Goal: Task Accomplishment & Management: Complete application form

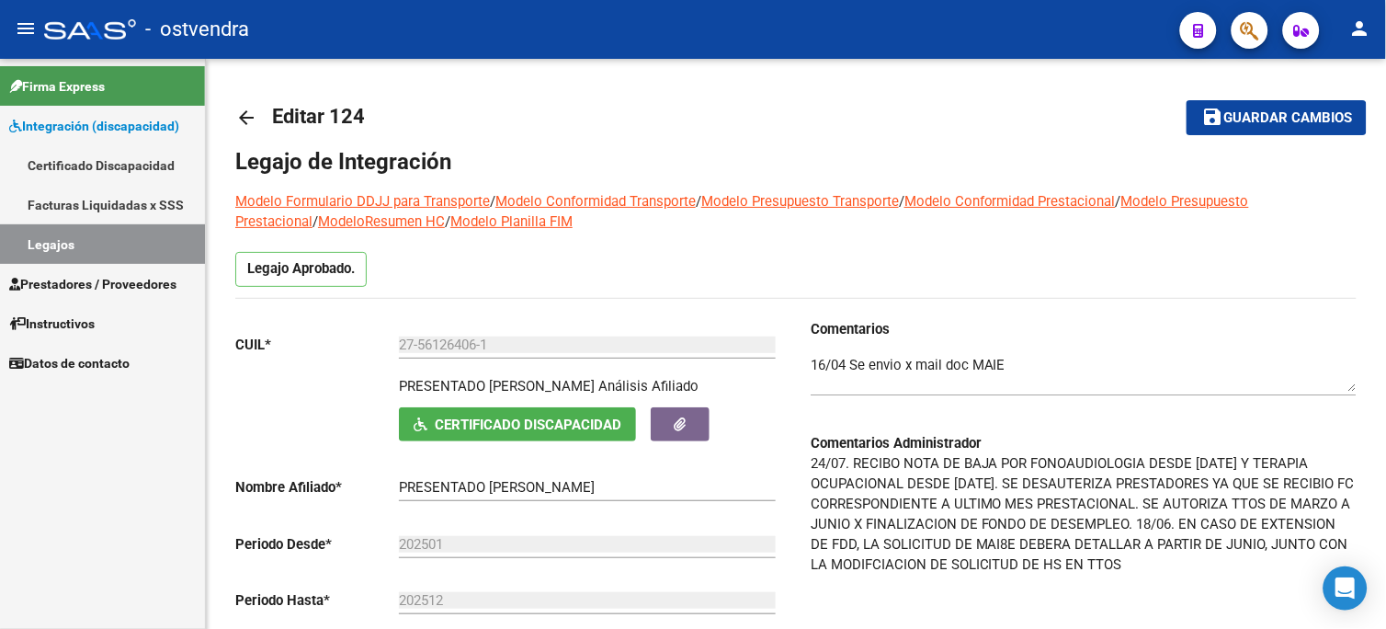
click at [176, 281] on span "Prestadores / Proveedores" at bounding box center [92, 284] width 167 height 20
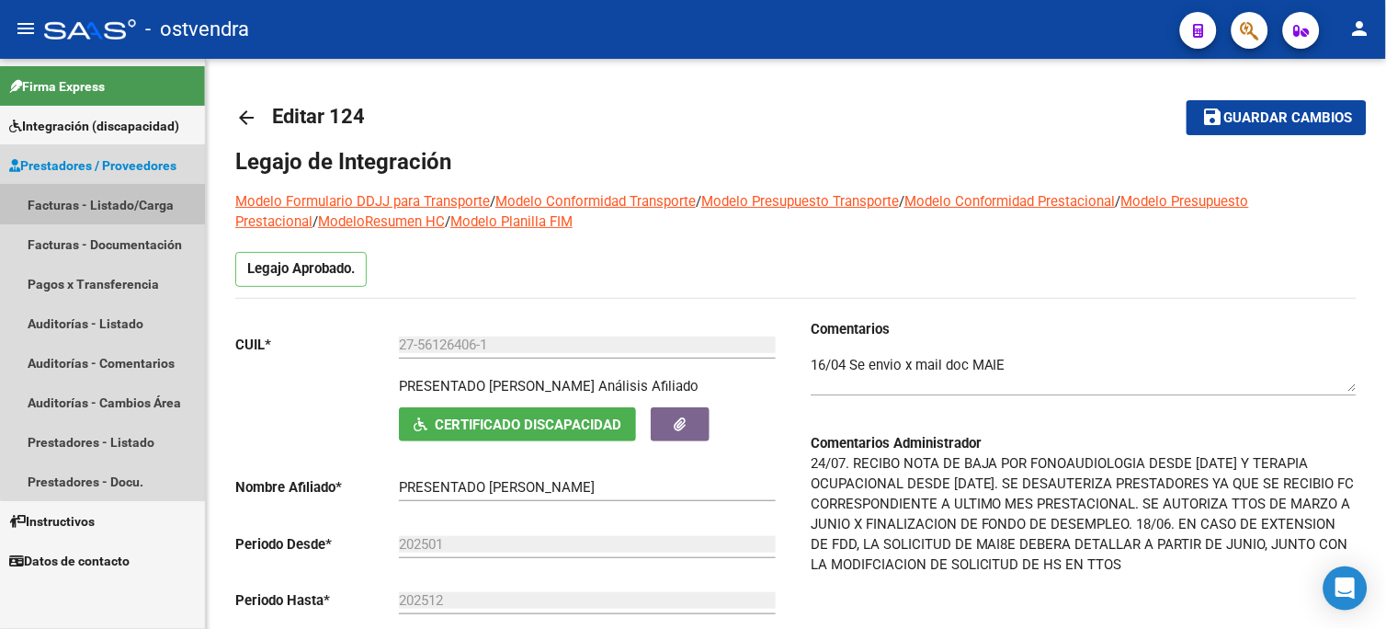
click at [158, 206] on link "Facturas - Listado/Carga" at bounding box center [102, 205] width 205 height 40
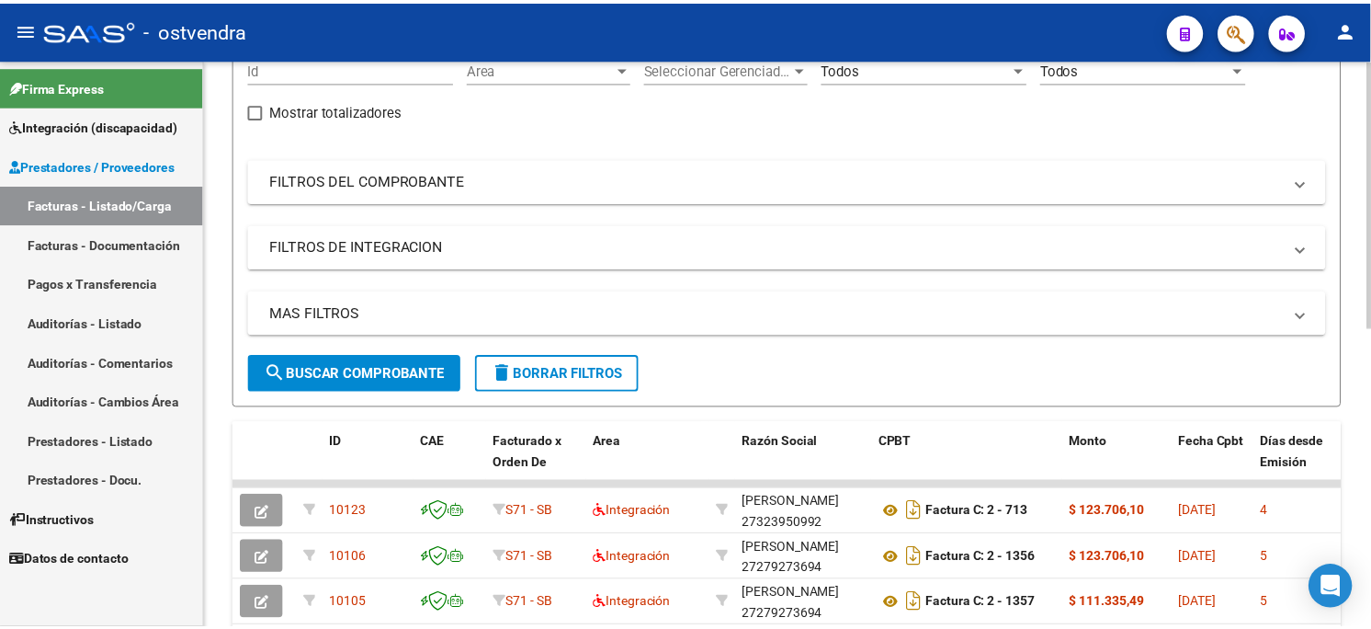
scroll to position [102, 0]
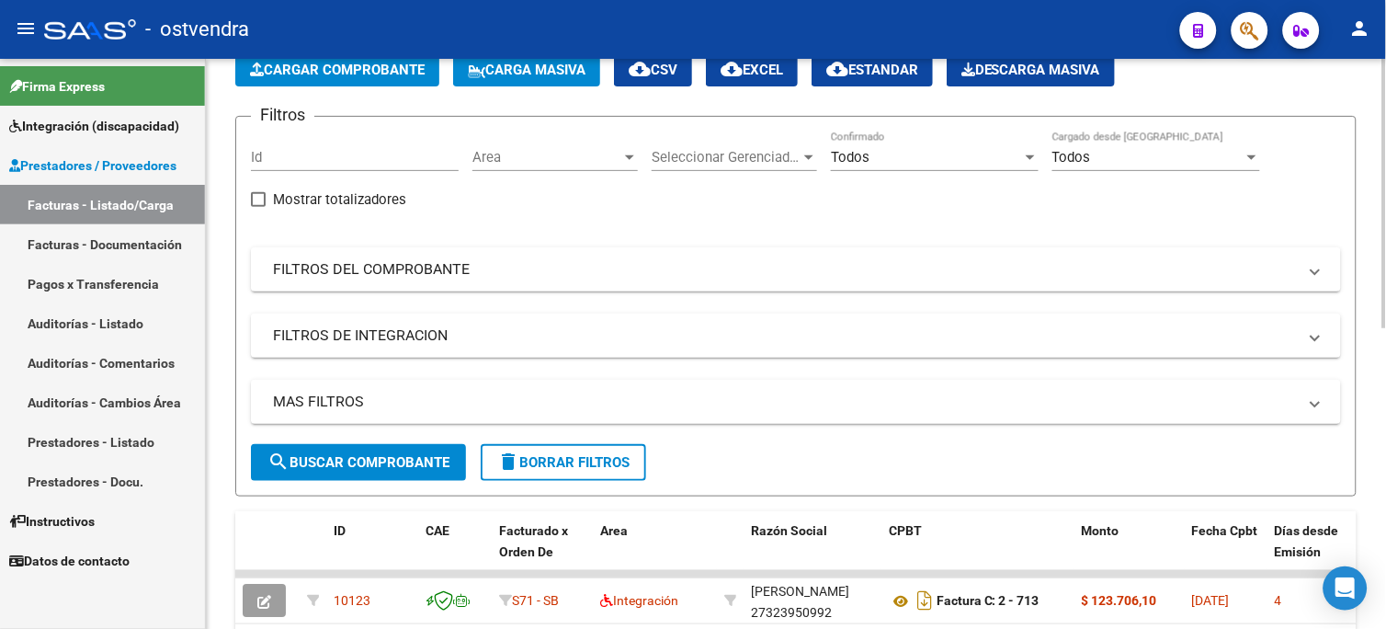
click at [369, 62] on span "Cargar Comprobante" at bounding box center [337, 70] width 175 height 17
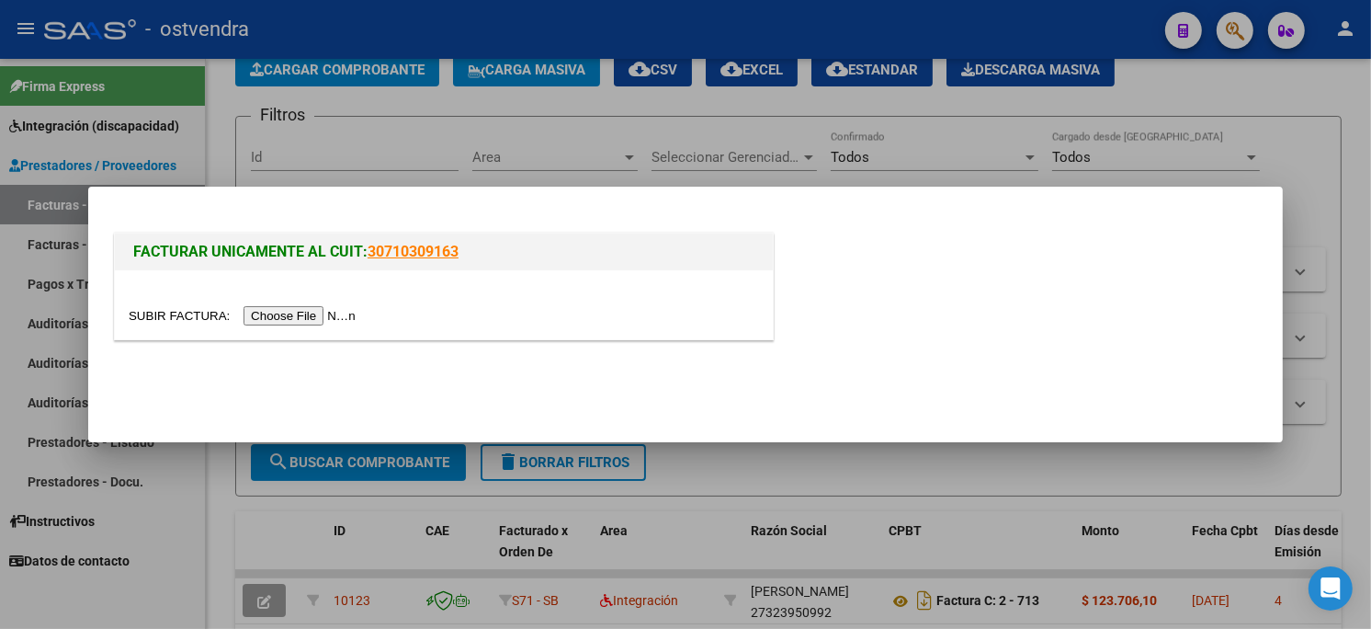
click at [325, 310] on input "file" at bounding box center [245, 315] width 232 height 19
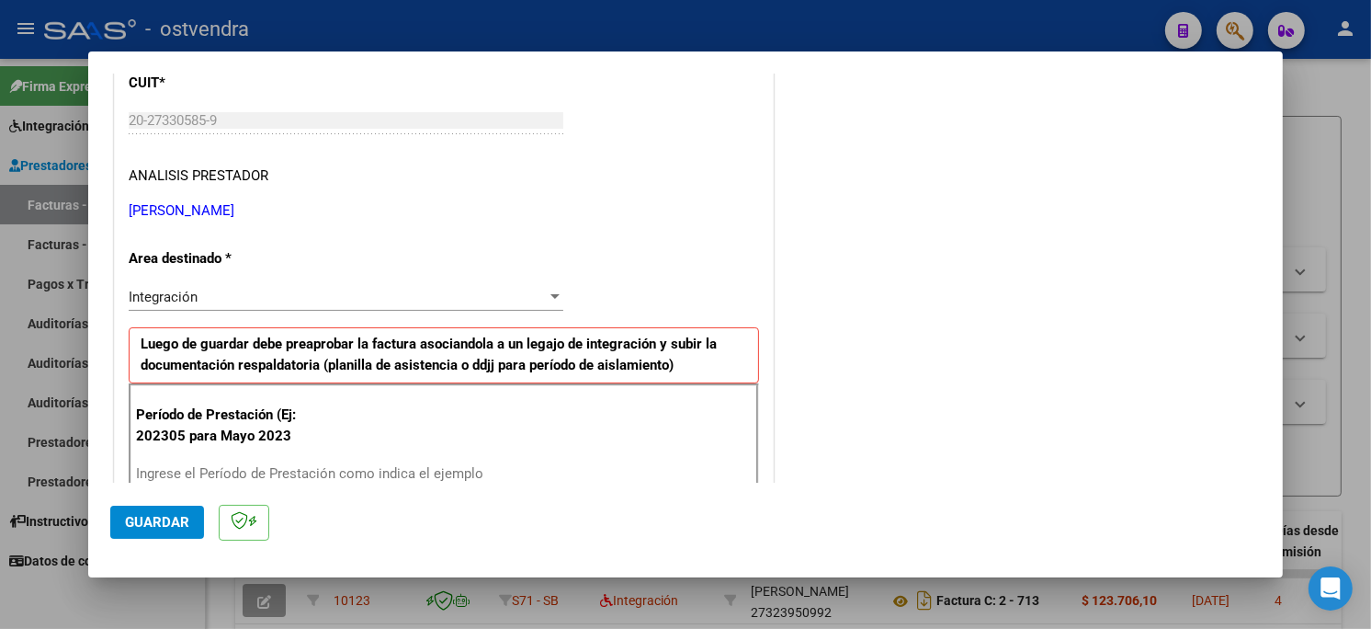
scroll to position [306, 0]
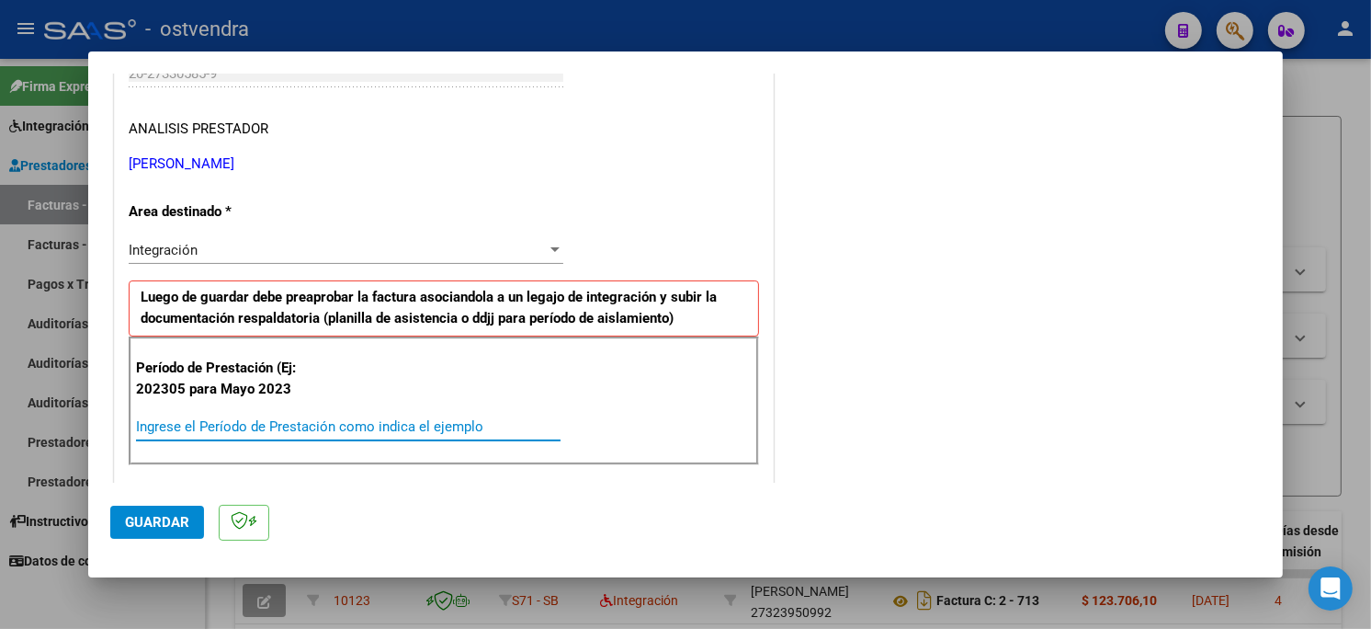
click at [345, 427] on input "Ingrese el Período de Prestación como indica el ejemplo" at bounding box center [348, 426] width 425 height 17
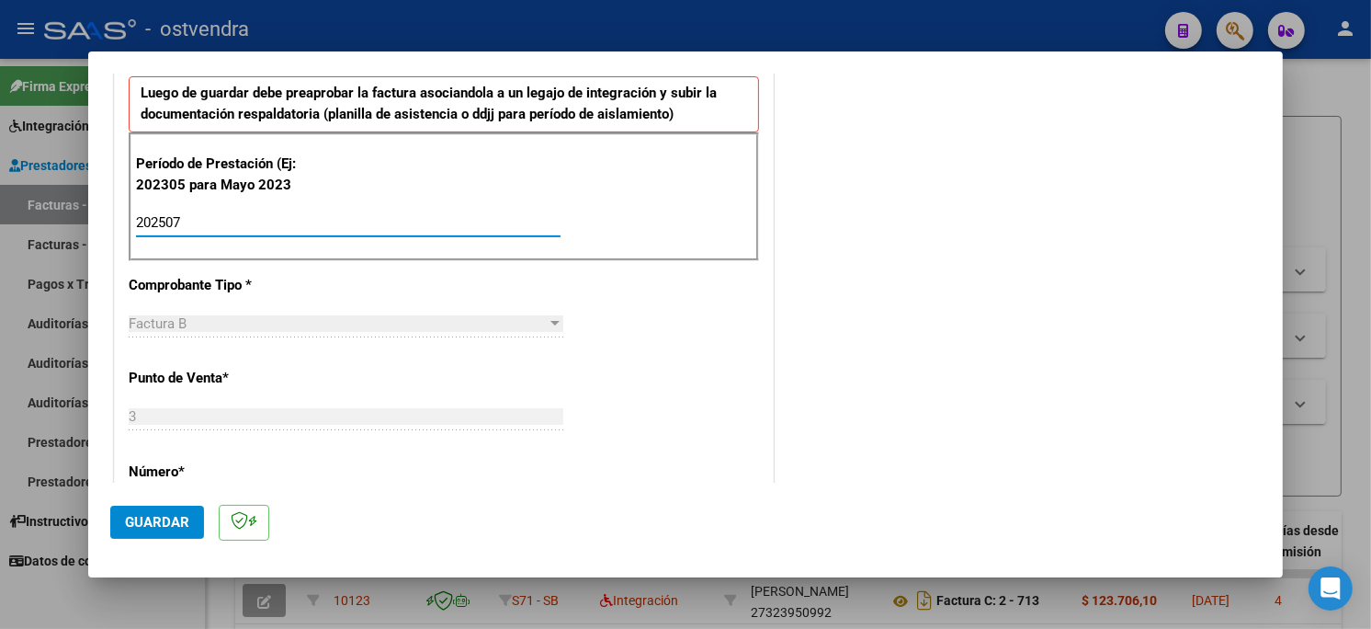
scroll to position [612, 0]
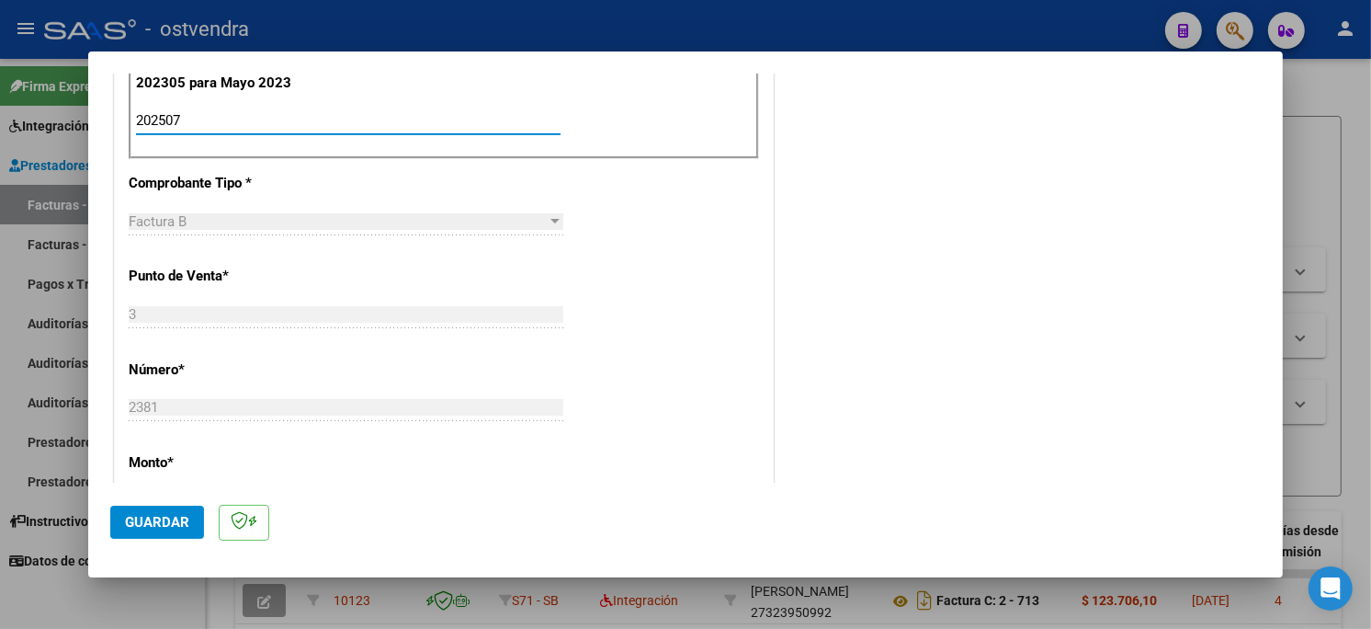
type input "202507"
click at [191, 522] on button "Guardar" at bounding box center [157, 521] width 94 height 33
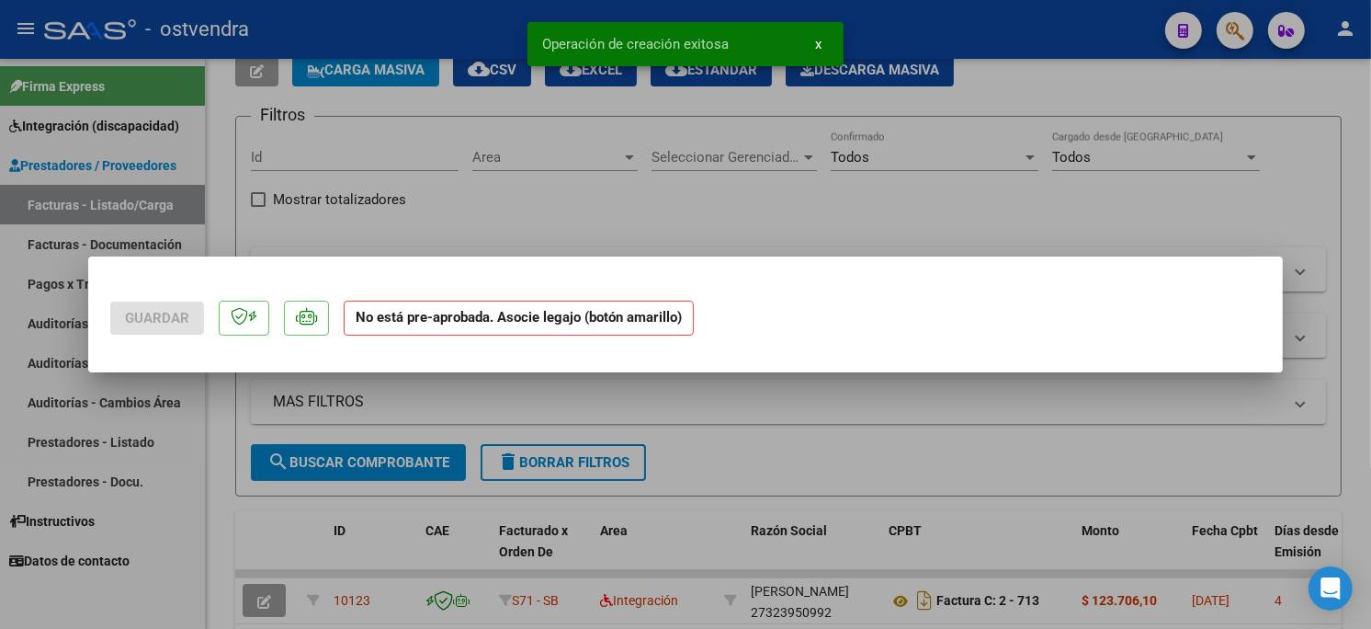
scroll to position [0, 0]
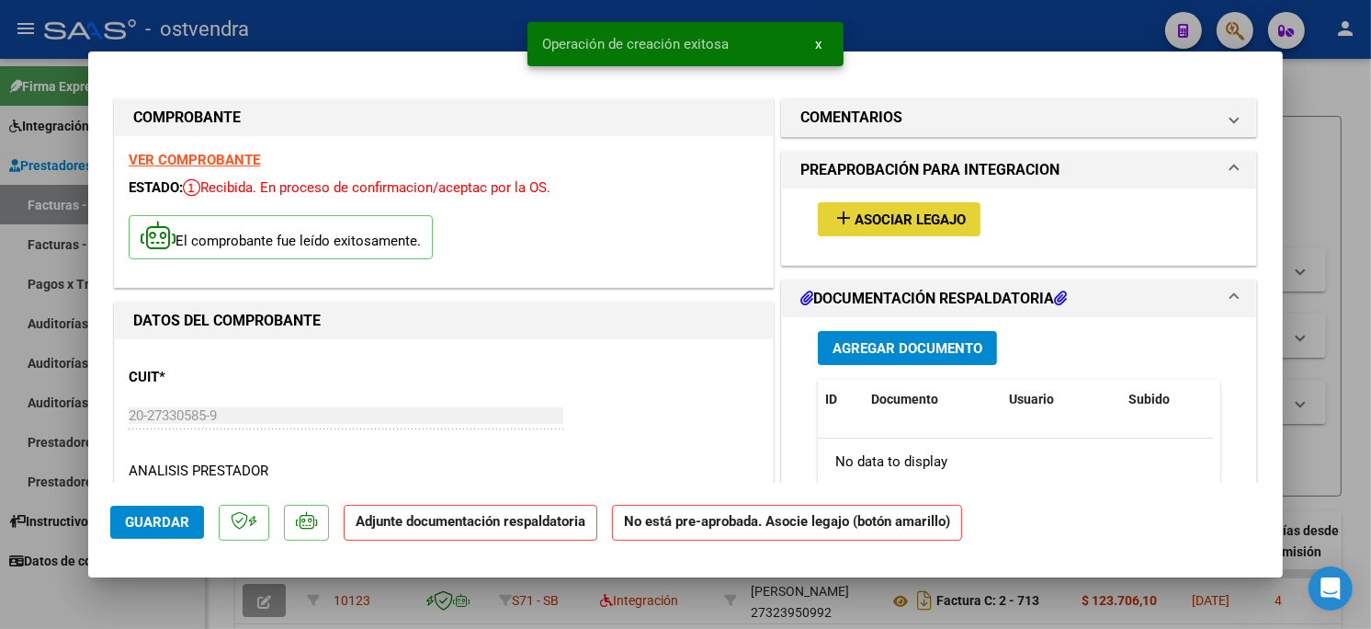
click at [929, 232] on button "add Asociar Legajo" at bounding box center [899, 219] width 163 height 34
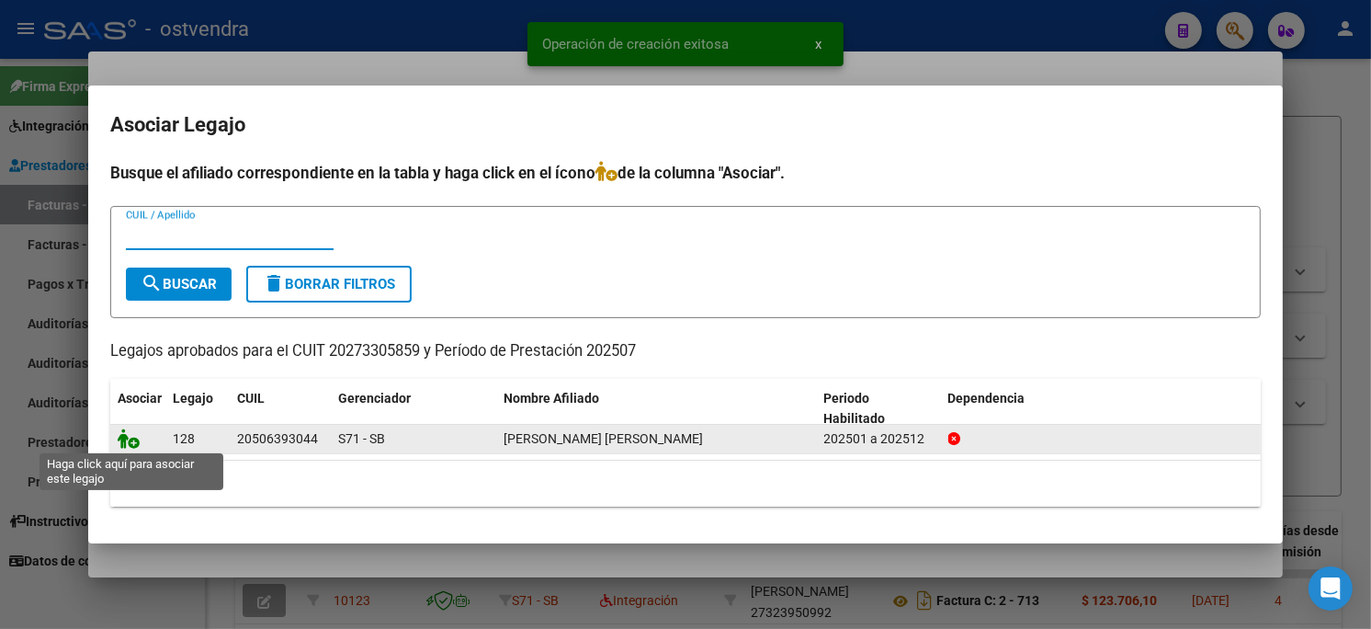
click at [133, 443] on icon at bounding box center [129, 438] width 22 height 20
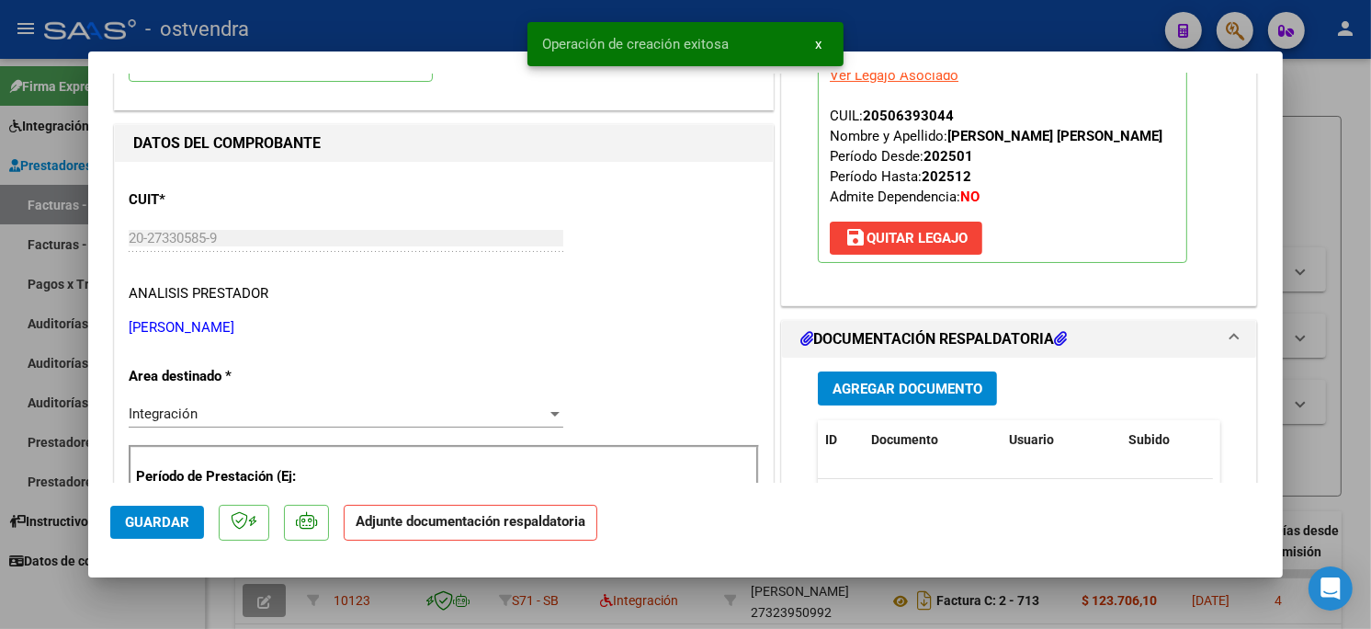
scroll to position [204, 0]
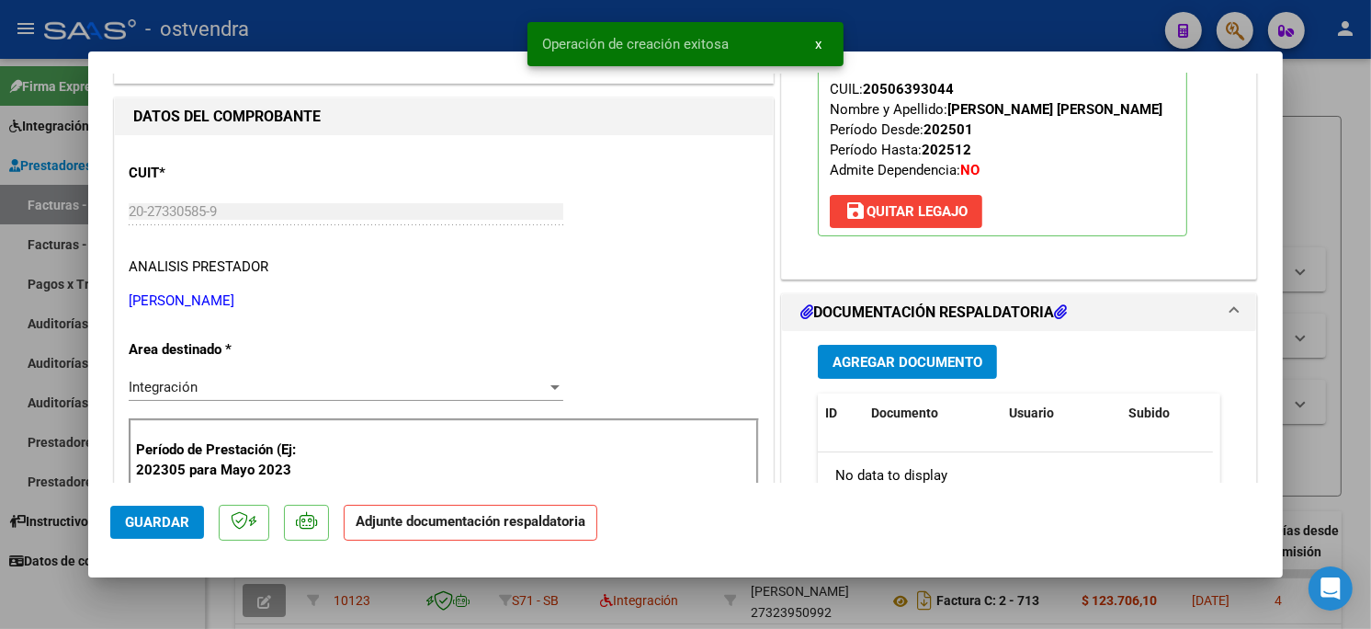
click at [934, 359] on span "Agregar Documento" at bounding box center [907, 362] width 150 height 17
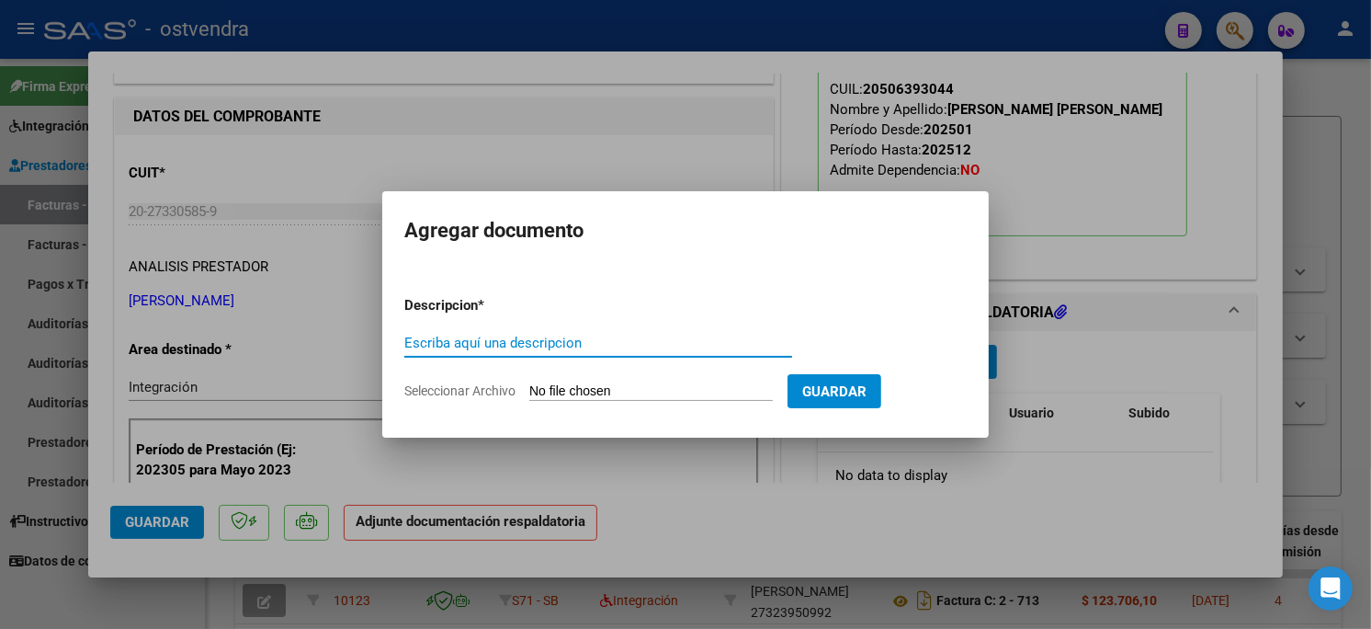
click at [643, 390] on input "Seleccionar Archivo" at bounding box center [650, 391] width 243 height 17
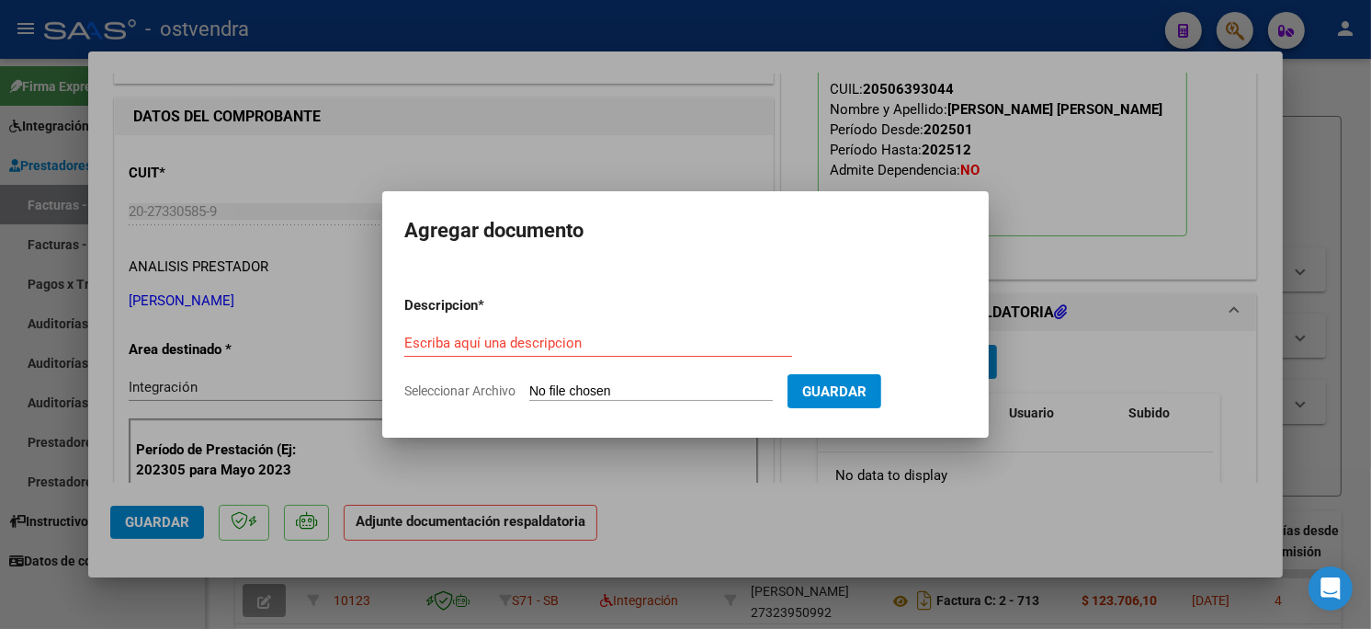
type input "C:\fakepath\ASISTENCIA B-3-2381.pdf"
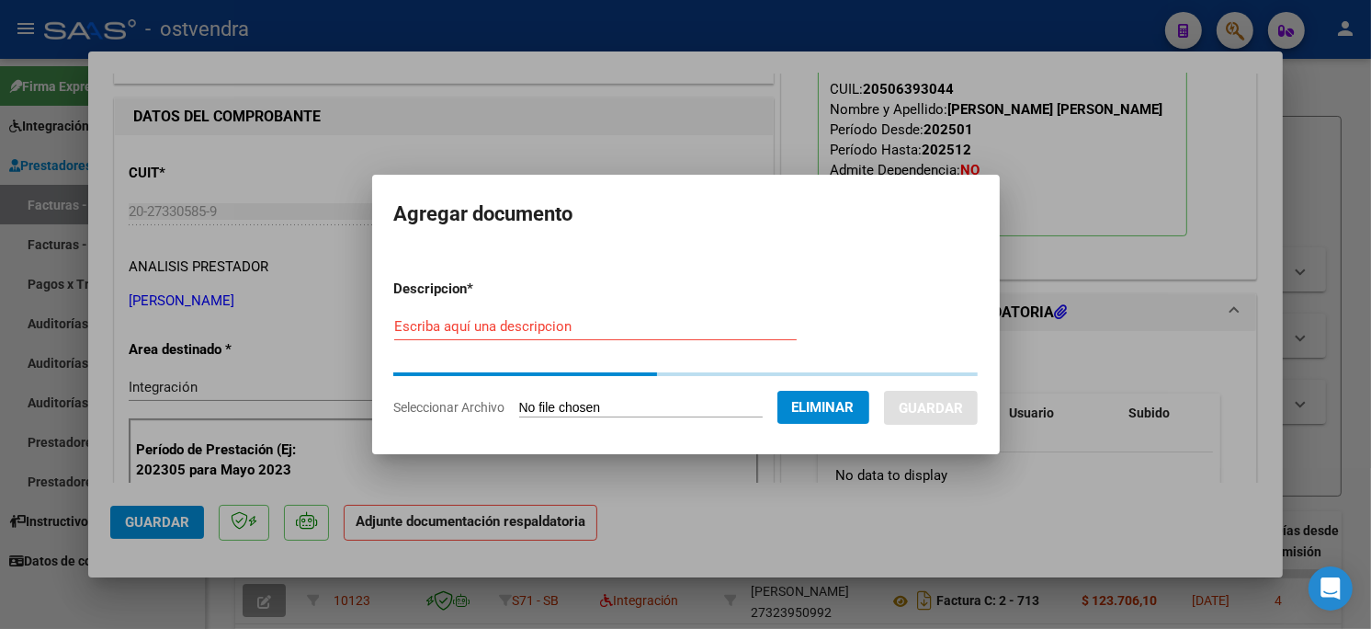
click at [593, 331] on input "Escriba aquí una descripcion" at bounding box center [595, 326] width 402 height 17
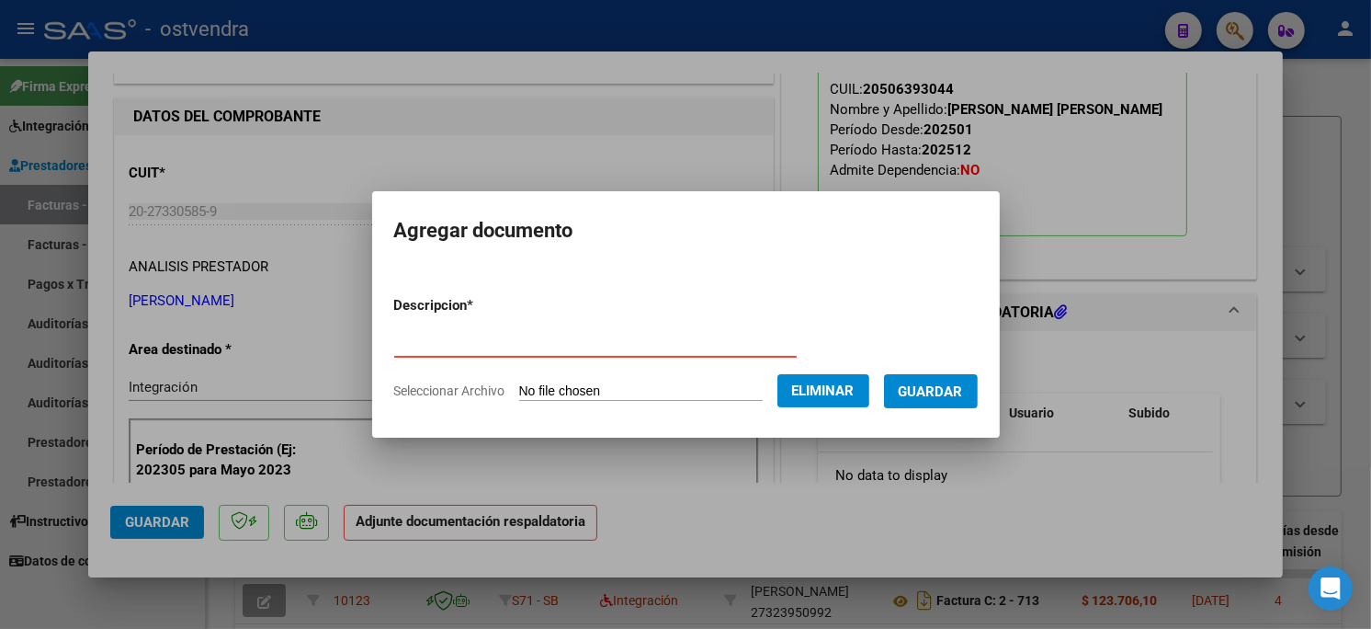
type input "PLANILLA DE ASISTENCIA"
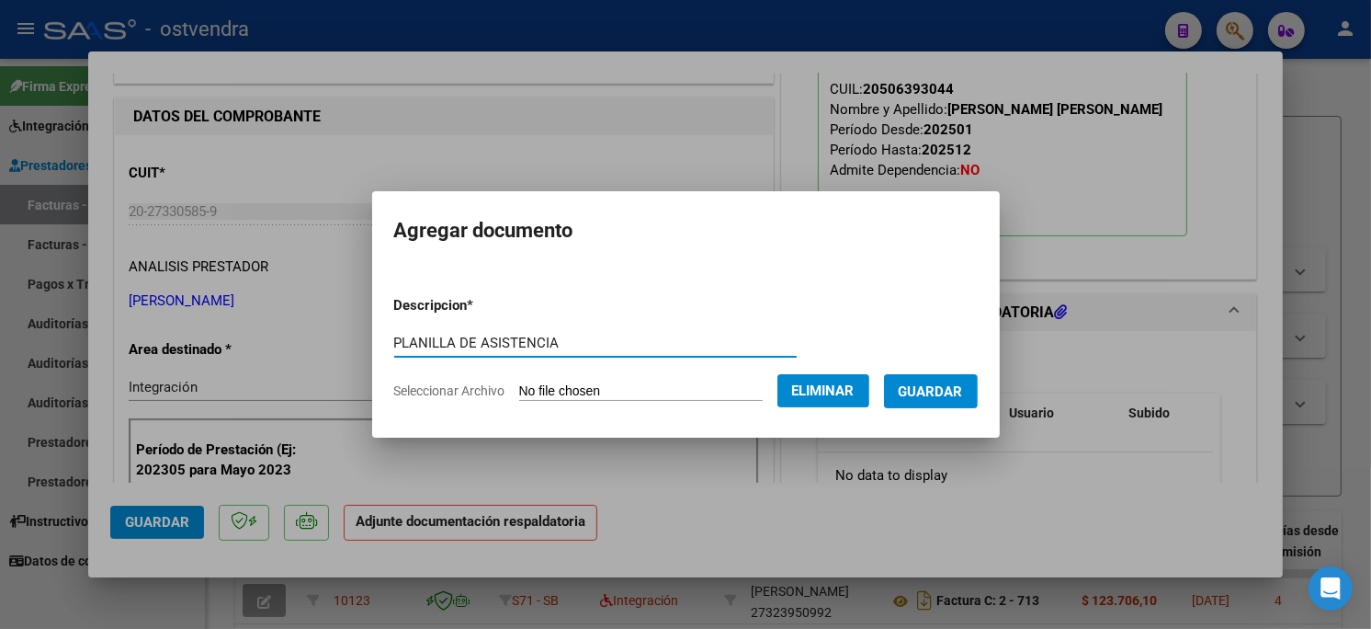
click at [943, 395] on span "Guardar" at bounding box center [931, 391] width 64 height 17
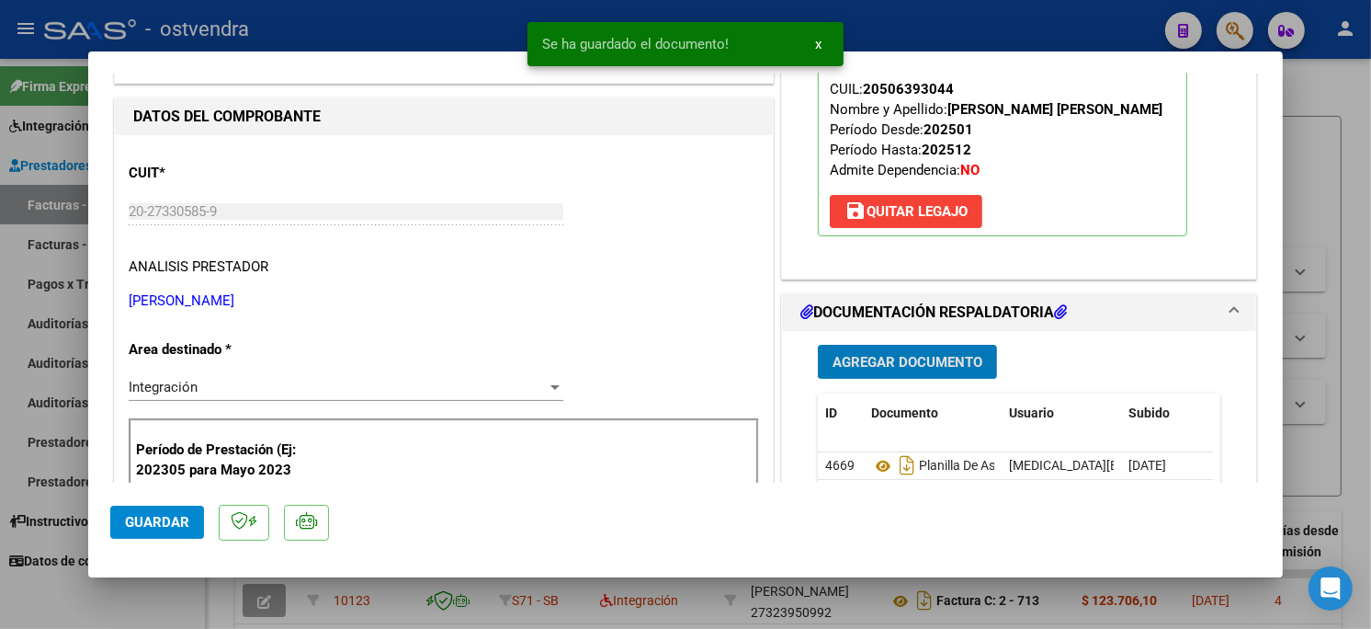
scroll to position [306, 0]
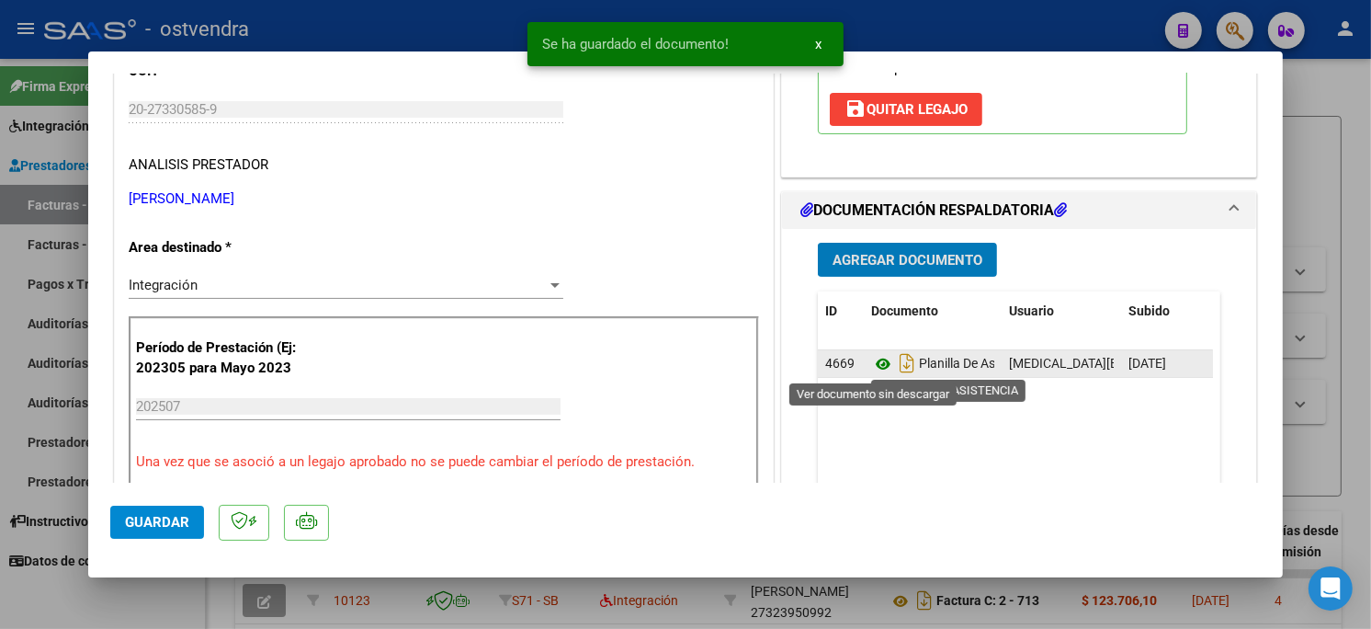
click at [874, 366] on icon at bounding box center [883, 364] width 24 height 22
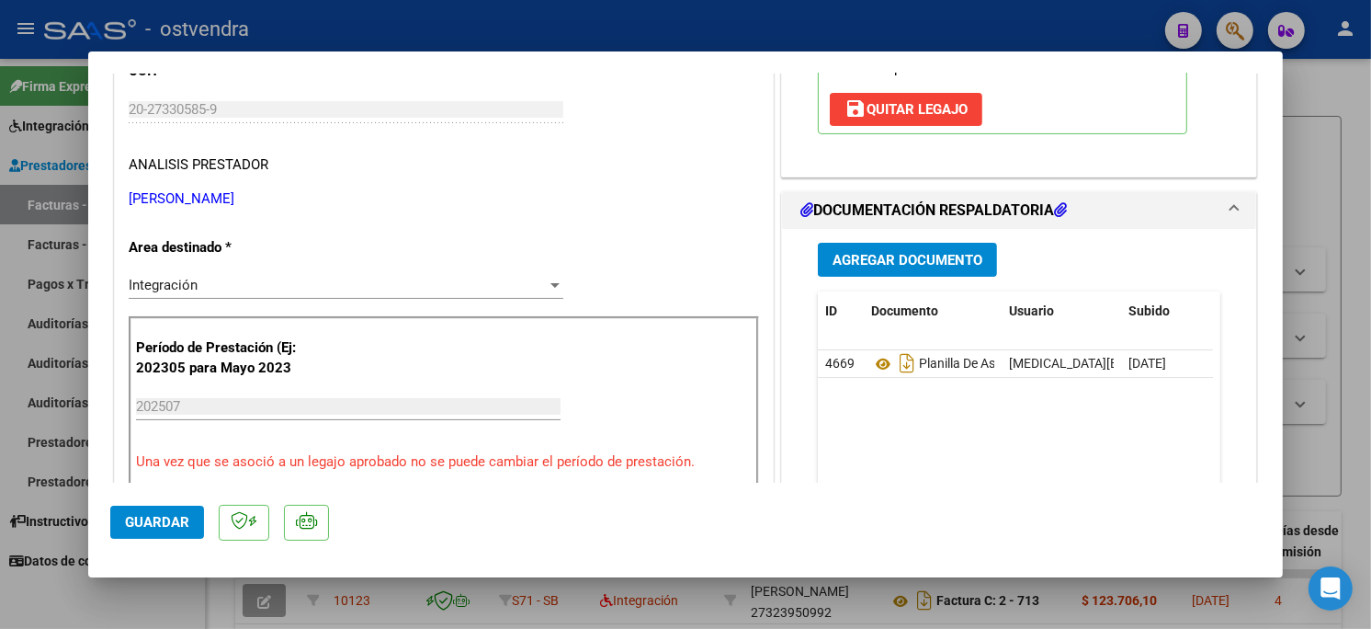
click at [142, 527] on span "Guardar" at bounding box center [157, 522] width 64 height 17
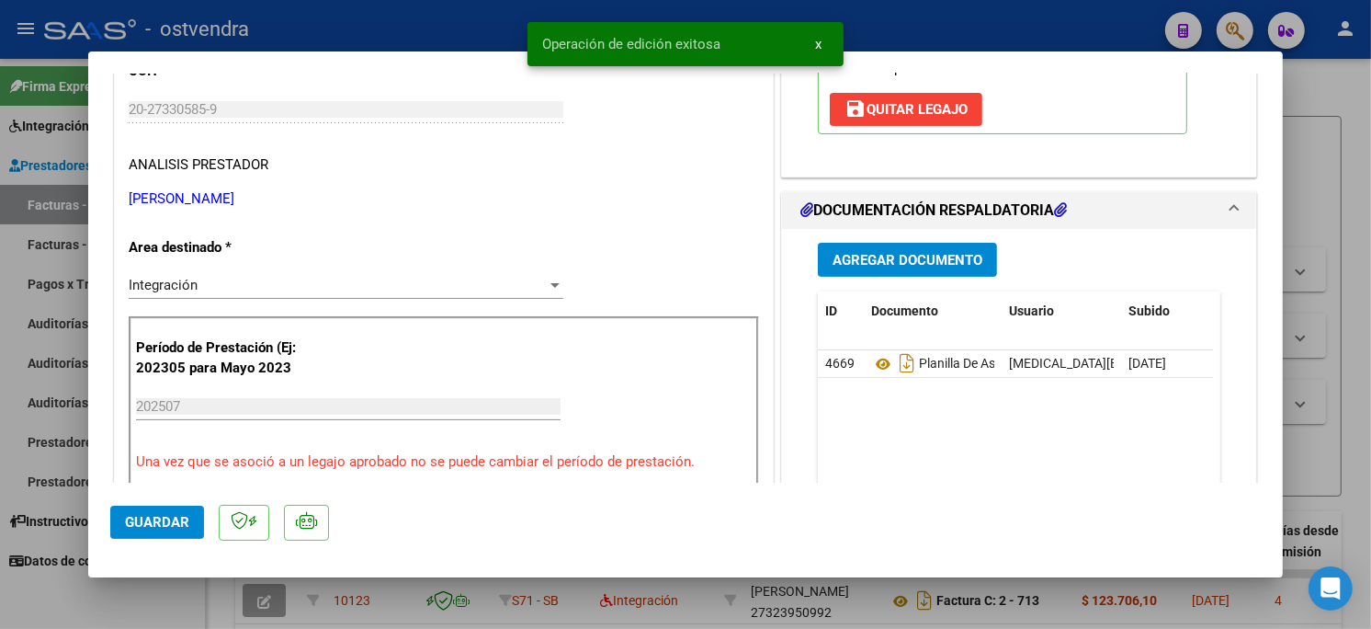
click at [365, 34] on div at bounding box center [685, 314] width 1371 height 629
type input "$ 0,00"
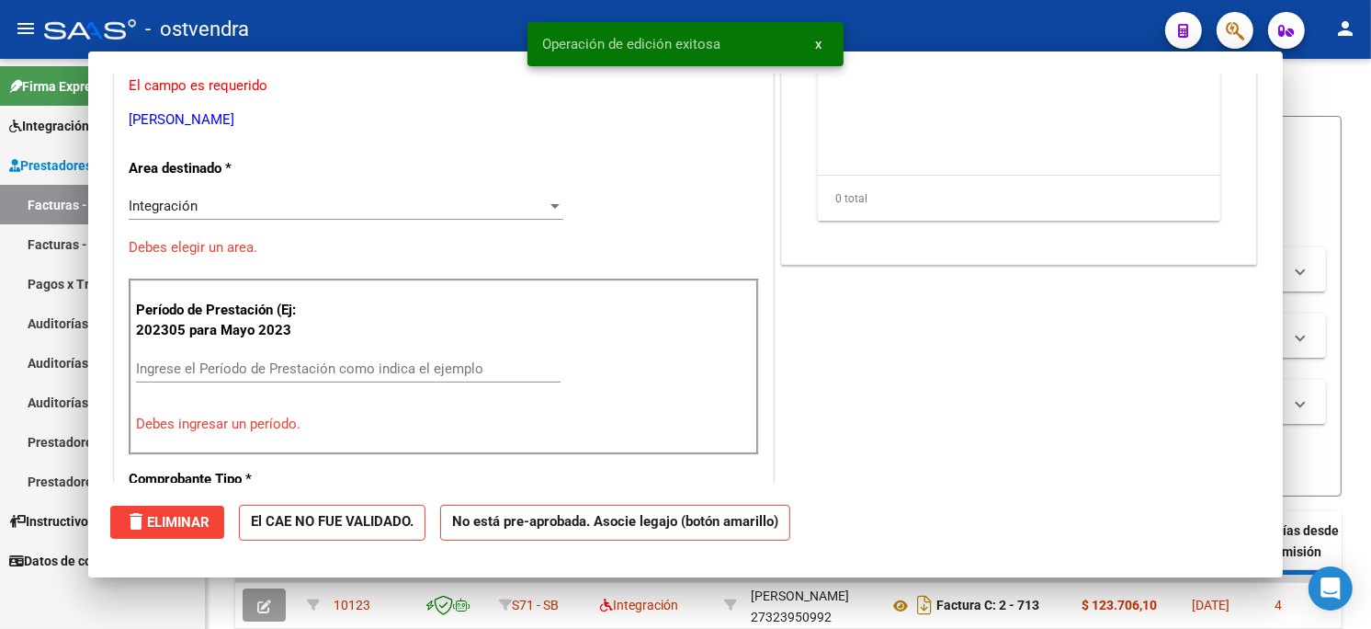
scroll to position [250, 0]
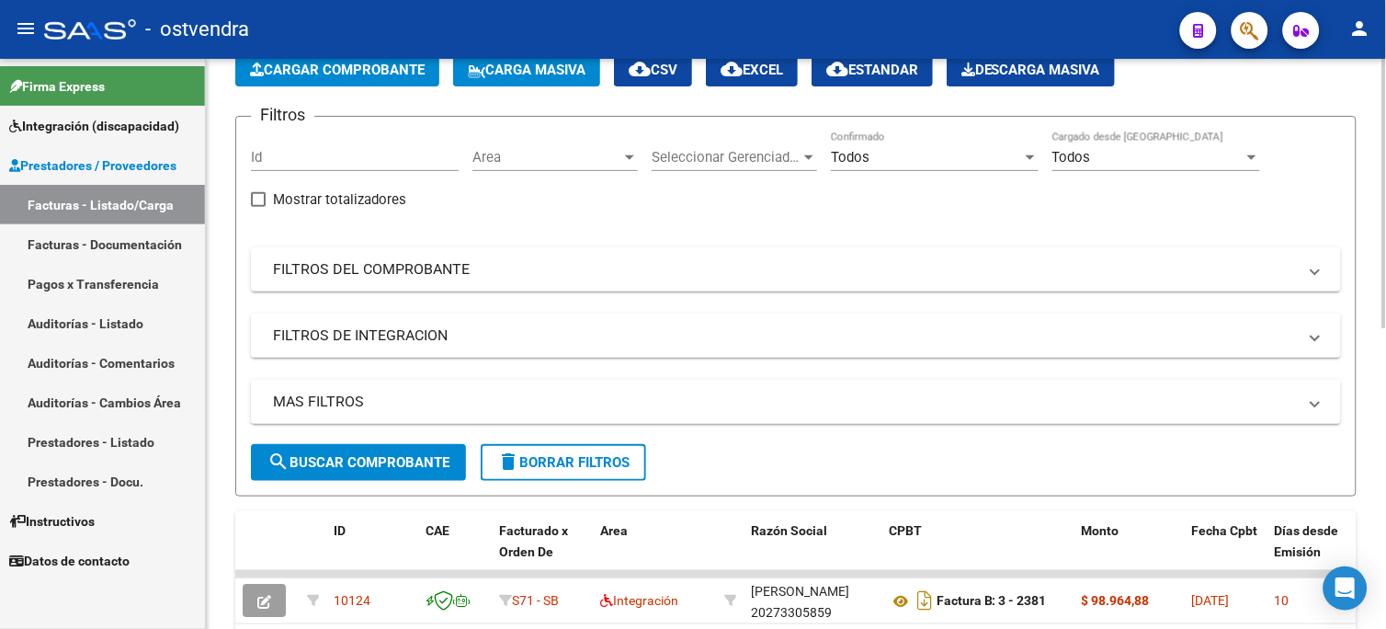
click at [380, 74] on span "Cargar Comprobante" at bounding box center [337, 70] width 175 height 17
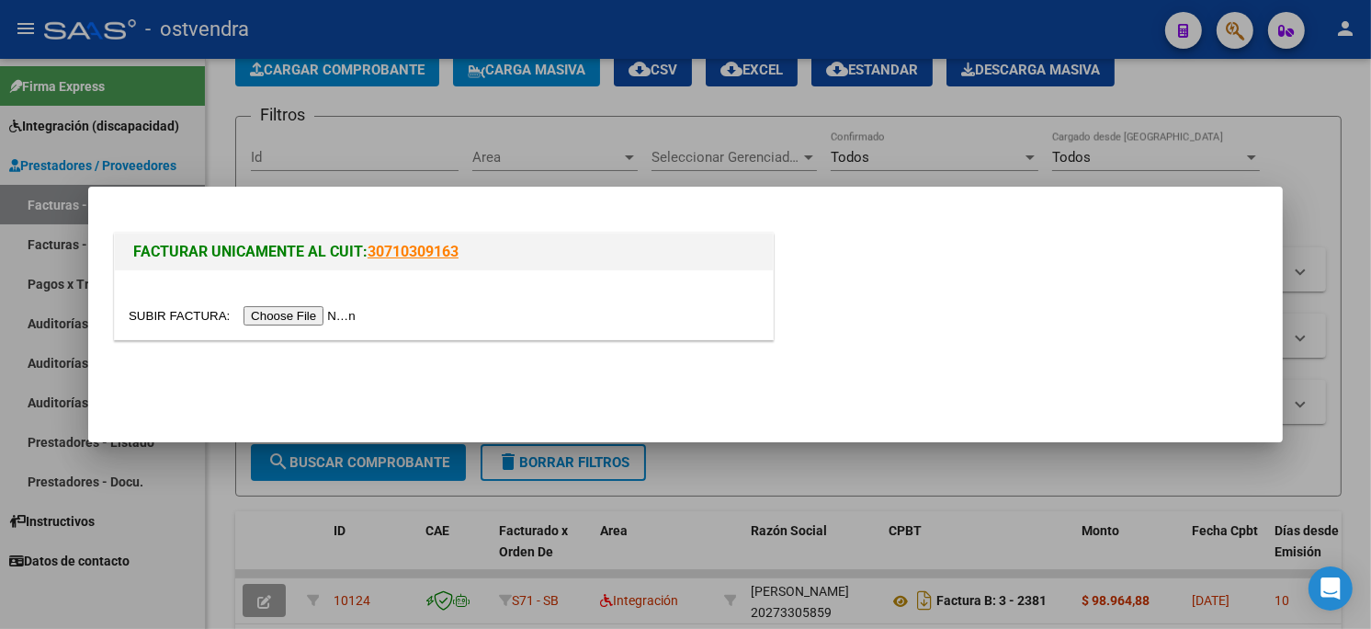
click at [320, 311] on input "file" at bounding box center [245, 315] width 232 height 19
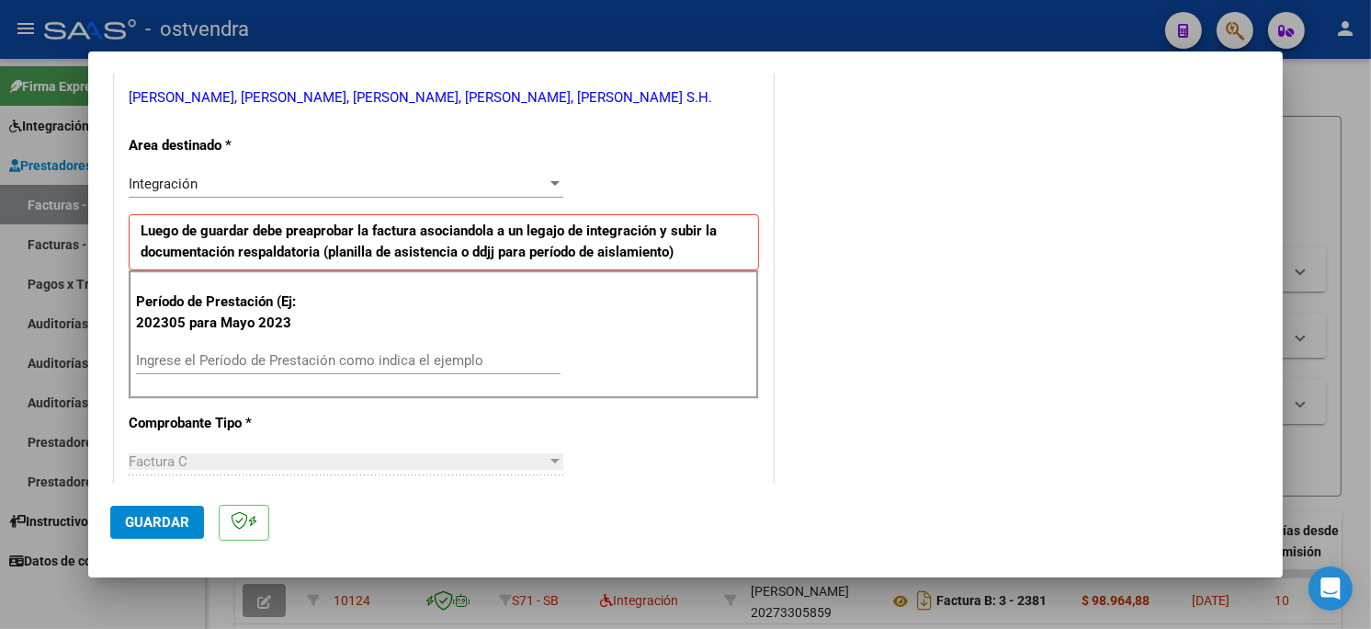
scroll to position [408, 0]
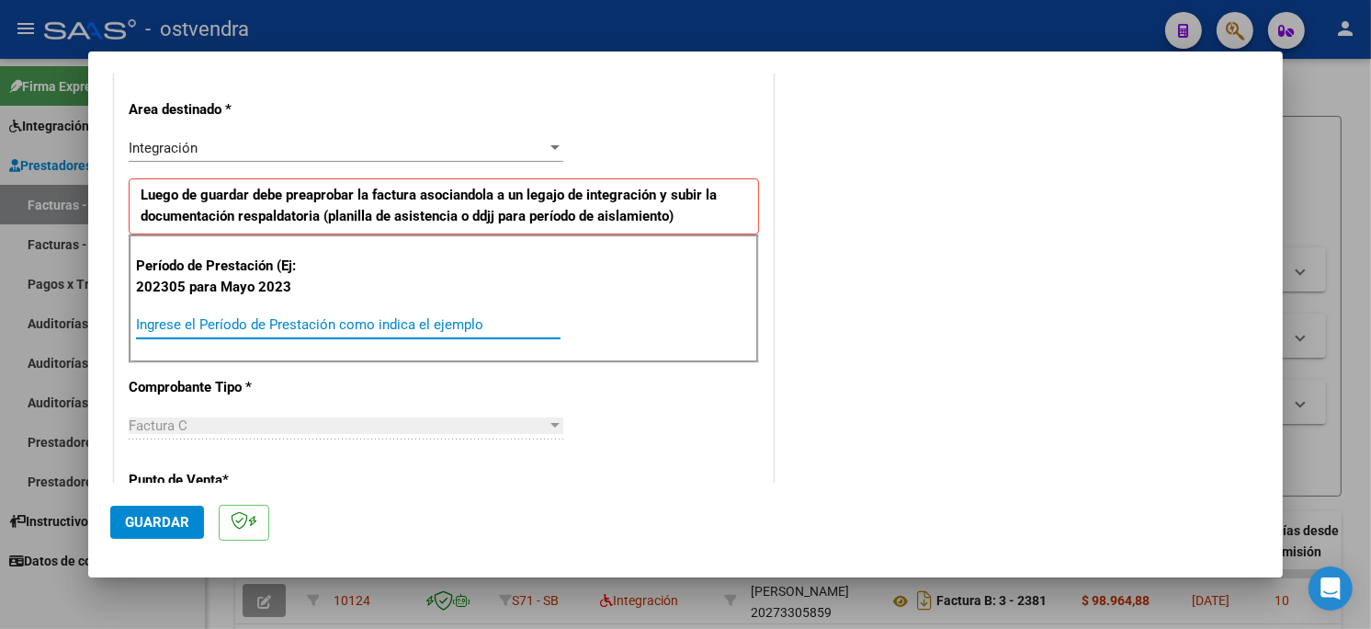
click at [341, 333] on input "Ingrese el Período de Prestación como indica el ejemplo" at bounding box center [348, 324] width 425 height 17
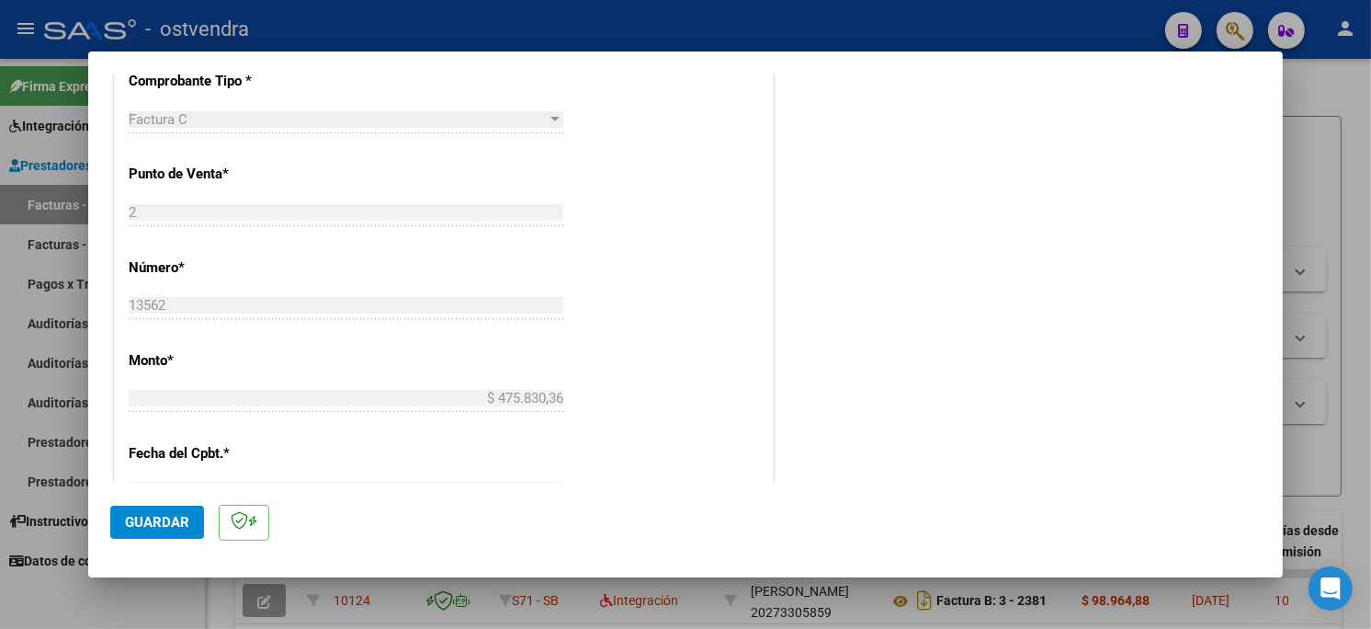
scroll to position [816, 0]
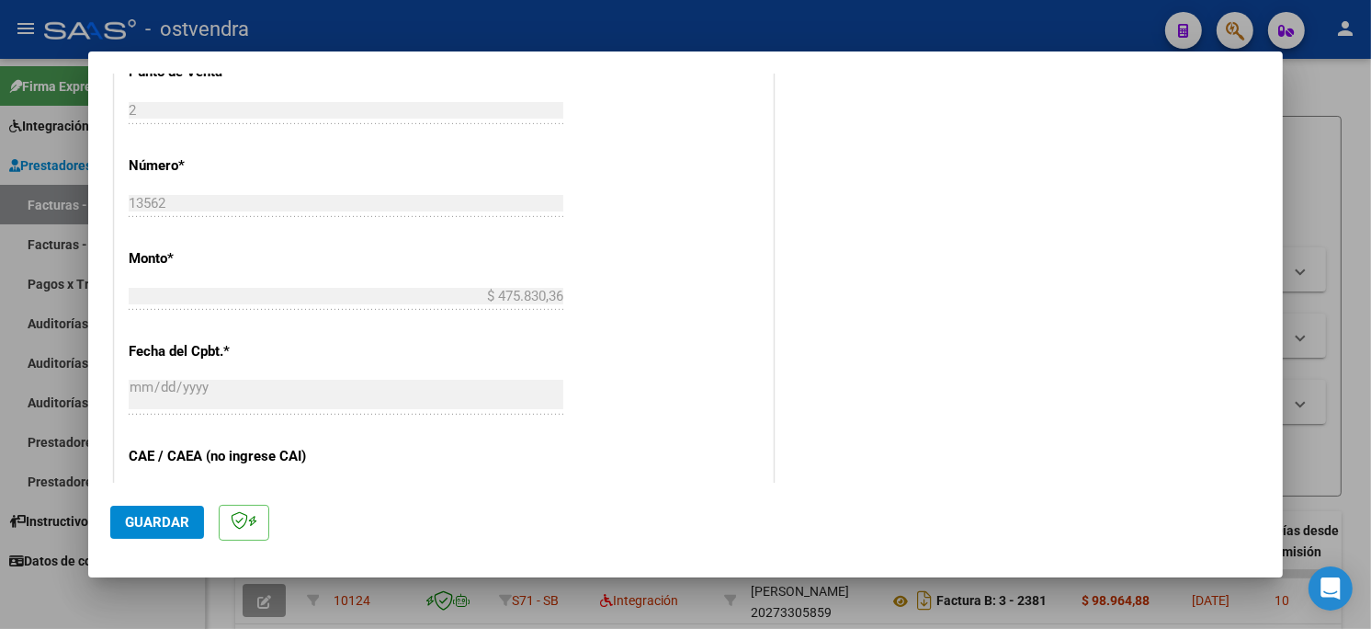
type input "202507"
click at [181, 515] on span "Guardar" at bounding box center [157, 522] width 64 height 17
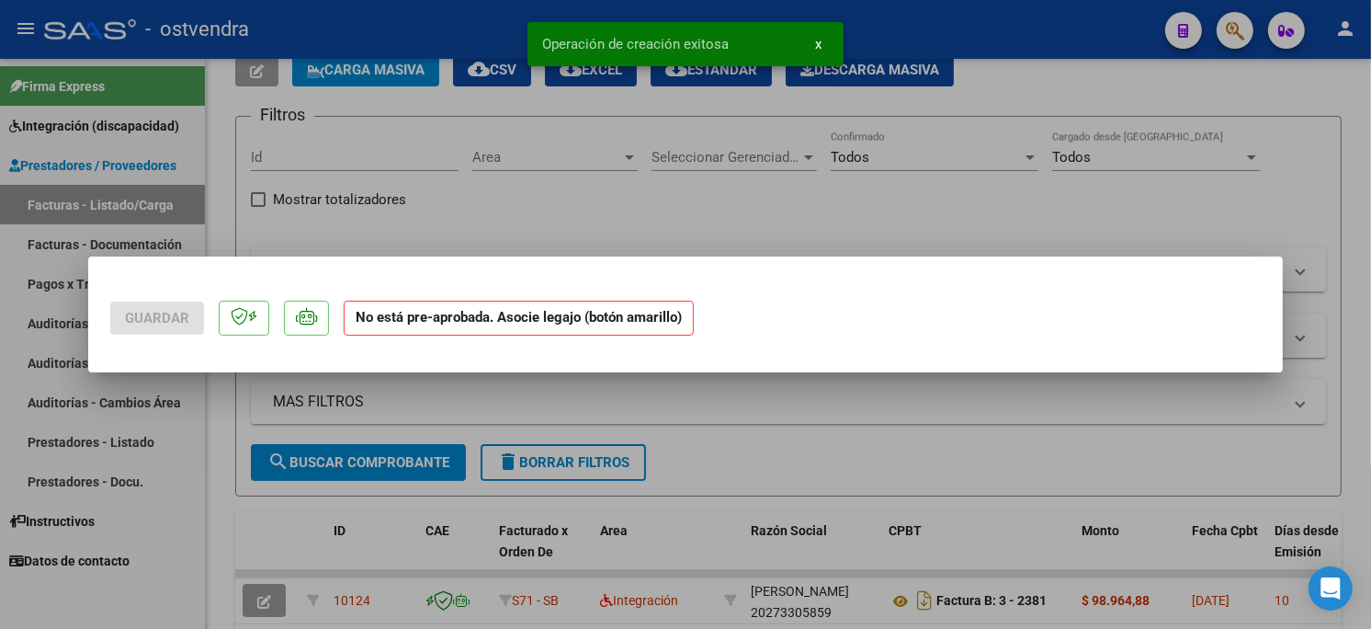
scroll to position [0, 0]
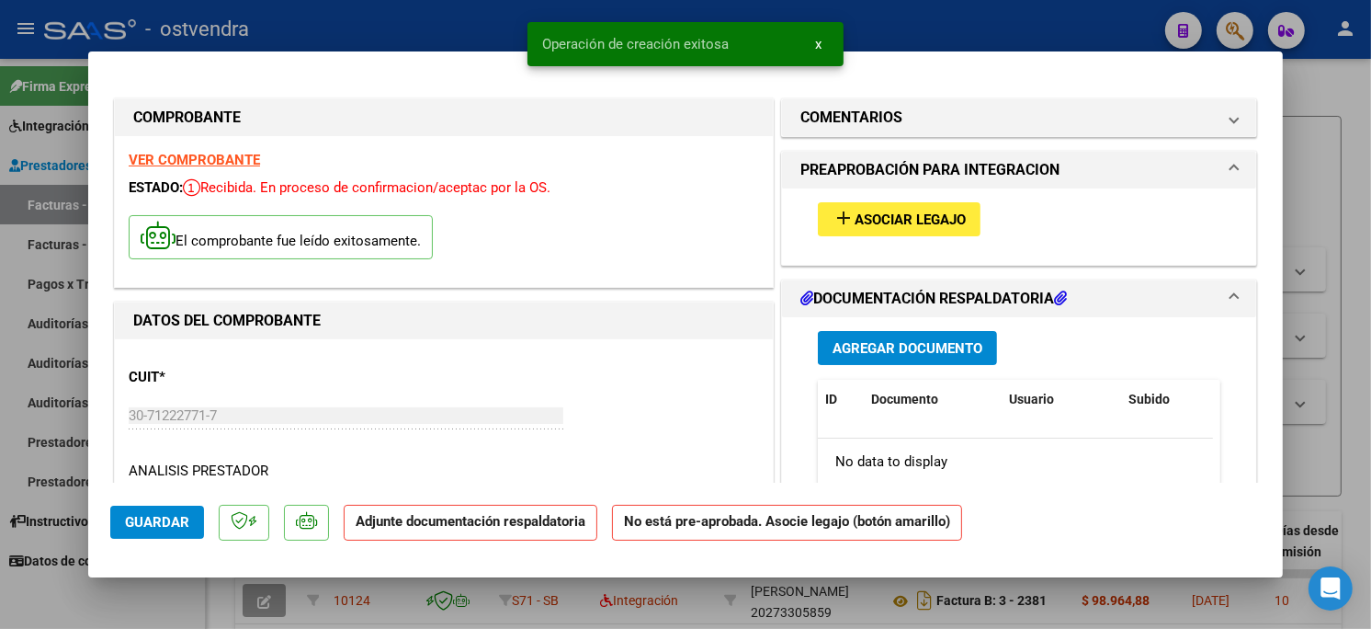
click at [931, 227] on span "Asociar Legajo" at bounding box center [910, 219] width 111 height 17
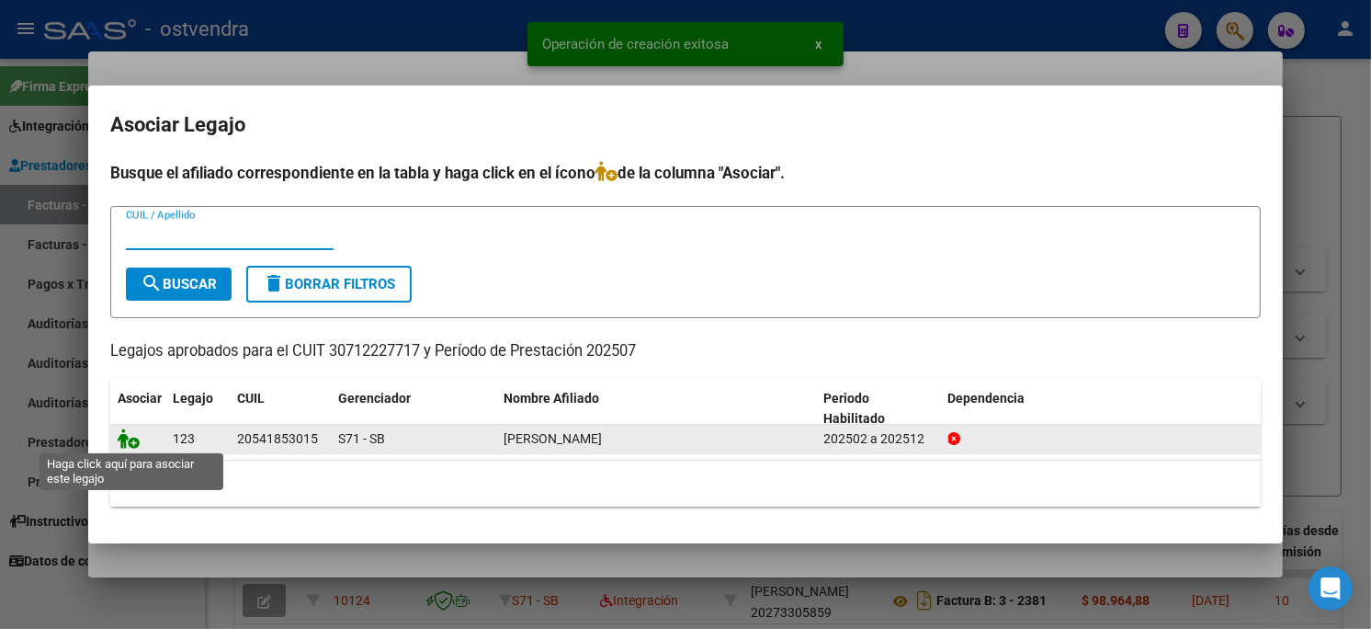
click at [134, 441] on icon at bounding box center [129, 438] width 22 height 20
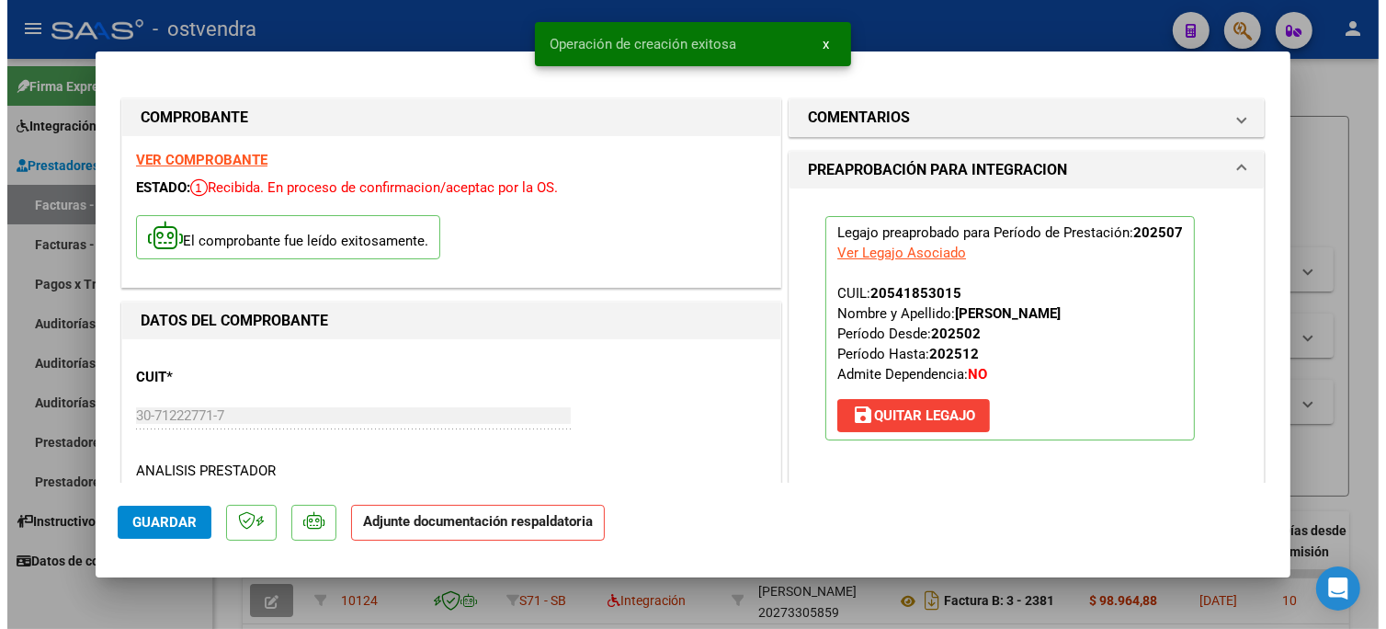
scroll to position [204, 0]
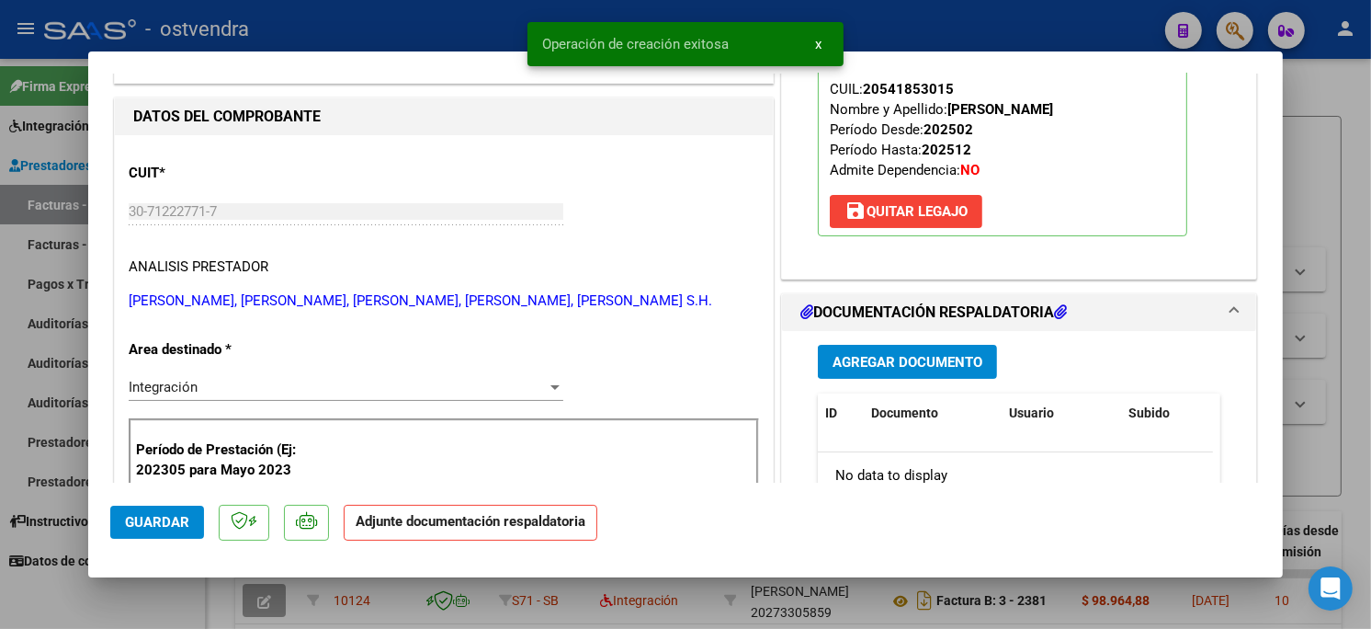
click at [959, 370] on span "Agregar Documento" at bounding box center [907, 362] width 150 height 17
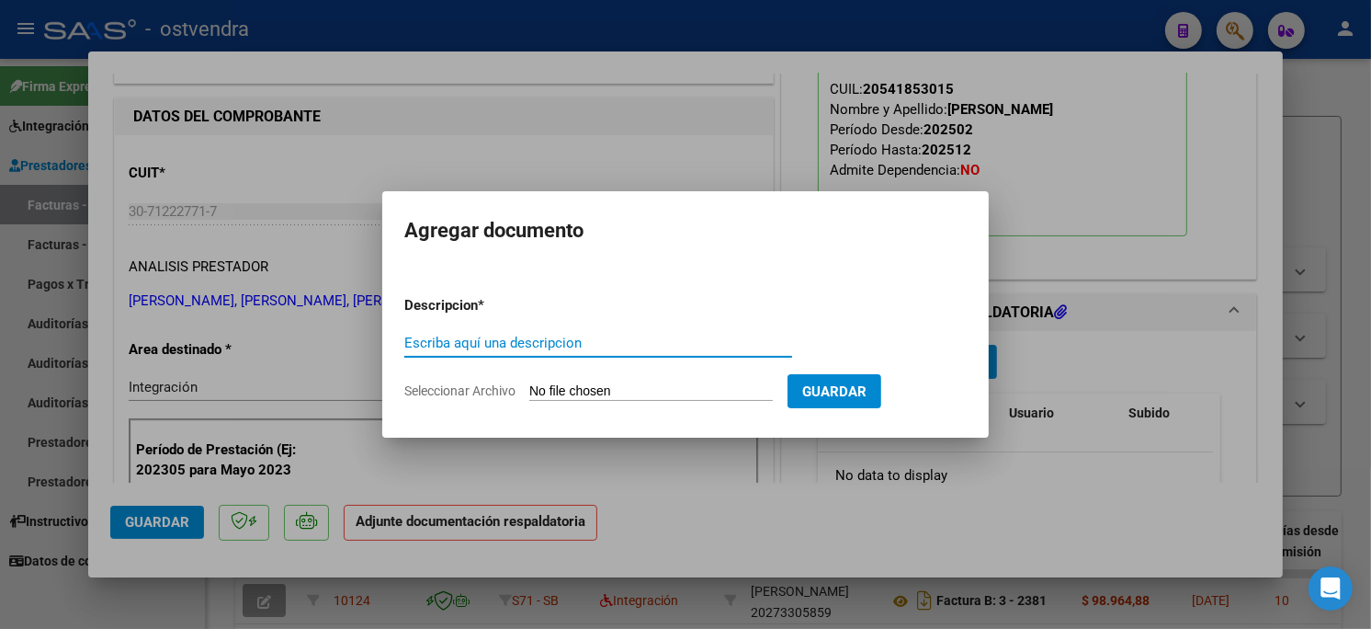
click at [629, 382] on app-file-uploader "Seleccionar Archivo" at bounding box center [595, 390] width 383 height 17
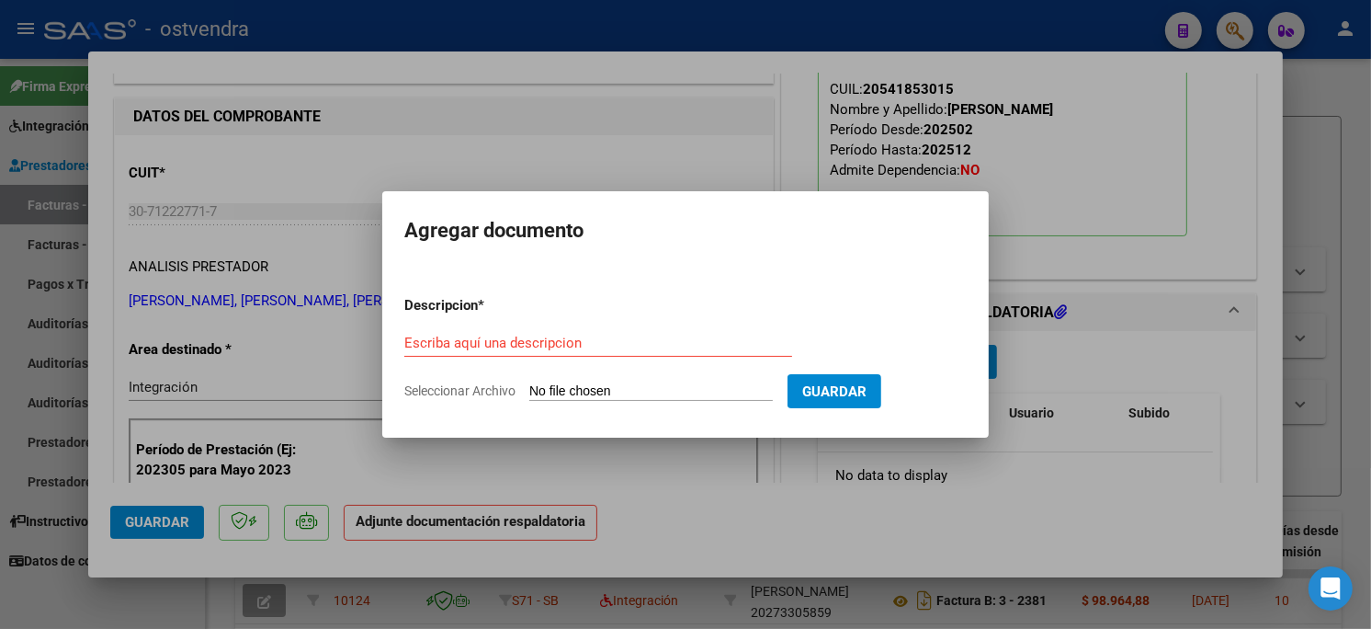
click at [646, 393] on input "Seleccionar Archivo" at bounding box center [650, 391] width 243 height 17
type input "C:\fakepath\ASISTENCIA C-2-13562.pdf"
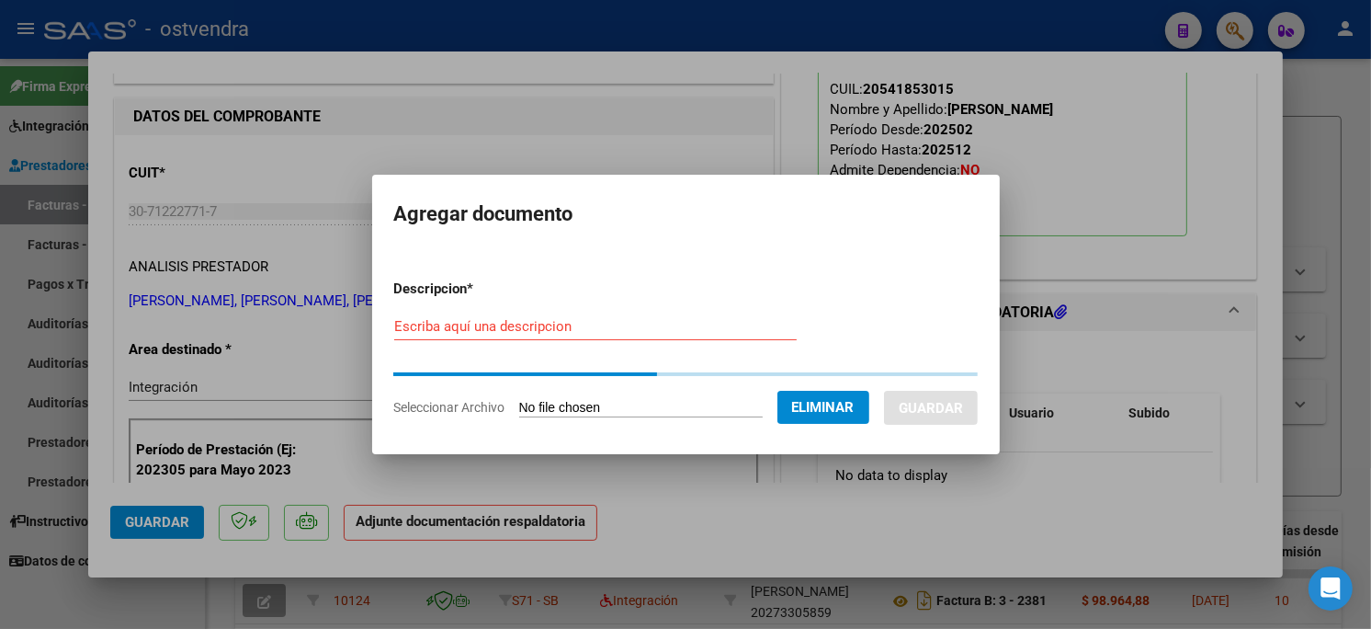
click at [527, 326] on input "Escriba aquí una descripcion" at bounding box center [595, 326] width 402 height 17
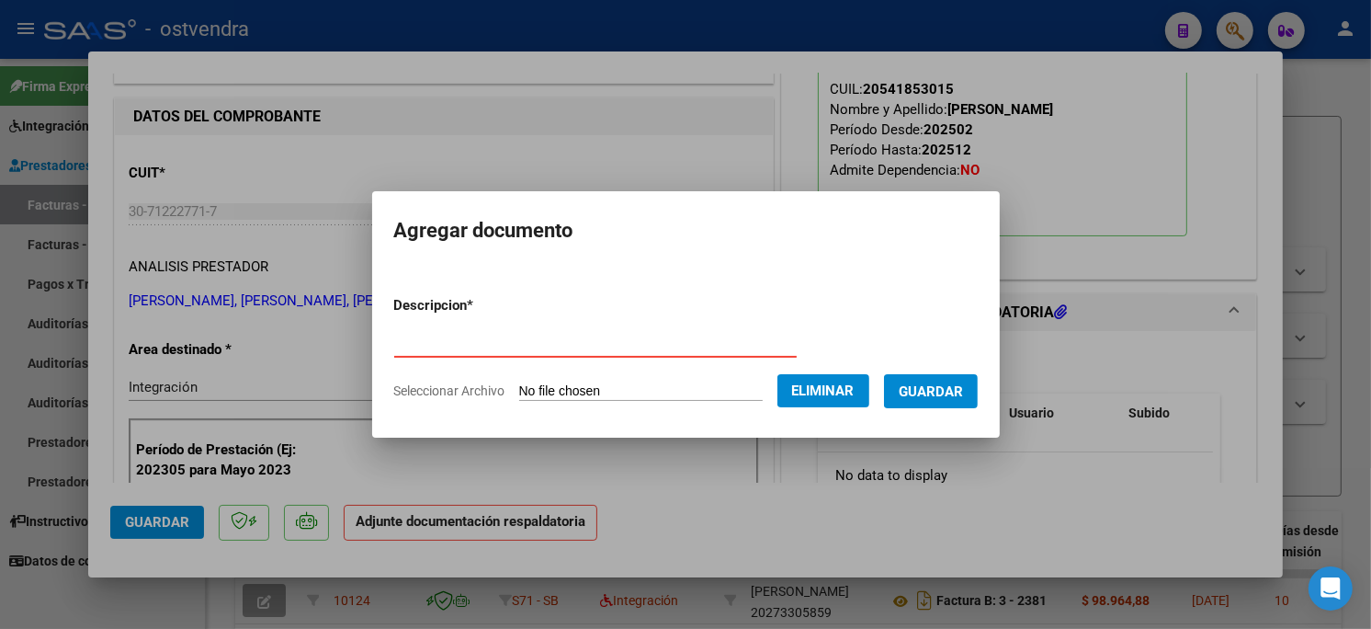
type input "PLANILLA DE ASISTENCIA"
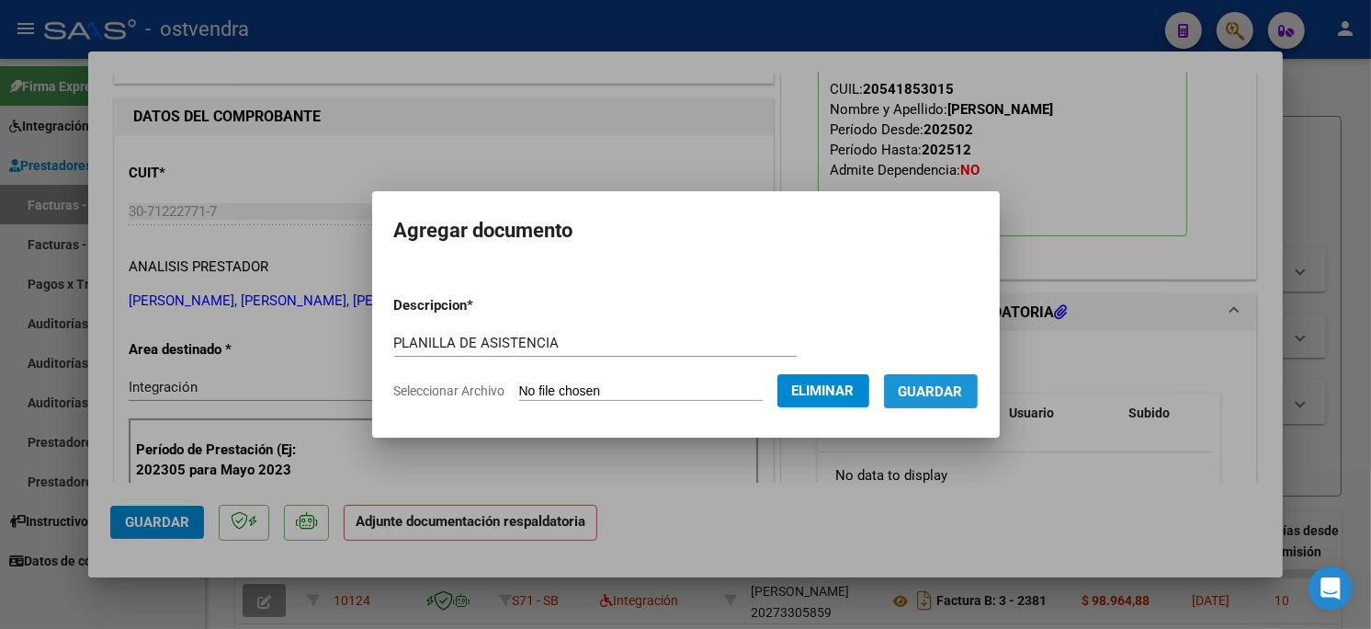
click at [954, 389] on span "Guardar" at bounding box center [931, 391] width 64 height 17
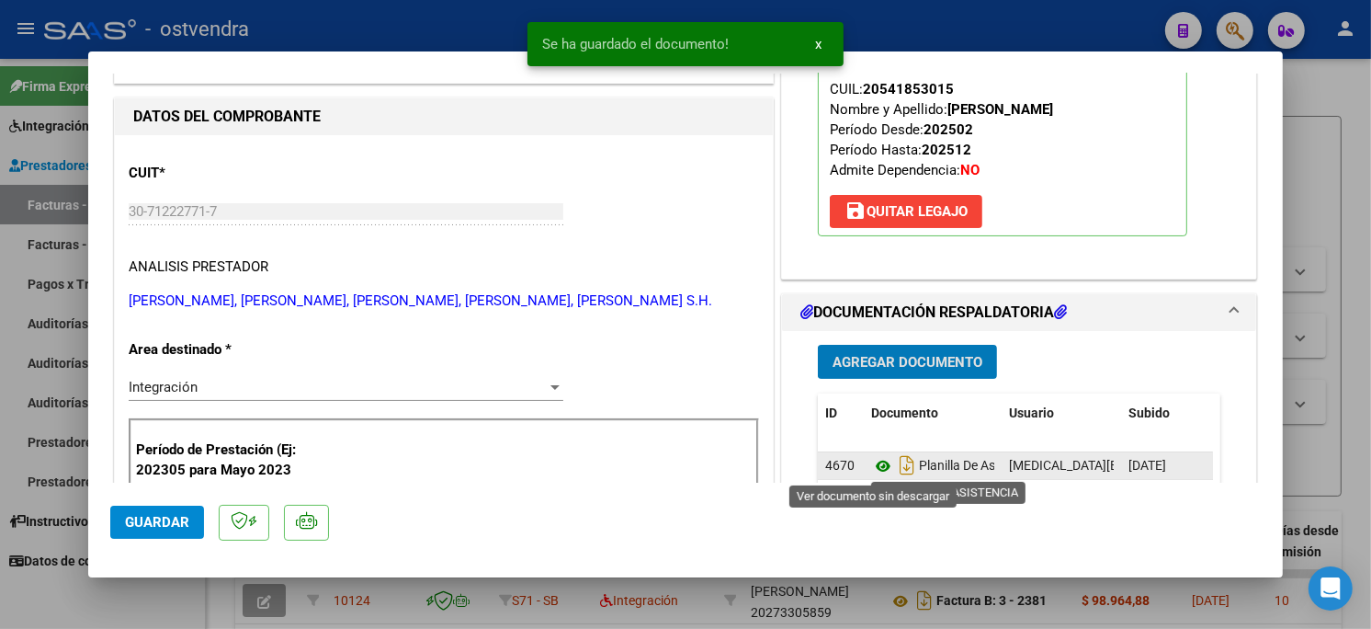
click at [878, 470] on icon at bounding box center [883, 466] width 24 height 22
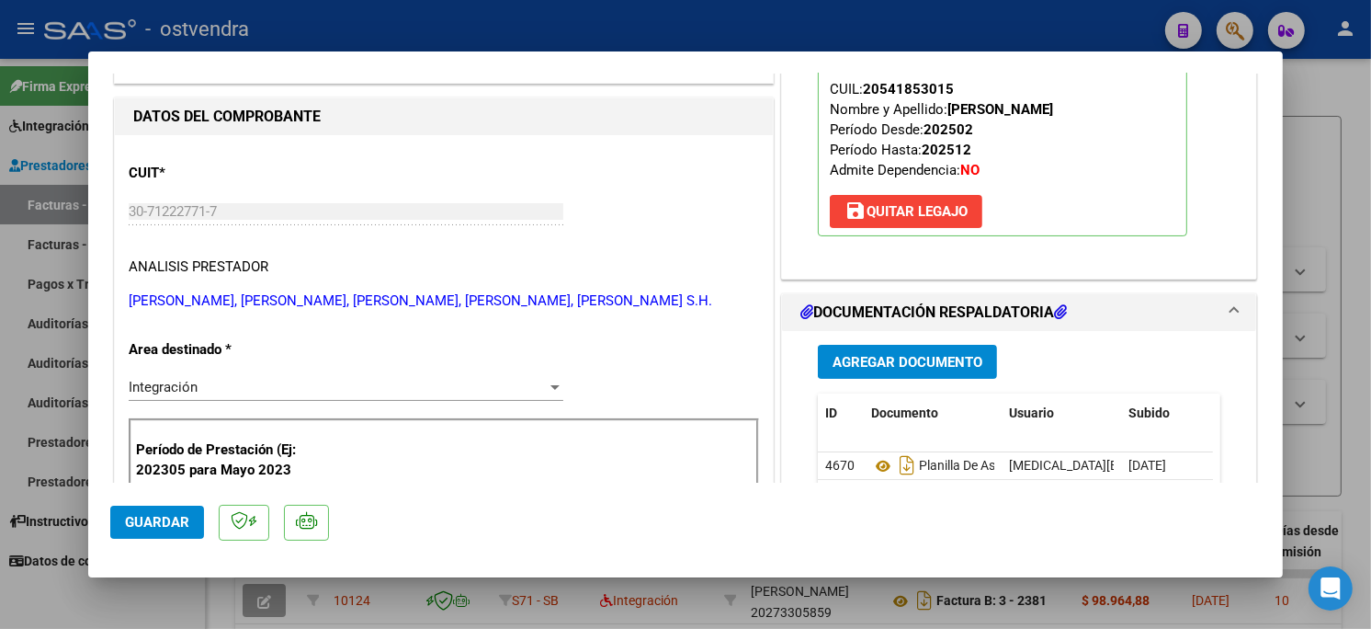
click at [159, 510] on button "Guardar" at bounding box center [157, 521] width 94 height 33
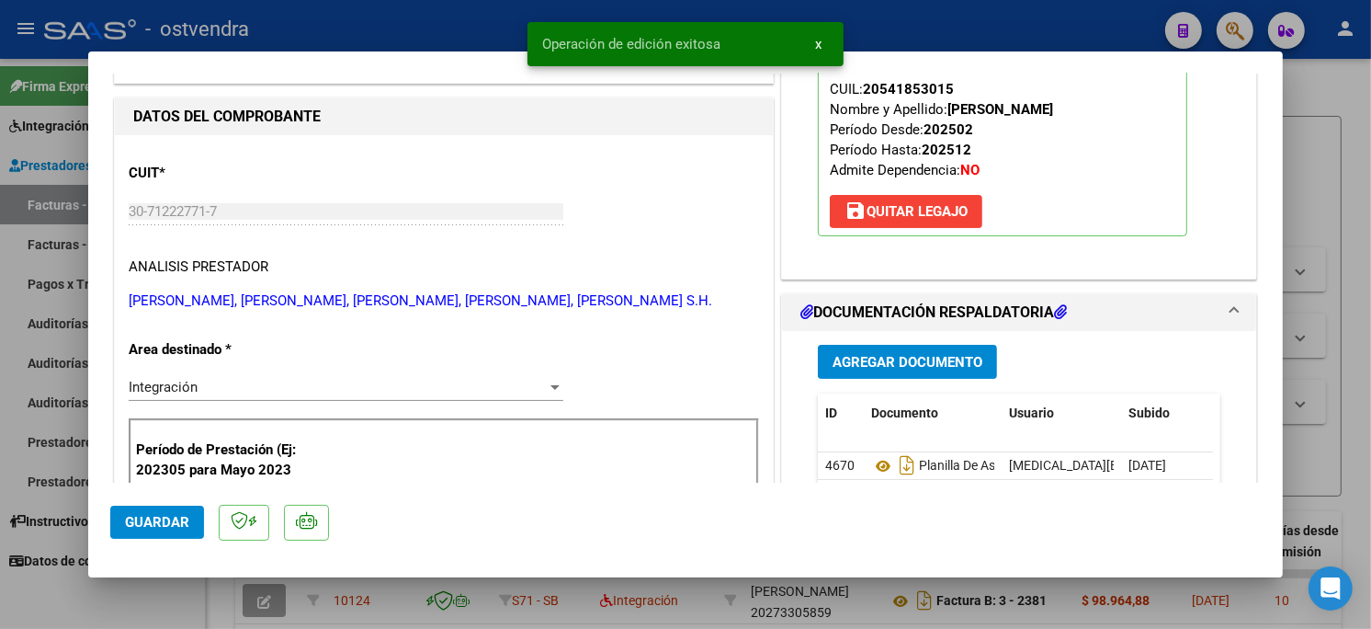
click at [333, 37] on div at bounding box center [685, 314] width 1371 height 629
type input "$ 0,00"
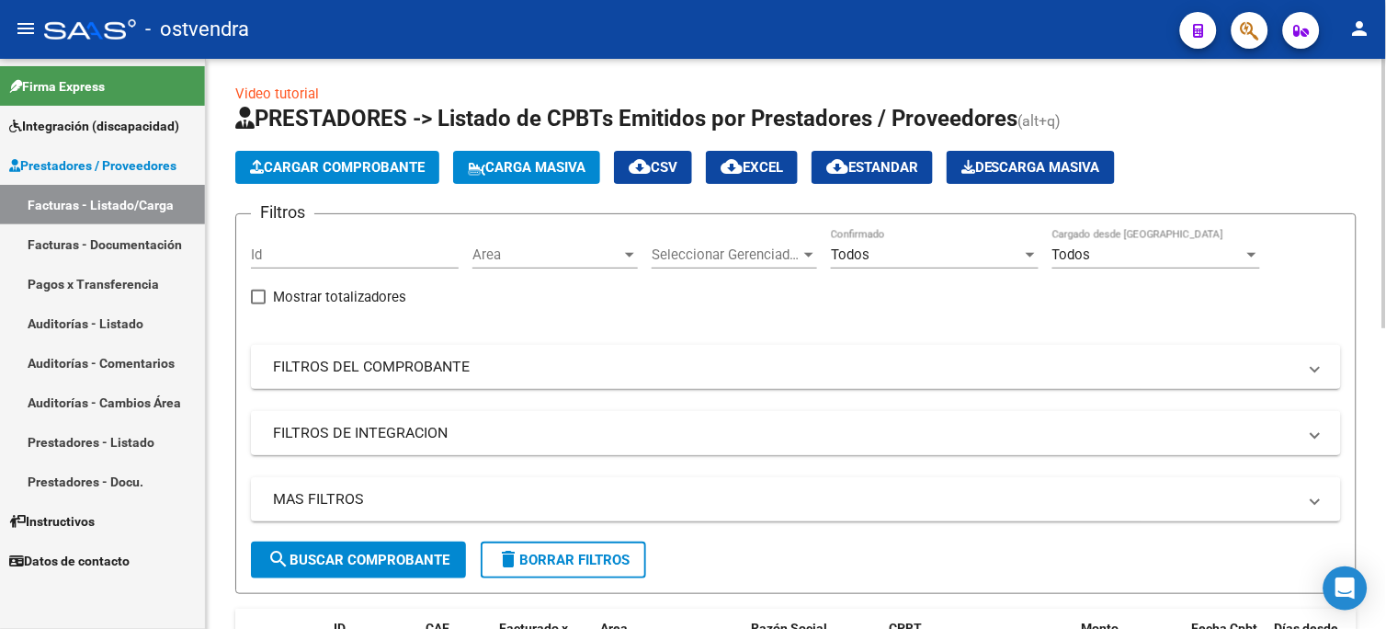
scroll to position [0, 0]
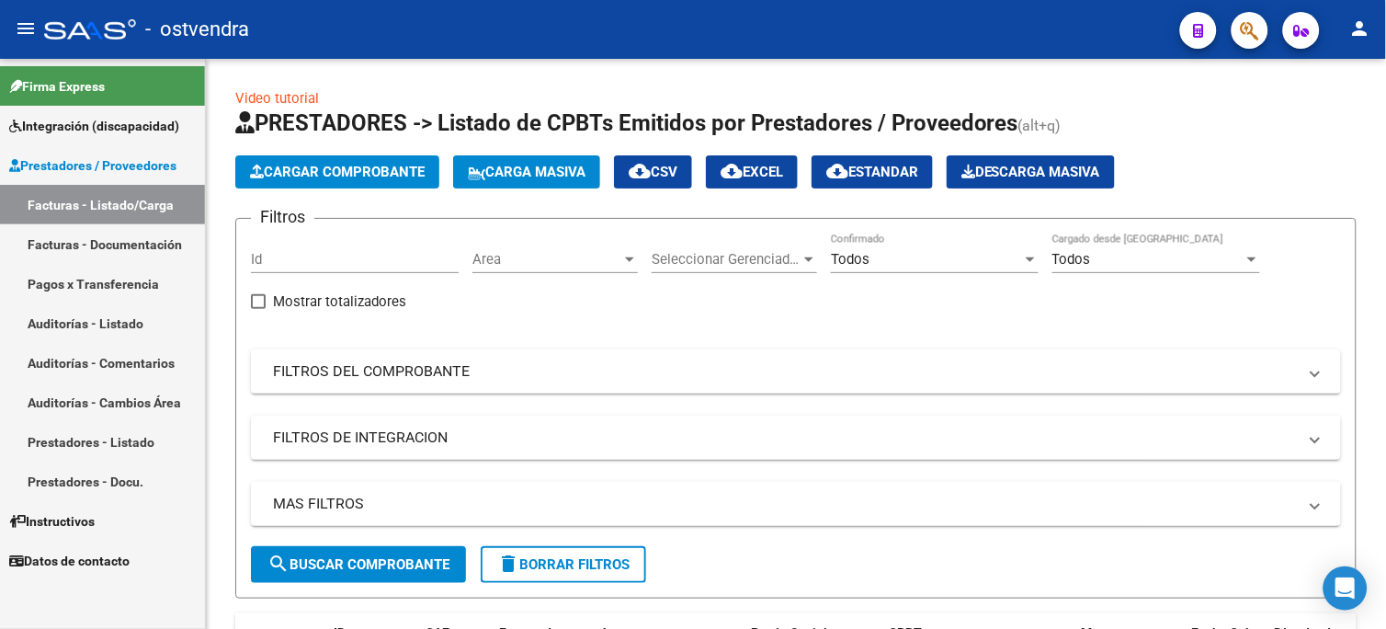
click at [144, 129] on span "Integración (discapacidad)" at bounding box center [94, 126] width 170 height 20
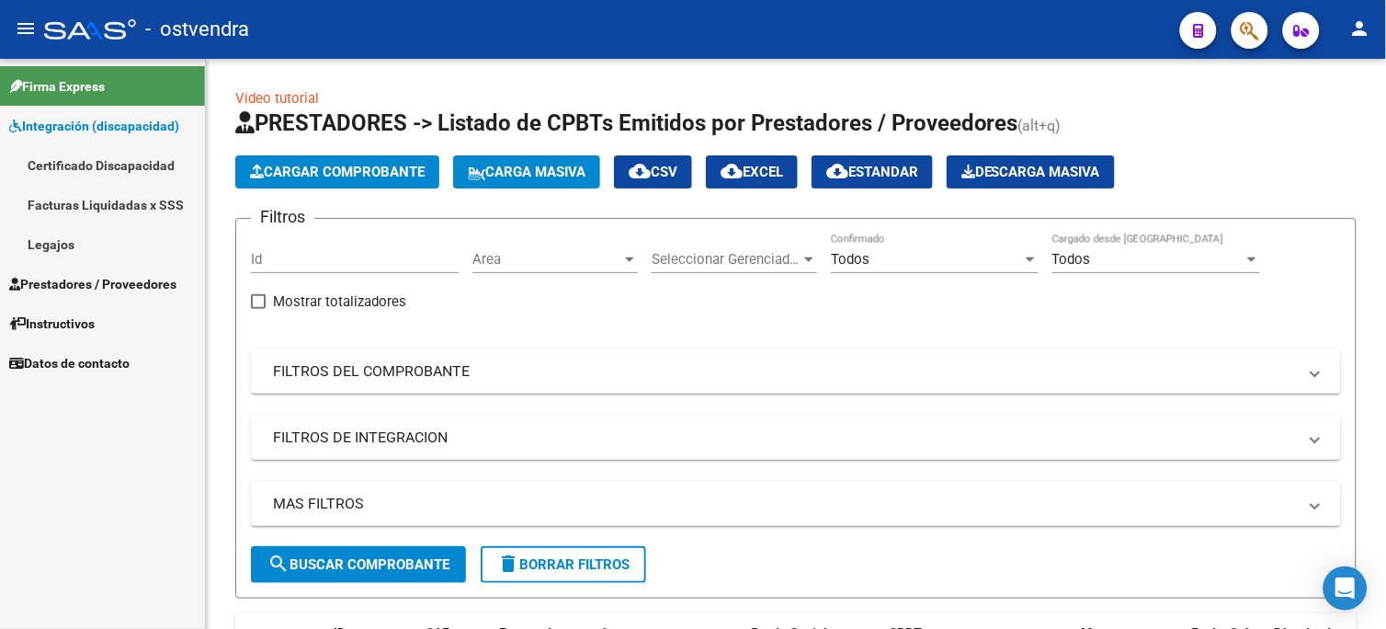
click at [104, 243] on link "Legajos" at bounding box center [102, 244] width 205 height 40
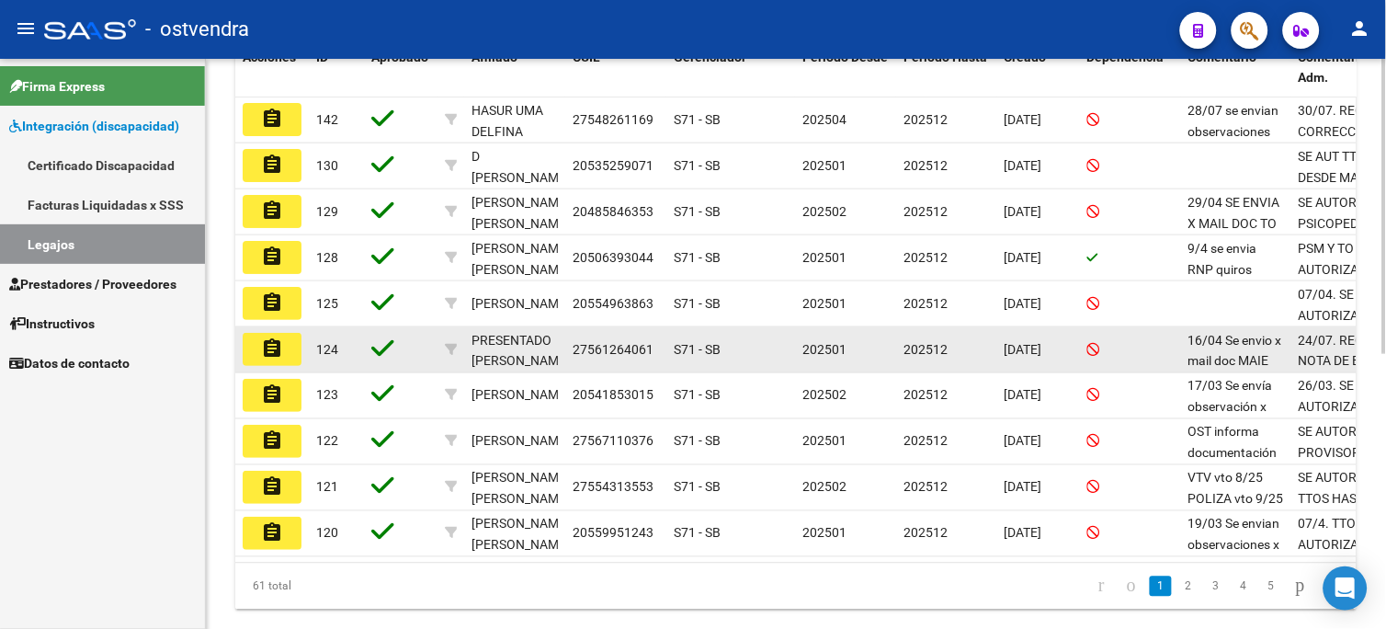
scroll to position [510, 0]
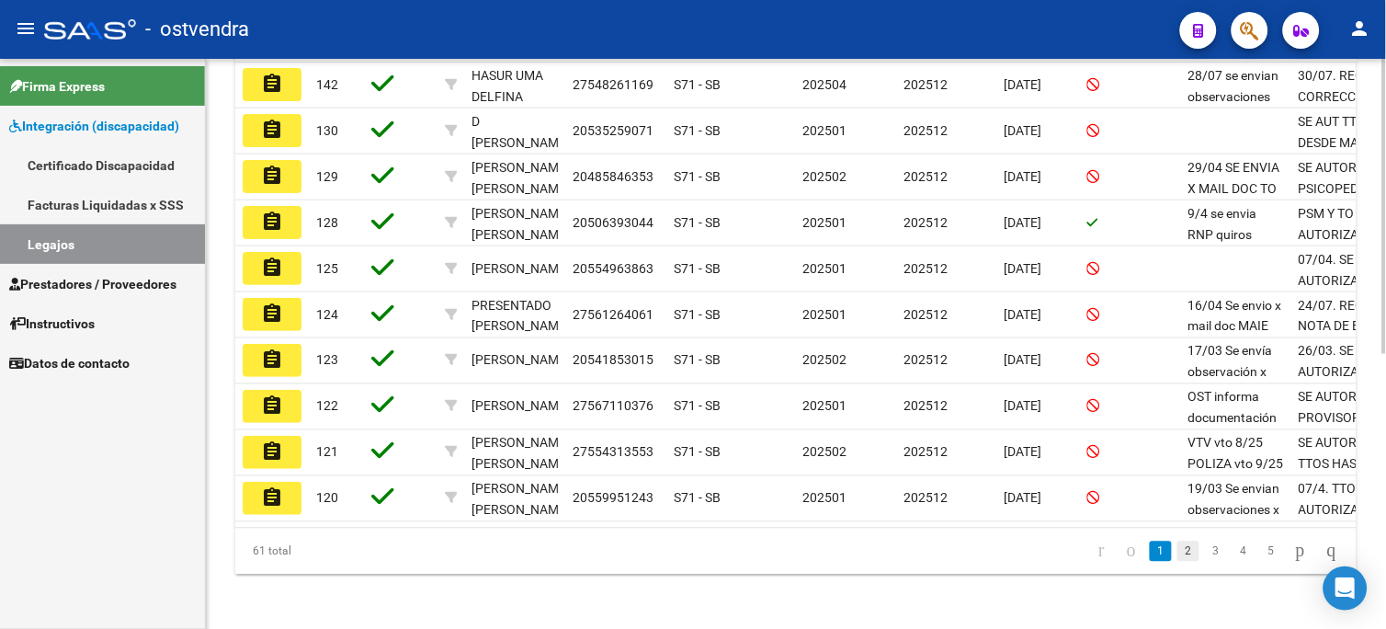
click at [1177, 561] on link "2" at bounding box center [1188, 551] width 22 height 20
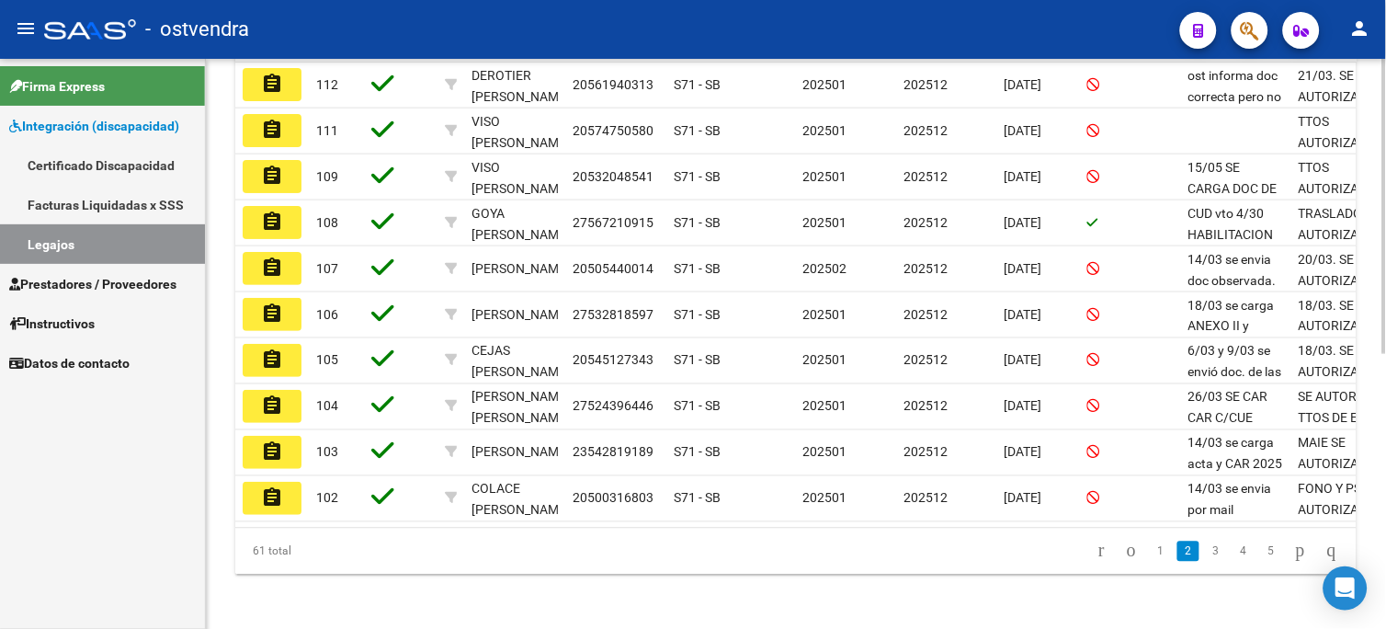
click at [1205, 561] on link "3" at bounding box center [1216, 551] width 22 height 20
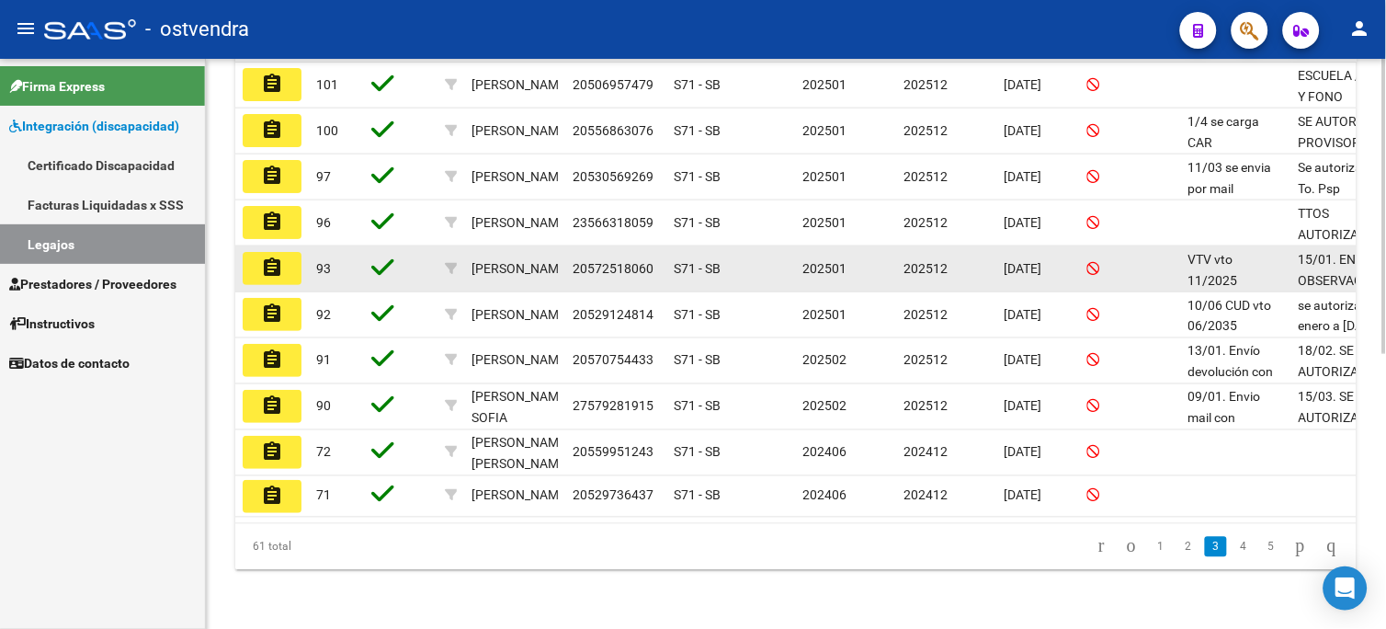
click at [289, 274] on button "assignment" at bounding box center [272, 268] width 59 height 33
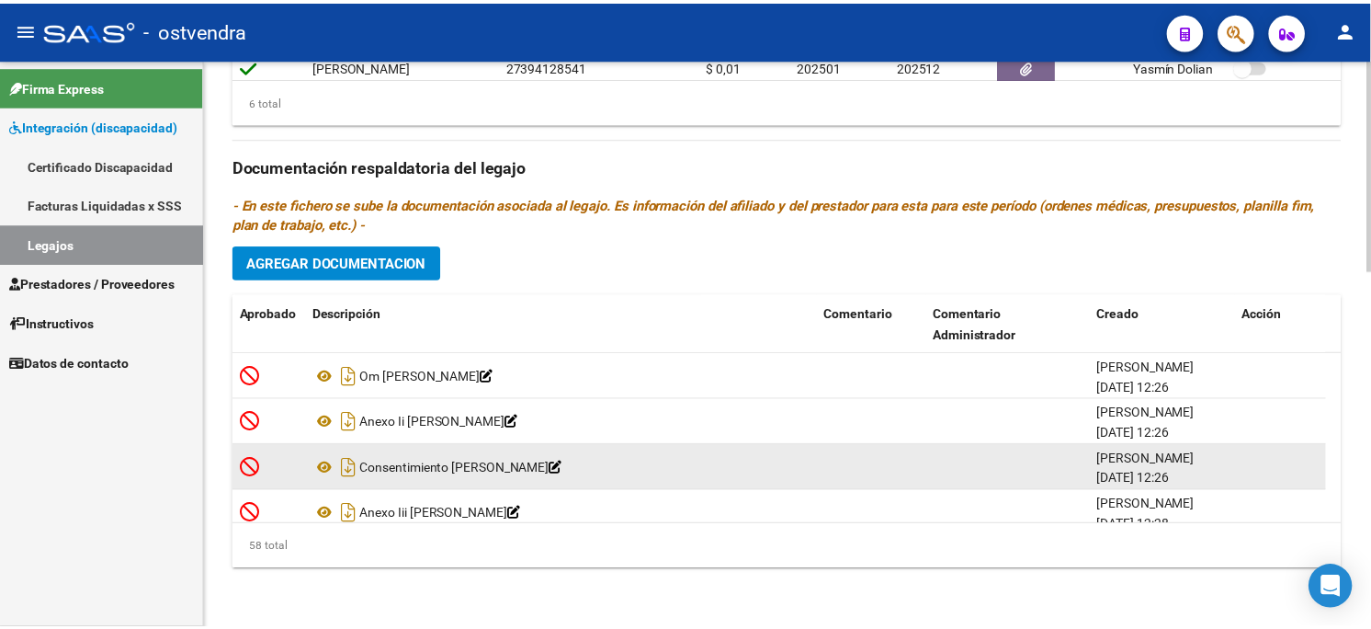
scroll to position [653, 0]
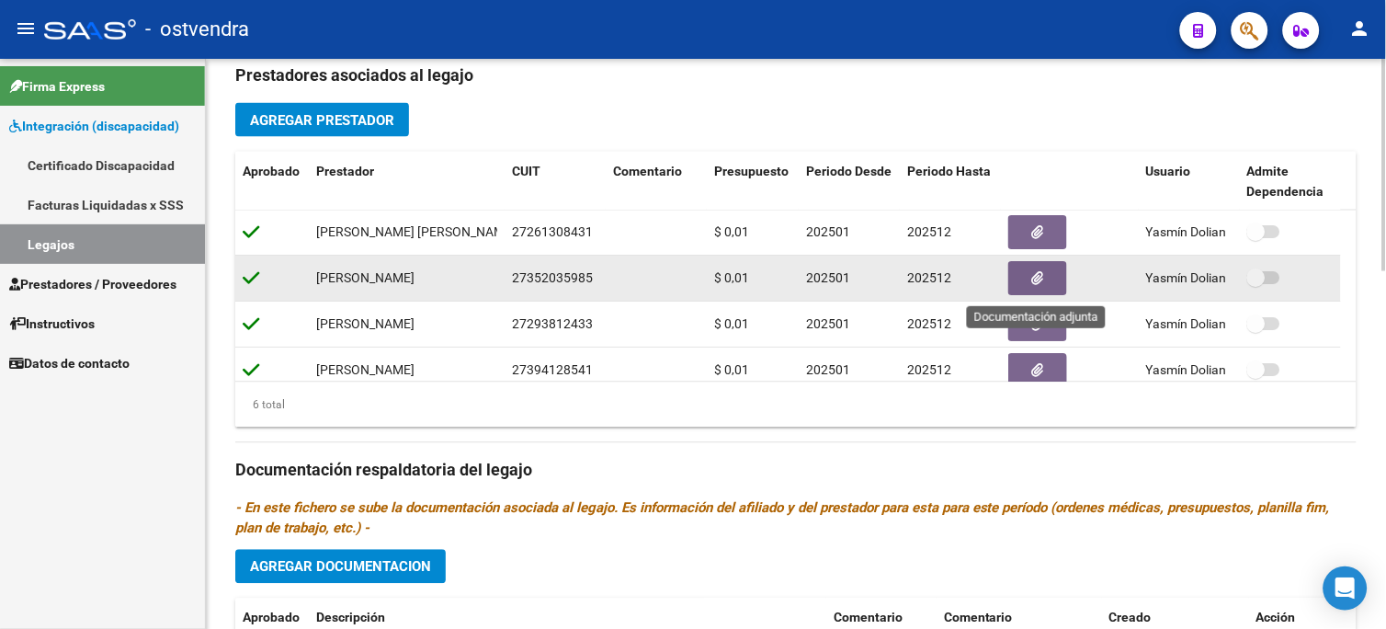
click at [1026, 288] on button "button" at bounding box center [1037, 279] width 59 height 34
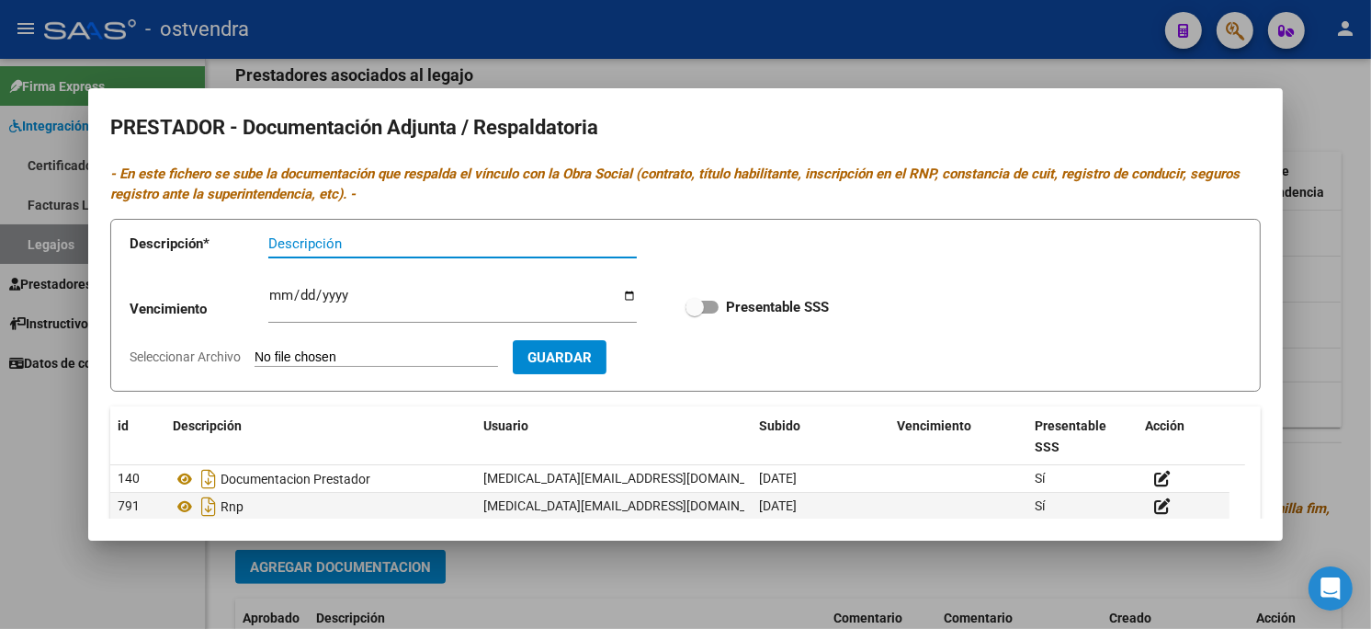
click at [1050, 66] on div at bounding box center [685, 314] width 1371 height 629
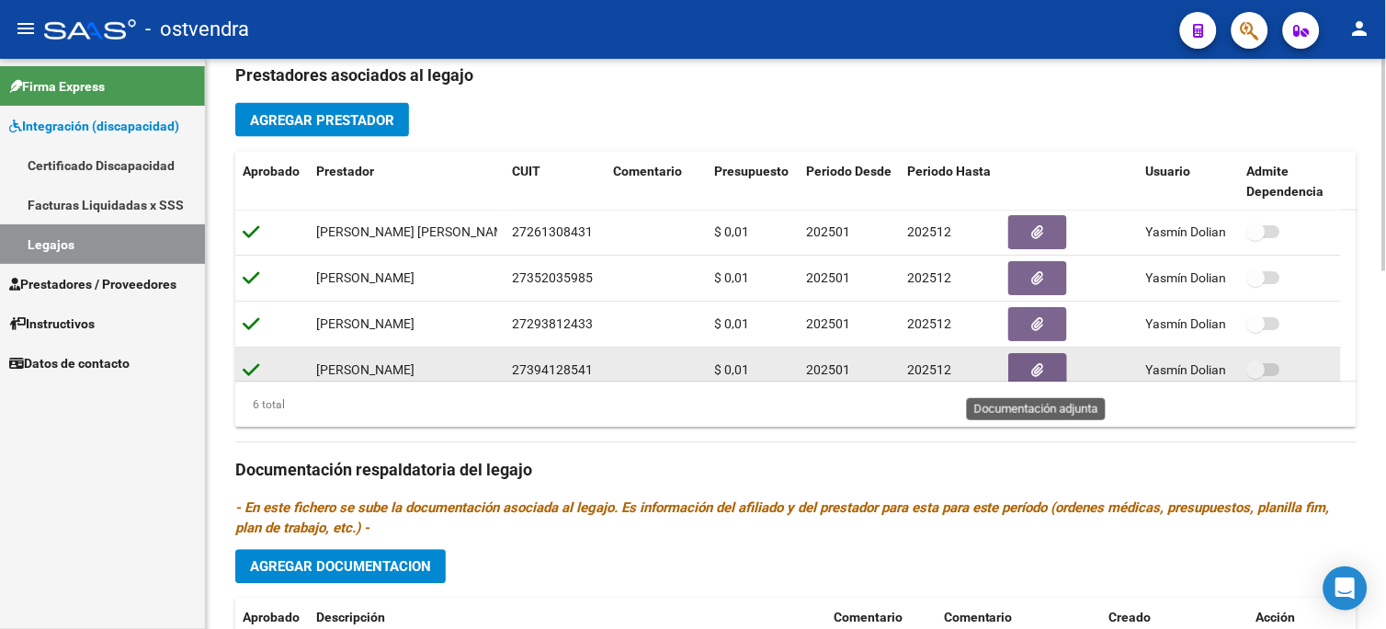
click at [1034, 368] on icon "button" at bounding box center [1038, 371] width 12 height 14
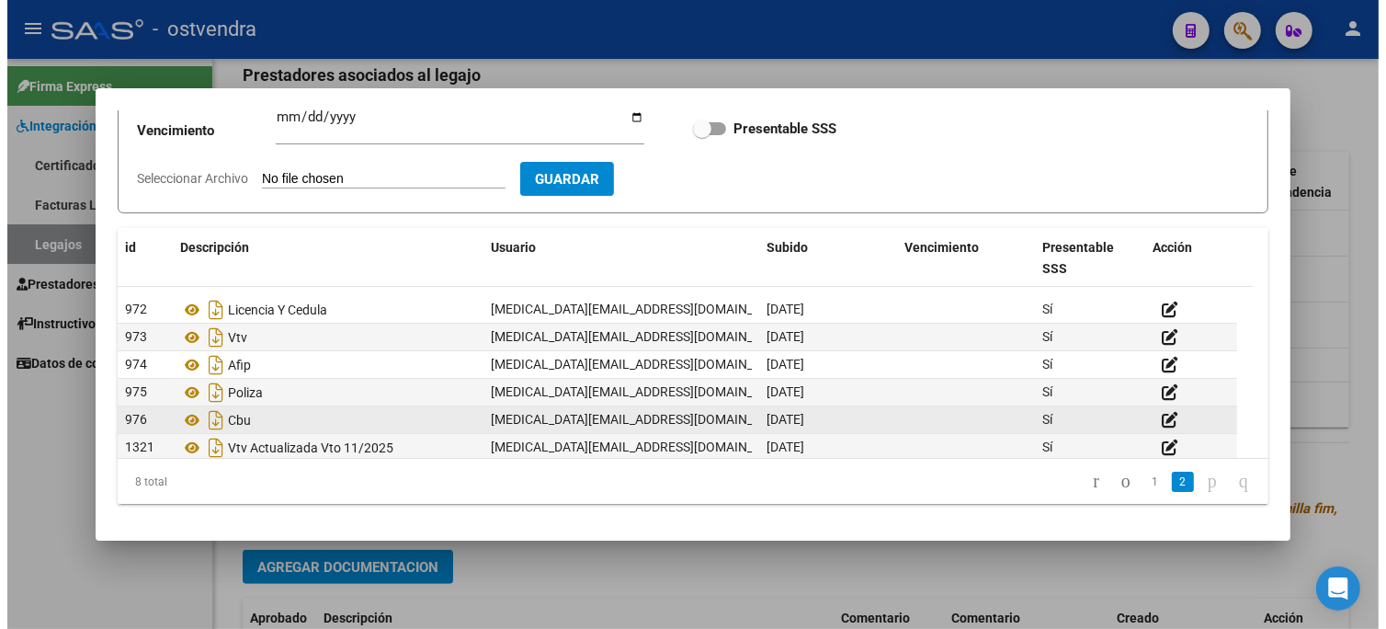
scroll to position [55, 0]
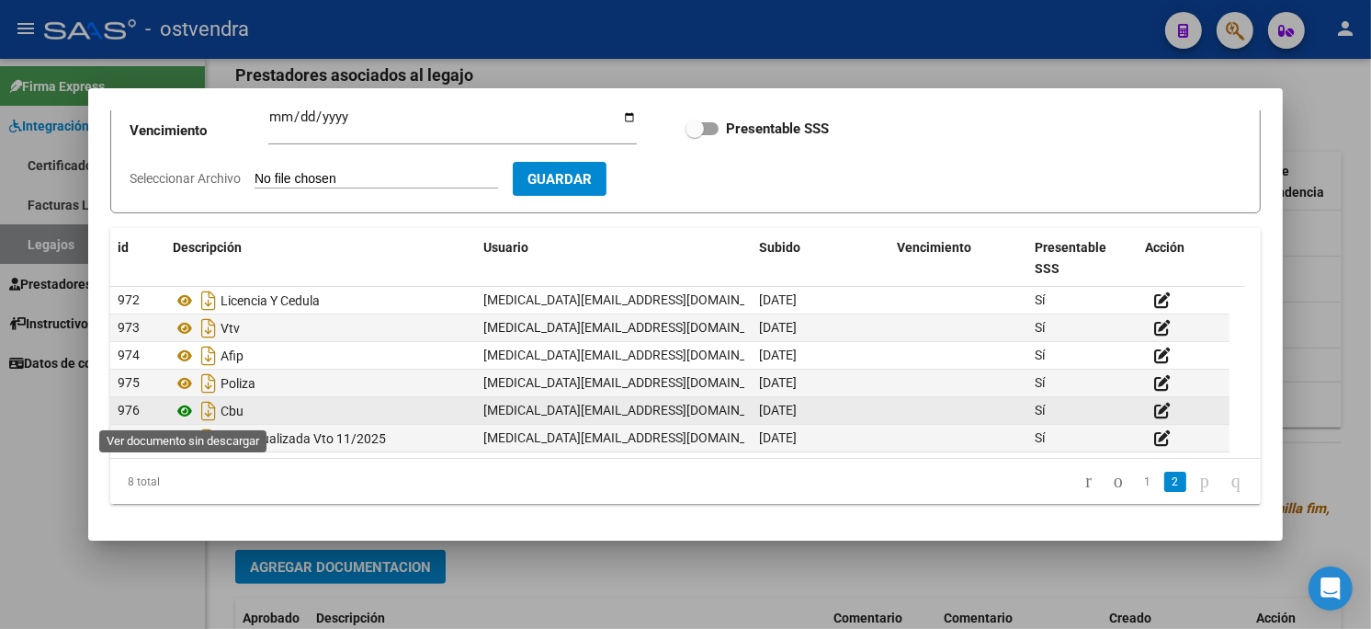
click at [188, 410] on icon at bounding box center [185, 411] width 24 height 22
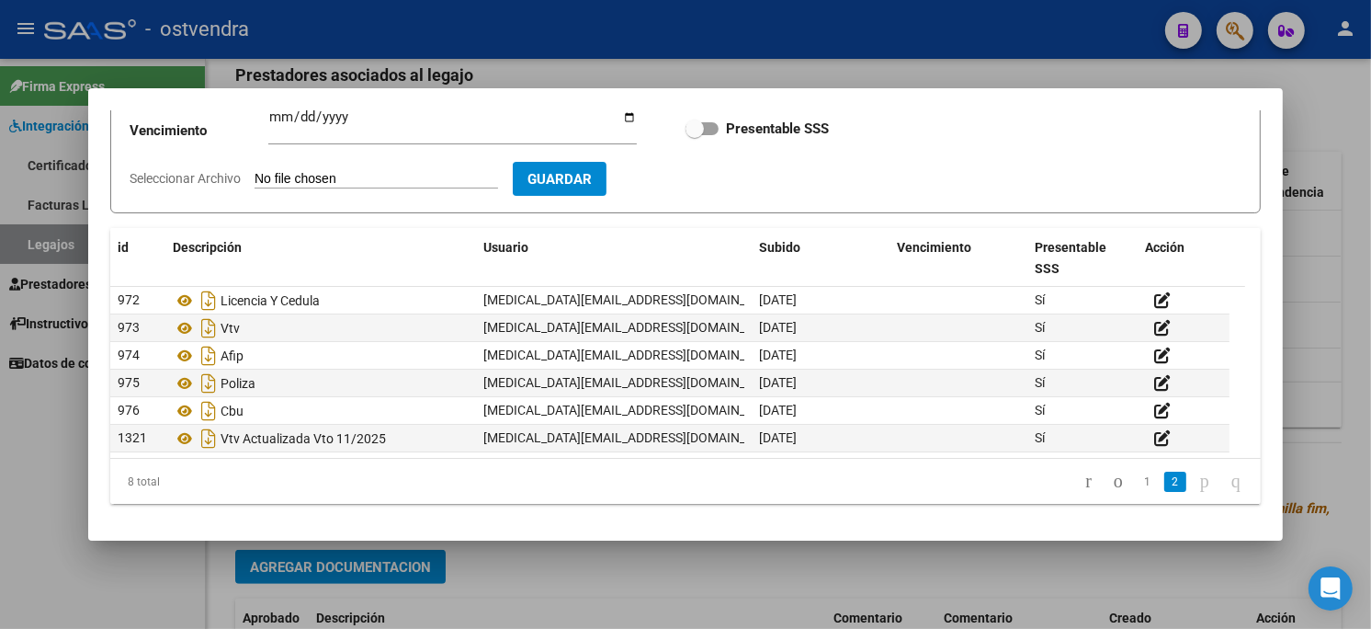
click at [869, 55] on div at bounding box center [685, 314] width 1371 height 629
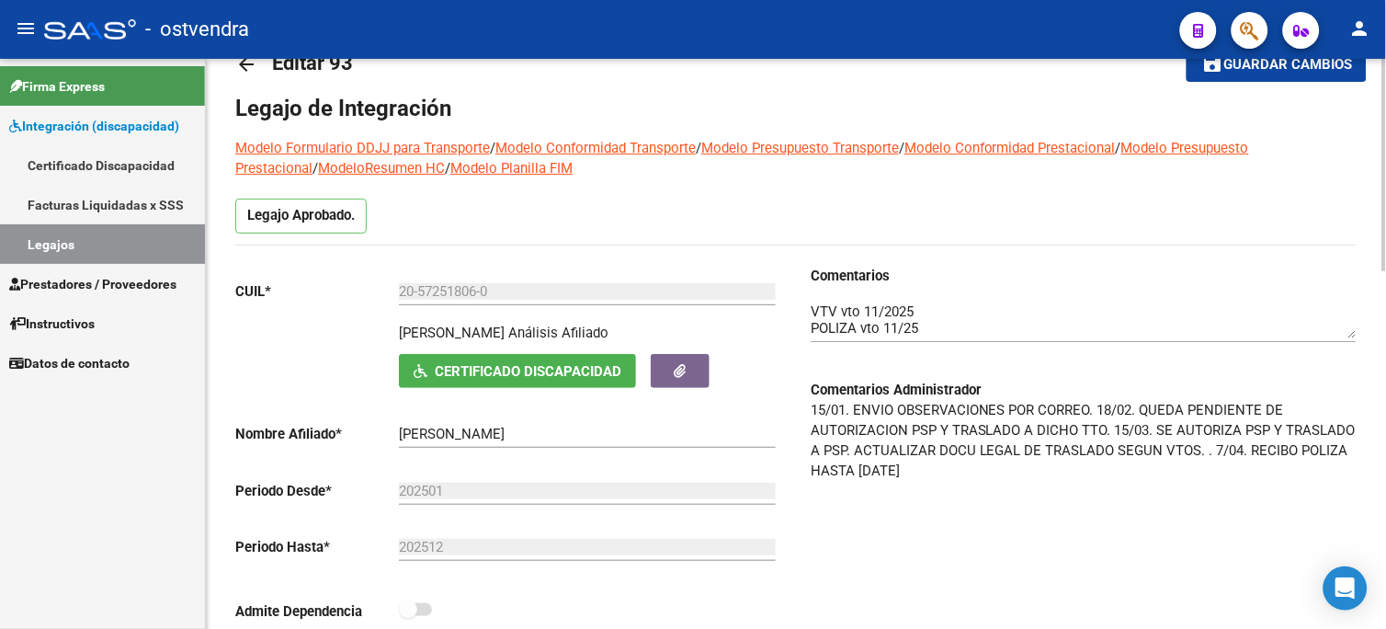
scroll to position [0, 0]
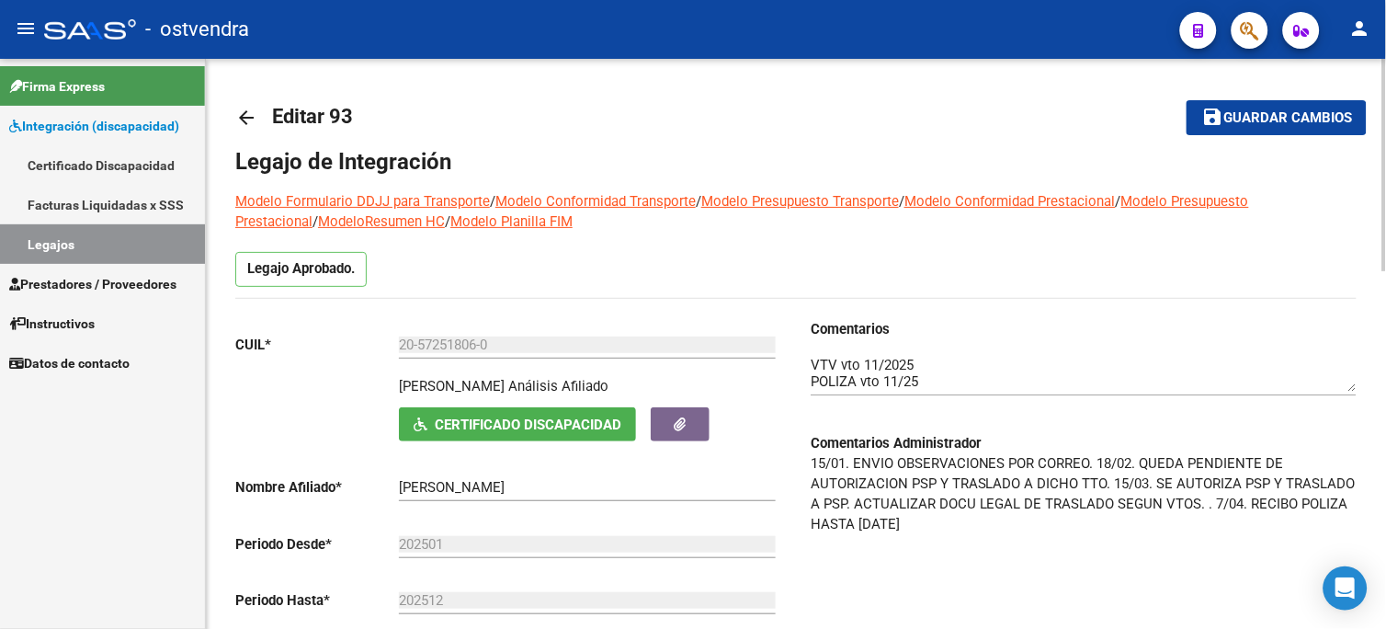
click at [1089, 265] on div "Legajo Aprobado." at bounding box center [795, 275] width 1121 height 46
click at [95, 276] on span "Prestadores / Proveedores" at bounding box center [92, 284] width 167 height 20
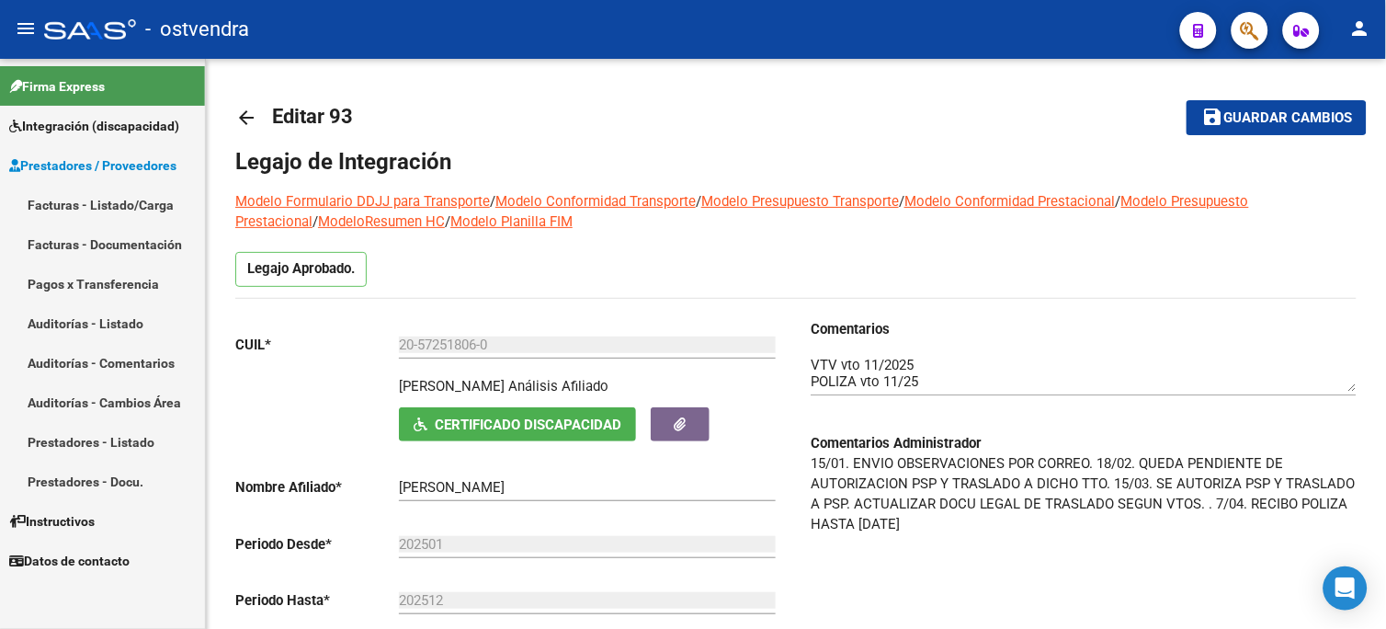
click at [142, 196] on link "Facturas - Listado/Carga" at bounding box center [102, 205] width 205 height 40
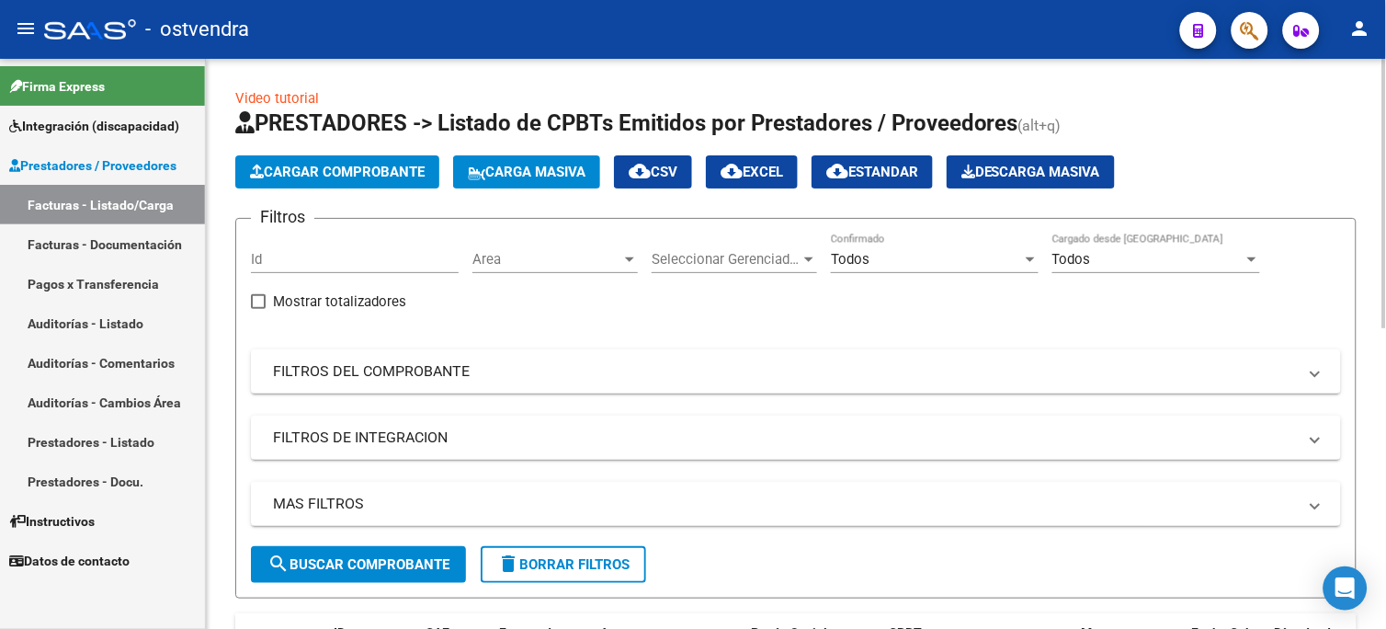
click at [393, 170] on span "Cargar Comprobante" at bounding box center [337, 172] width 175 height 17
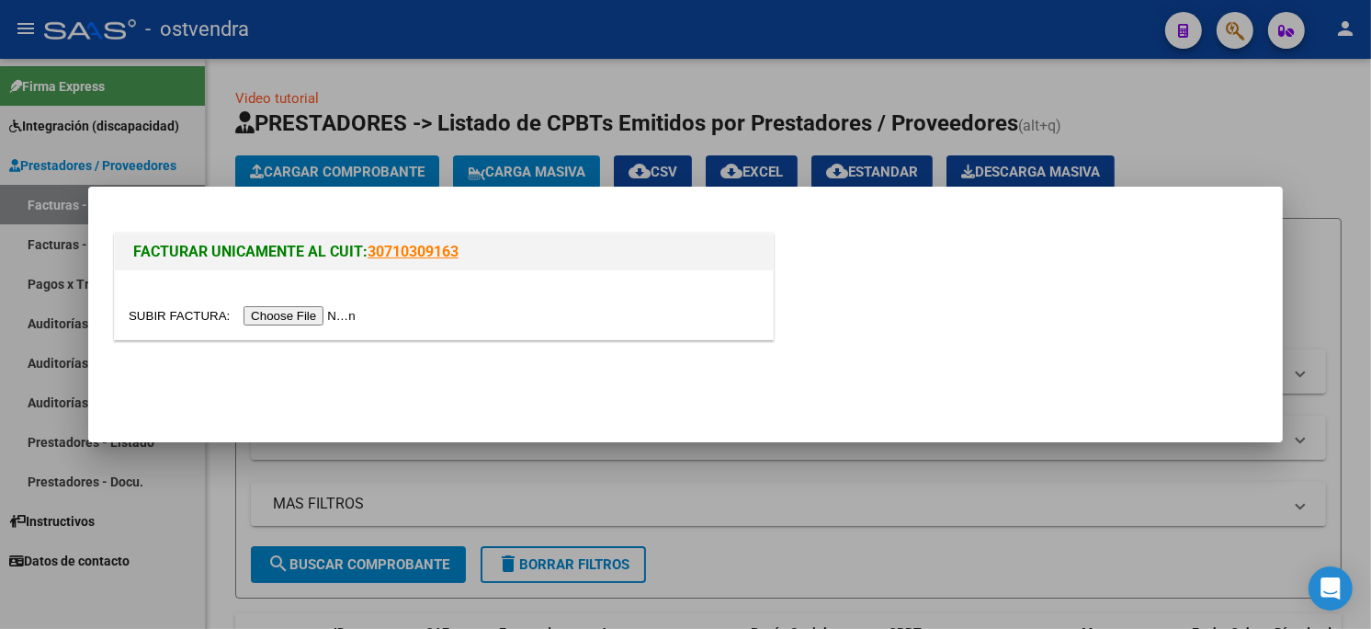
click at [281, 323] on input "file" at bounding box center [245, 315] width 232 height 19
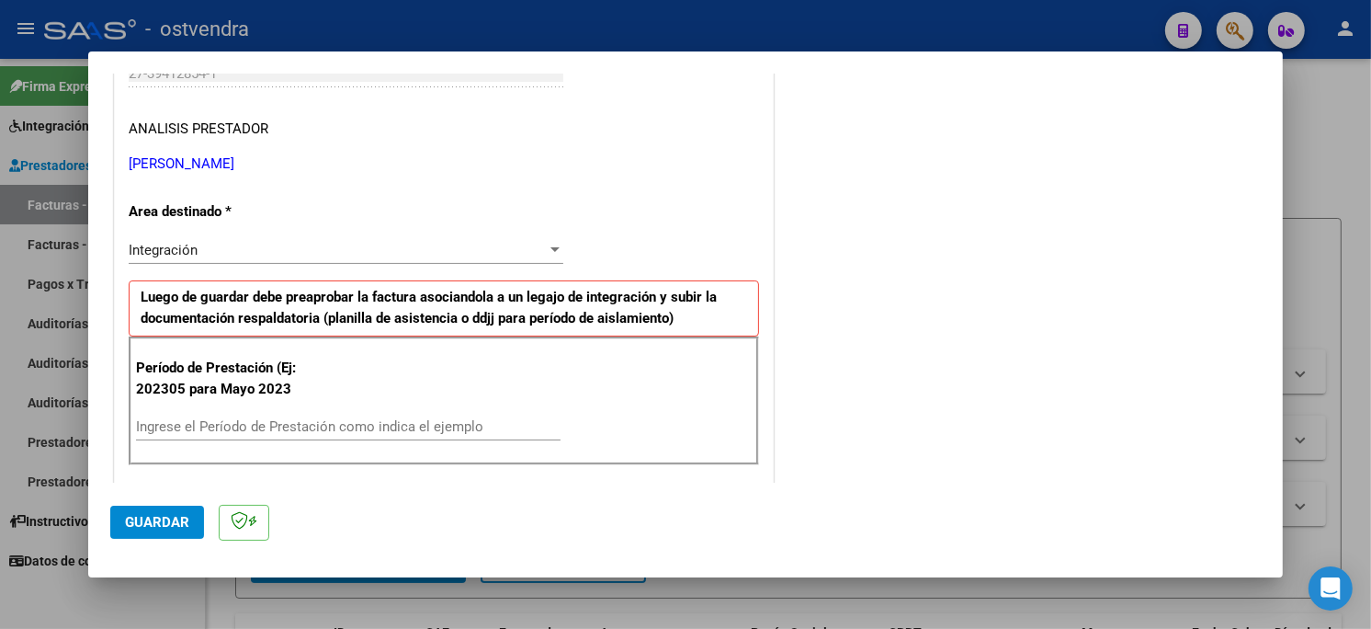
scroll to position [408, 0]
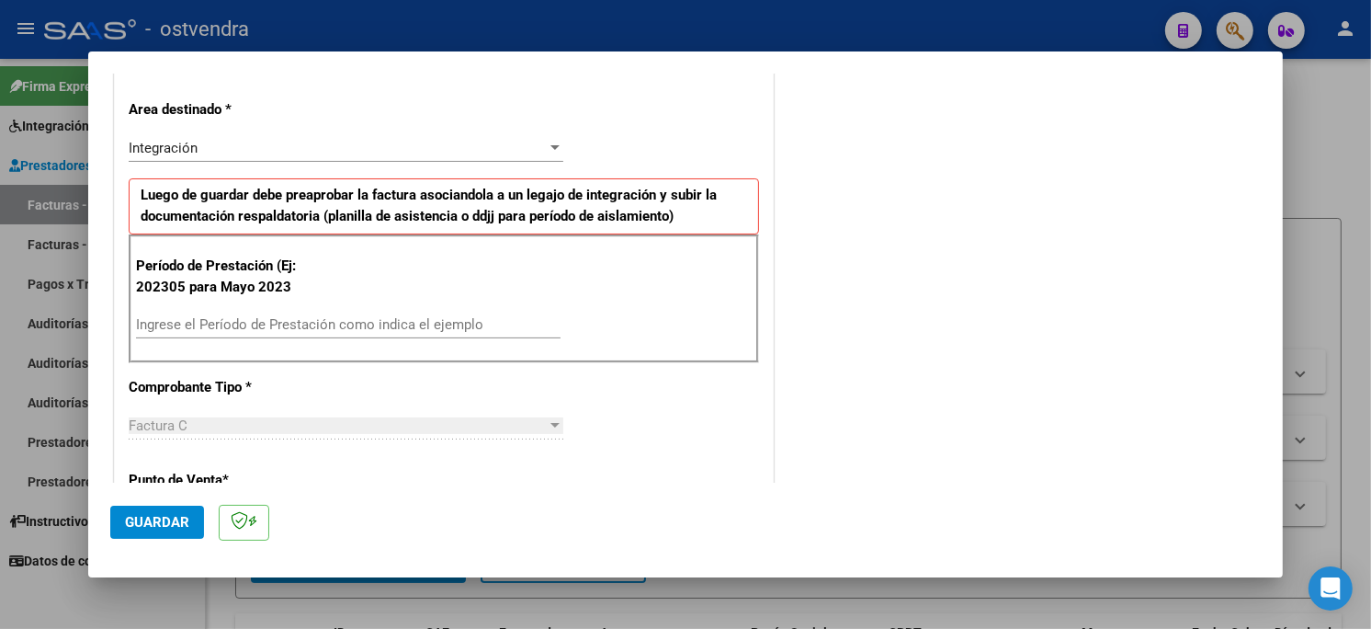
click at [285, 323] on input "Ingrese el Período de Prestación como indica el ejemplo" at bounding box center [348, 324] width 425 height 17
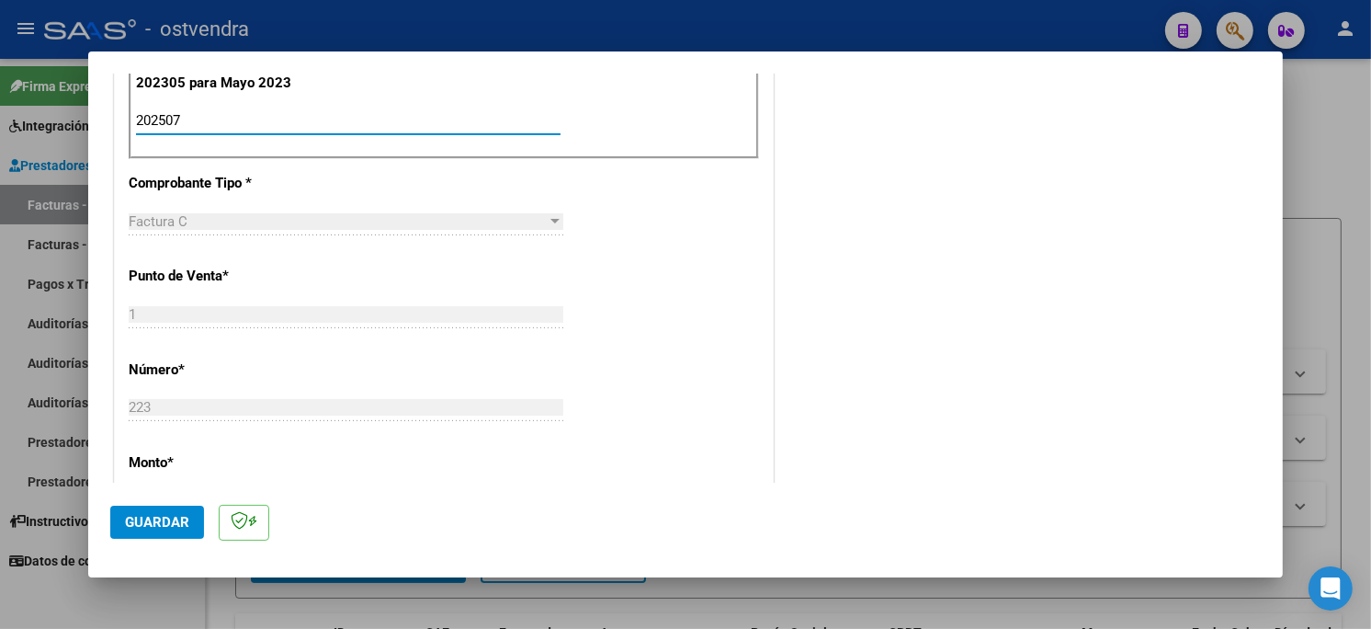
scroll to position [714, 0]
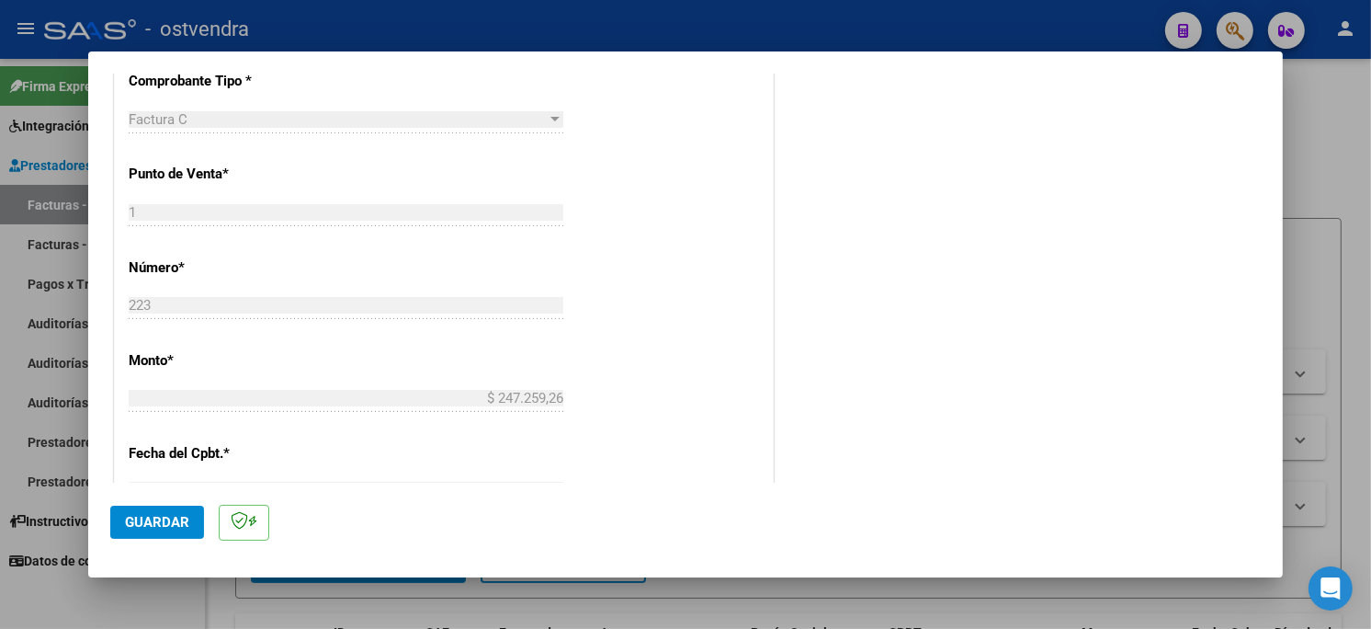
type input "202507"
click at [130, 526] on span "Guardar" at bounding box center [157, 522] width 64 height 17
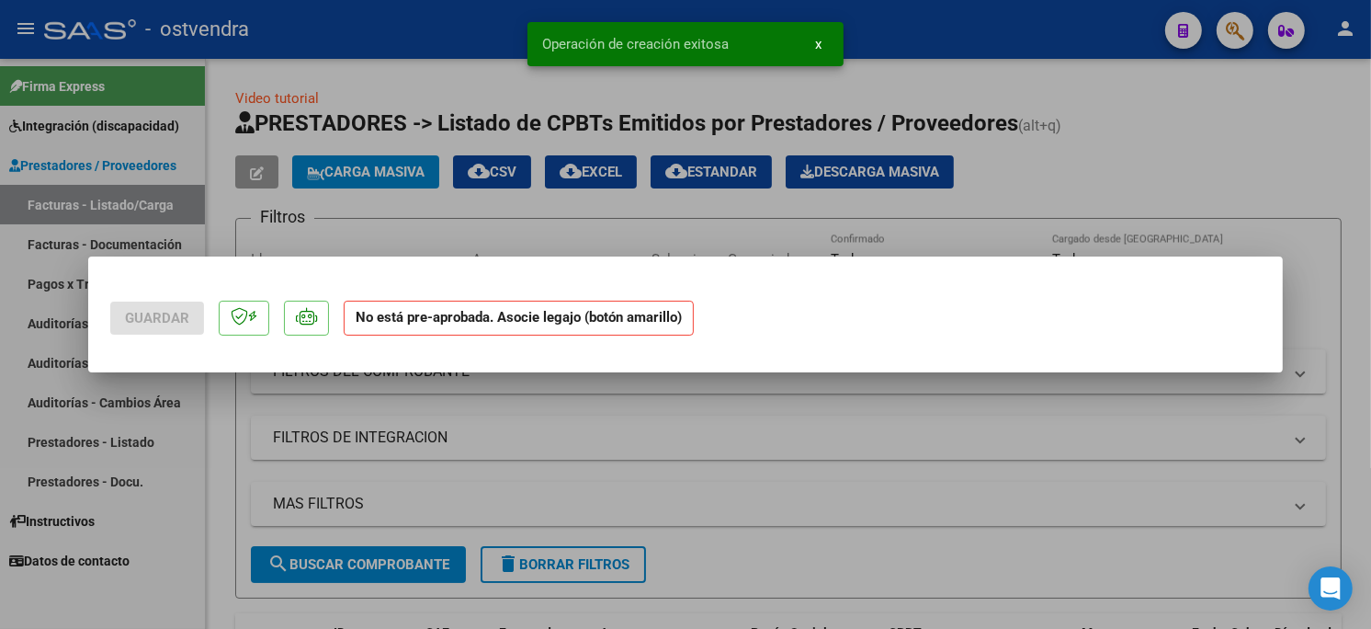
scroll to position [0, 0]
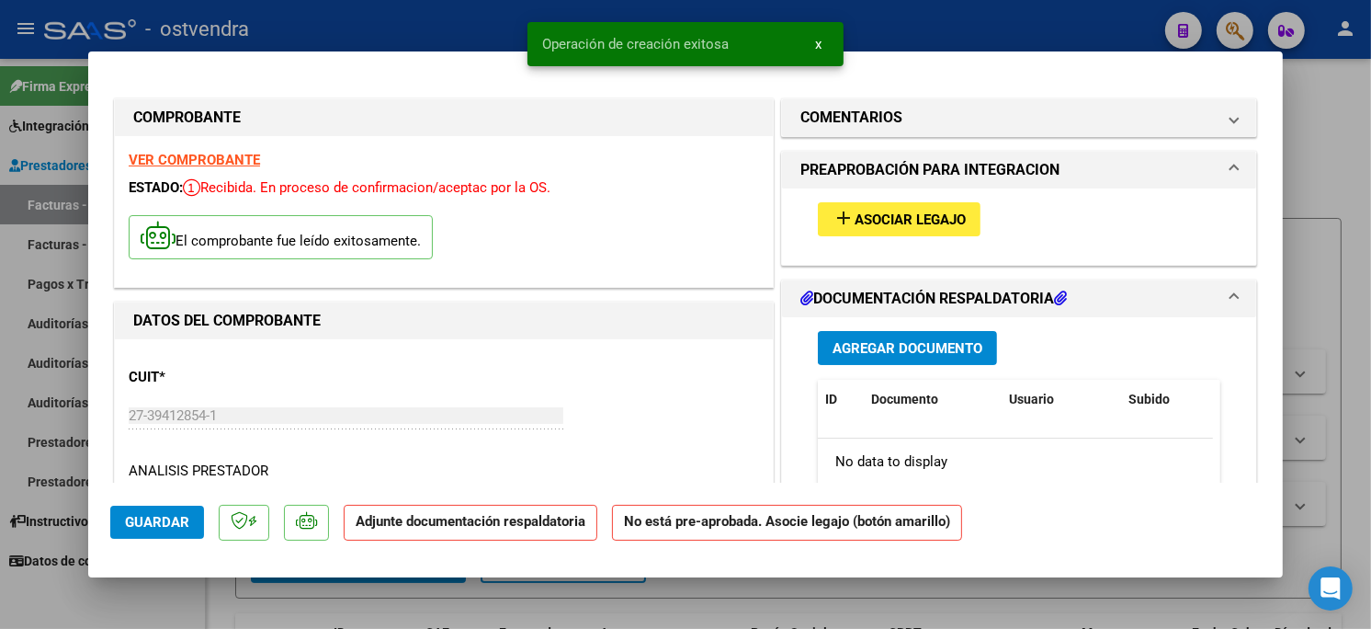
click at [849, 209] on button "add Asociar Legajo" at bounding box center [899, 219] width 163 height 34
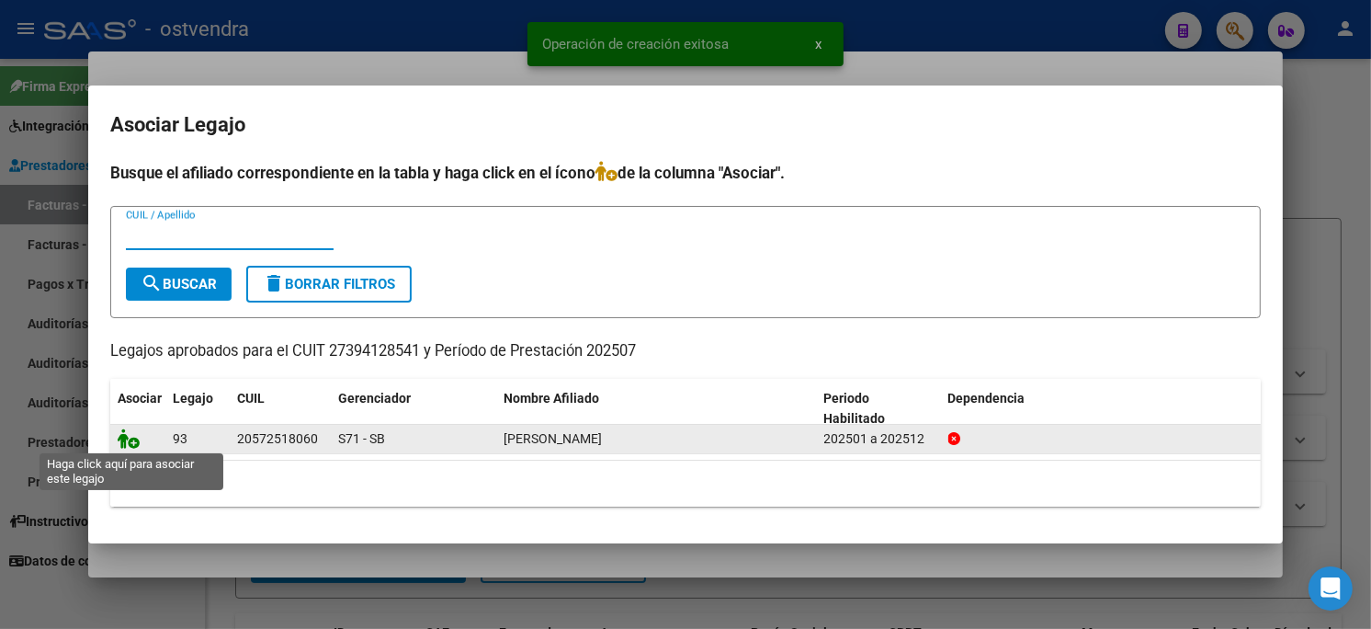
click at [133, 437] on icon at bounding box center [129, 438] width 22 height 20
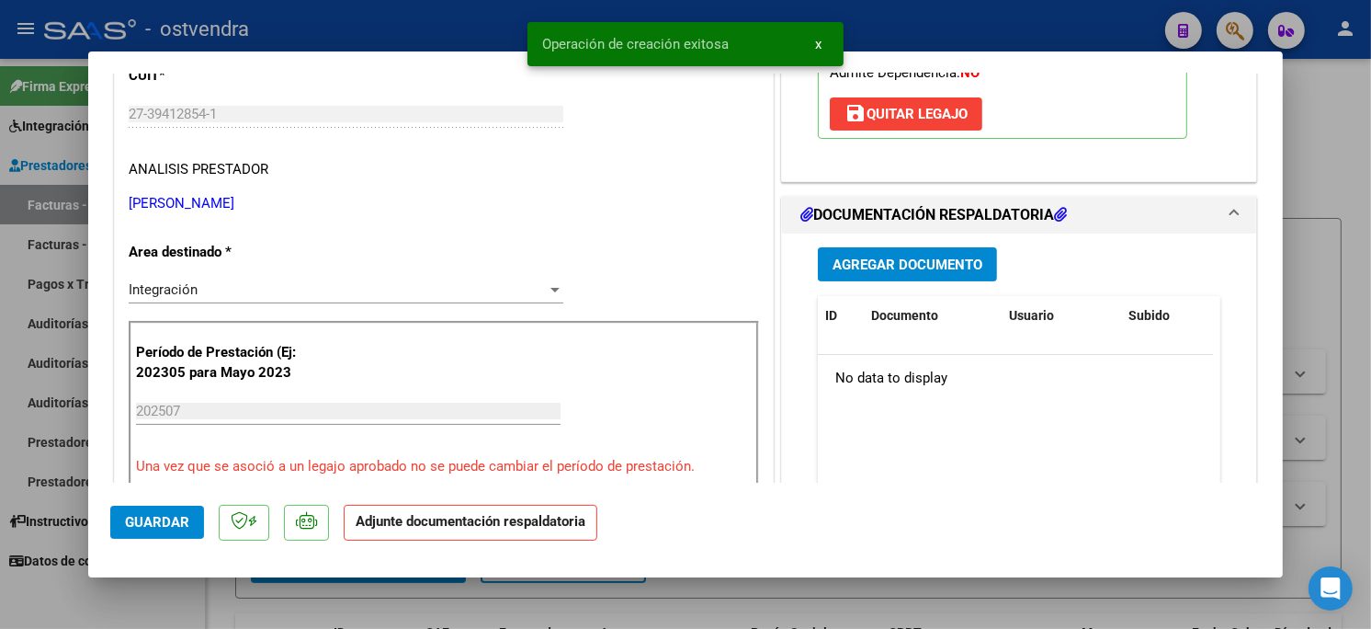
scroll to position [306, 0]
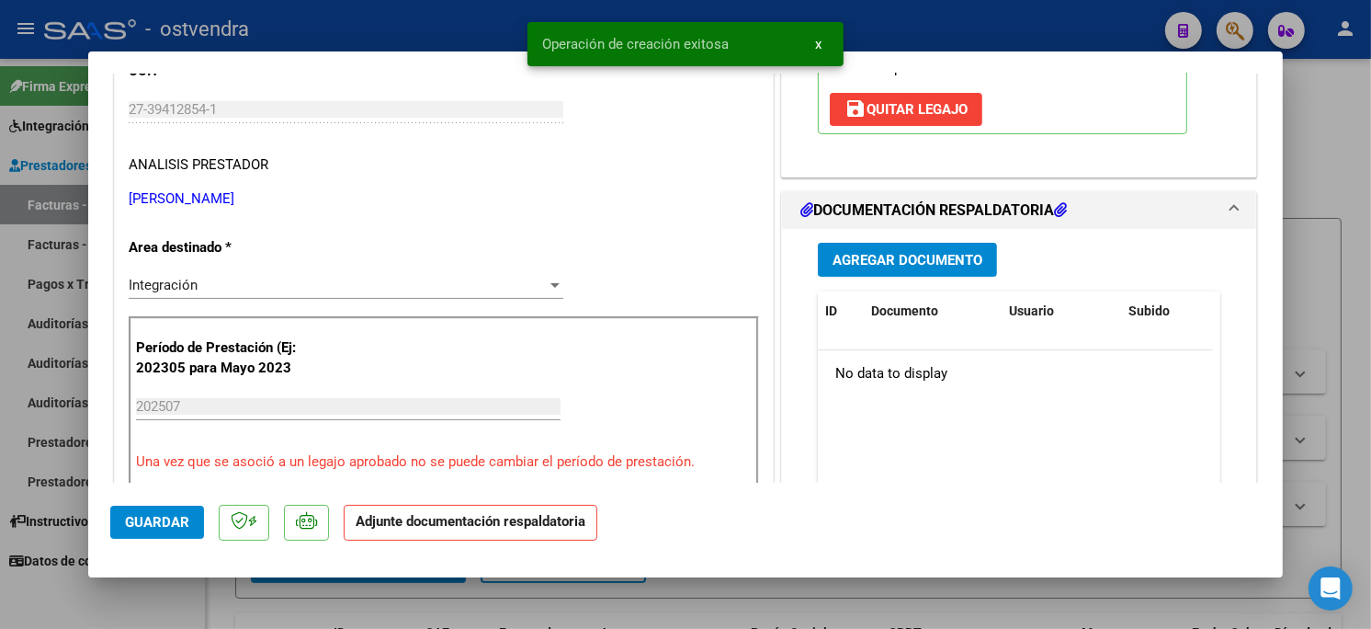
click at [950, 265] on span "Agregar Documento" at bounding box center [907, 260] width 150 height 17
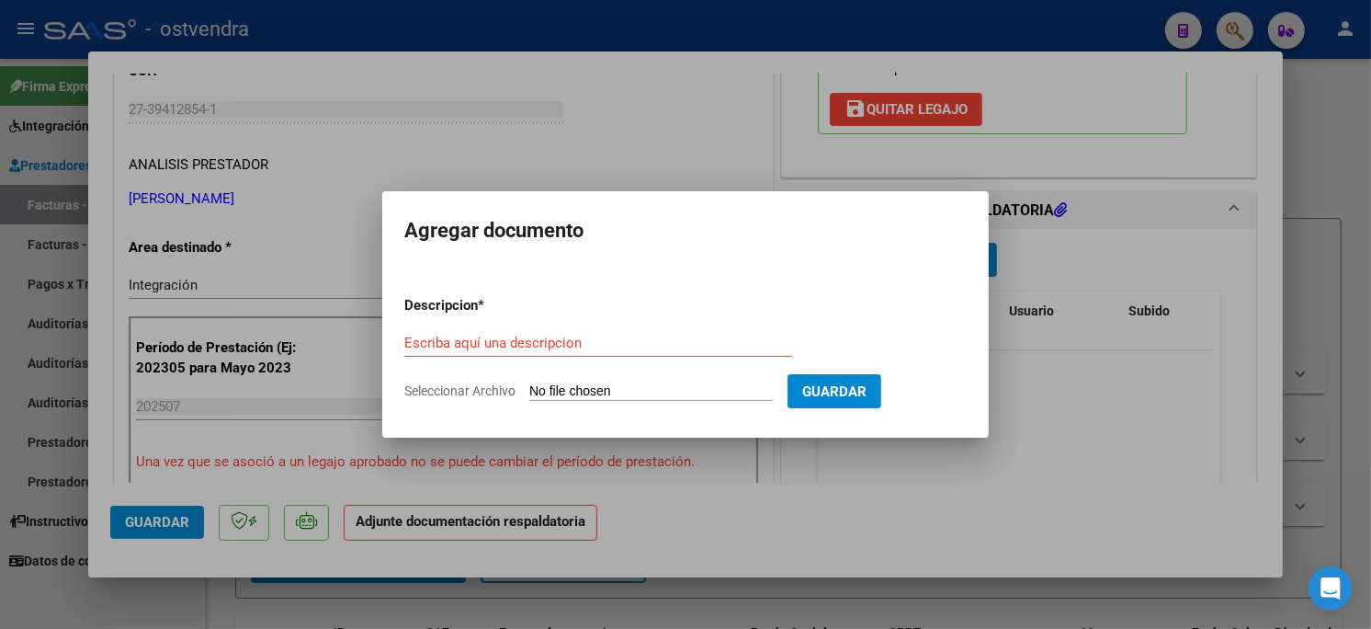
click at [548, 392] on input "Seleccionar Archivo" at bounding box center [650, 391] width 243 height 17
type input "C:\fakepath\ASISTENCIA C-1-223.pdf"
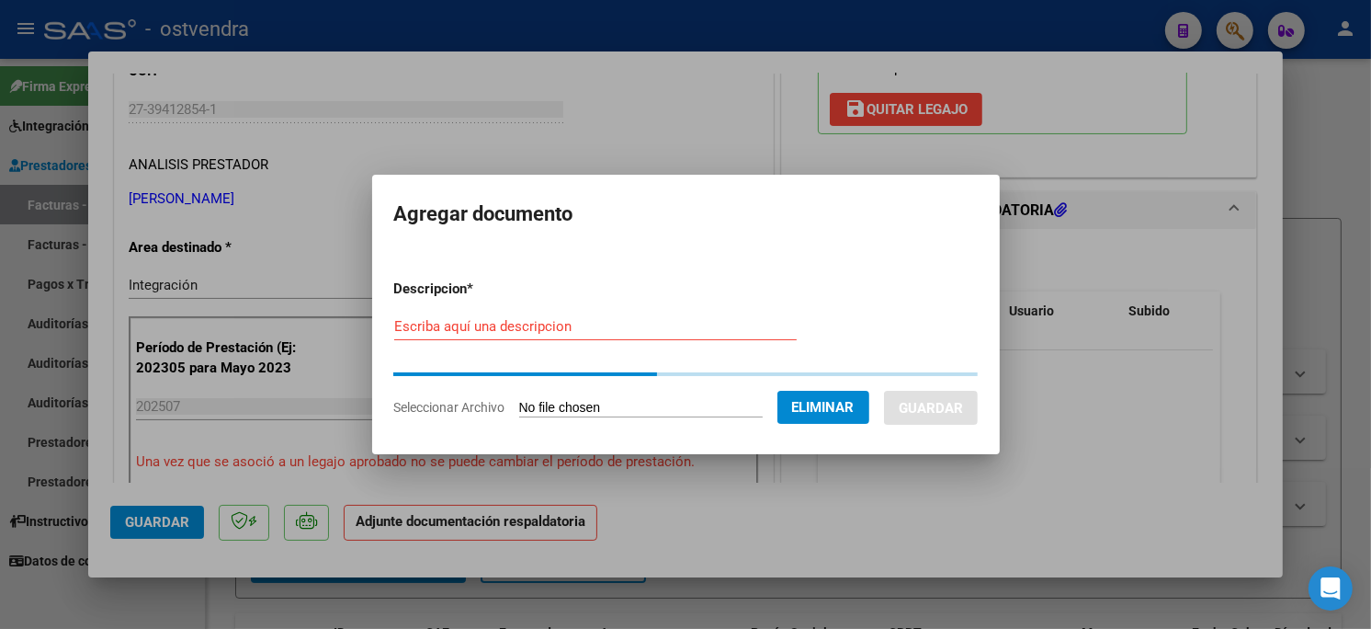
click at [562, 324] on input "Escriba aquí una descripcion" at bounding box center [595, 326] width 402 height 17
type input "PLANILLA DE ASISTENCIA"
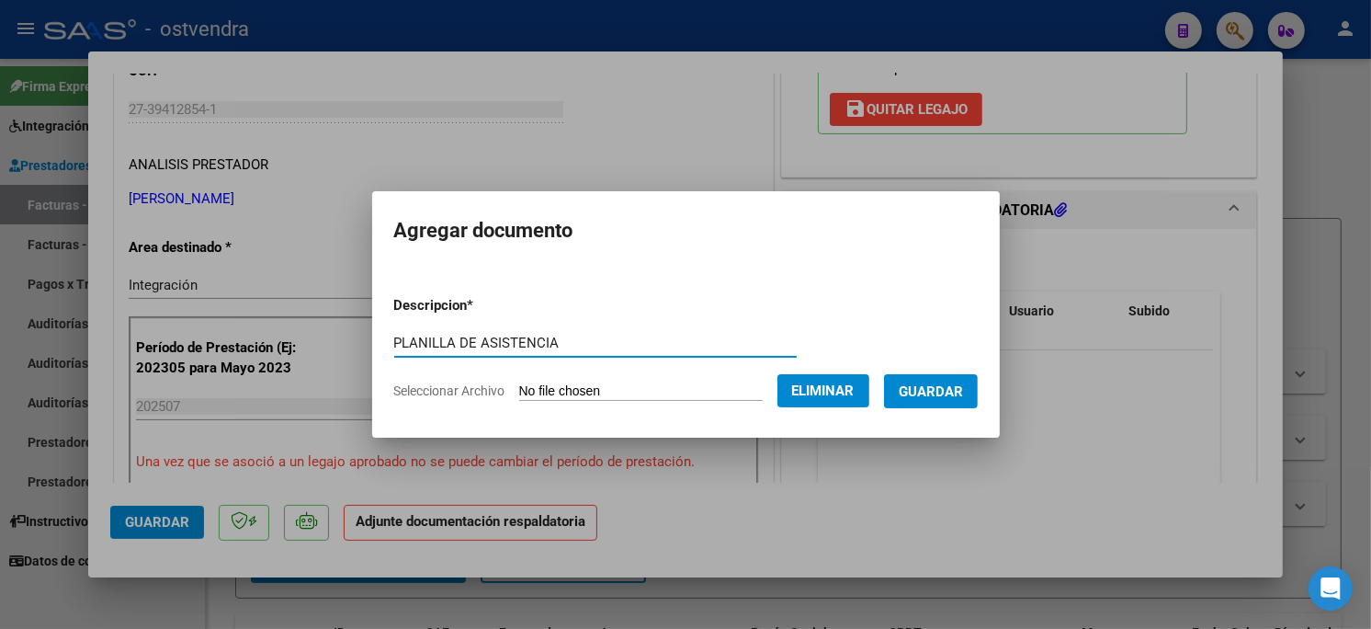
click at [966, 387] on button "Guardar" at bounding box center [931, 391] width 94 height 34
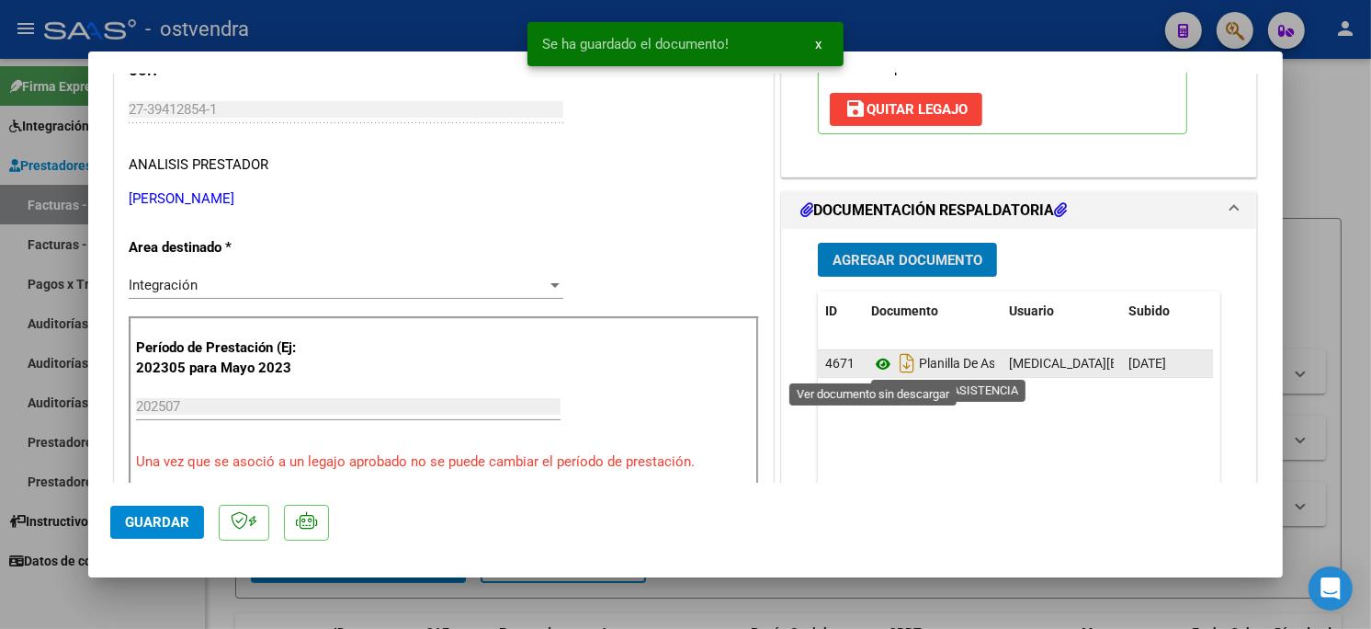
click at [876, 361] on icon at bounding box center [883, 364] width 24 height 22
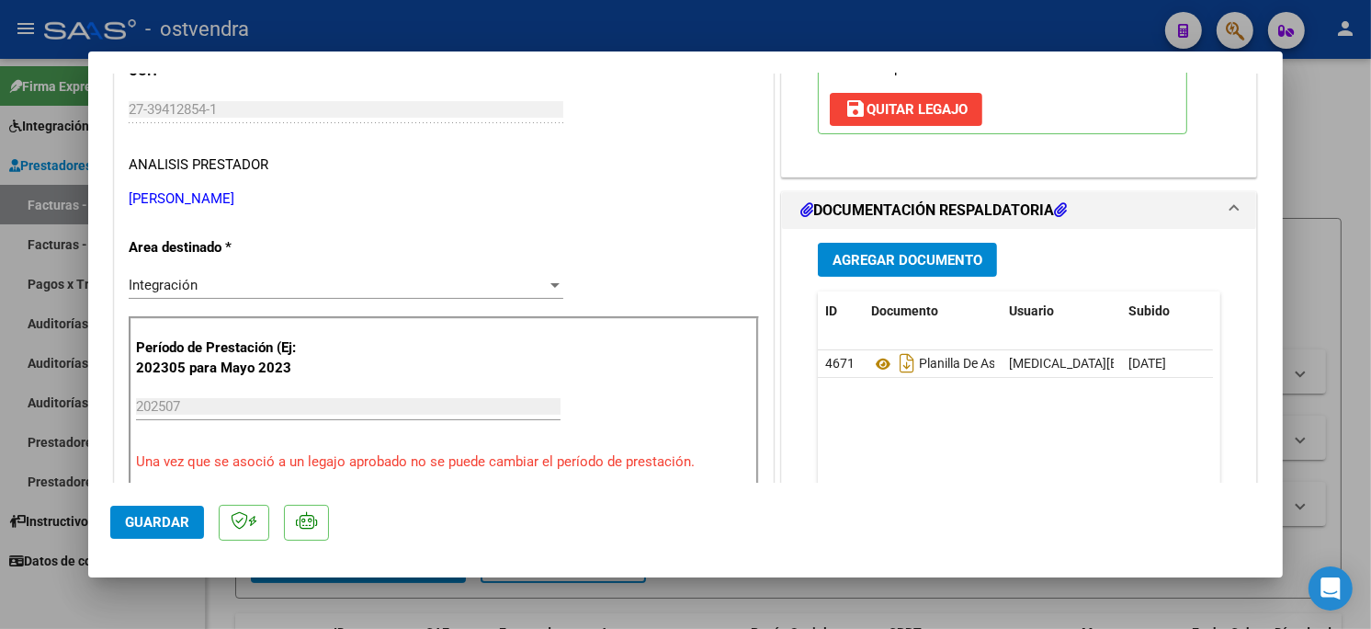
click at [170, 522] on span "Guardar" at bounding box center [157, 522] width 64 height 17
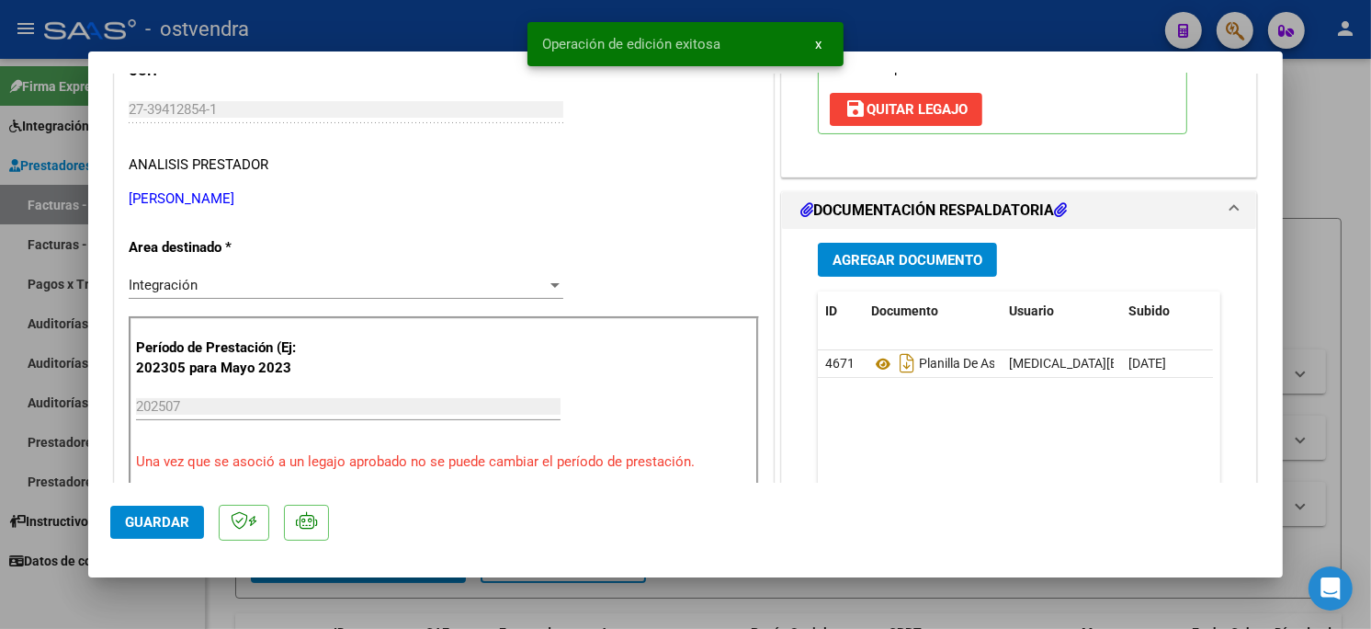
click at [399, 31] on div at bounding box center [685, 314] width 1371 height 629
type input "$ 0,00"
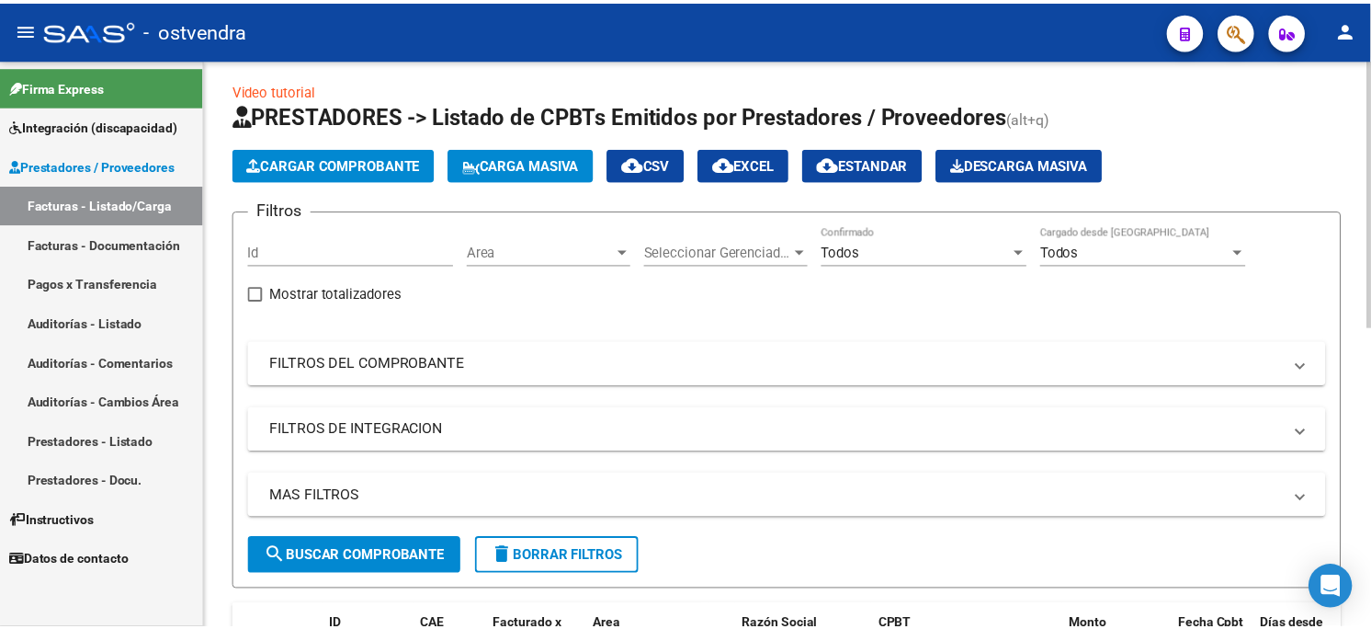
scroll to position [0, 0]
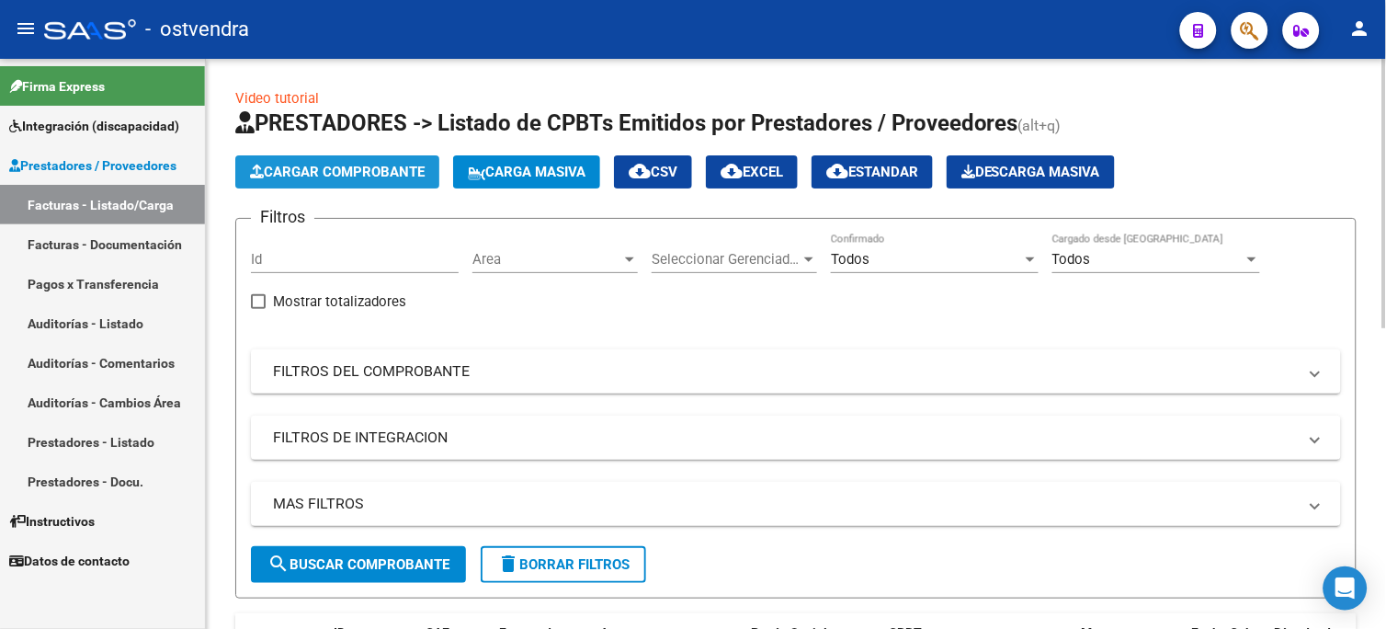
click at [386, 169] on span "Cargar Comprobante" at bounding box center [337, 172] width 175 height 17
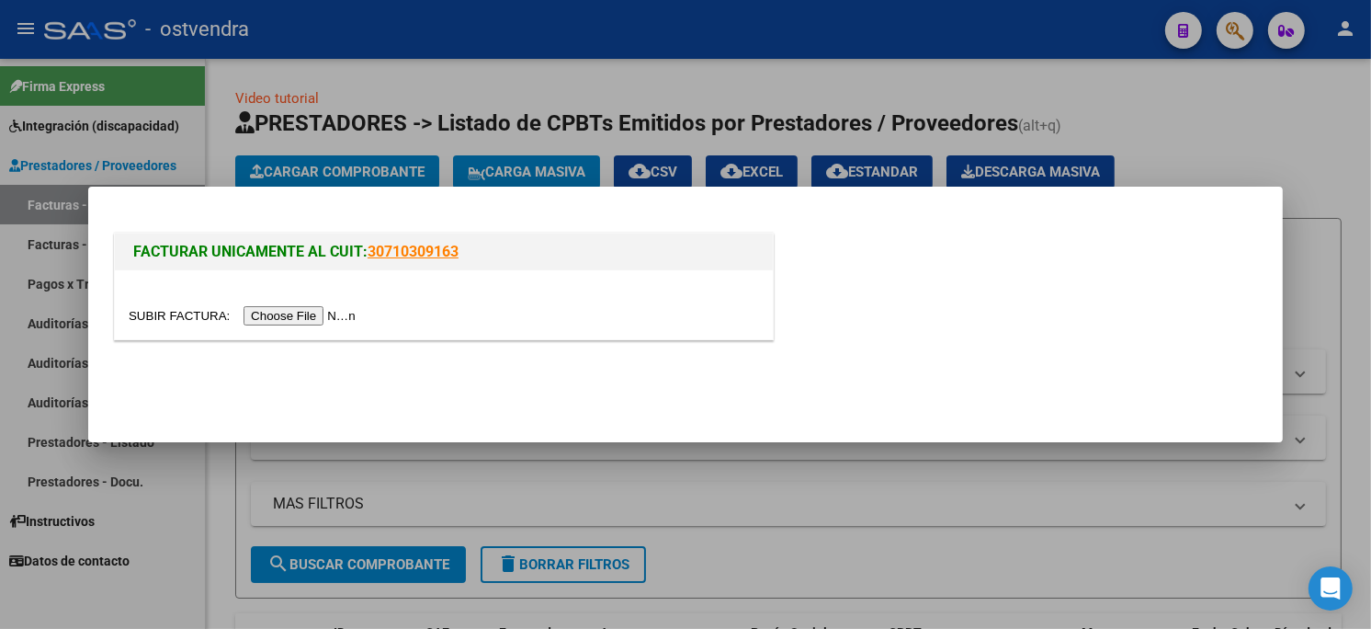
click at [276, 316] on input "file" at bounding box center [245, 315] width 232 height 19
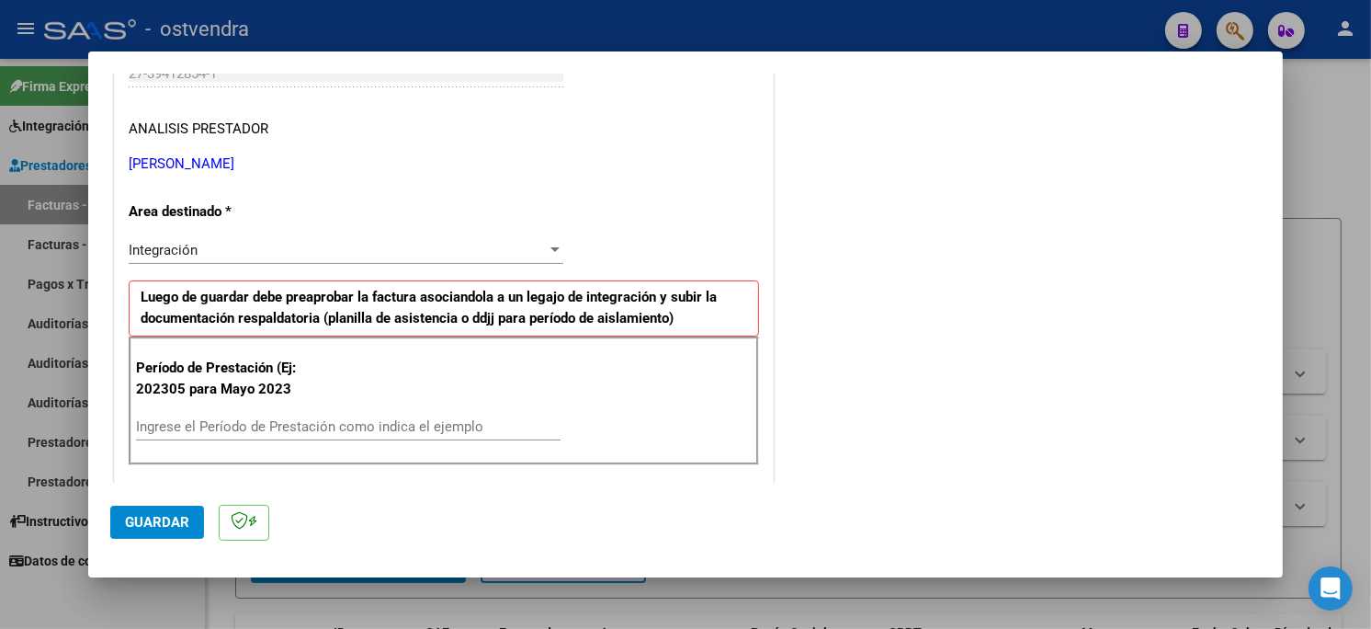
scroll to position [408, 0]
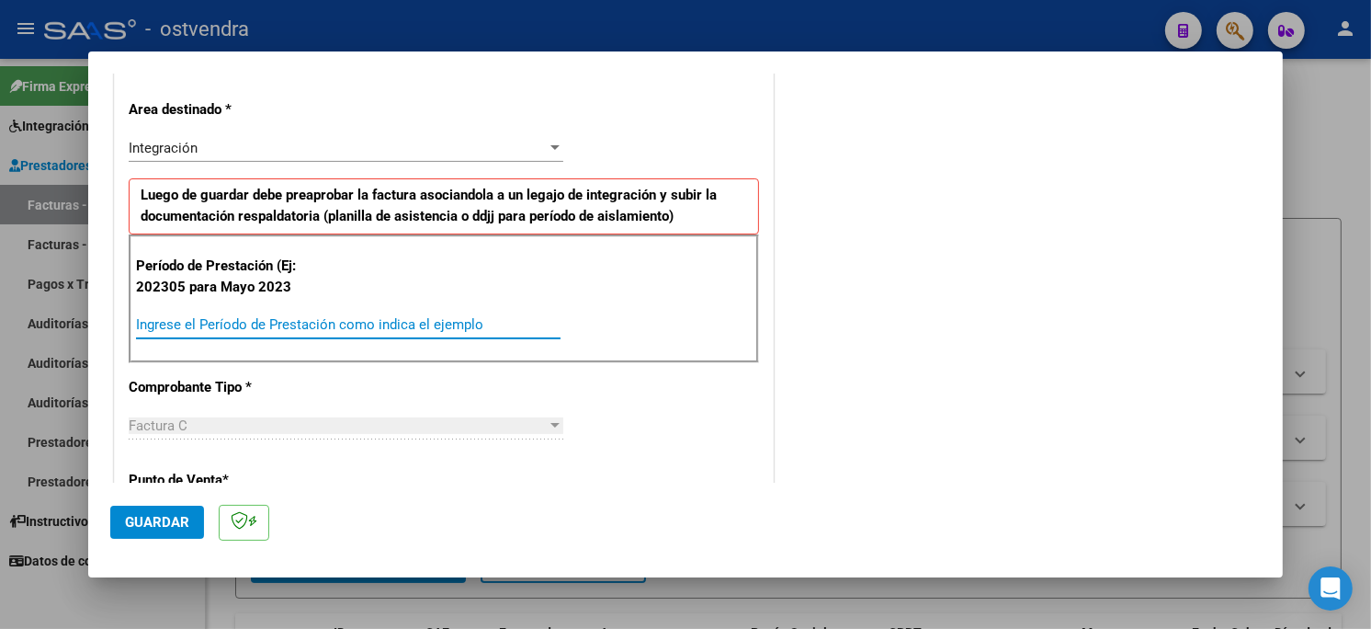
click at [300, 318] on input "Ingrese el Período de Prestación como indica el ejemplo" at bounding box center [348, 324] width 425 height 17
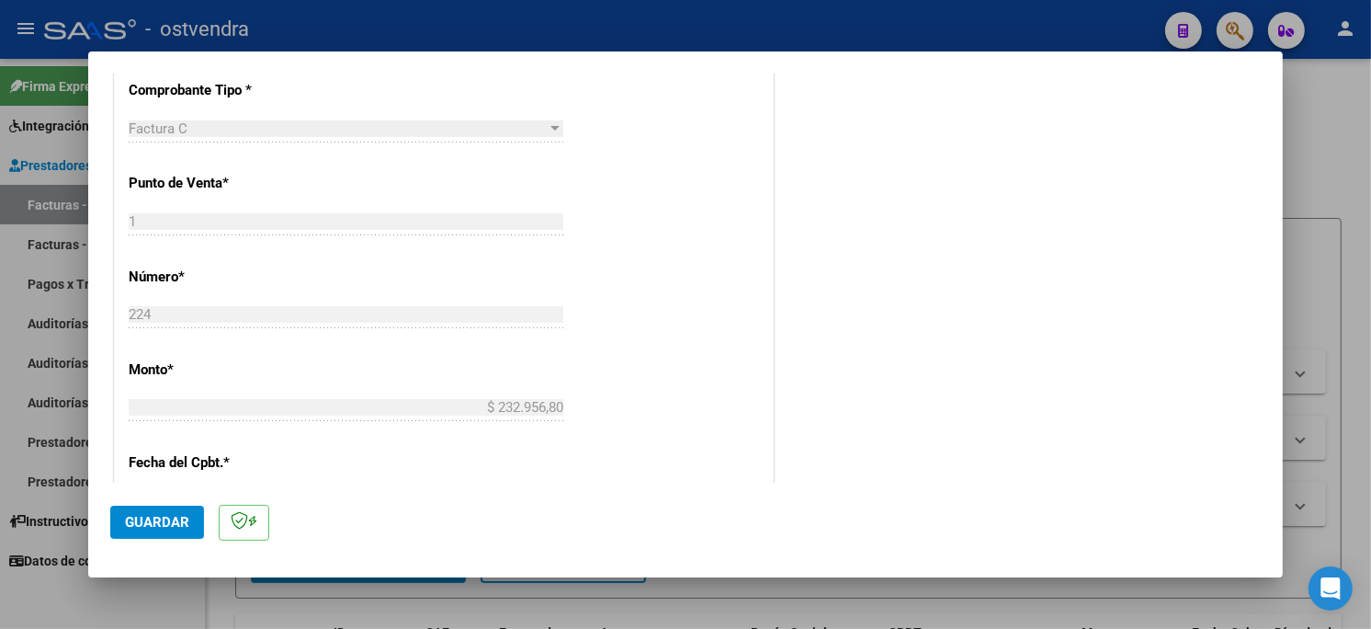
scroll to position [714, 0]
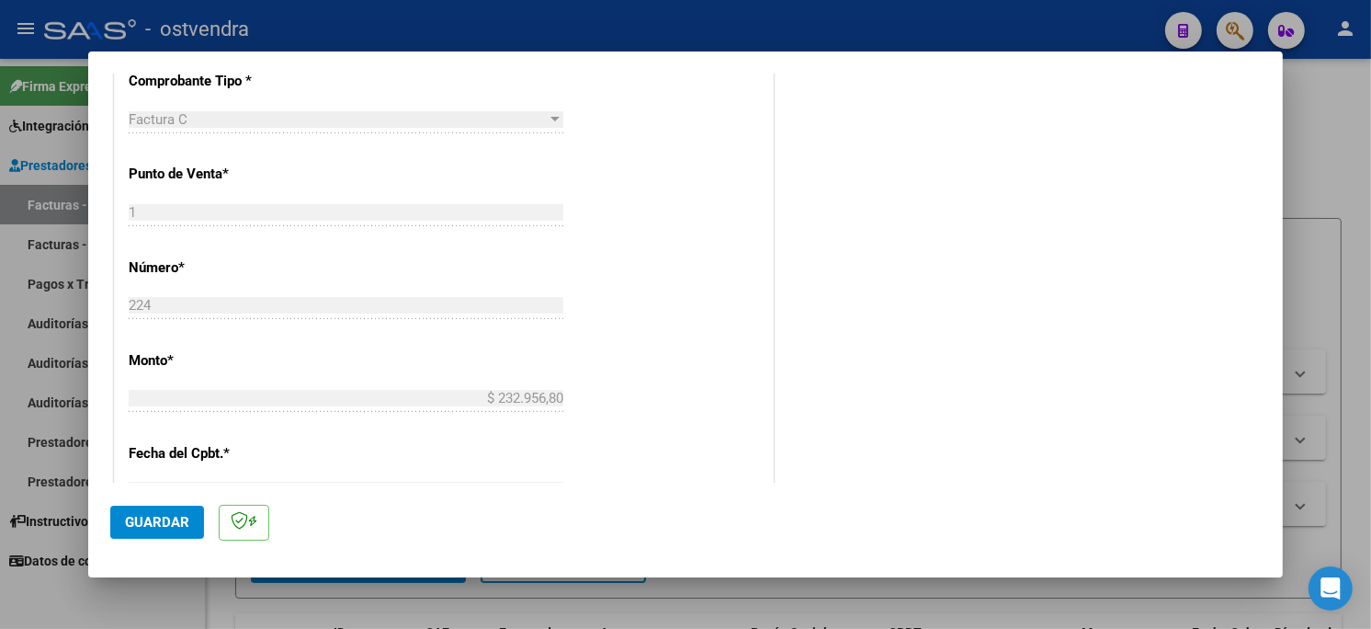
type input "202507"
click at [169, 524] on span "Guardar" at bounding box center [157, 522] width 64 height 17
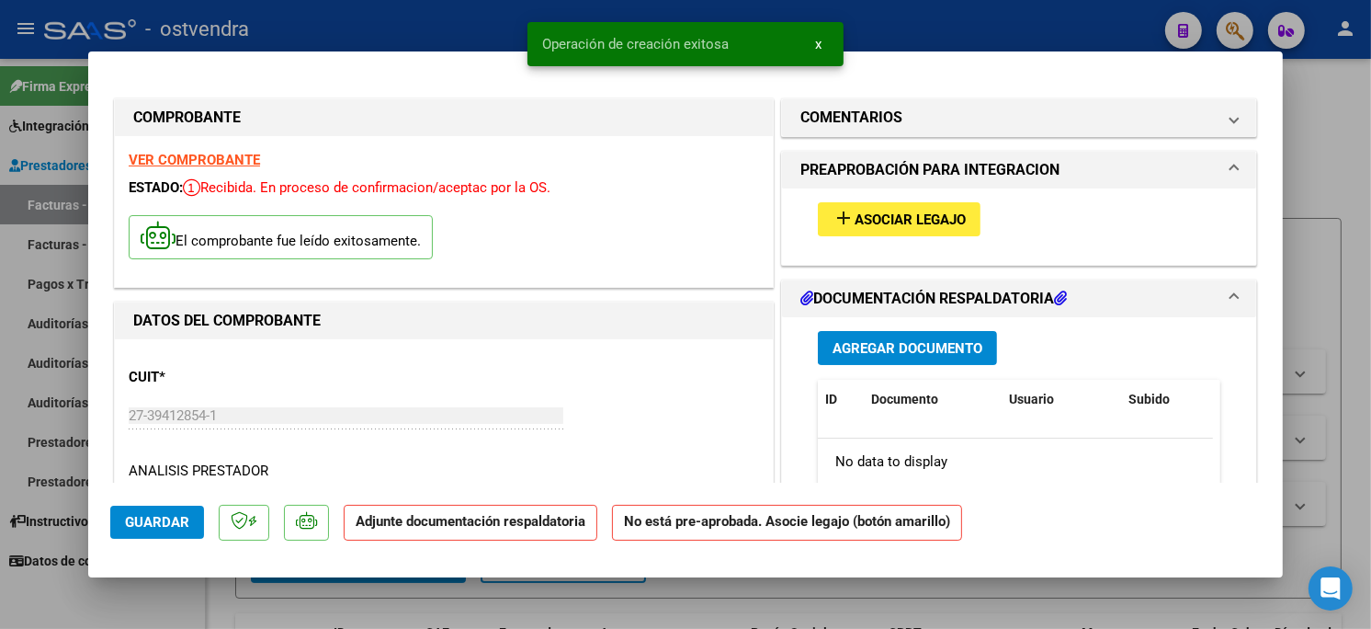
click at [930, 210] on span "add Asociar Legajo" at bounding box center [898, 218] width 133 height 17
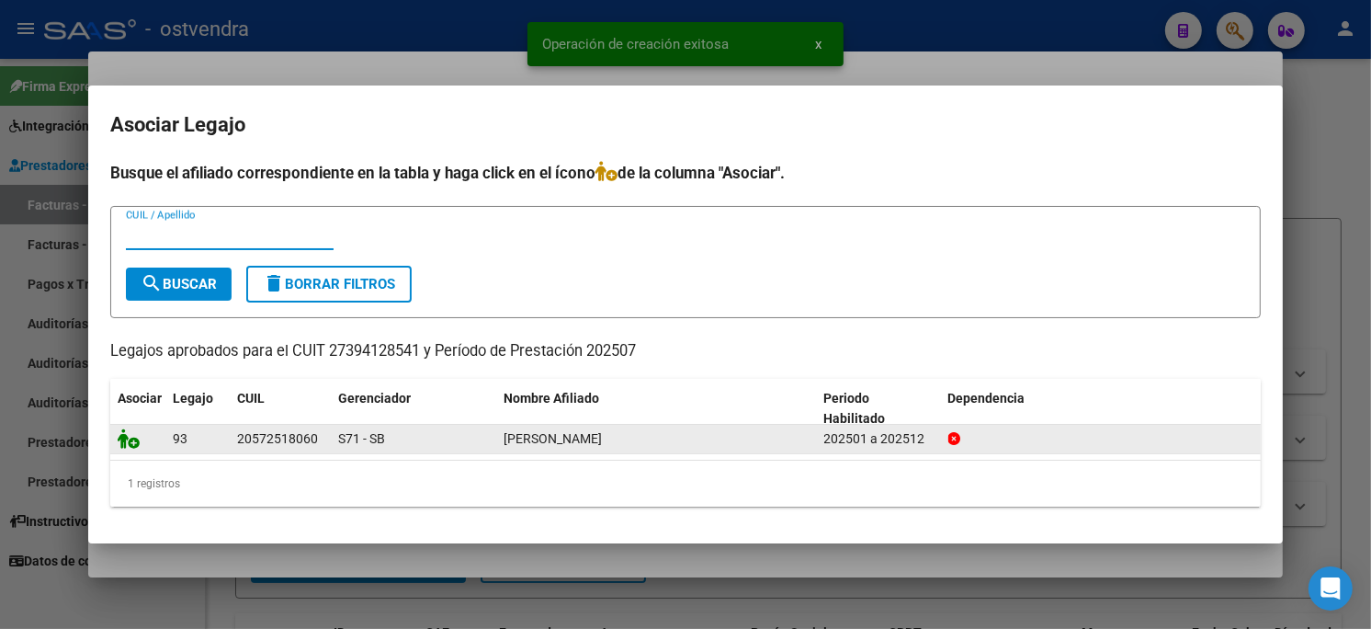
click at [127, 438] on icon at bounding box center [129, 438] width 22 height 20
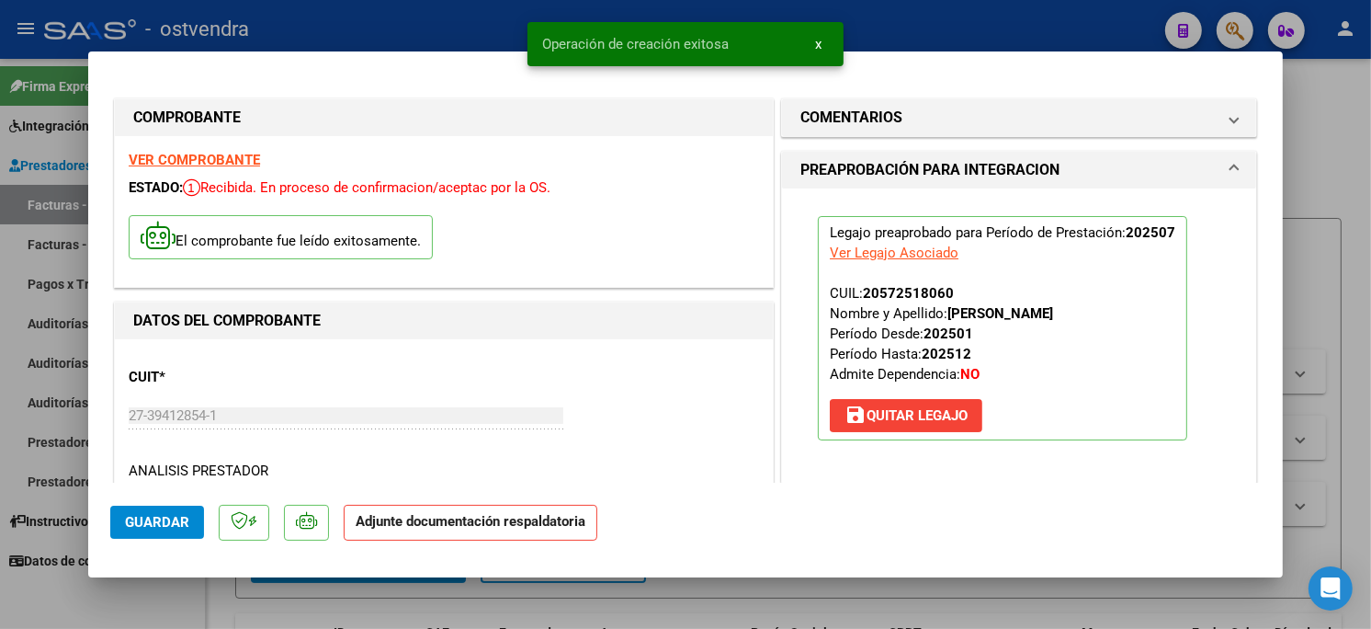
scroll to position [204, 0]
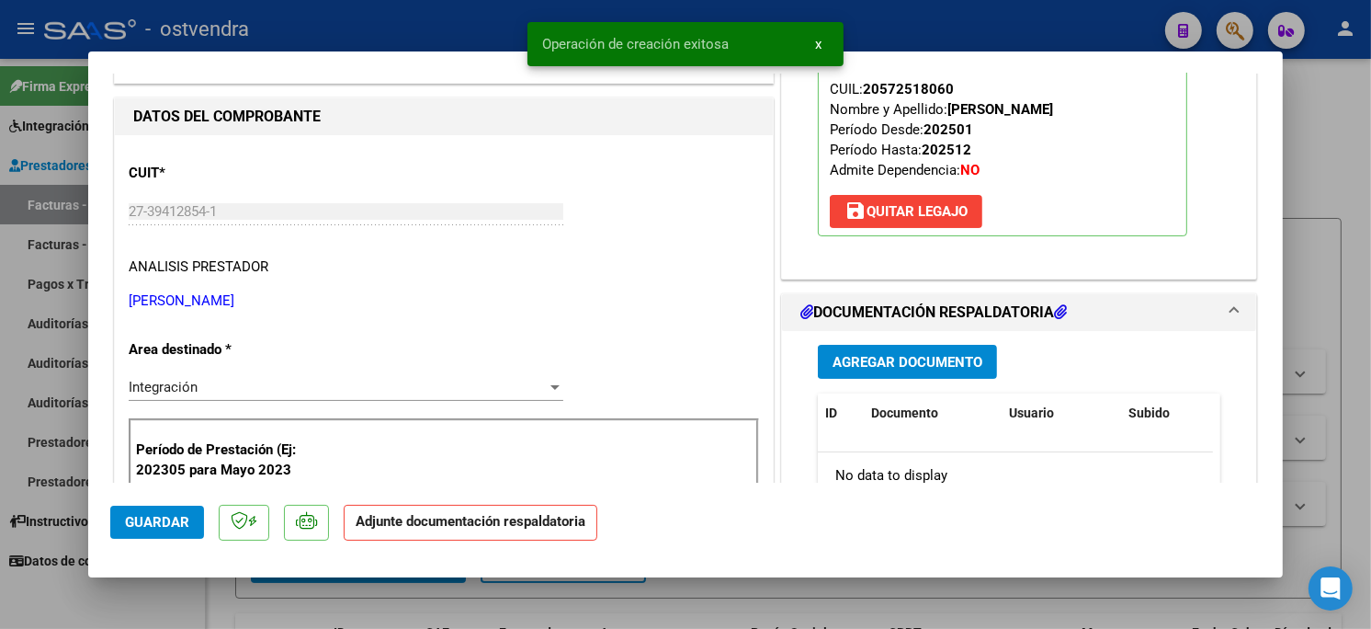
click at [898, 382] on div "Agregar Documento ID Documento Usuario Subido Acción No data to display 0 total…" at bounding box center [1019, 514] width 430 height 367
click at [902, 373] on button "Agregar Documento" at bounding box center [907, 362] width 179 height 34
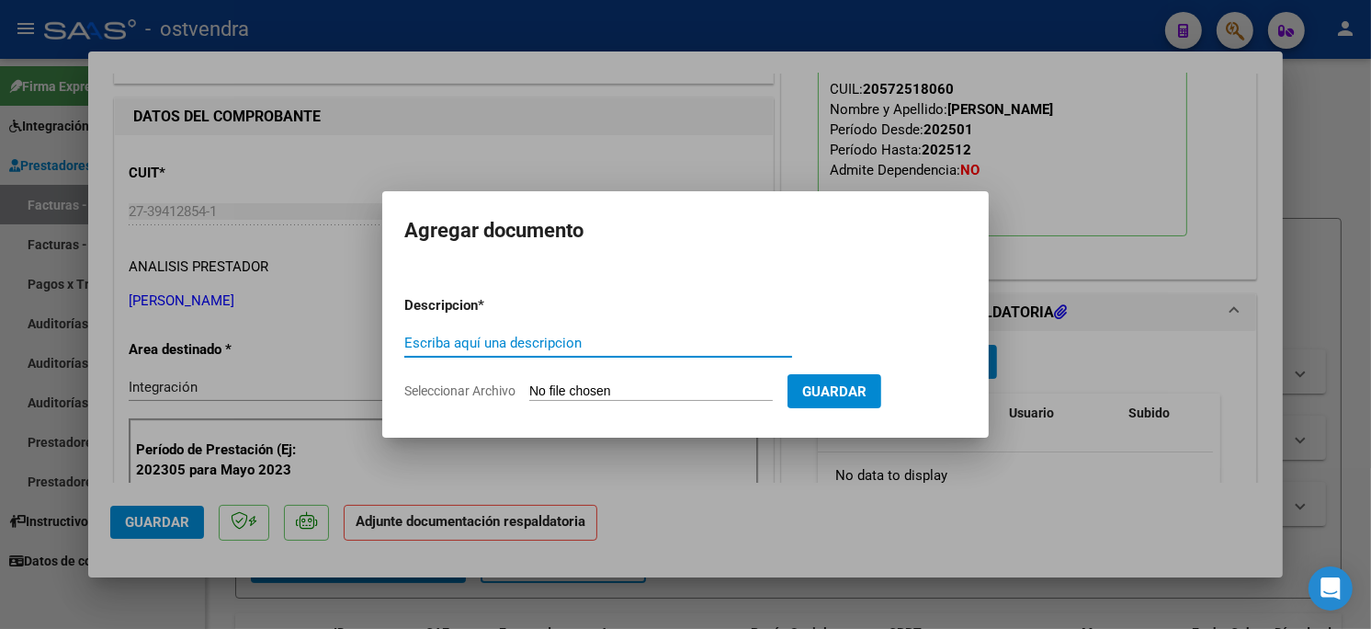
click at [577, 391] on input "Seleccionar Archivo" at bounding box center [650, 391] width 243 height 17
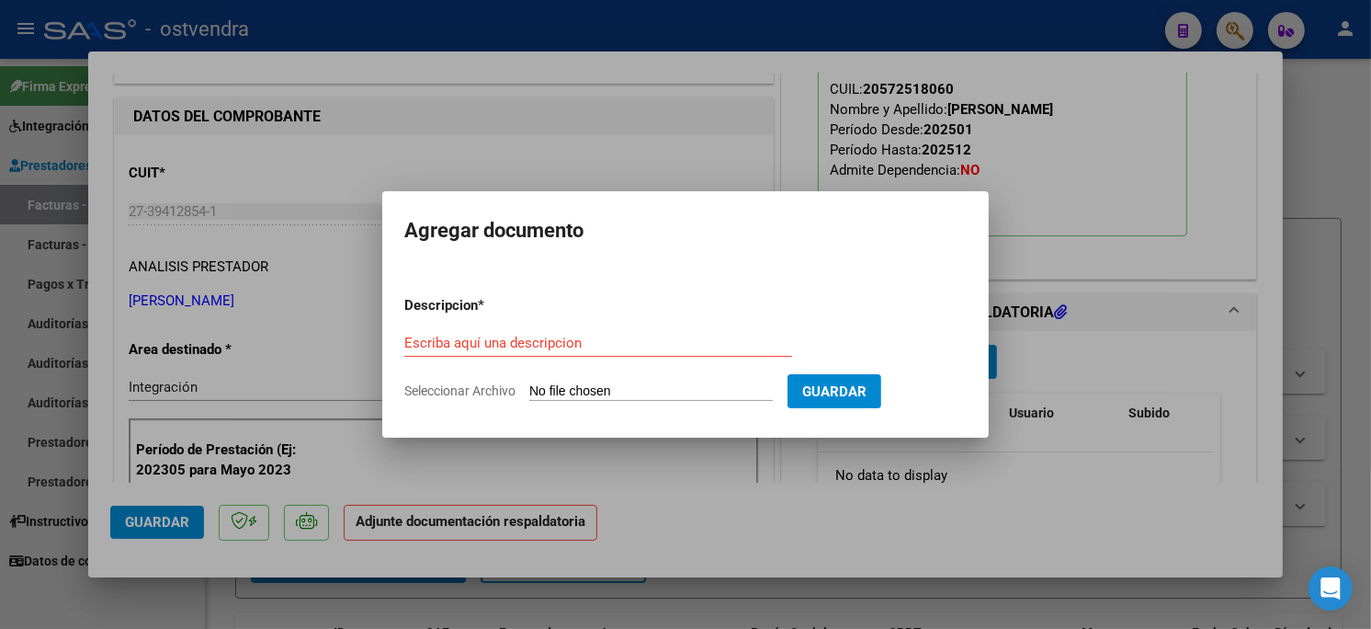
type input "C:\fakepath\ASISTENCIA C-1-224.pdf"
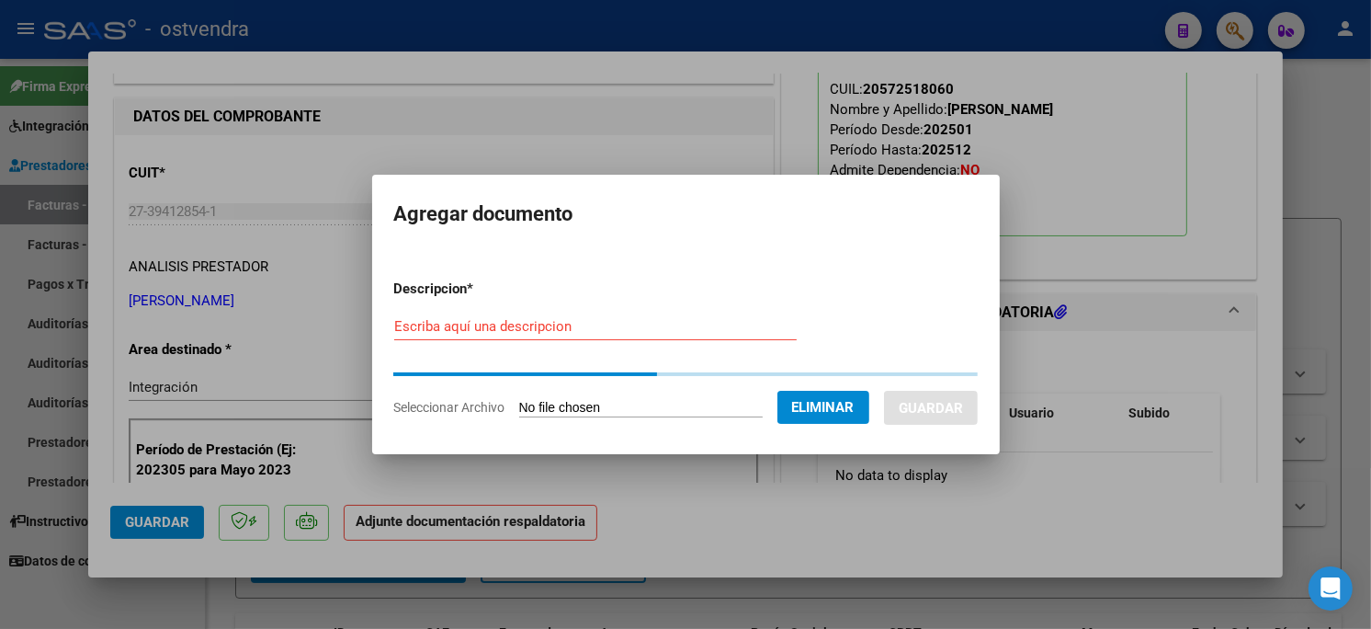
click at [525, 319] on input "Escriba aquí una descripcion" at bounding box center [595, 326] width 402 height 17
type input "PLANILLA DE ASISTENCIA"
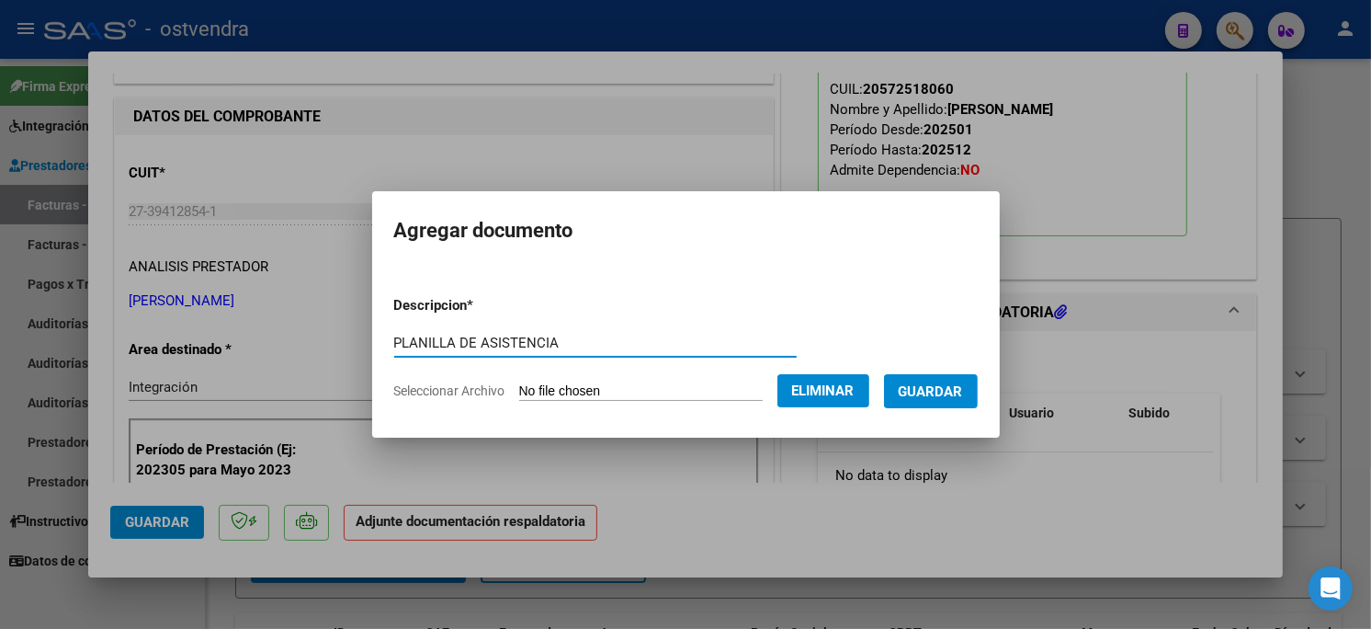
click at [928, 390] on span "Guardar" at bounding box center [931, 391] width 64 height 17
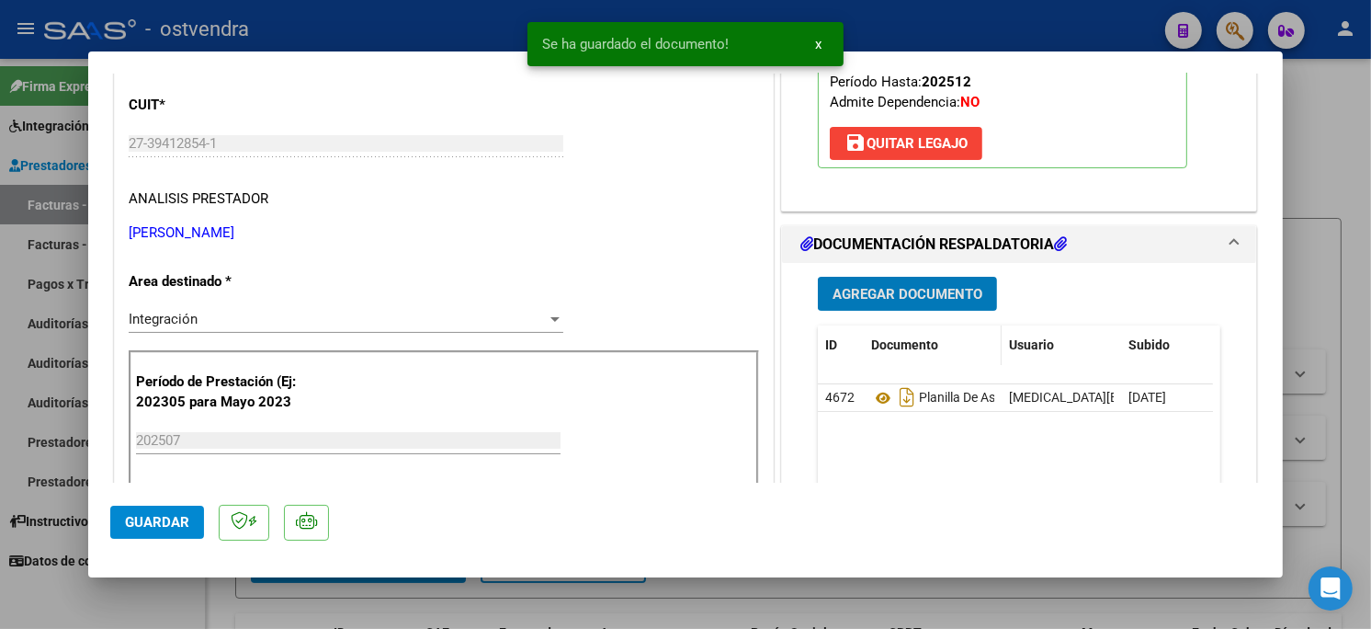
scroll to position [306, 0]
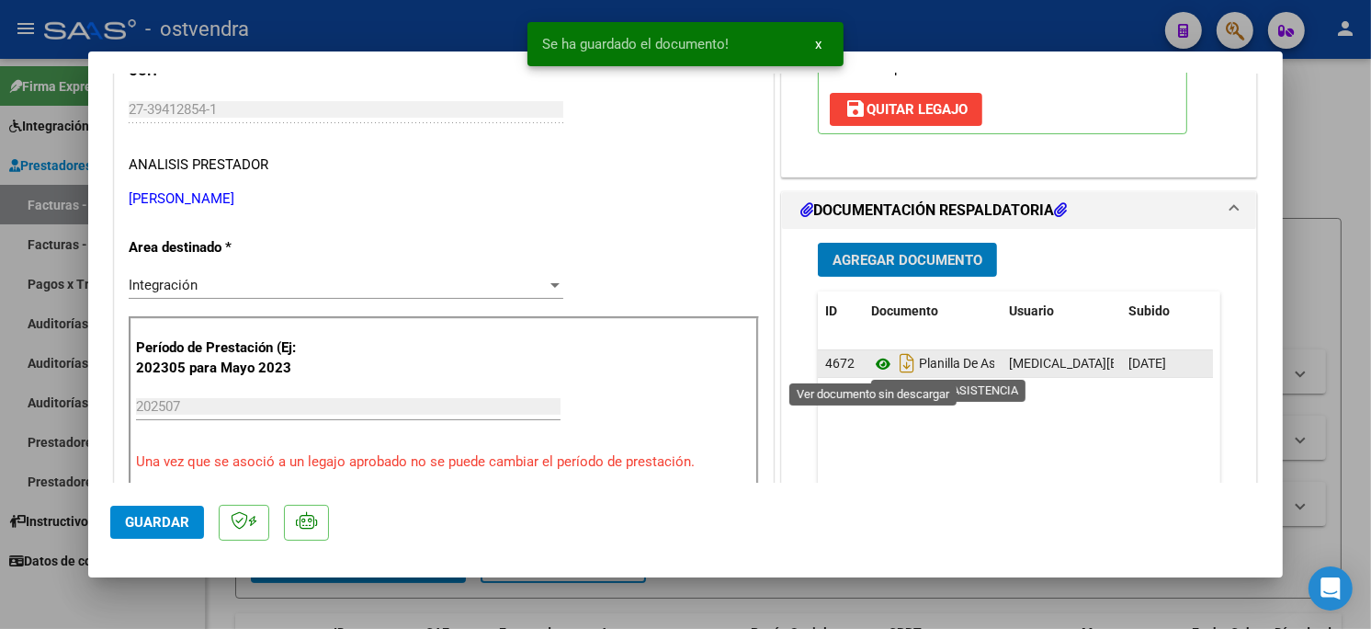
click at [871, 368] on icon at bounding box center [883, 364] width 24 height 22
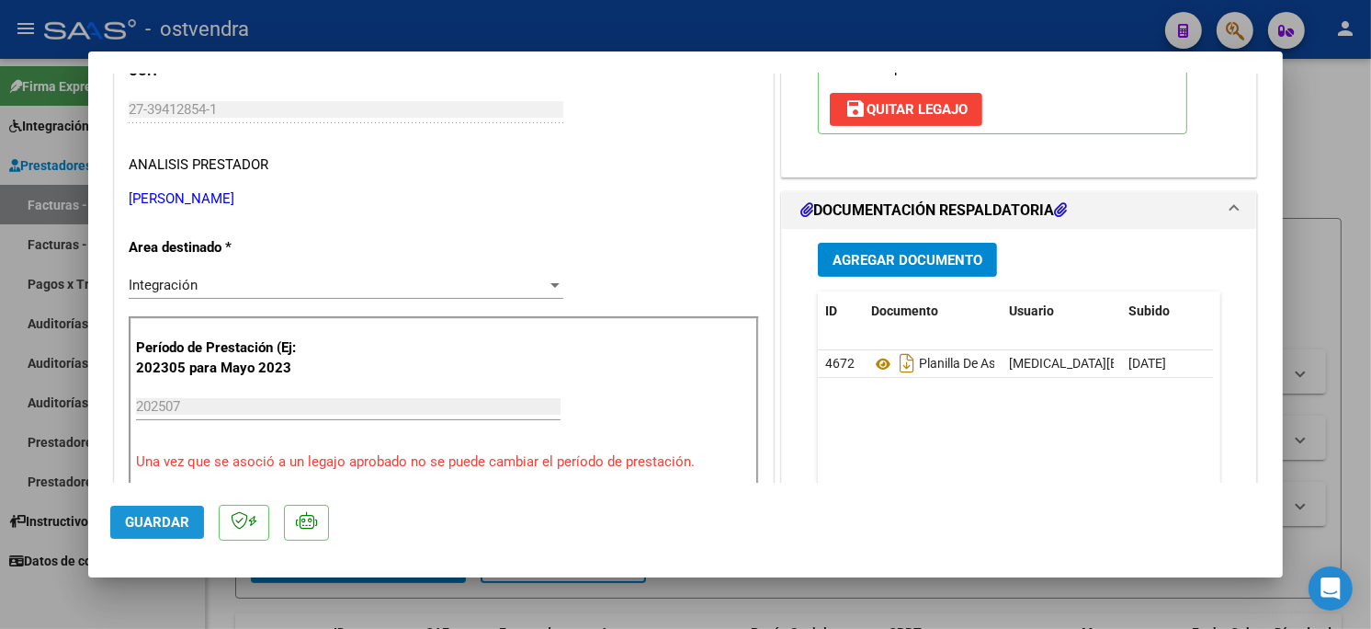
click at [159, 519] on span "Guardar" at bounding box center [157, 522] width 64 height 17
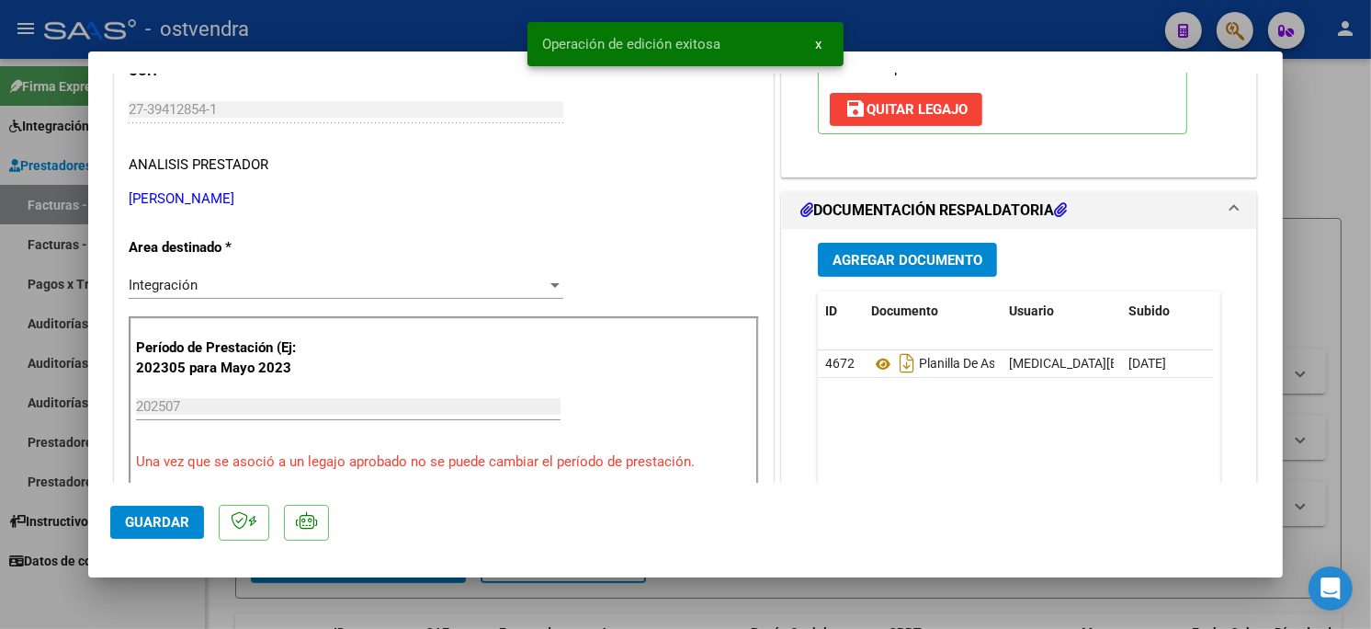
click at [368, 33] on div at bounding box center [685, 314] width 1371 height 629
type input "$ 0,00"
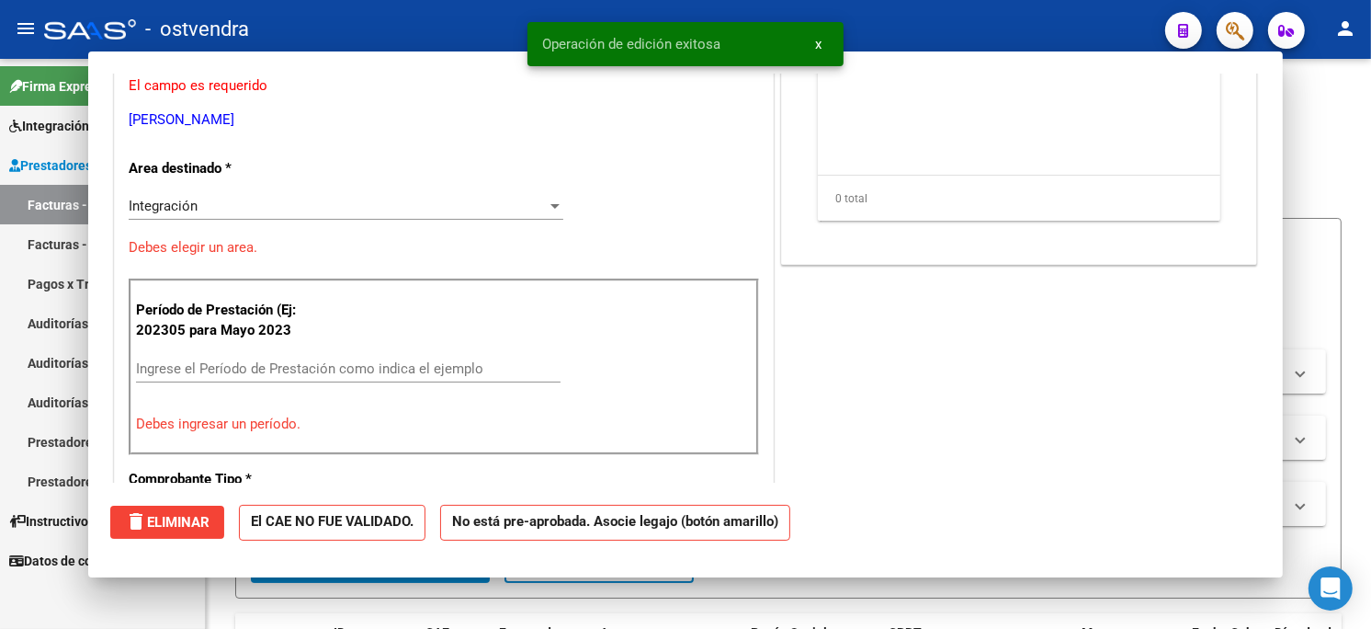
scroll to position [250, 0]
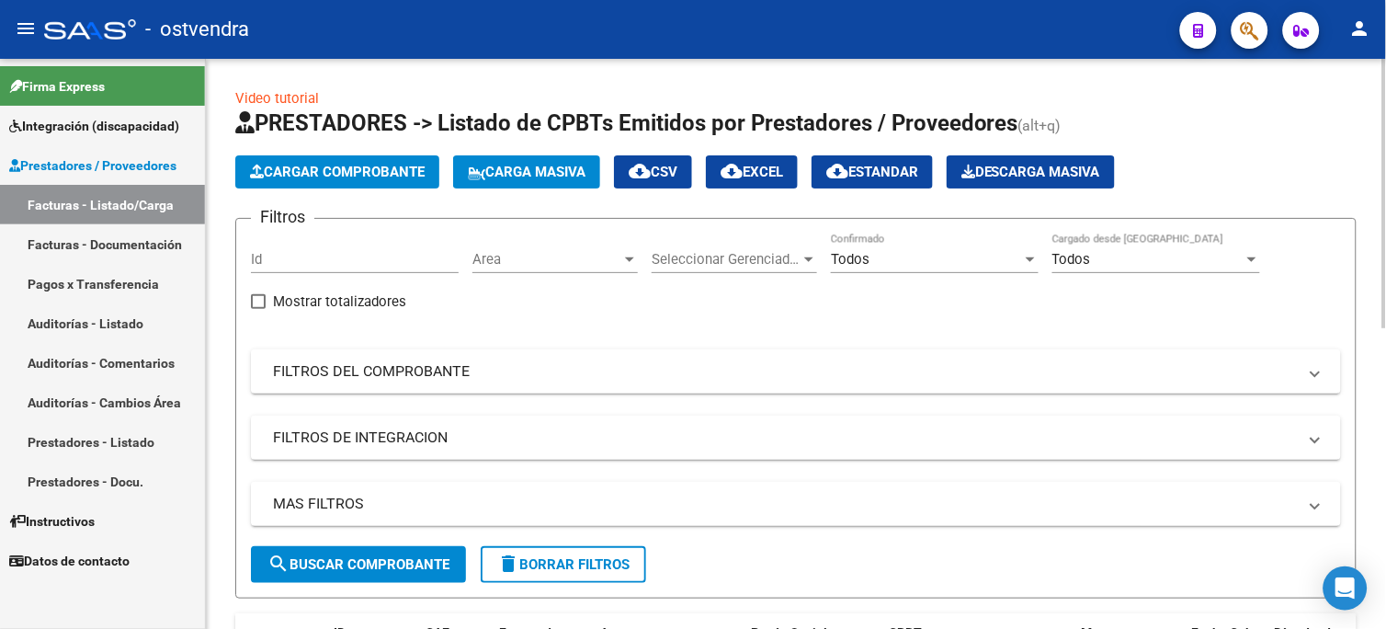
click at [344, 181] on button "Cargar Comprobante" at bounding box center [337, 171] width 204 height 33
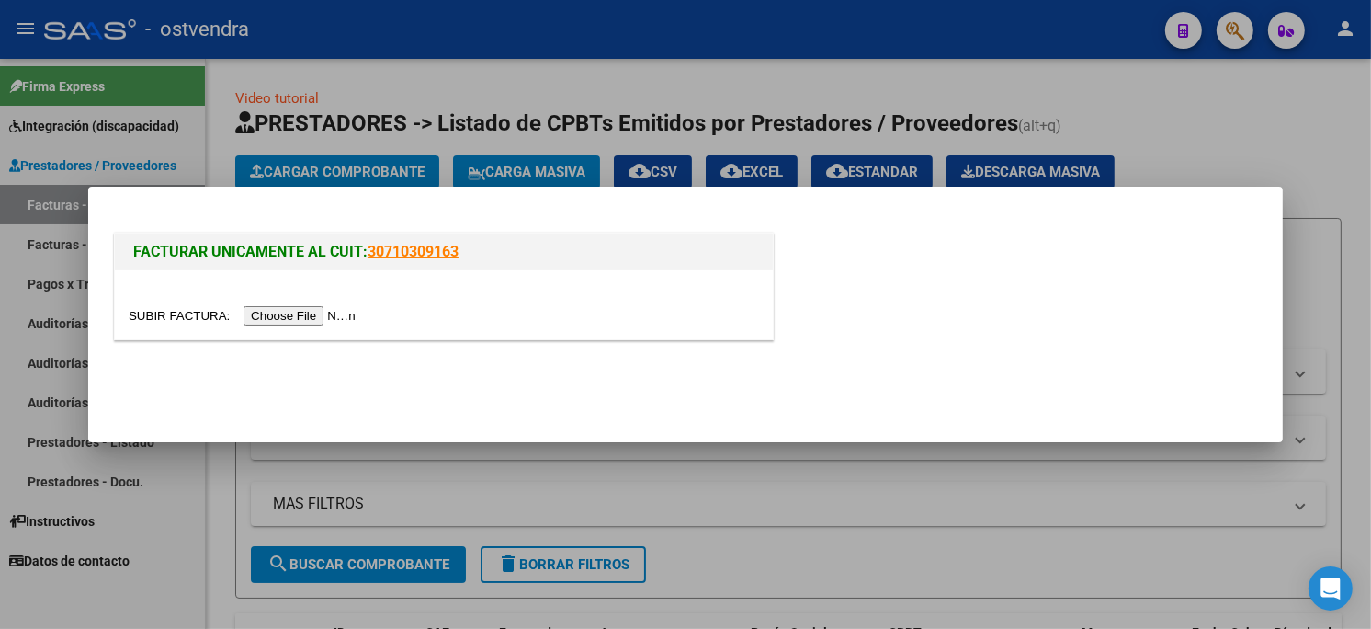
click at [300, 306] on input "file" at bounding box center [245, 315] width 232 height 19
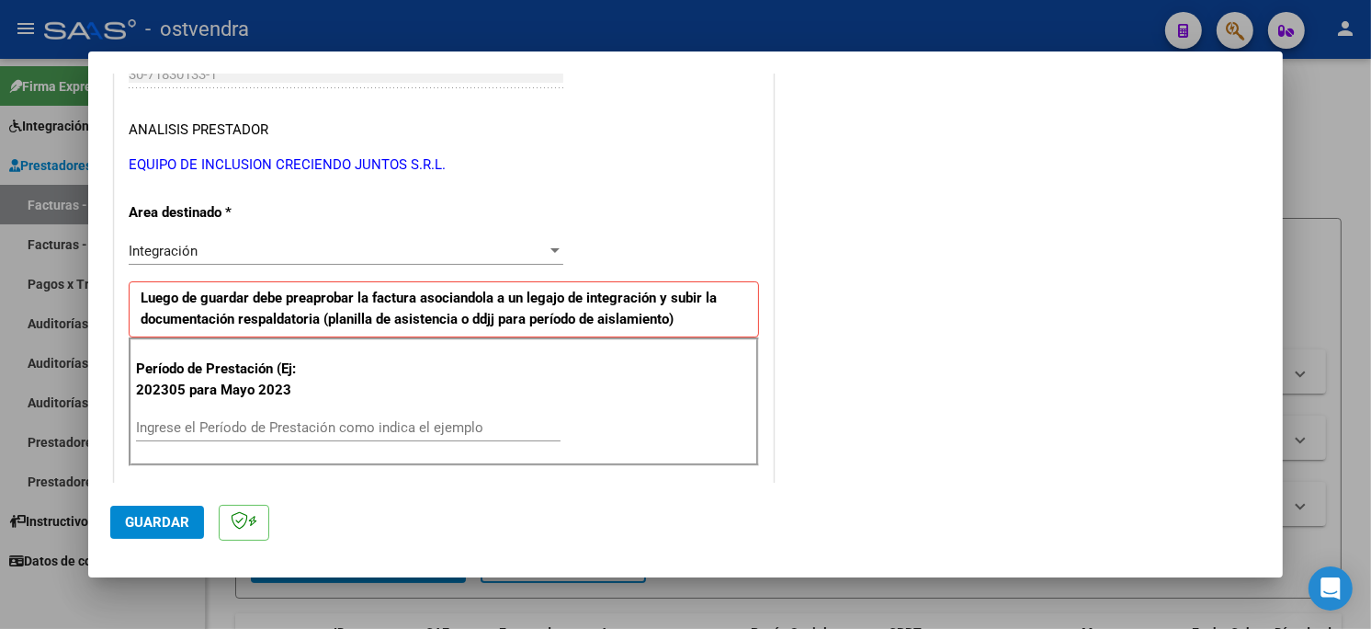
scroll to position [306, 0]
click at [295, 434] on input "Ingrese el Período de Prestación como indica el ejemplo" at bounding box center [348, 426] width 425 height 17
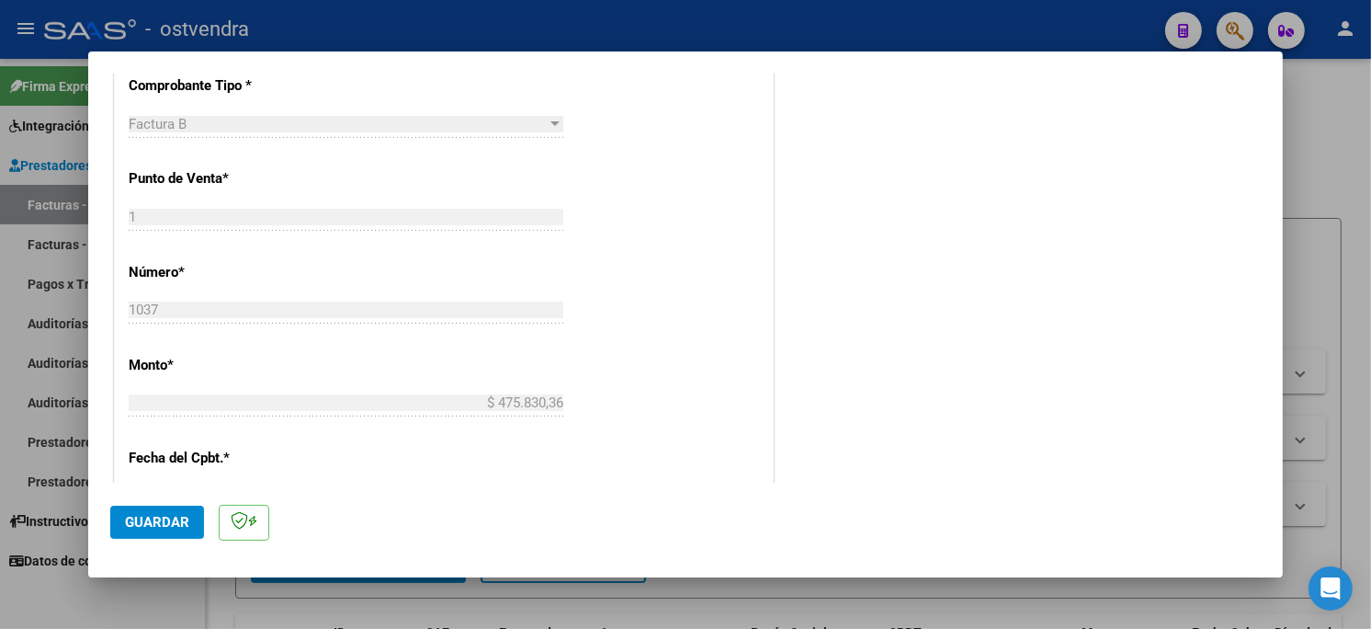
scroll to position [714, 0]
type input "202507"
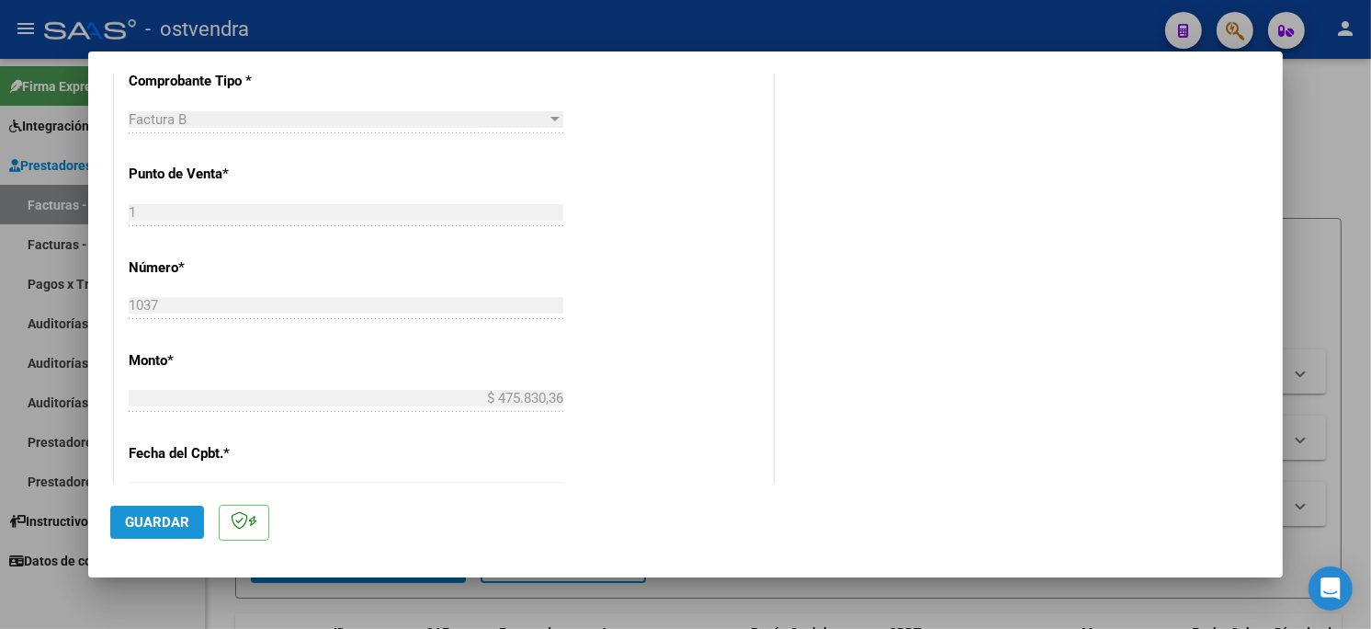
click at [172, 522] on span "Guardar" at bounding box center [157, 522] width 64 height 17
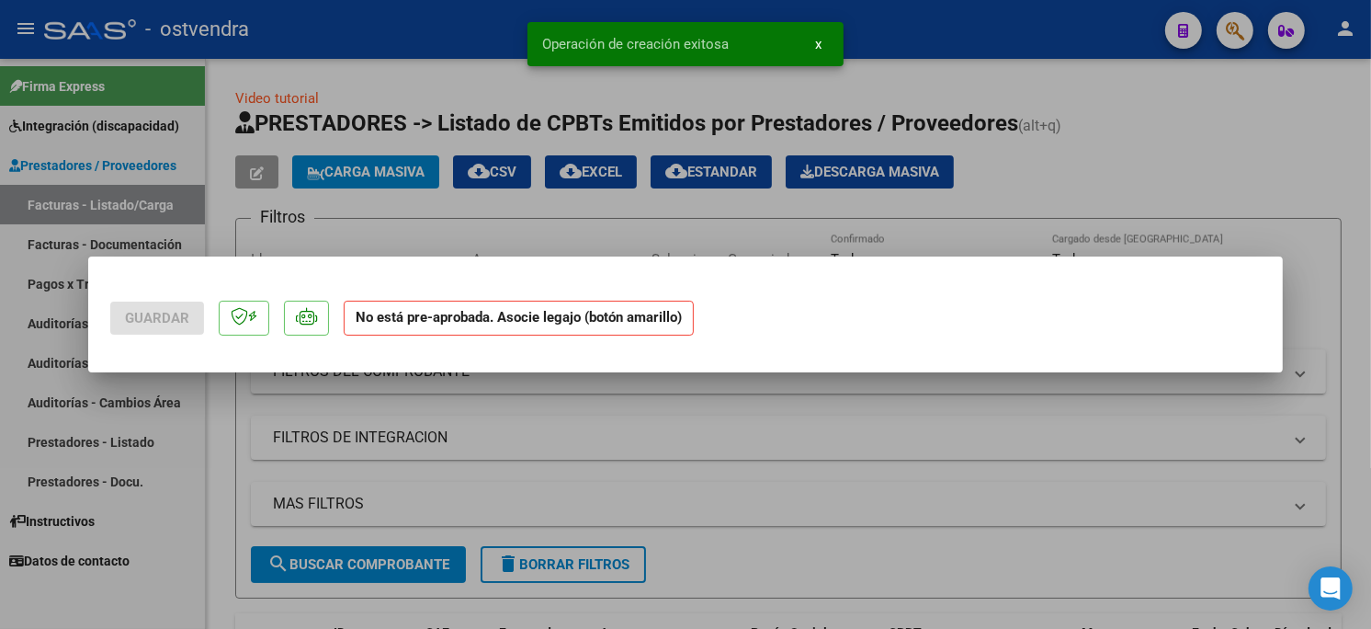
scroll to position [0, 0]
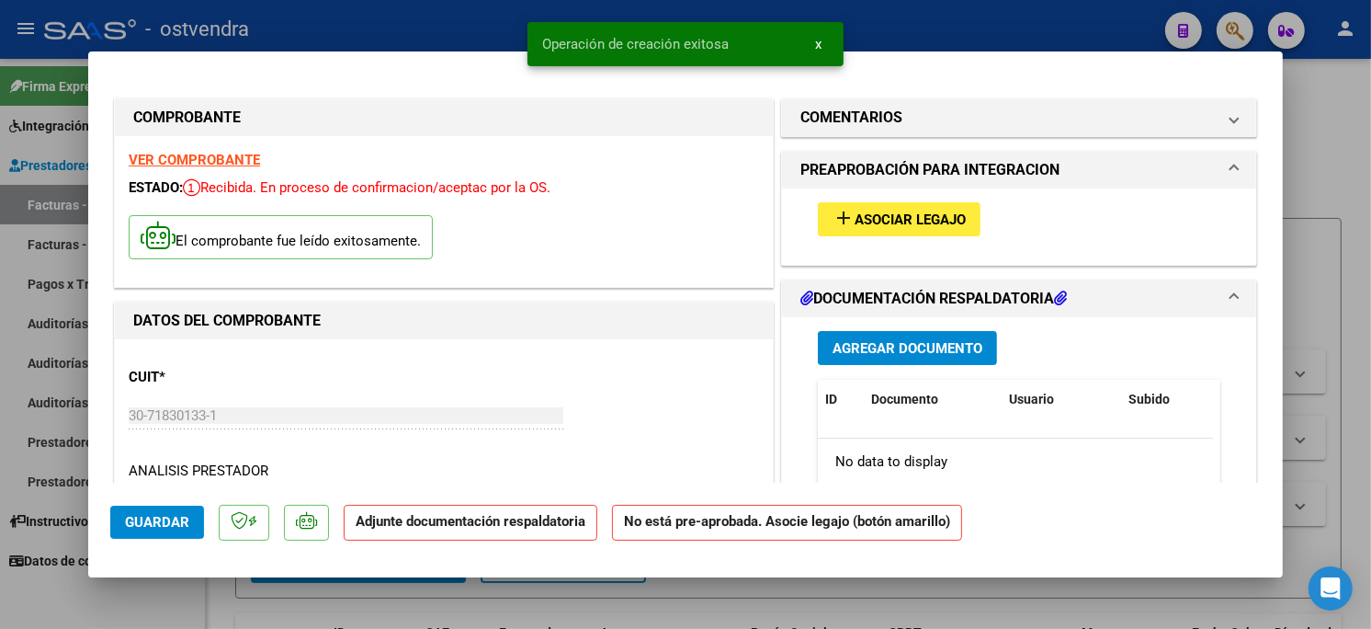
click at [858, 203] on button "add Asociar Legajo" at bounding box center [899, 219] width 163 height 34
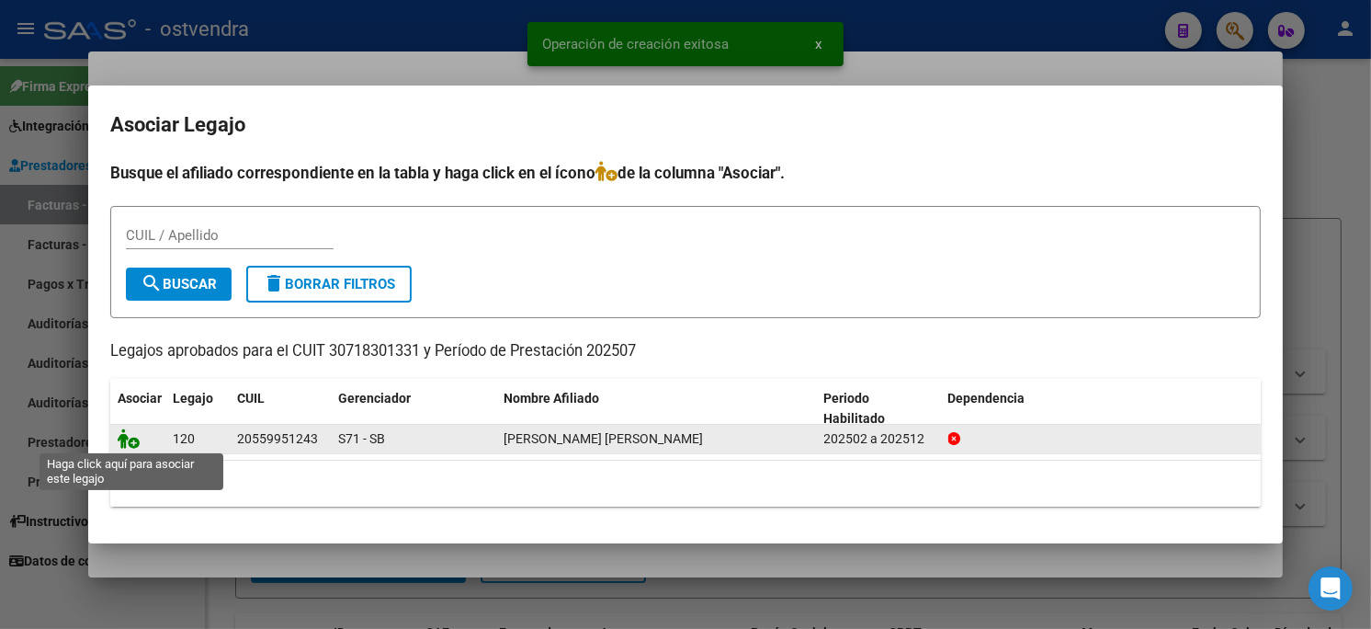
click at [132, 435] on icon at bounding box center [129, 438] width 22 height 20
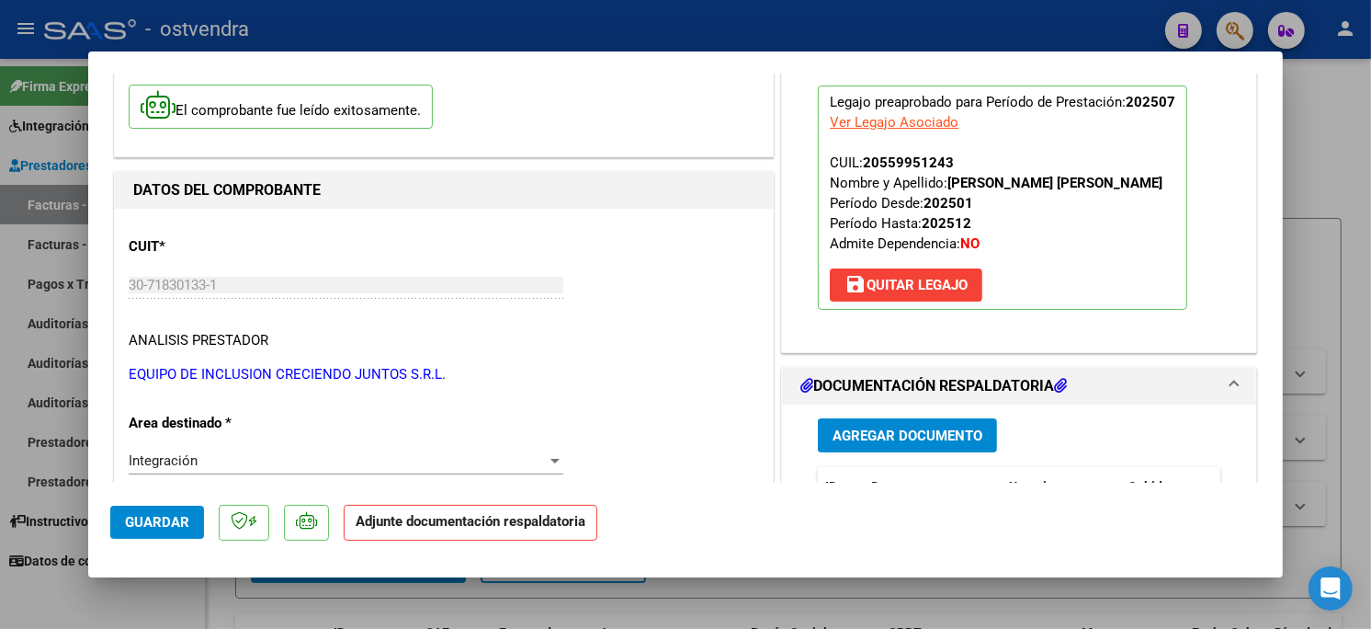
scroll to position [204, 0]
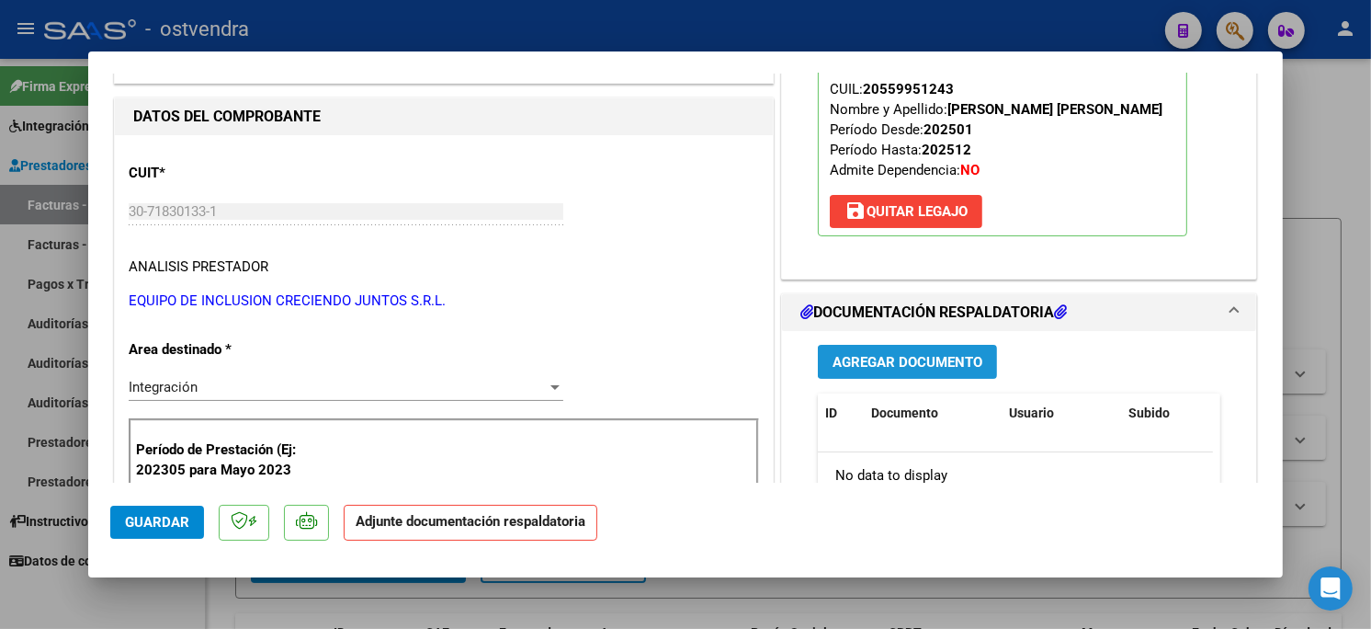
click at [948, 370] on span "Agregar Documento" at bounding box center [907, 362] width 150 height 17
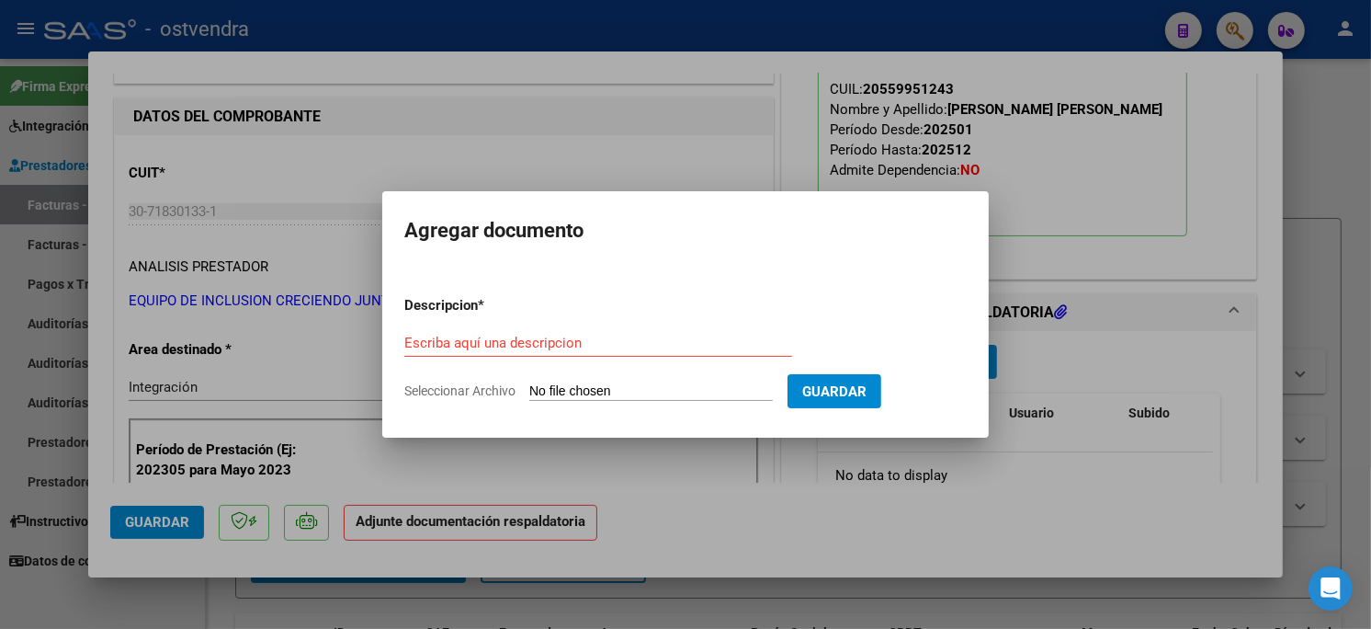
click at [632, 393] on input "Seleccionar Archivo" at bounding box center [650, 391] width 243 height 17
type input "C:\fakepath\ASISTENCIA B-1-1037.pdf"
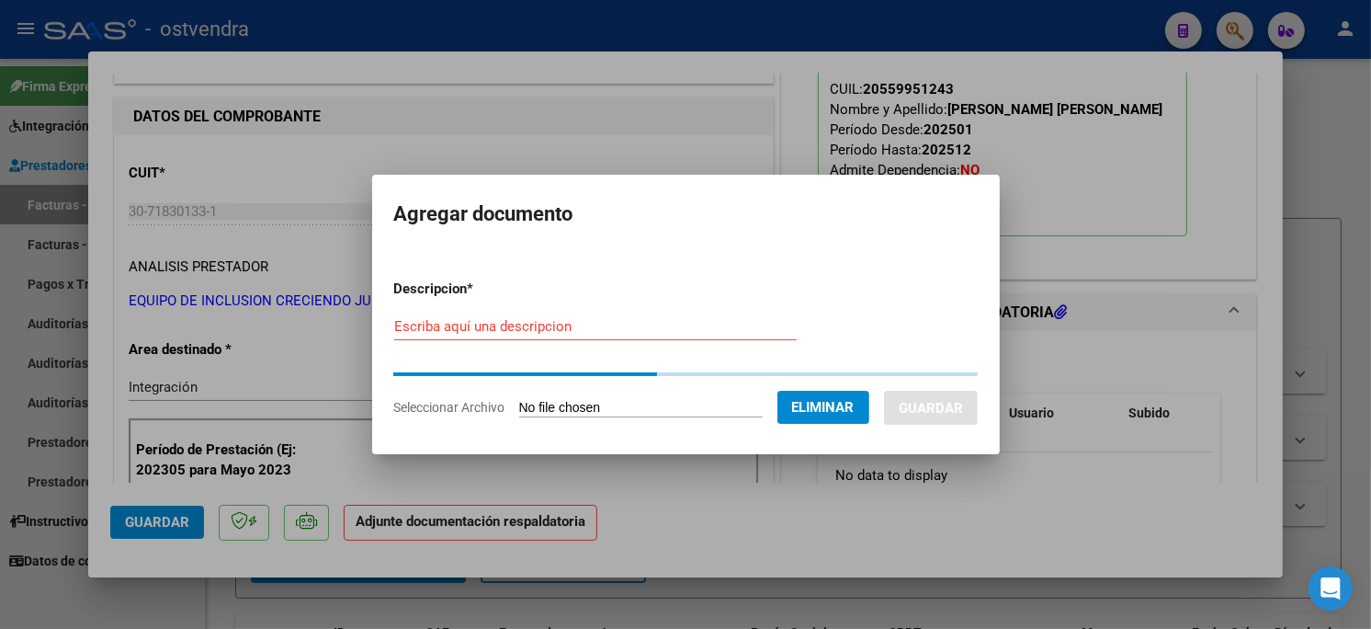
click at [552, 337] on div "Escriba aquí una descripcion" at bounding box center [595, 326] width 402 height 28
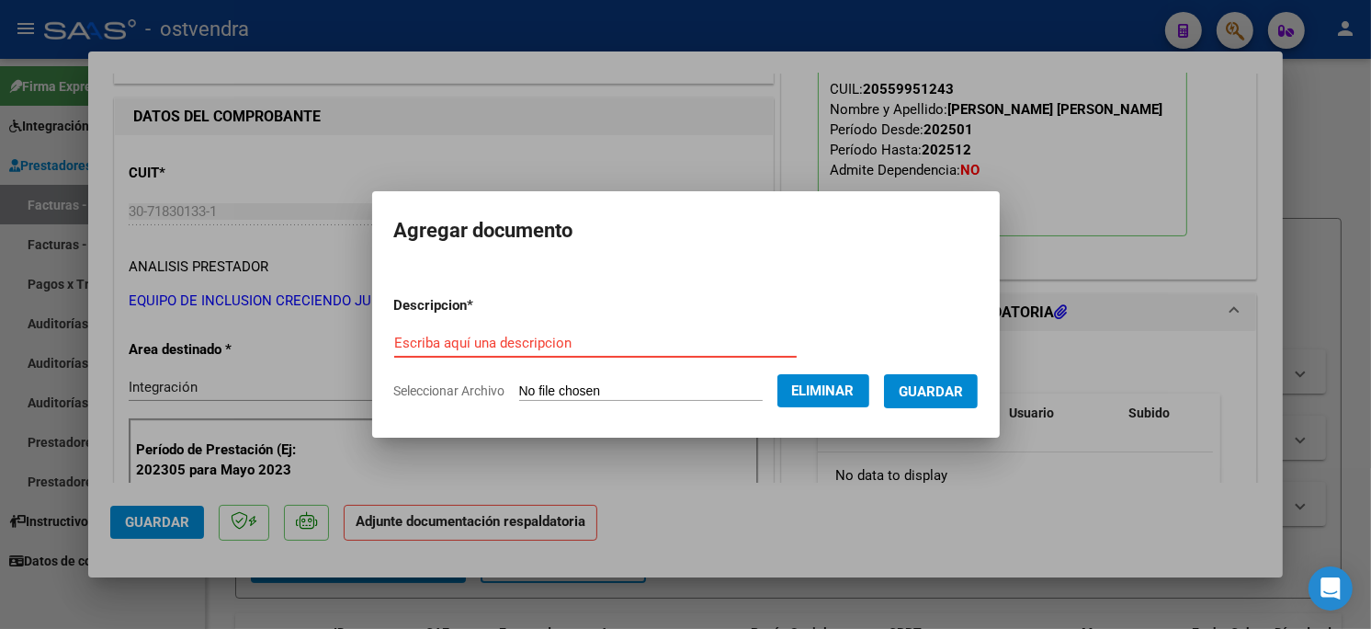
click at [552, 333] on div "Escriba aquí una descripcion" at bounding box center [595, 343] width 402 height 28
click at [554, 347] on input "Escriba aquí una descripcion" at bounding box center [595, 342] width 402 height 17
type input "PLANILLA DE ASISTENCIA"
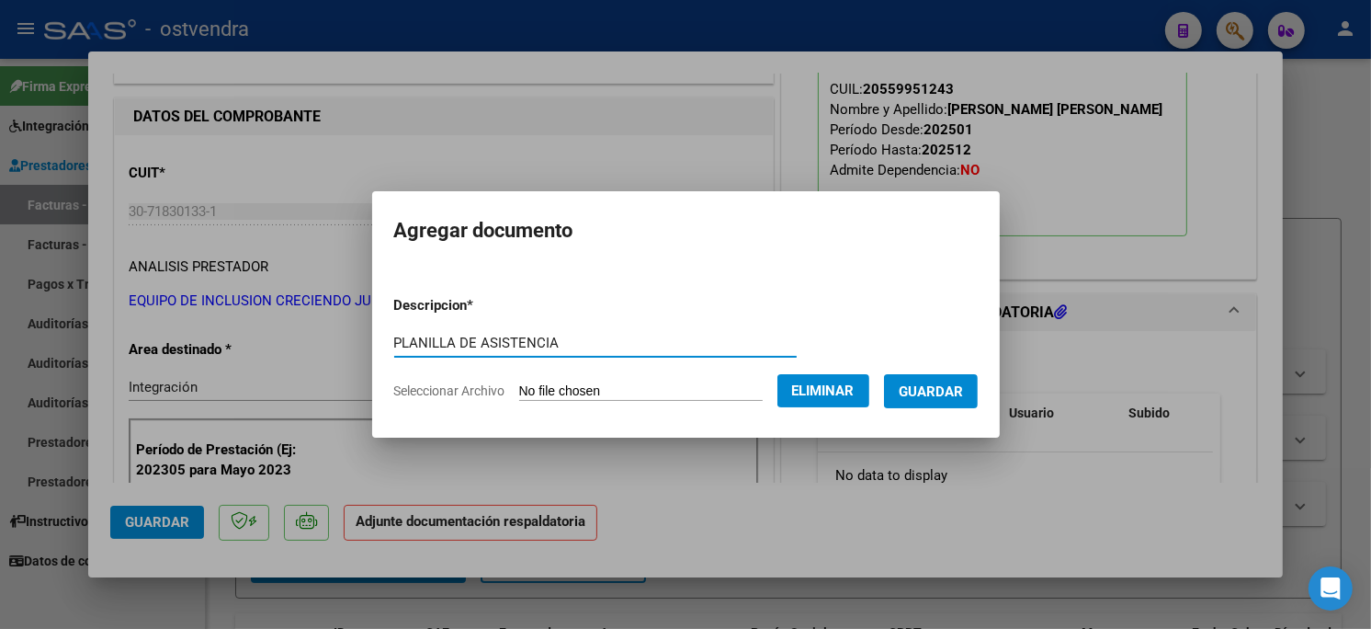
click at [906, 383] on span "Guardar" at bounding box center [931, 391] width 64 height 17
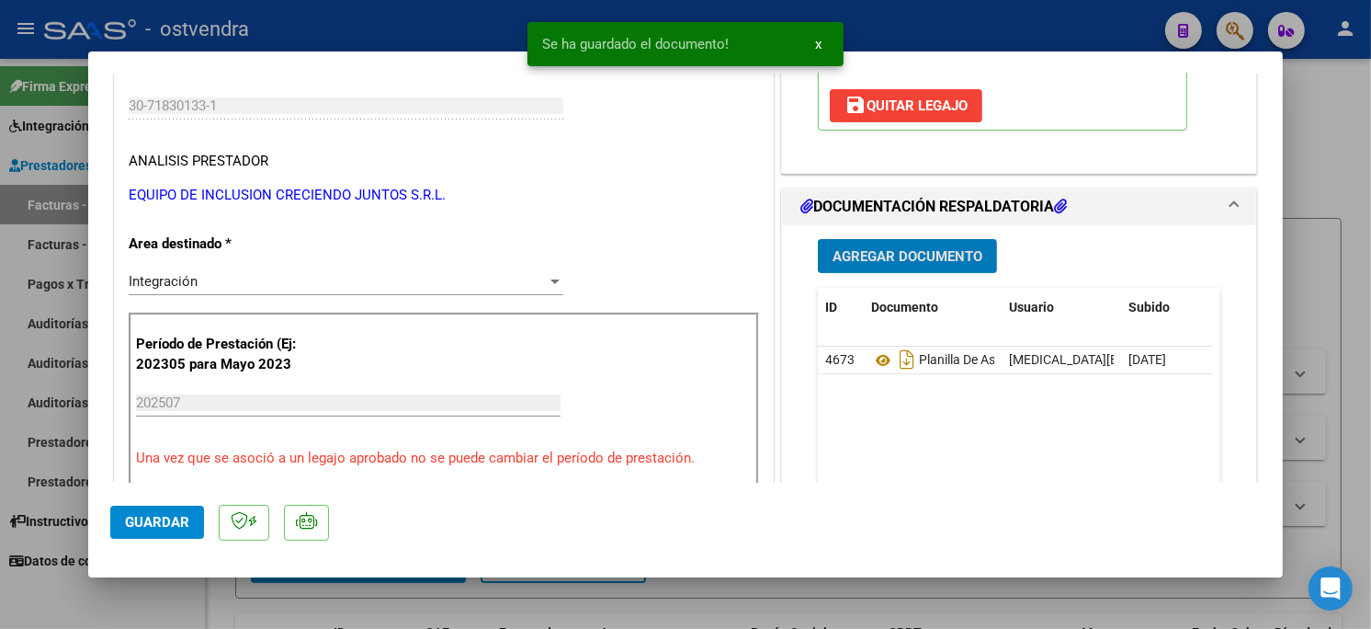
scroll to position [408, 0]
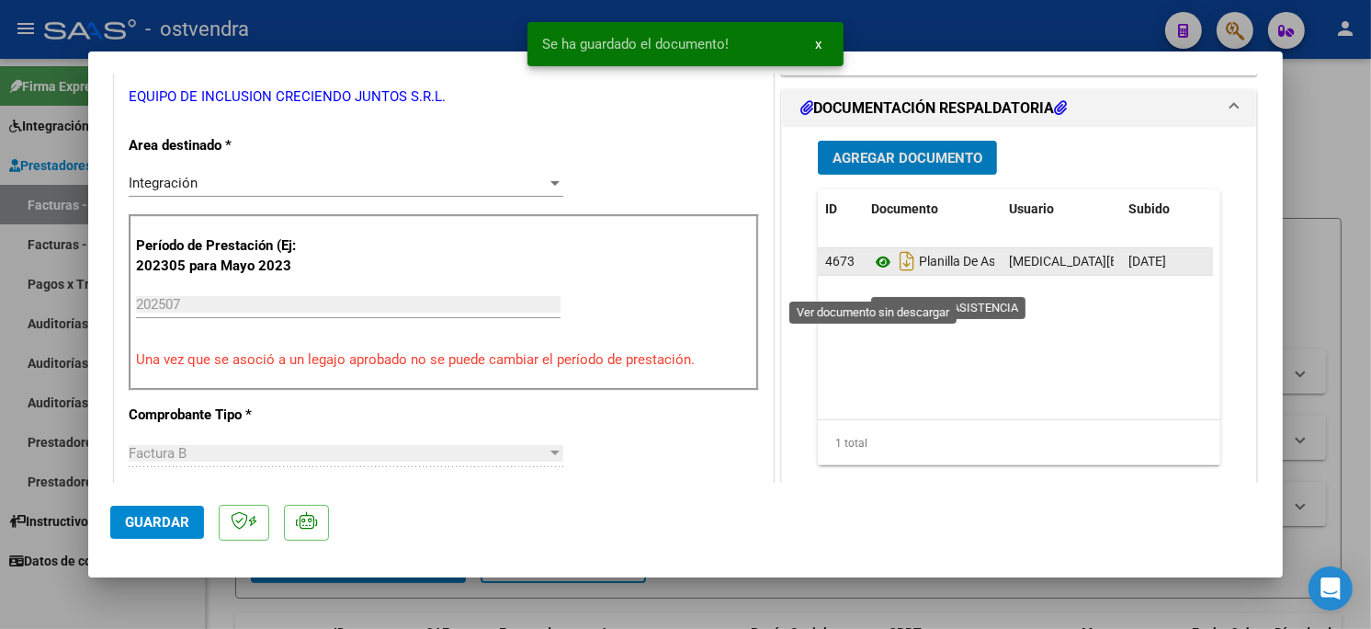
click at [878, 273] on icon at bounding box center [883, 262] width 24 height 22
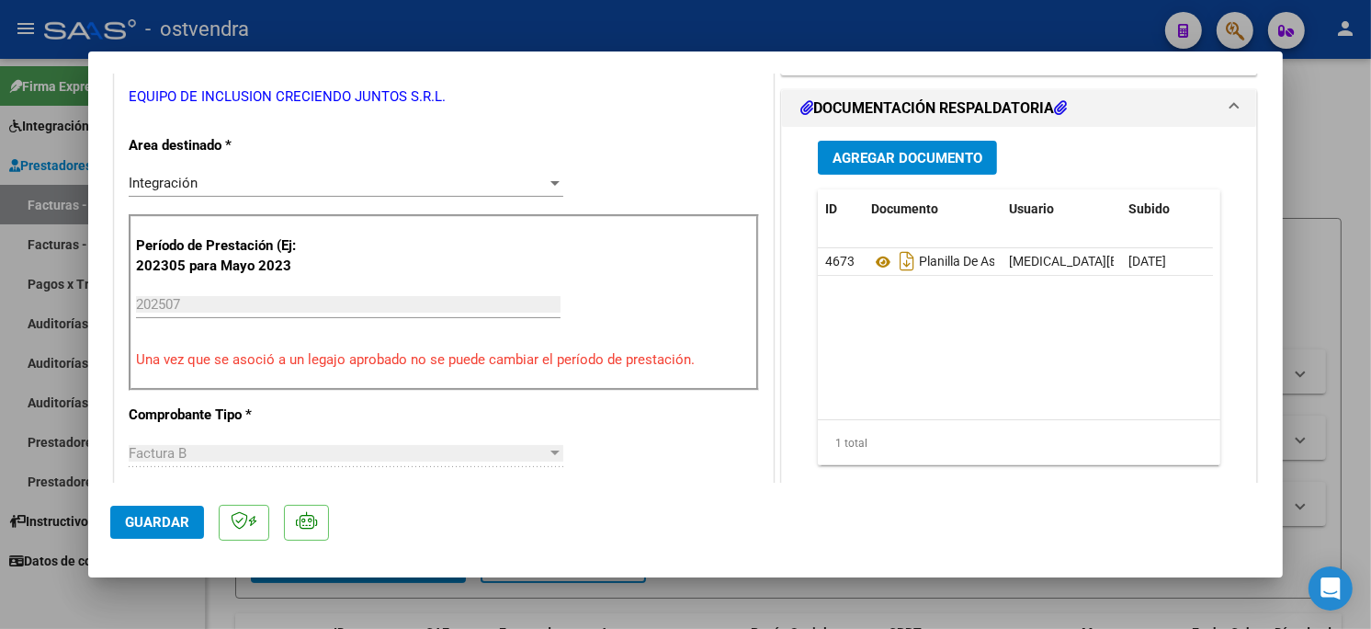
click at [185, 511] on button "Guardar" at bounding box center [157, 521] width 94 height 33
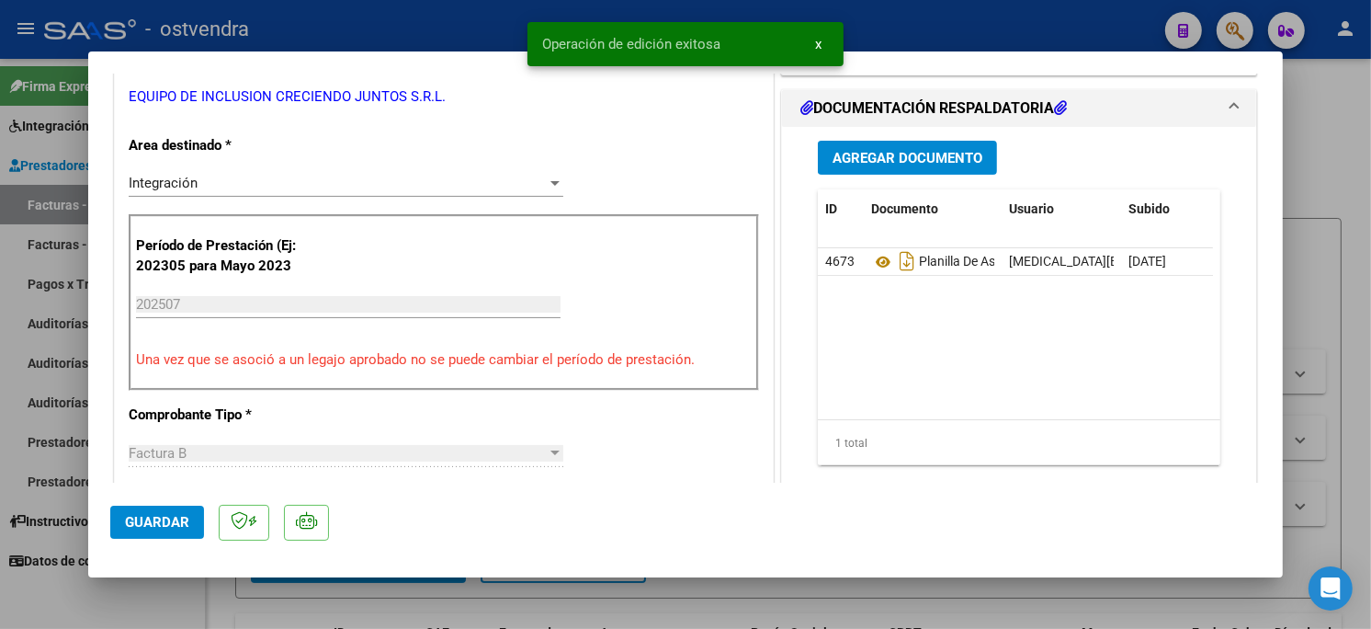
click at [450, 19] on div at bounding box center [685, 314] width 1371 height 629
type input "$ 0,00"
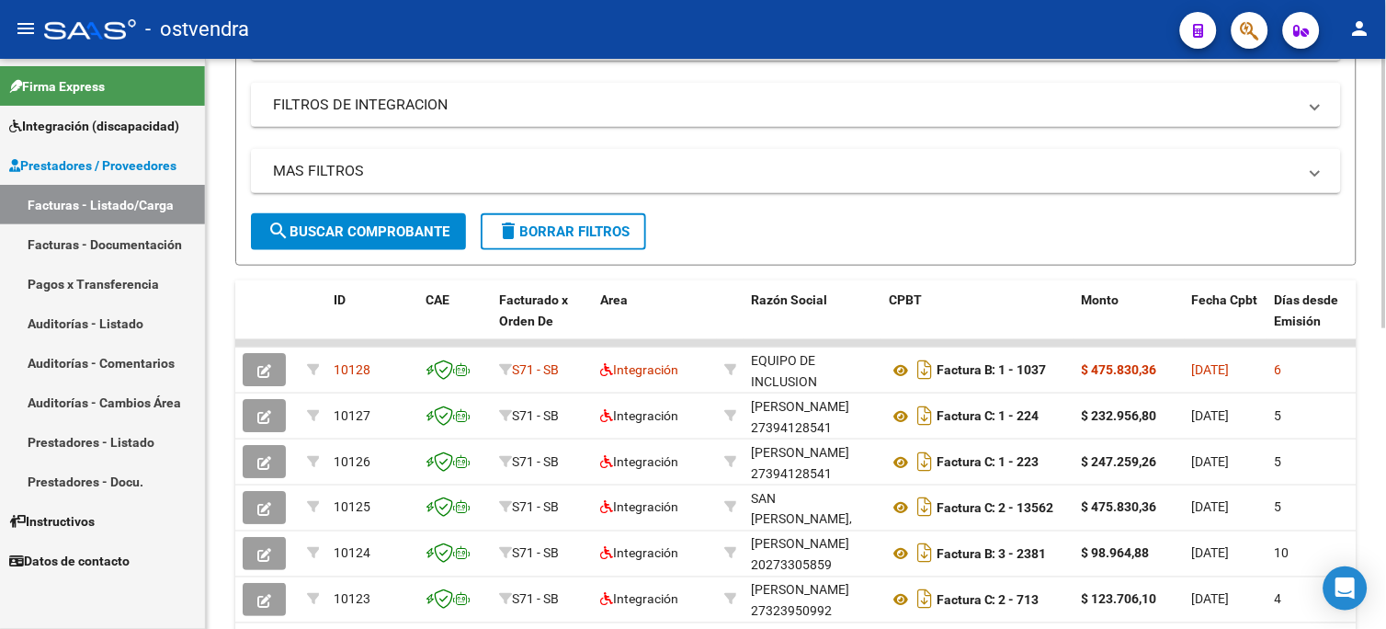
scroll to position [306, 0]
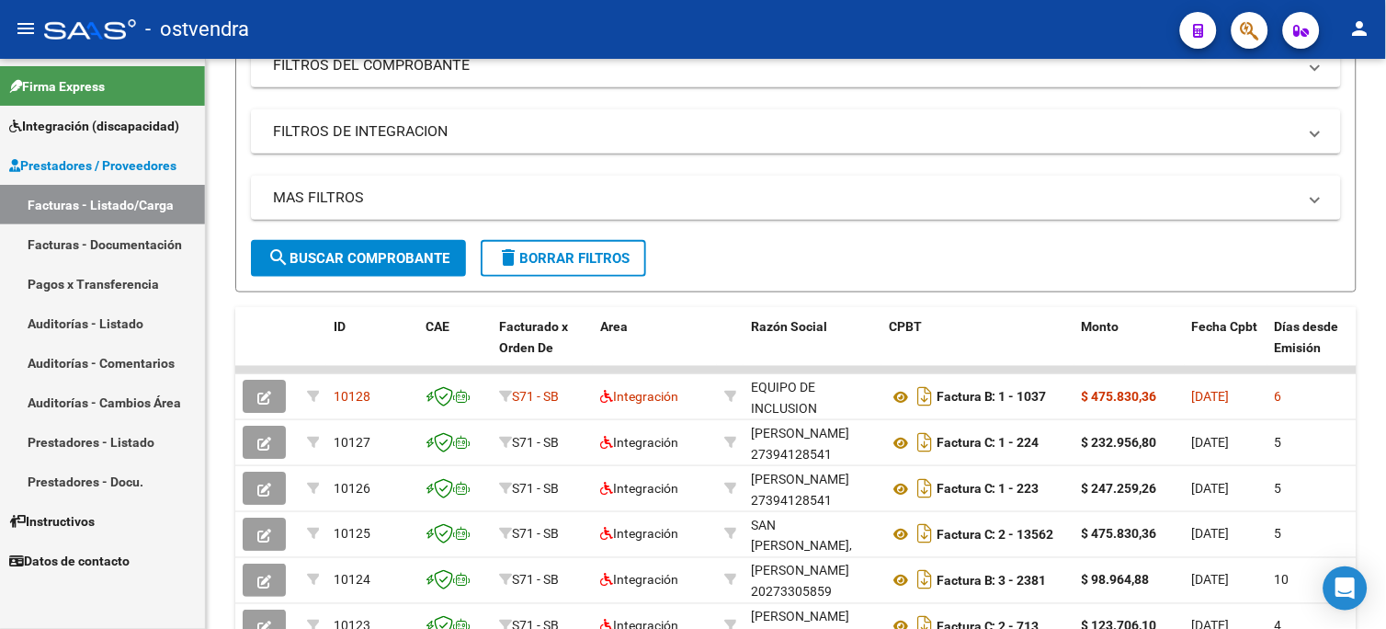
click at [108, 121] on span "Integración (discapacidad)" at bounding box center [94, 126] width 170 height 20
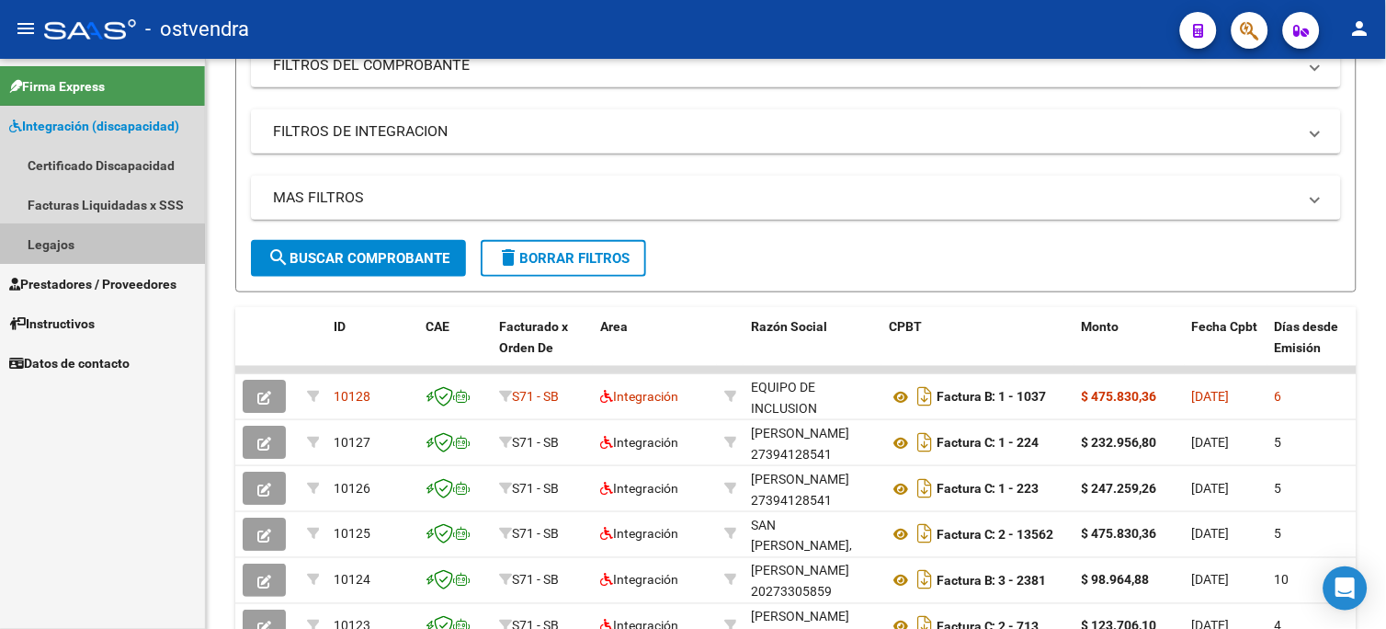
click at [99, 248] on link "Legajos" at bounding box center [102, 244] width 205 height 40
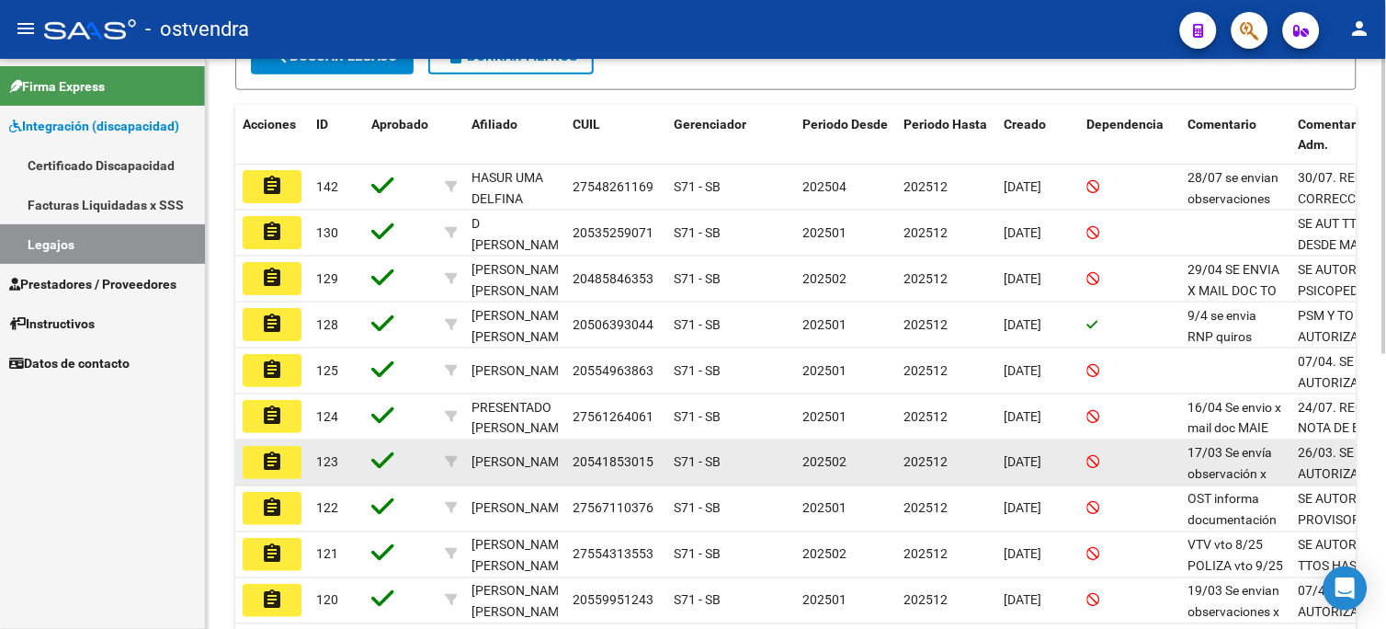
scroll to position [510, 0]
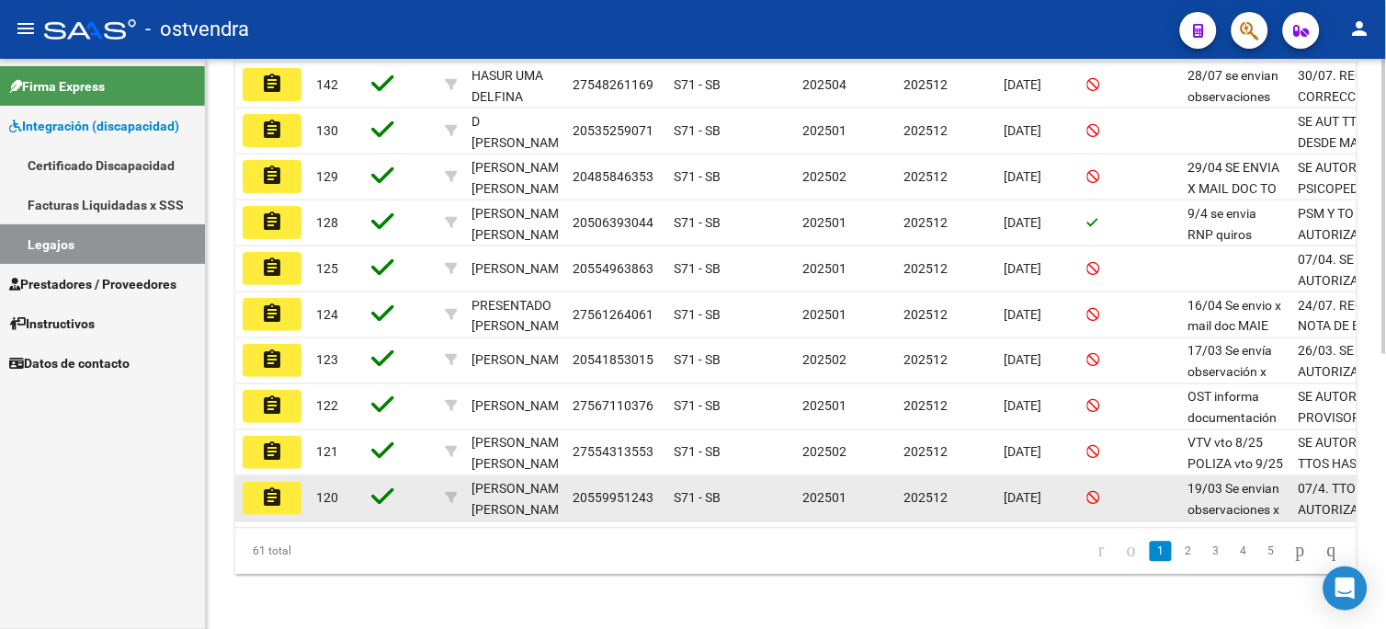
click at [266, 501] on mat-icon "assignment" at bounding box center [272, 497] width 22 height 22
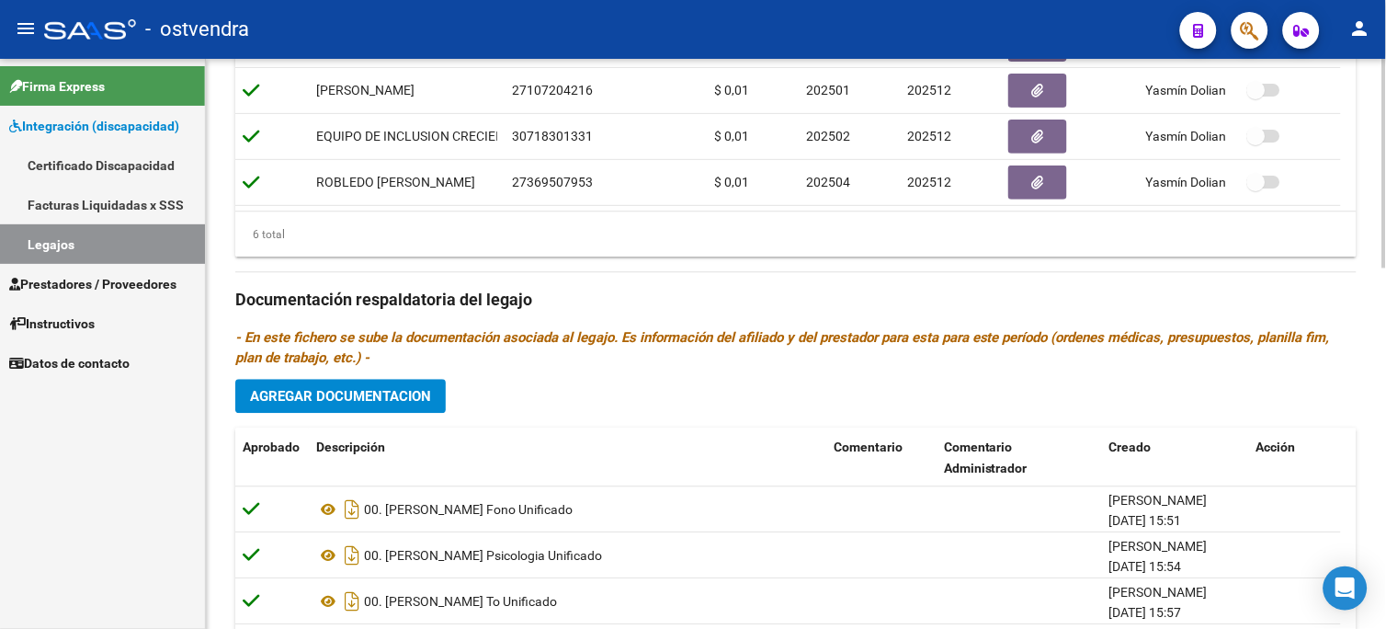
scroll to position [980, 0]
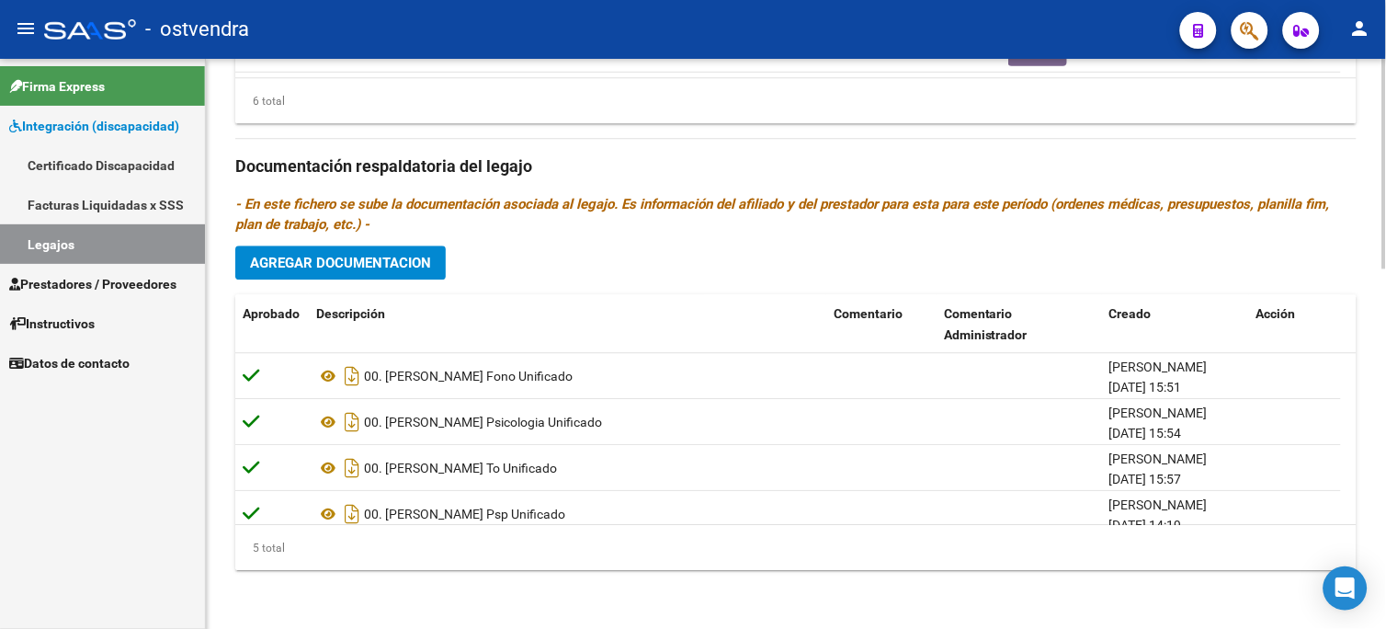
click at [1385, 583] on div at bounding box center [1384, 524] width 5 height 210
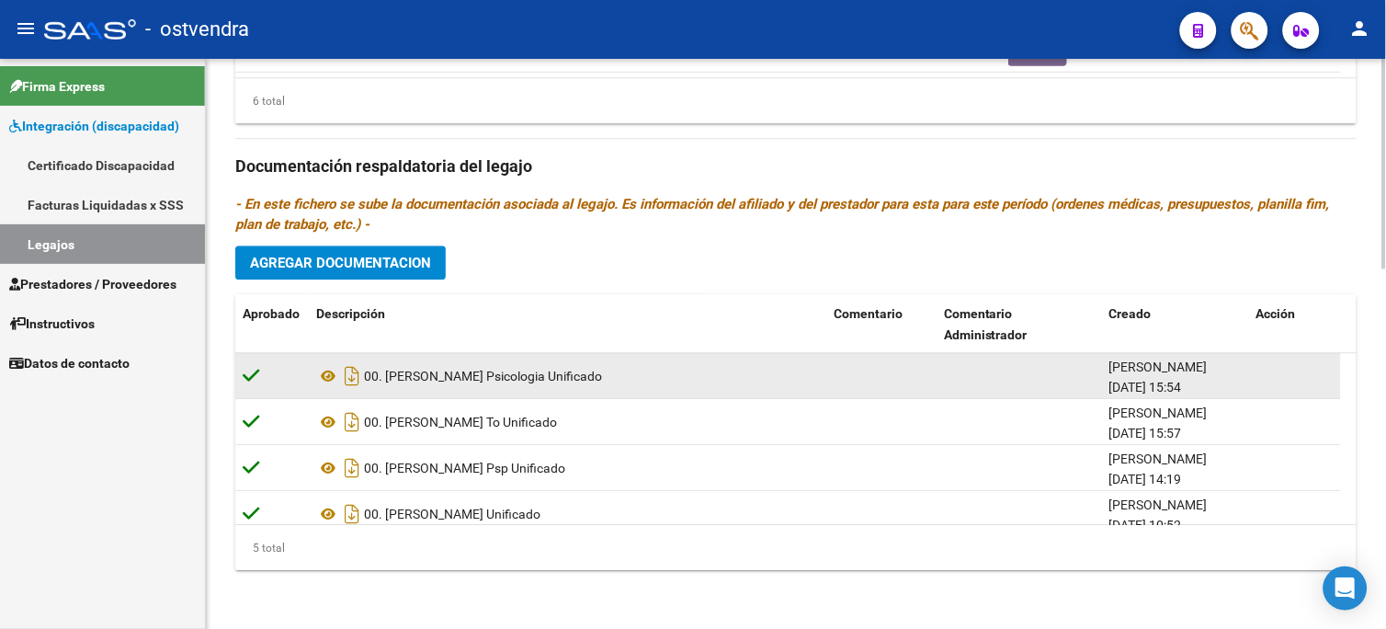
scroll to position [64, 0]
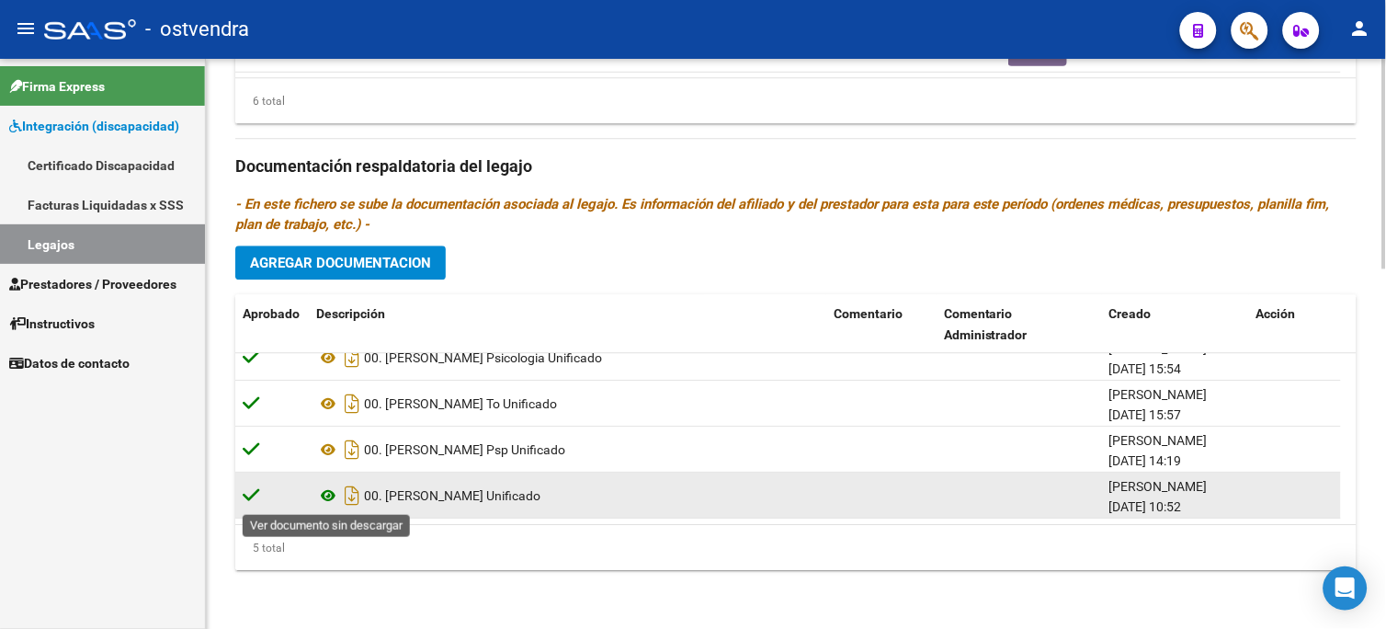
click at [328, 496] on icon at bounding box center [328, 495] width 24 height 22
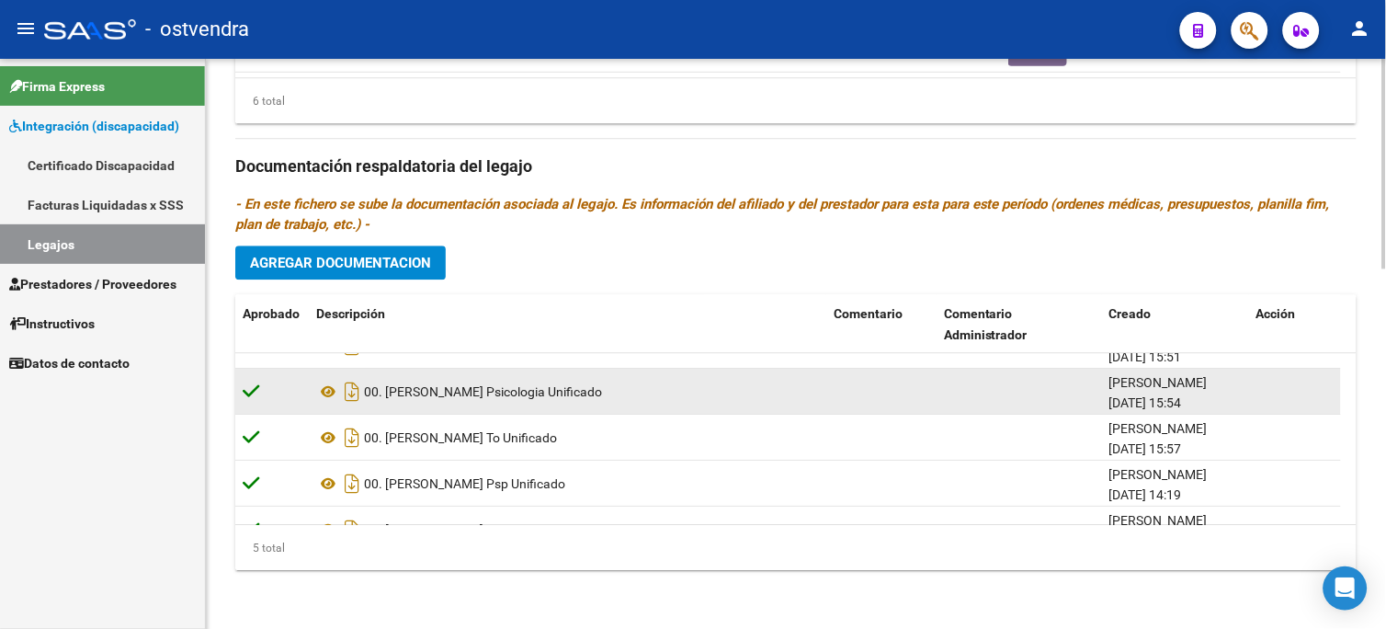
scroll to position [0, 0]
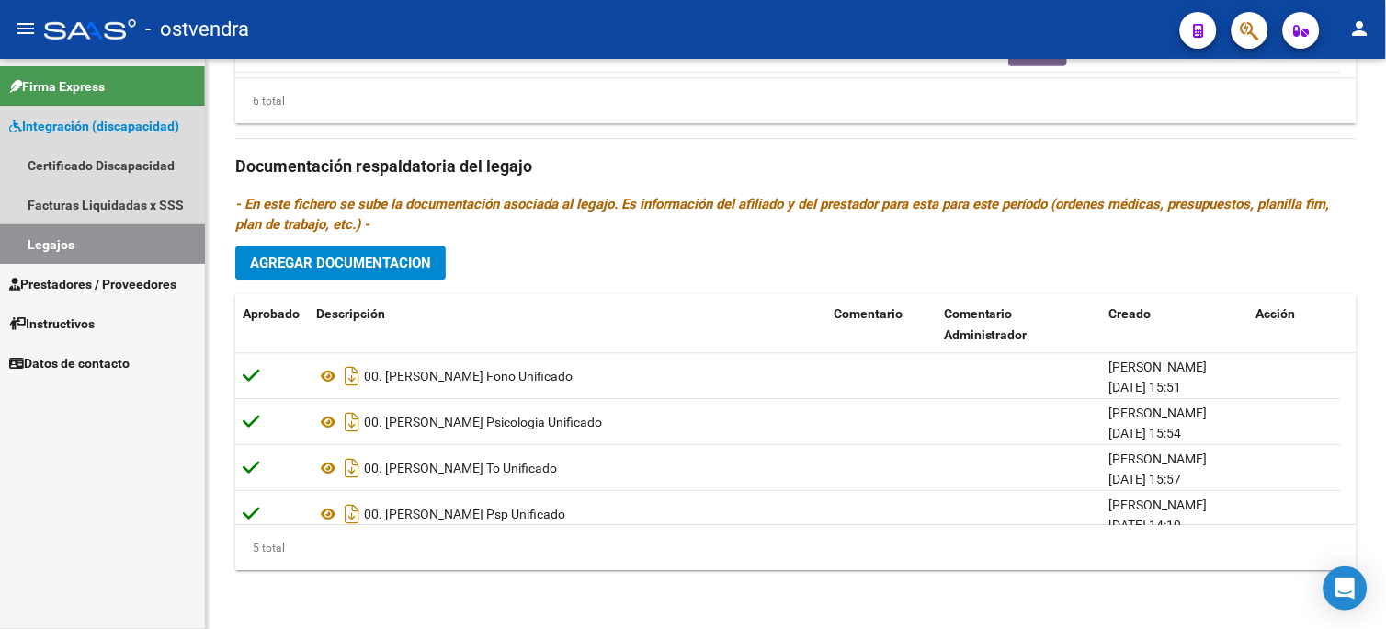
click at [106, 131] on span "Integración (discapacidad)" at bounding box center [94, 126] width 170 height 20
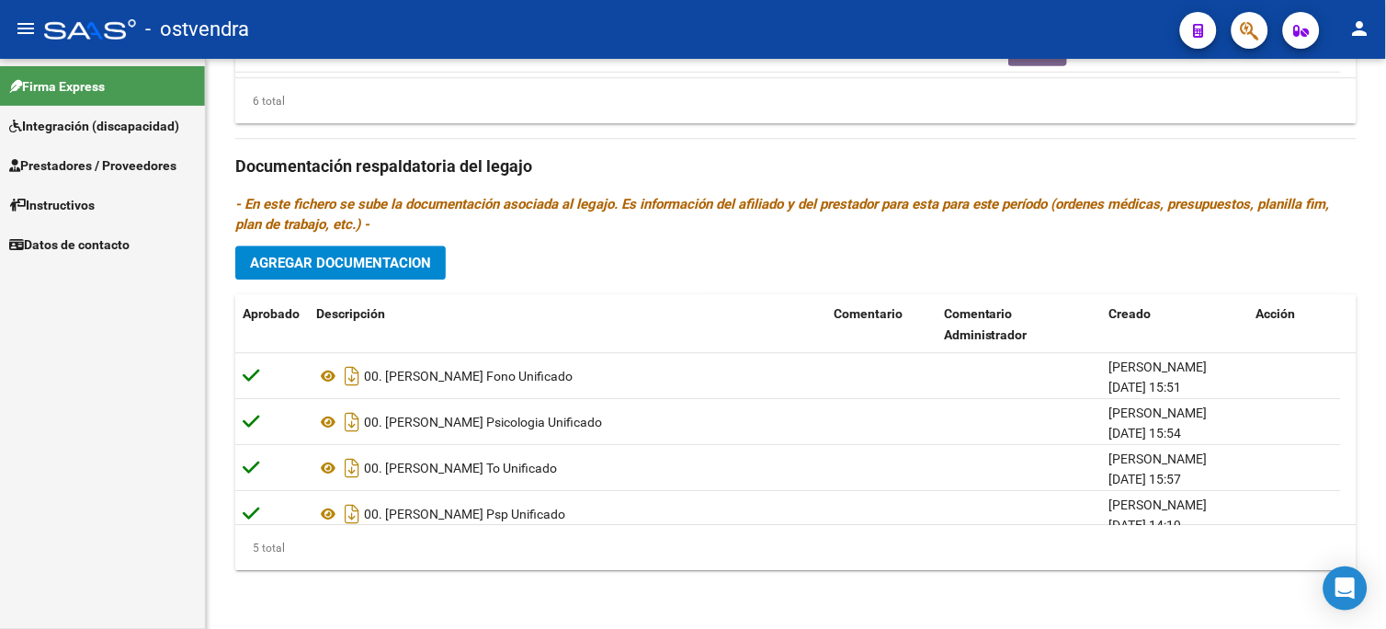
click at [133, 127] on span "Integración (discapacidad)" at bounding box center [94, 126] width 170 height 20
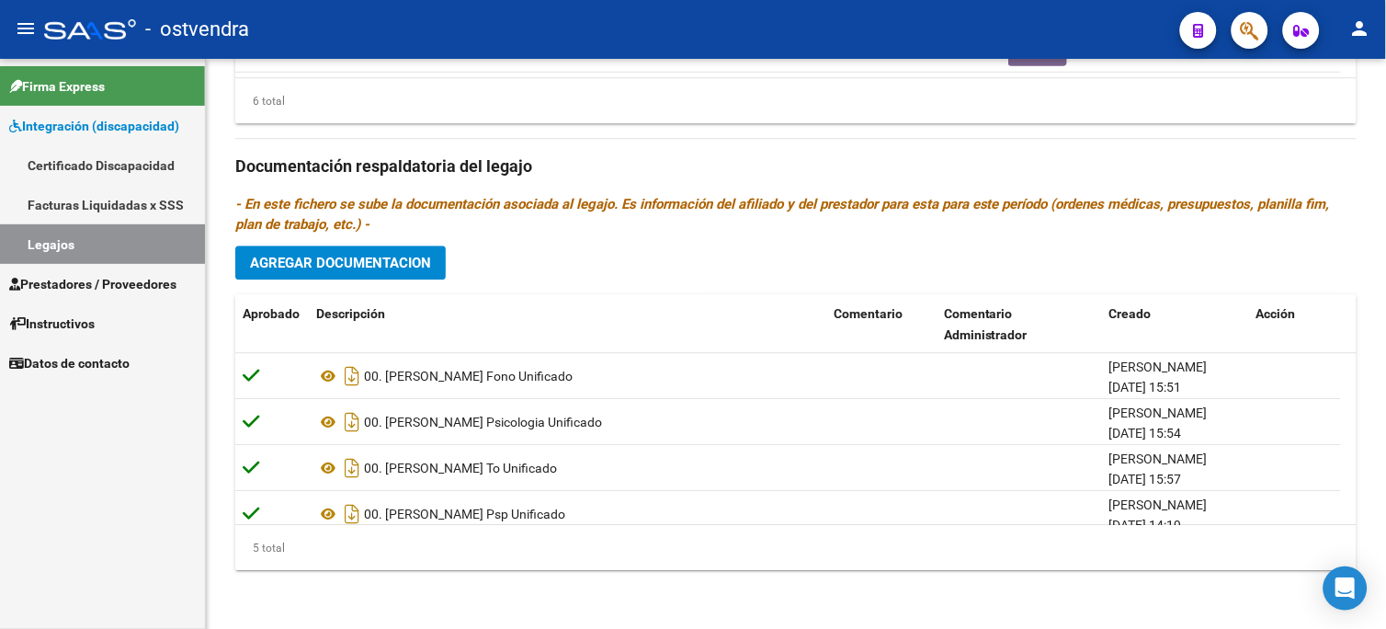
click at [121, 278] on span "Prestadores / Proveedores" at bounding box center [92, 284] width 167 height 20
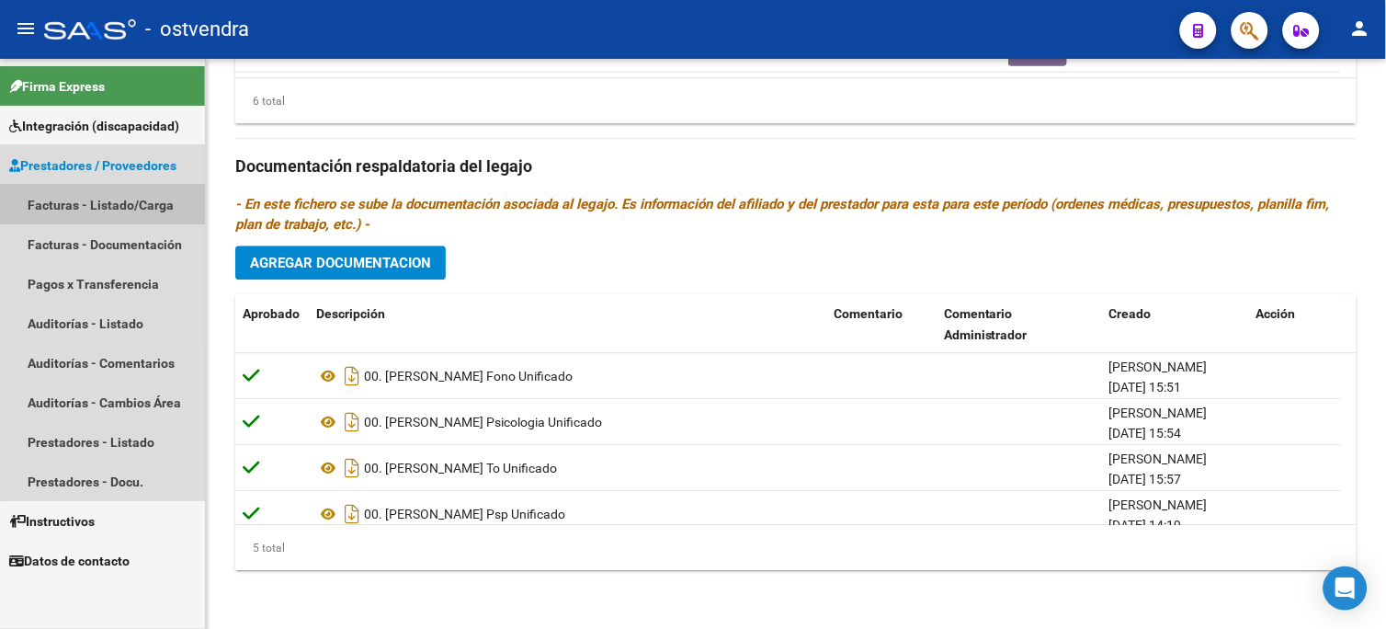
click at [125, 199] on link "Facturas - Listado/Carga" at bounding box center [102, 205] width 205 height 40
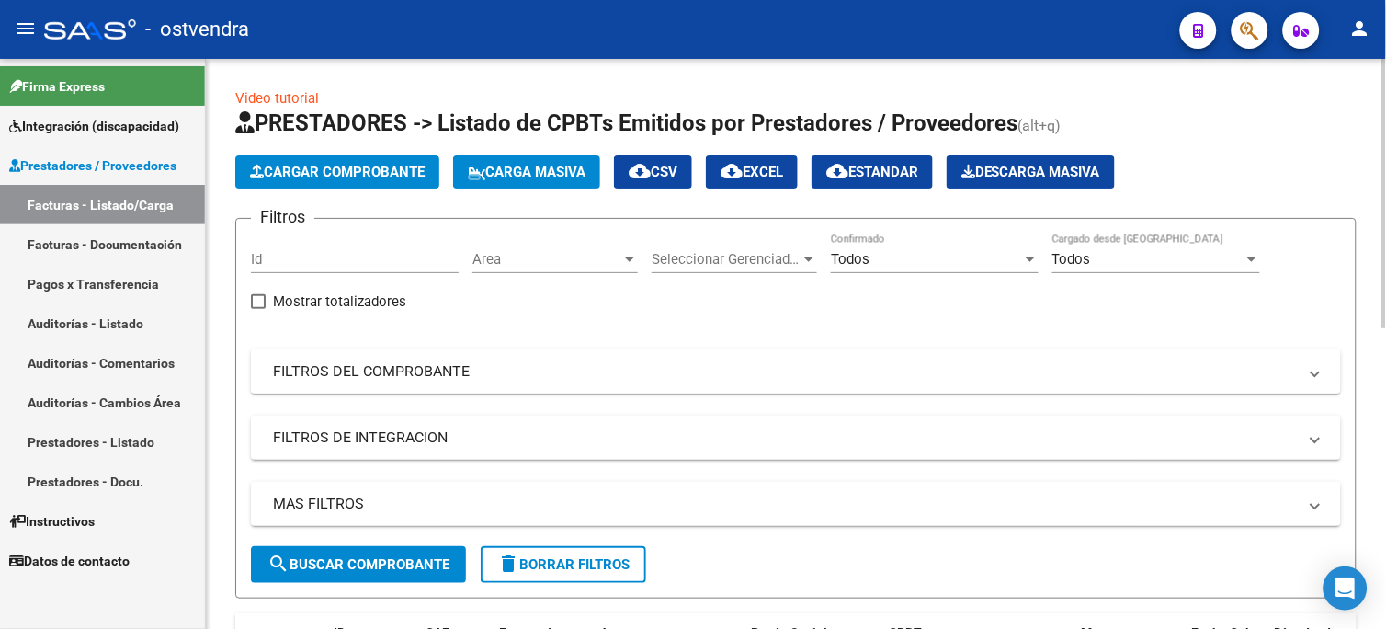
click at [374, 387] on mat-expansion-panel-header "FILTROS DEL COMPROBANTE" at bounding box center [796, 371] width 1090 height 44
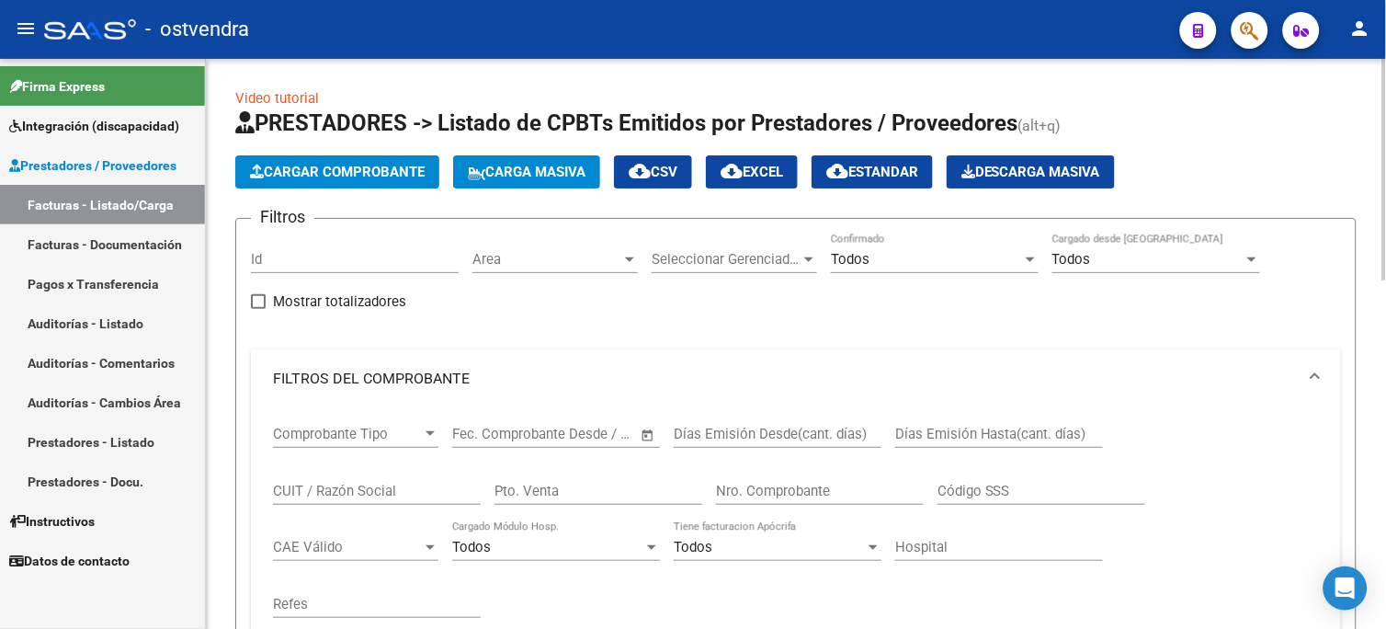
drag, startPoint x: 386, startPoint y: 492, endPoint x: 372, endPoint y: 498, distance: 15.2
click at [388, 492] on input "CUIT / Razón Social" at bounding box center [377, 490] width 208 height 17
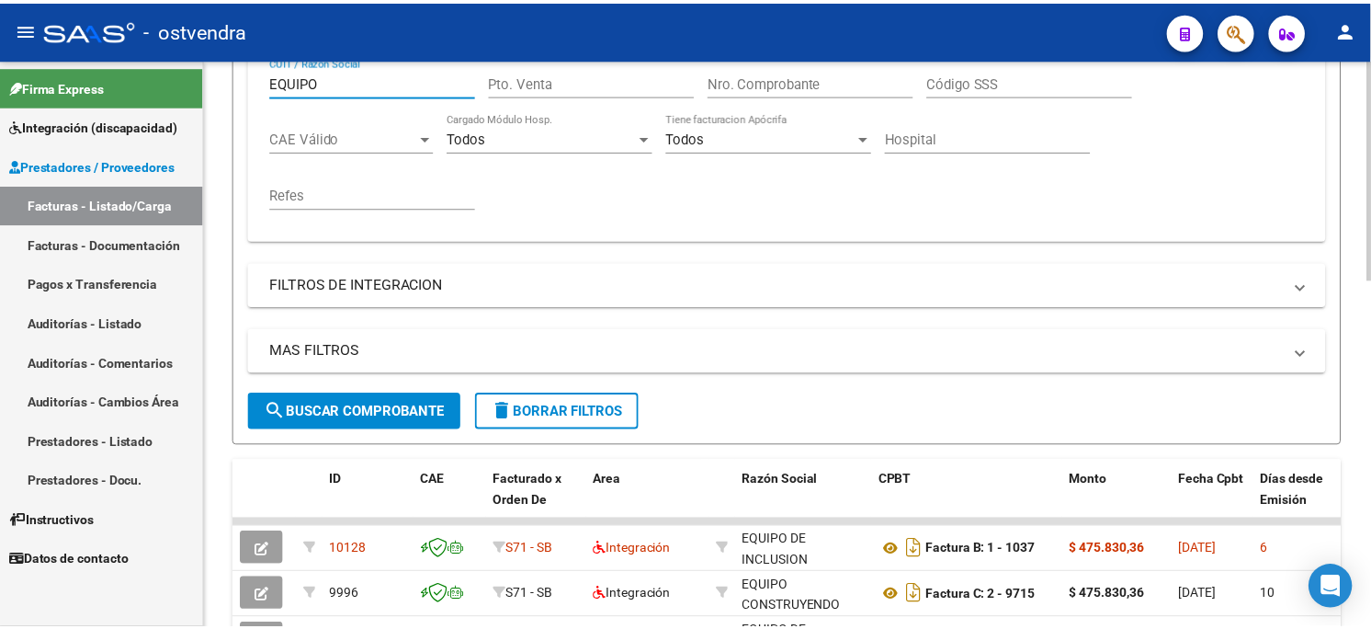
scroll to position [510, 0]
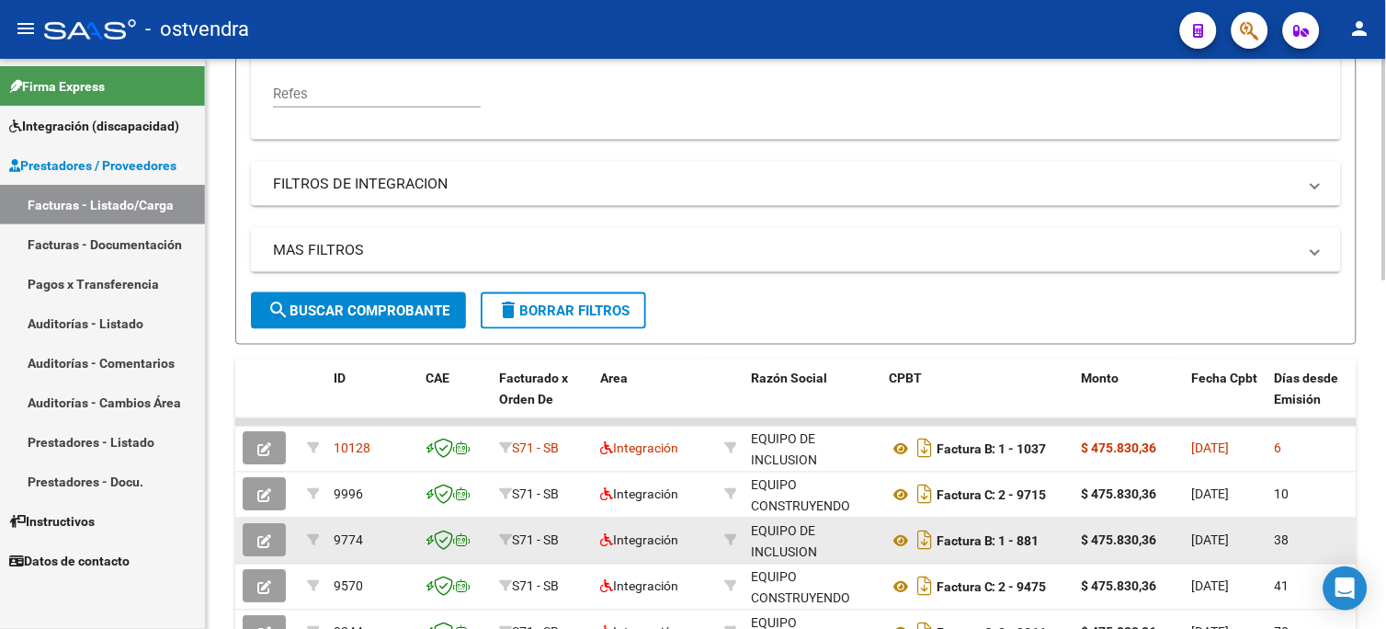
type input "EQUIPO"
click at [263, 539] on icon "button" at bounding box center [264, 542] width 14 height 14
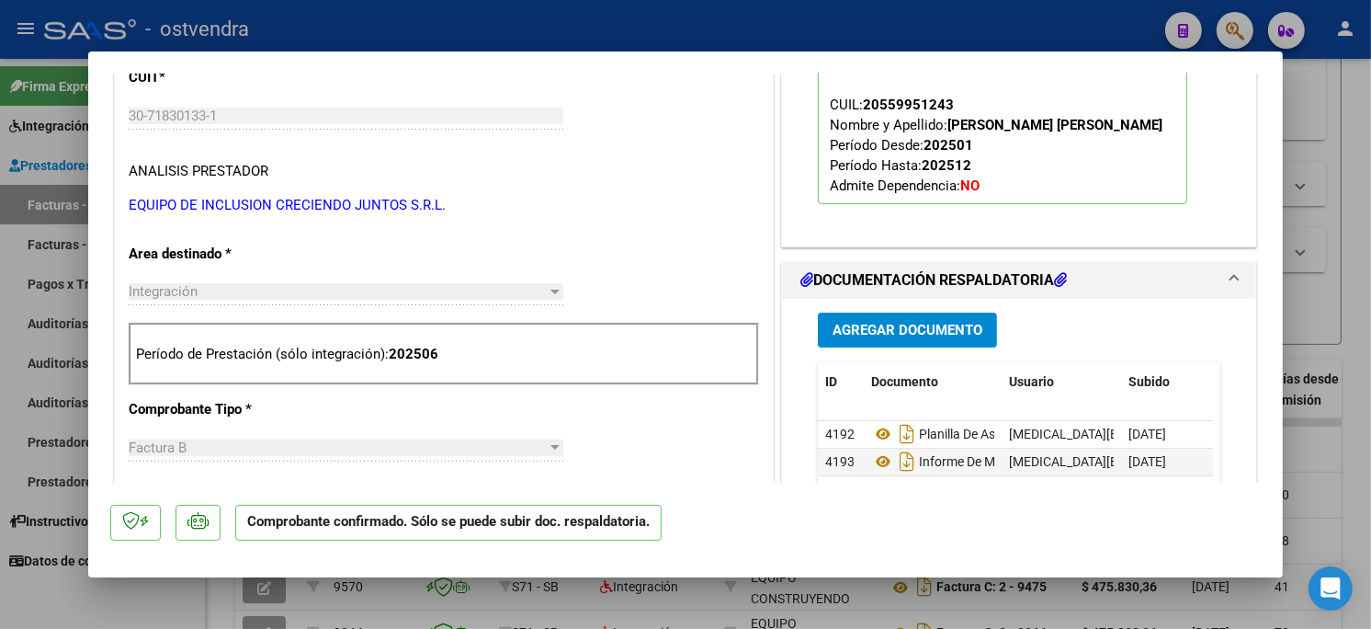
scroll to position [612, 0]
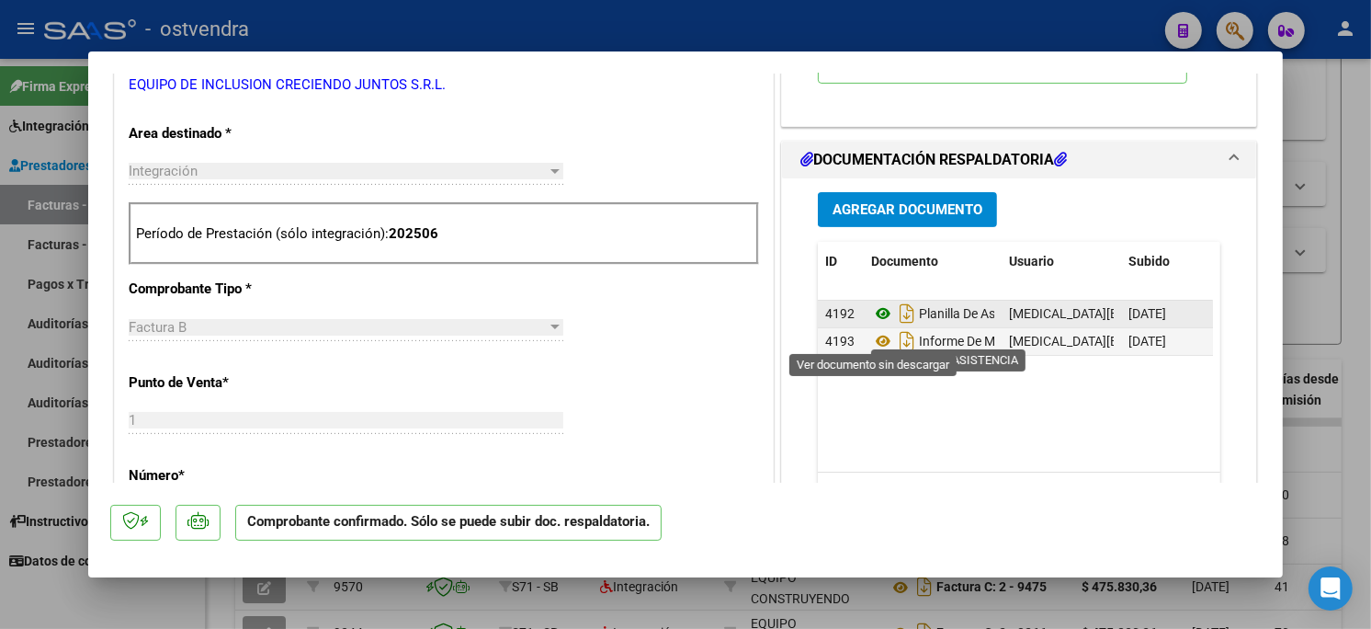
click at [877, 324] on icon at bounding box center [883, 313] width 24 height 22
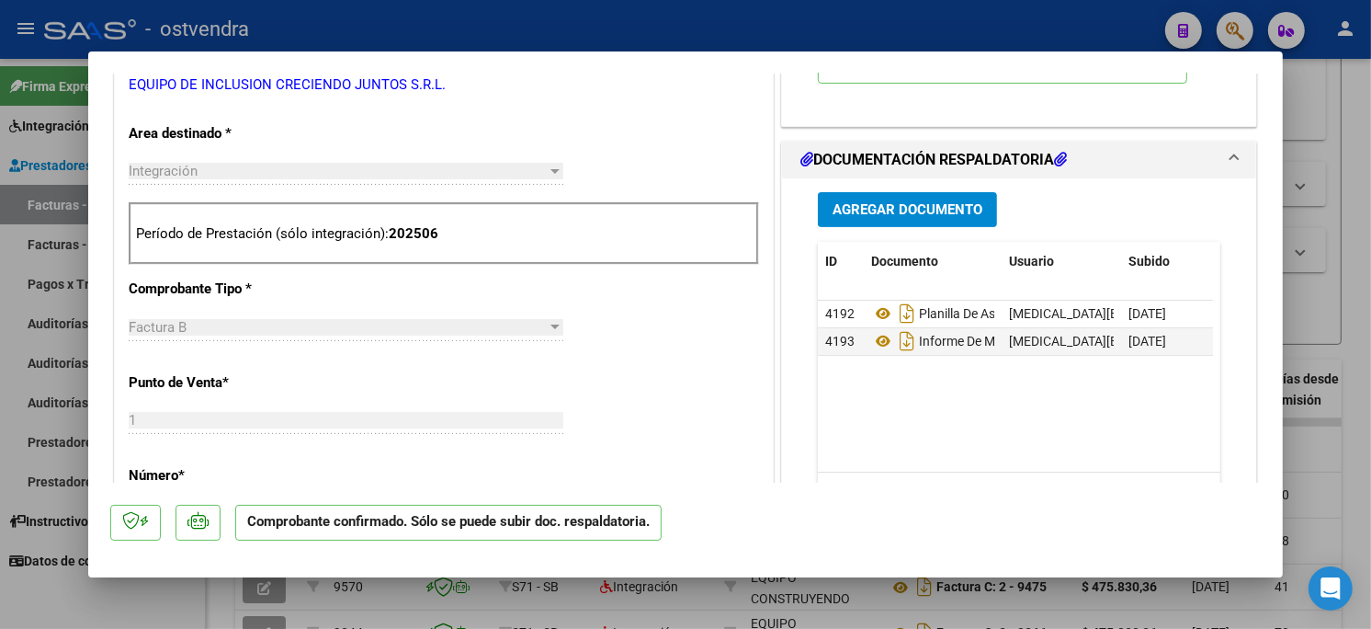
click at [630, 31] on div at bounding box center [685, 314] width 1371 height 629
type input "$ 0,00"
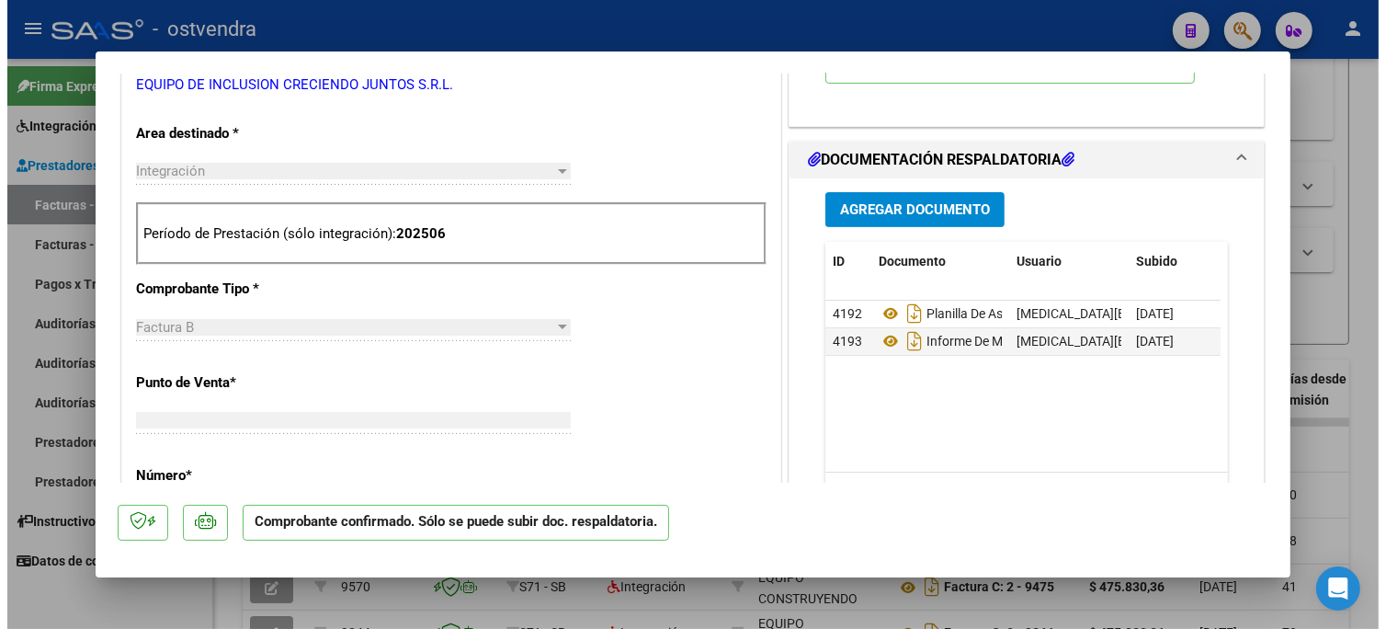
scroll to position [340, 0]
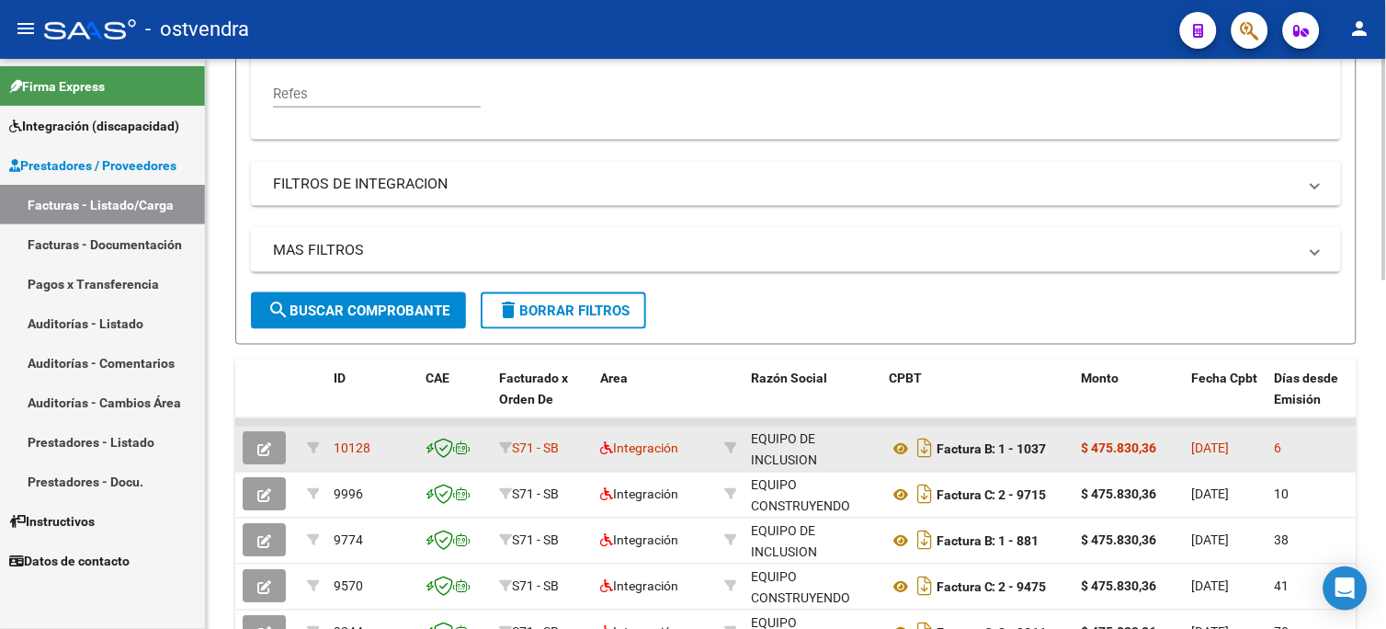
click at [254, 447] on button "button" at bounding box center [264, 448] width 43 height 33
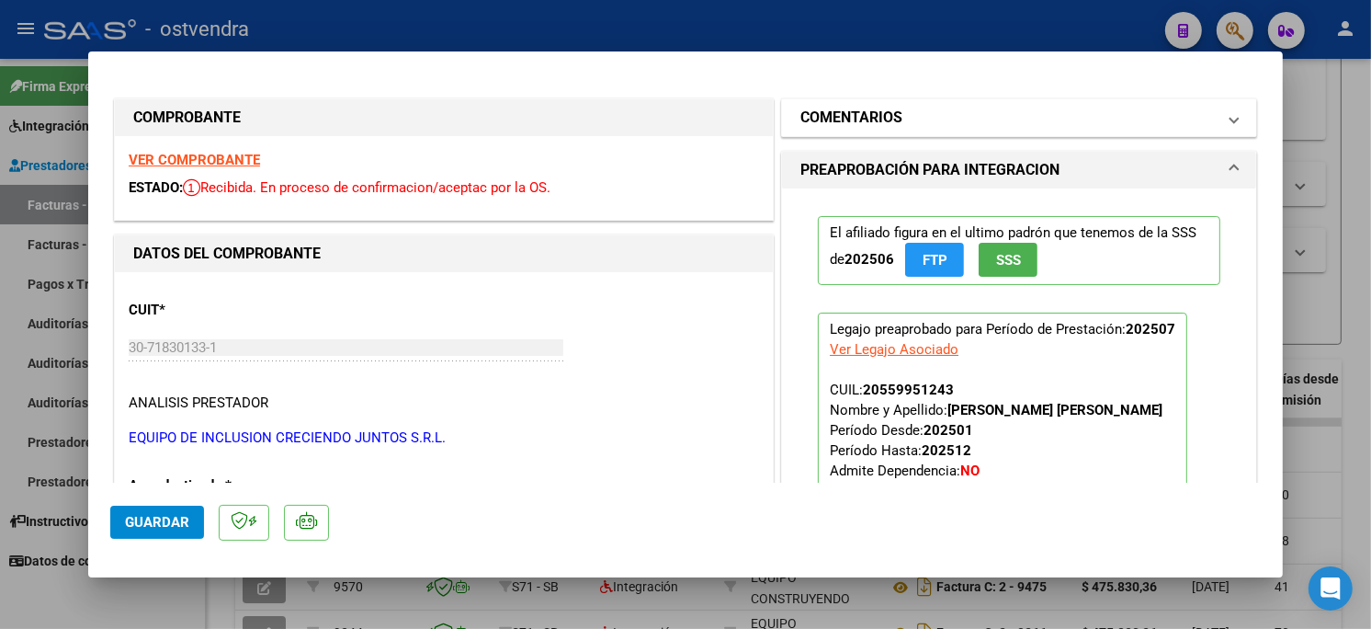
click at [841, 121] on h1 "COMENTARIOS" at bounding box center [851, 118] width 102 height 22
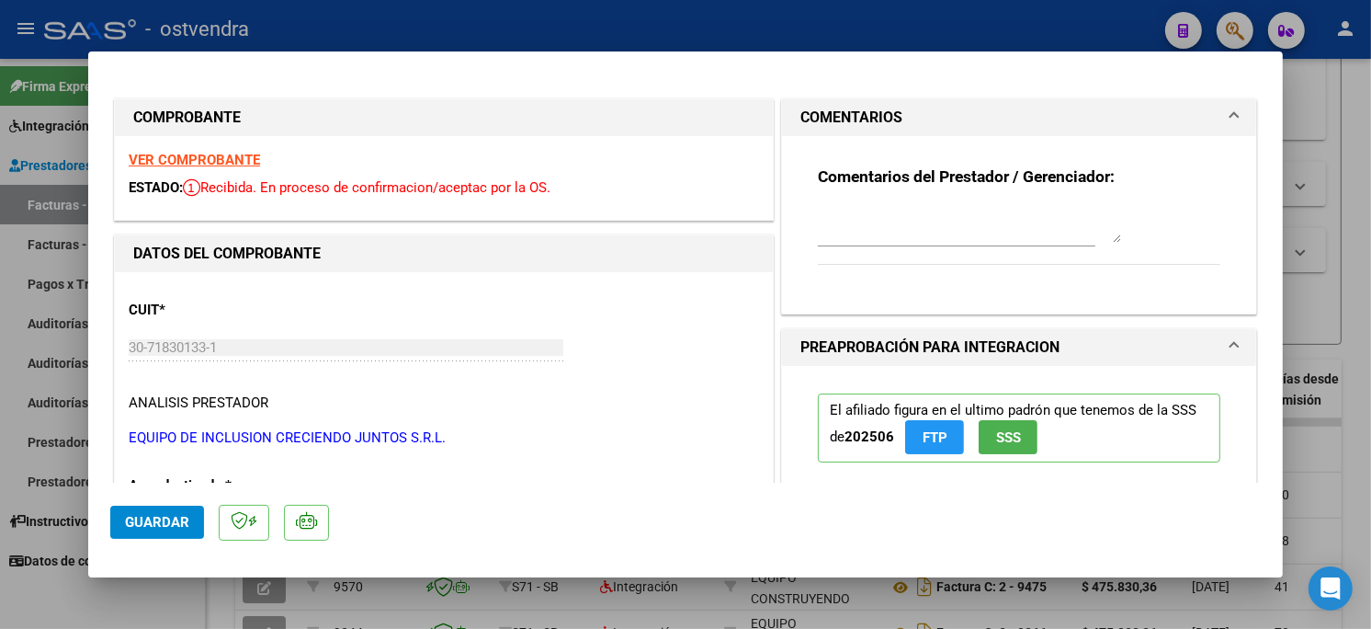
click at [900, 234] on textarea at bounding box center [969, 224] width 303 height 37
type textarea "NO APROBAR, PLANILLA INCORRECTA"
click at [170, 517] on span "Guardar" at bounding box center [157, 522] width 64 height 17
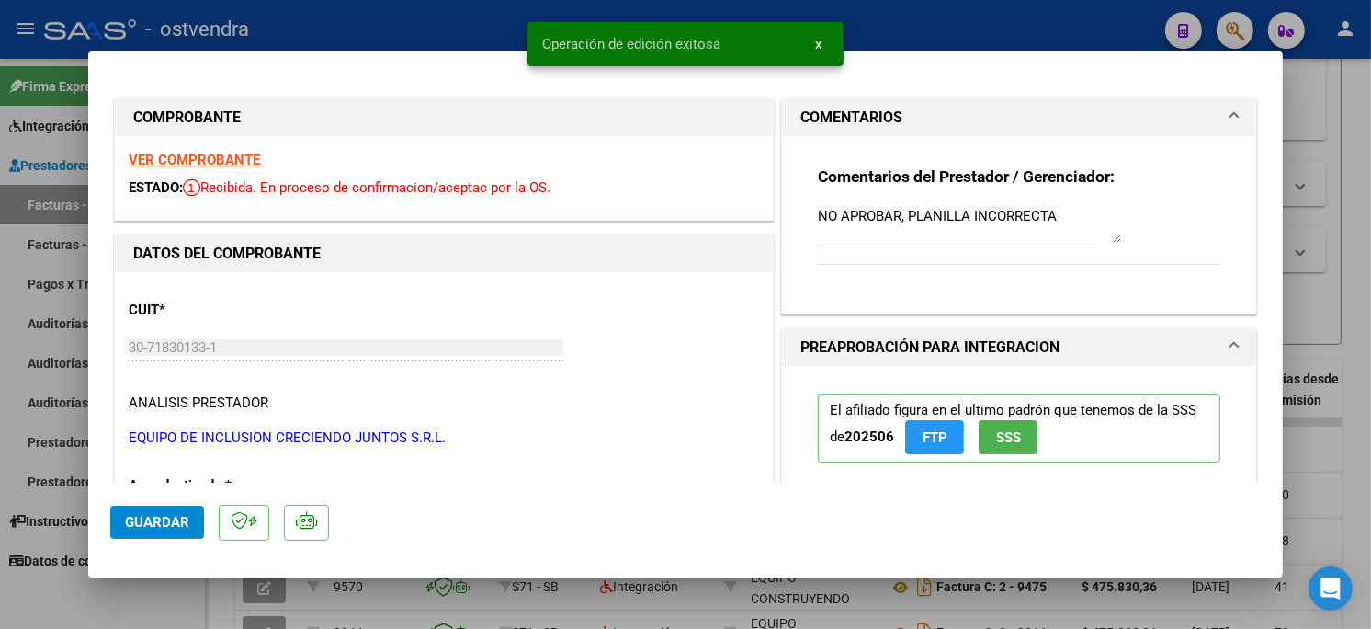
click at [494, 21] on div at bounding box center [685, 314] width 1371 height 629
type input "$ 0,00"
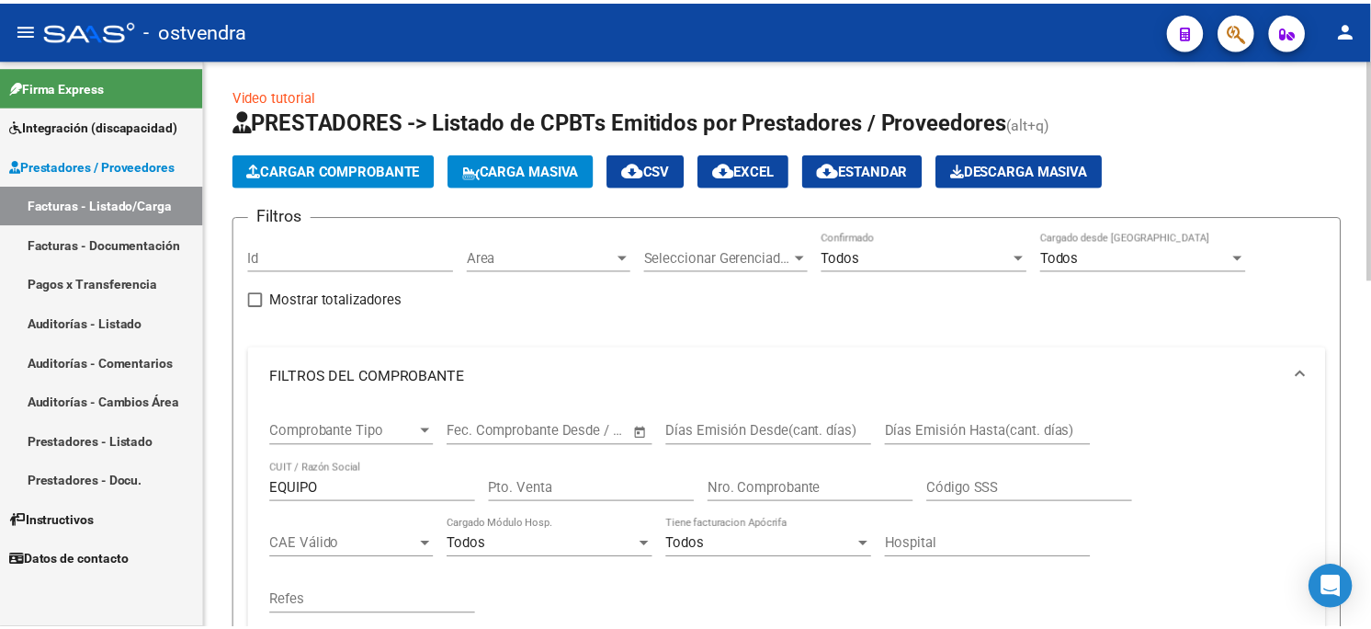
scroll to position [0, 0]
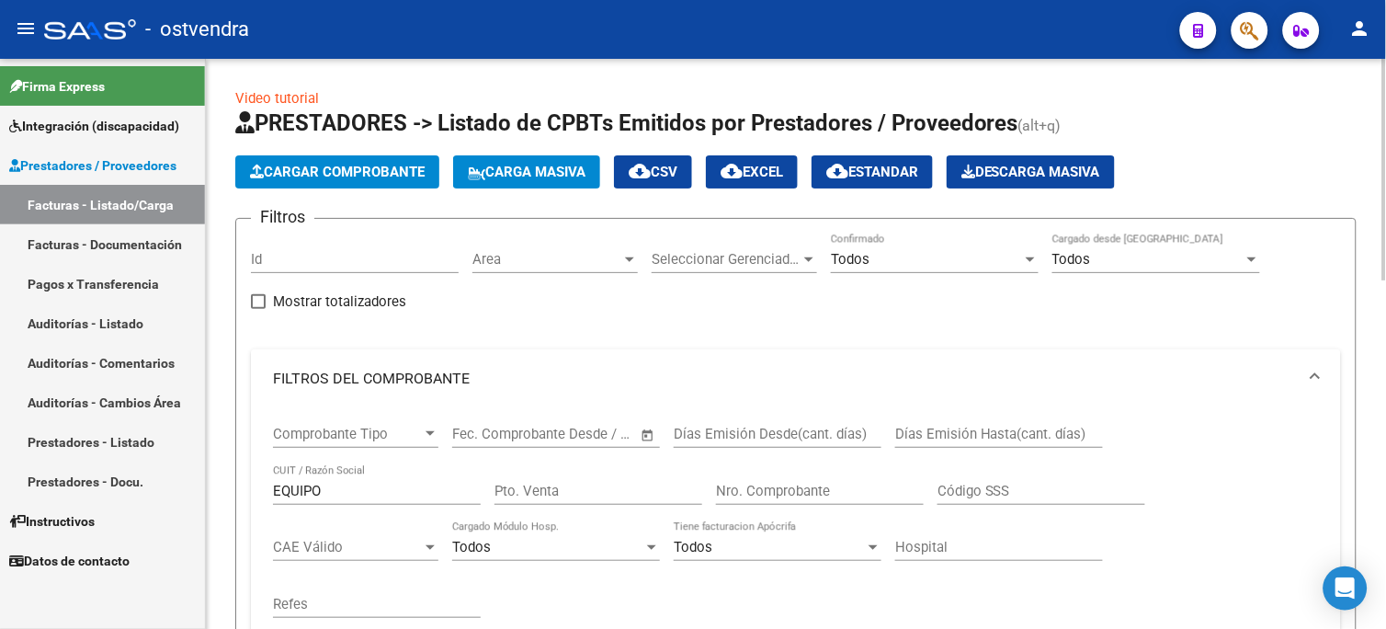
click at [327, 170] on span "Cargar Comprobante" at bounding box center [337, 172] width 175 height 17
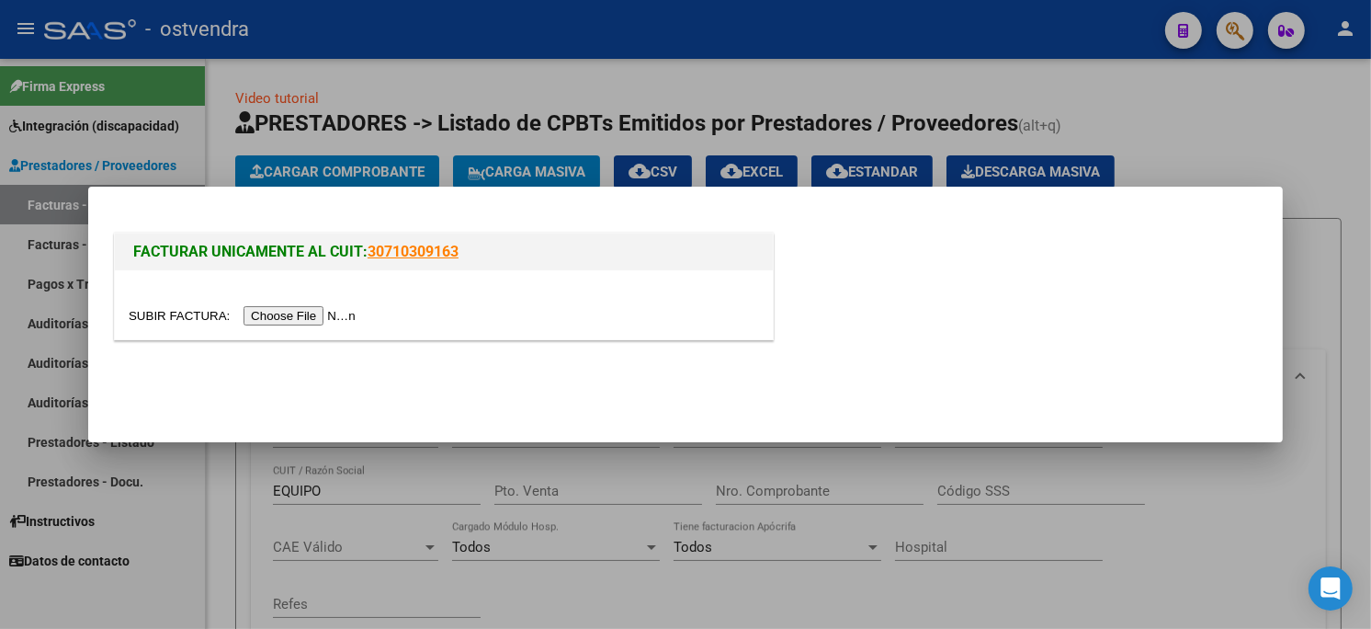
click at [316, 314] on input "file" at bounding box center [245, 315] width 232 height 19
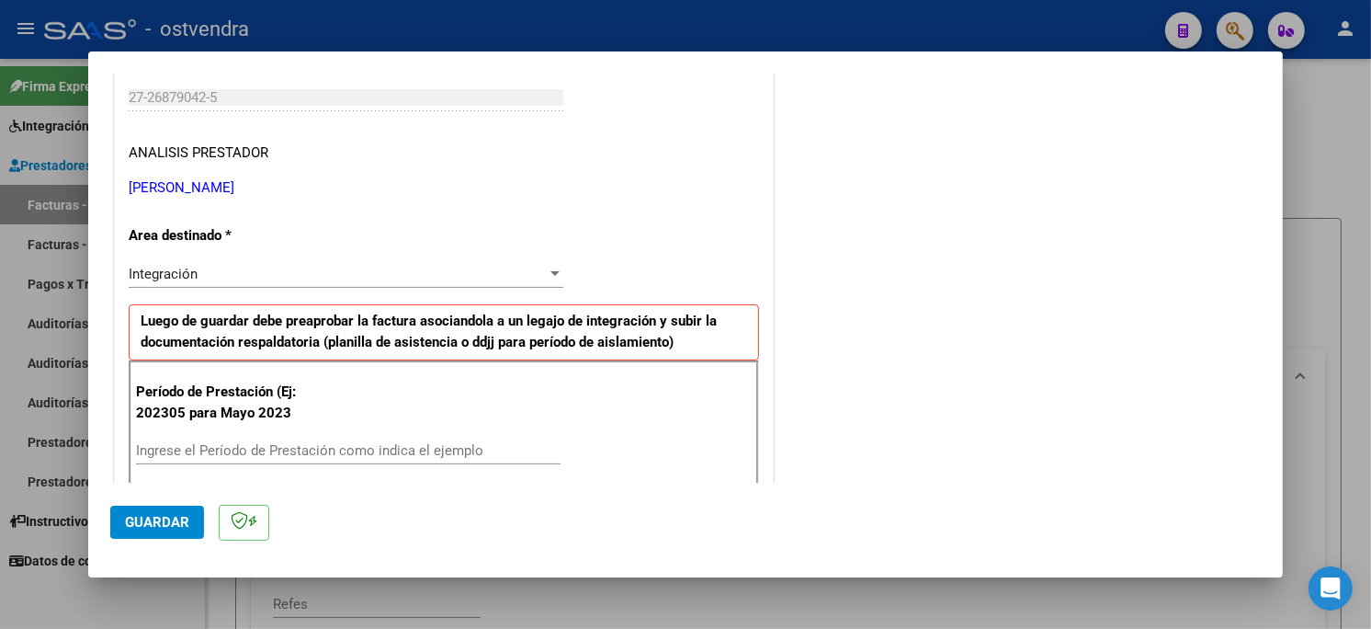
scroll to position [306, 0]
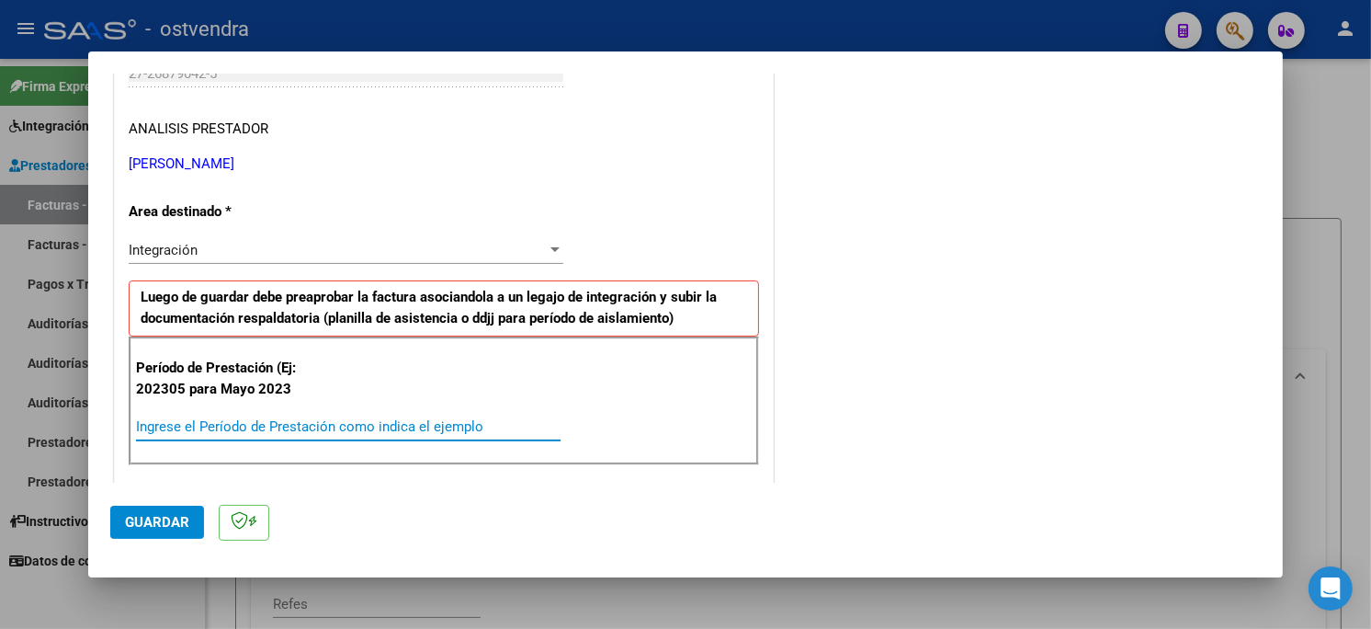
click at [318, 426] on input "Ingrese el Período de Prestación como indica el ejemplo" at bounding box center [348, 426] width 425 height 17
type input "202507"
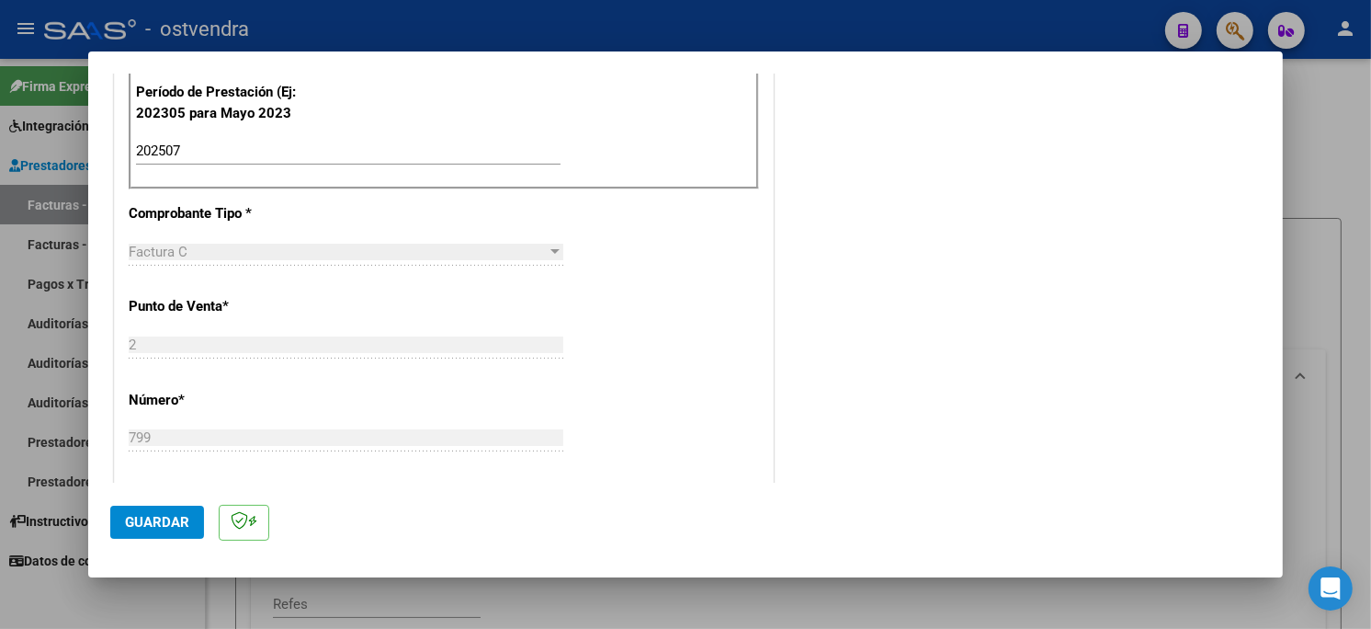
scroll to position [612, 0]
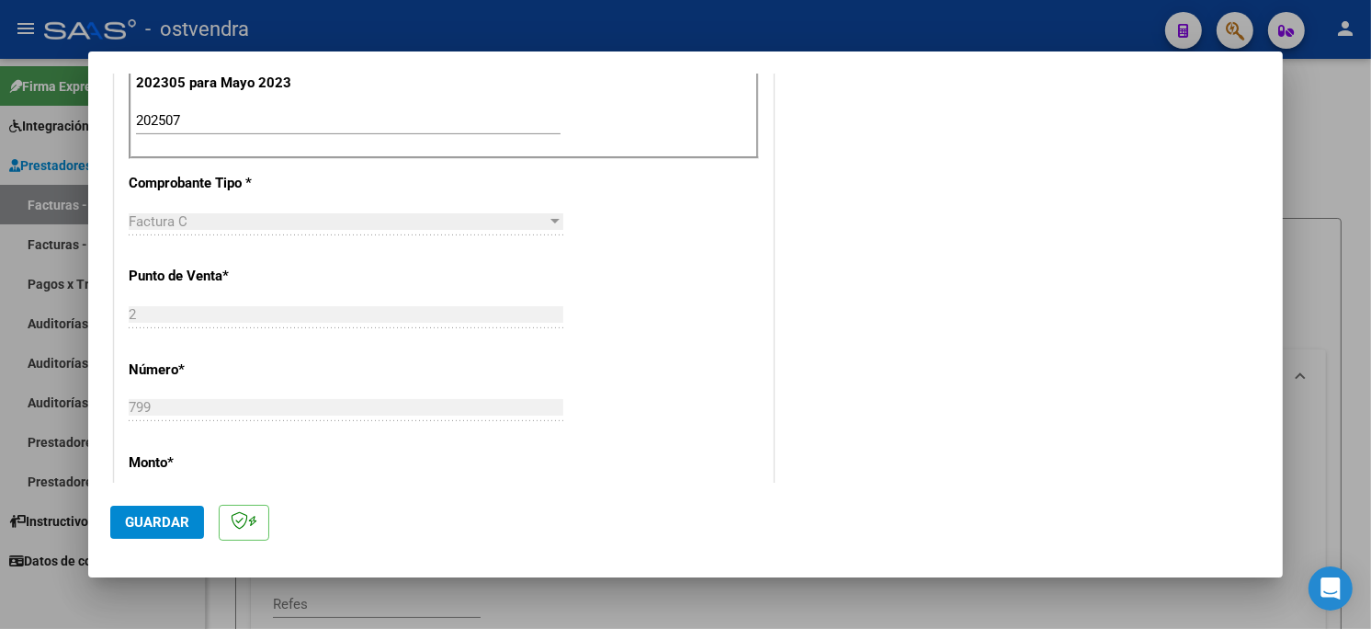
click at [168, 517] on span "Guardar" at bounding box center [157, 522] width 64 height 17
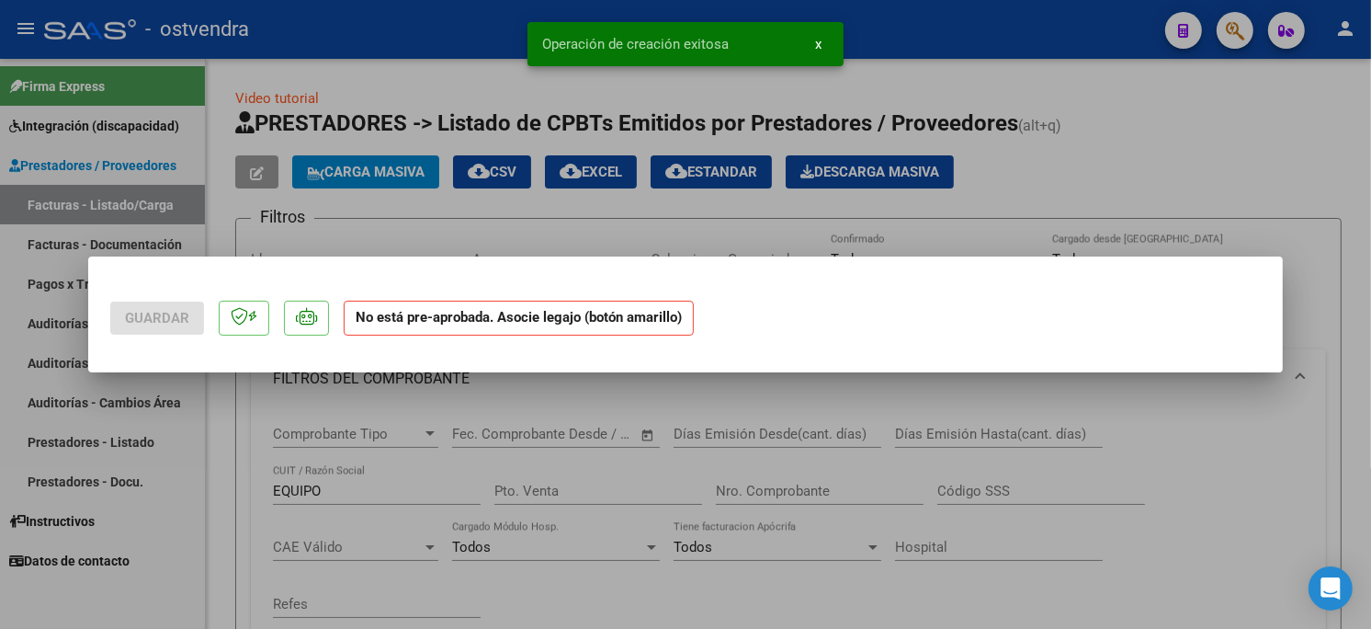
scroll to position [0, 0]
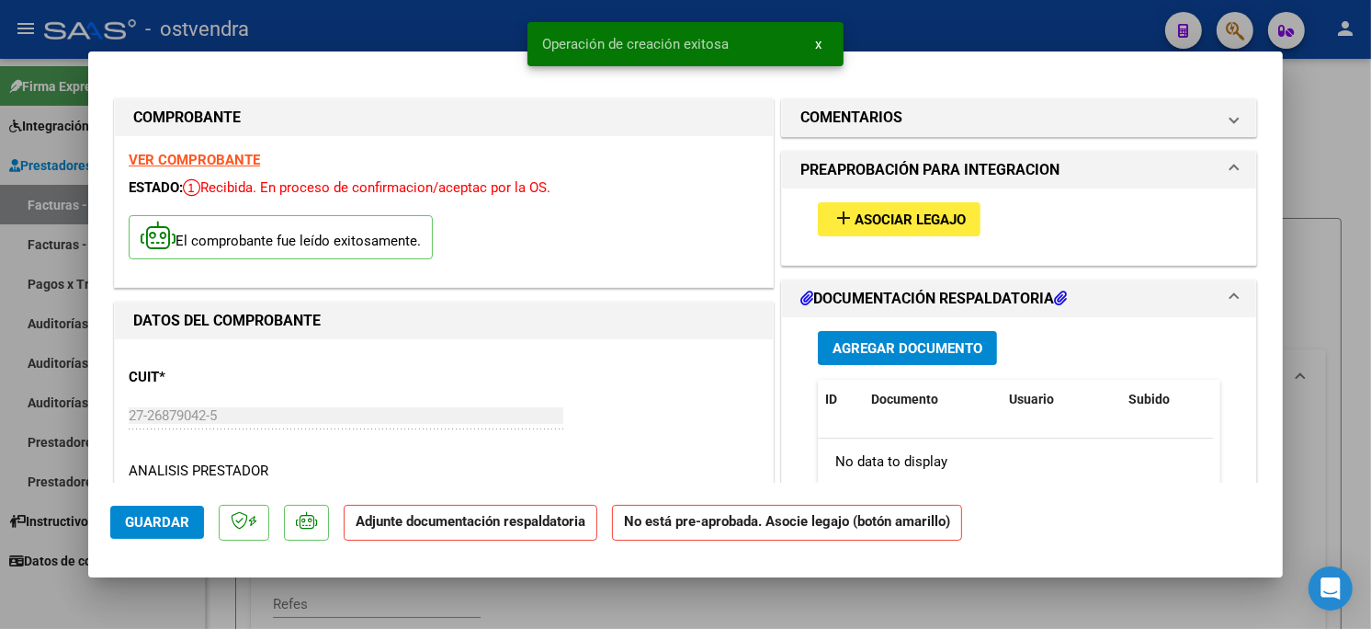
click at [865, 225] on span "Asociar Legajo" at bounding box center [910, 219] width 111 height 17
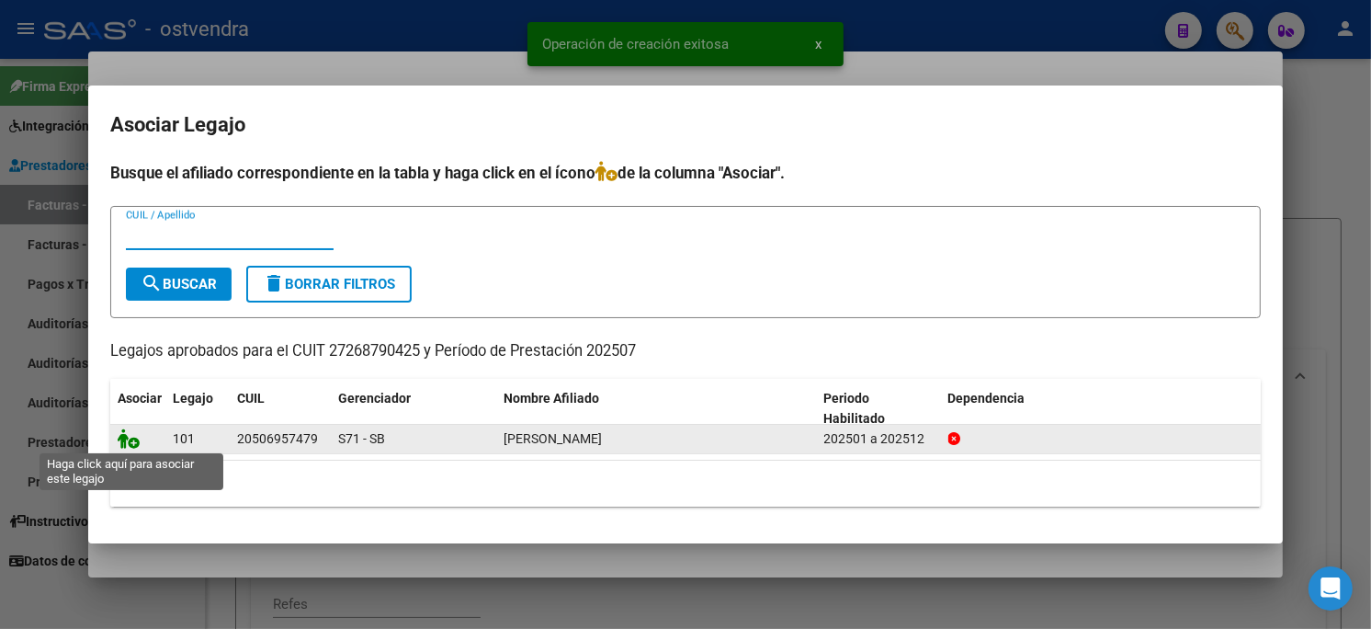
click at [129, 442] on icon at bounding box center [129, 438] width 22 height 20
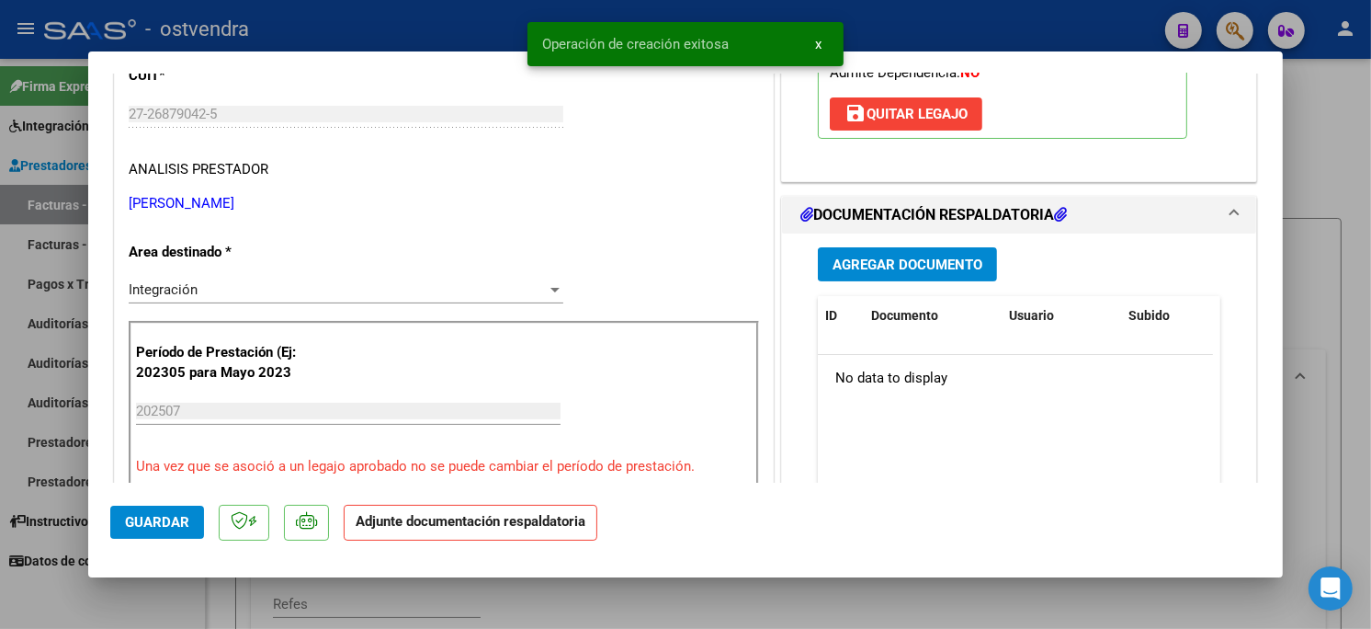
scroll to position [306, 0]
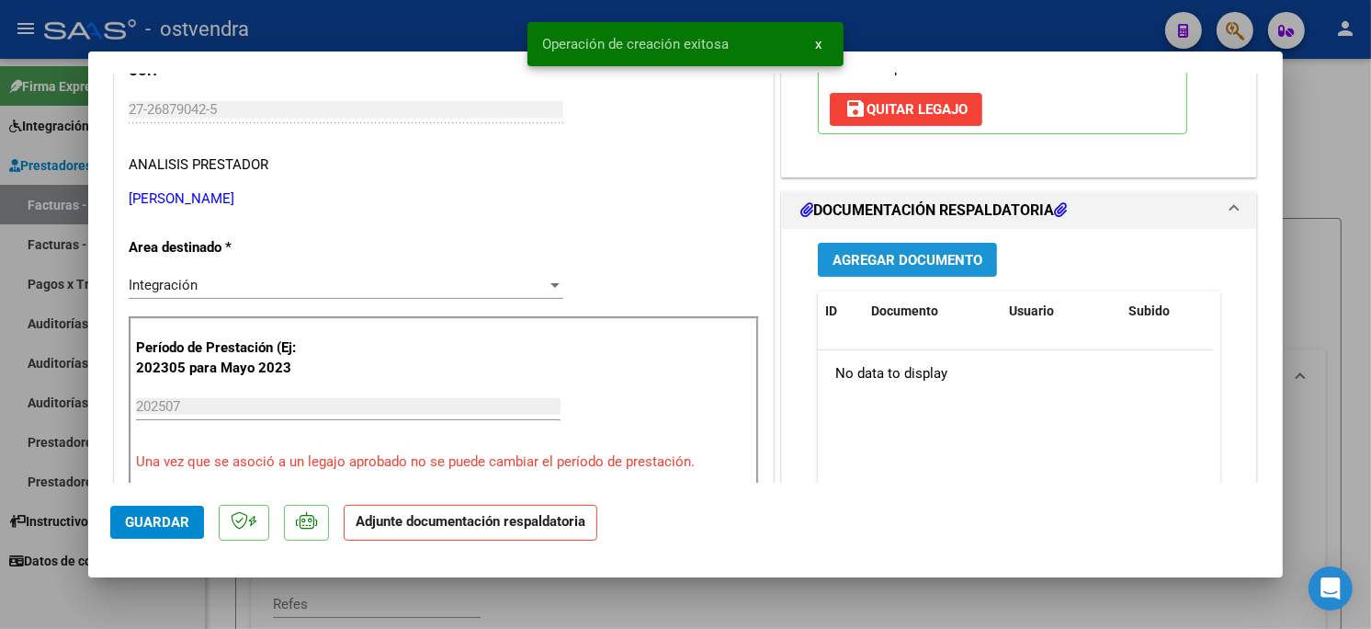
click at [920, 266] on span "Agregar Documento" at bounding box center [907, 260] width 150 height 17
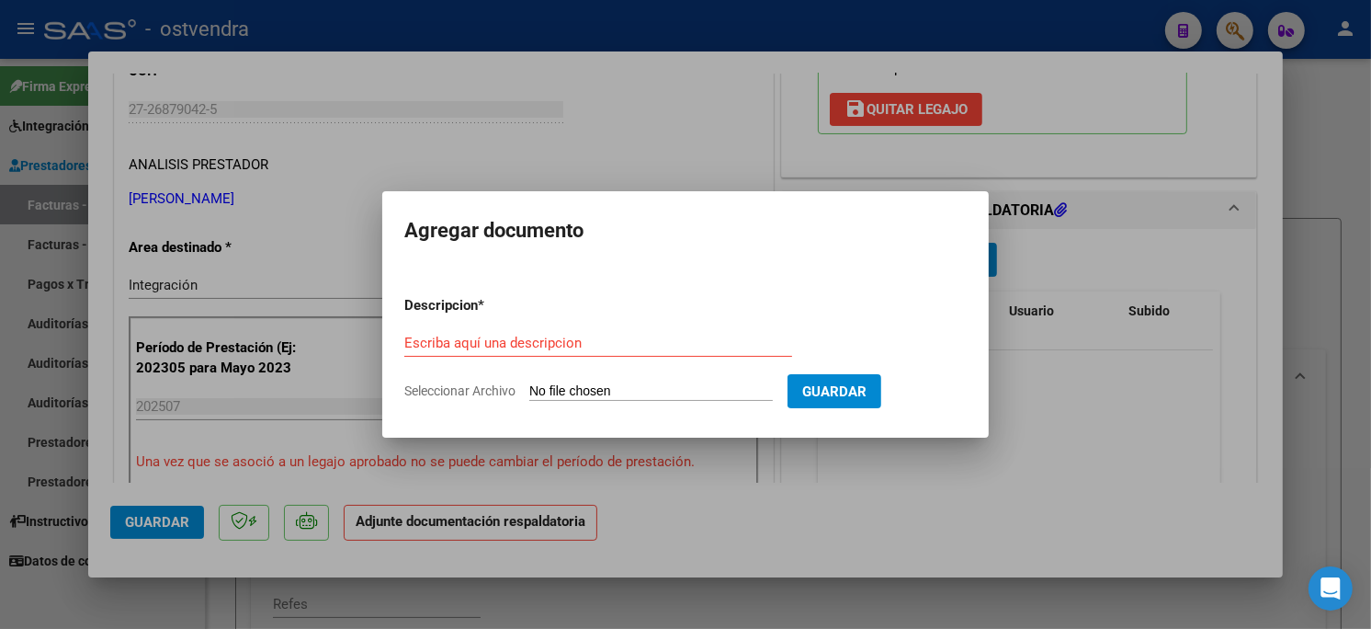
click at [568, 399] on input "Seleccionar Archivo" at bounding box center [650, 391] width 243 height 17
type input "C:\fakepath\ASISTENCIA C-2-799.pdf"
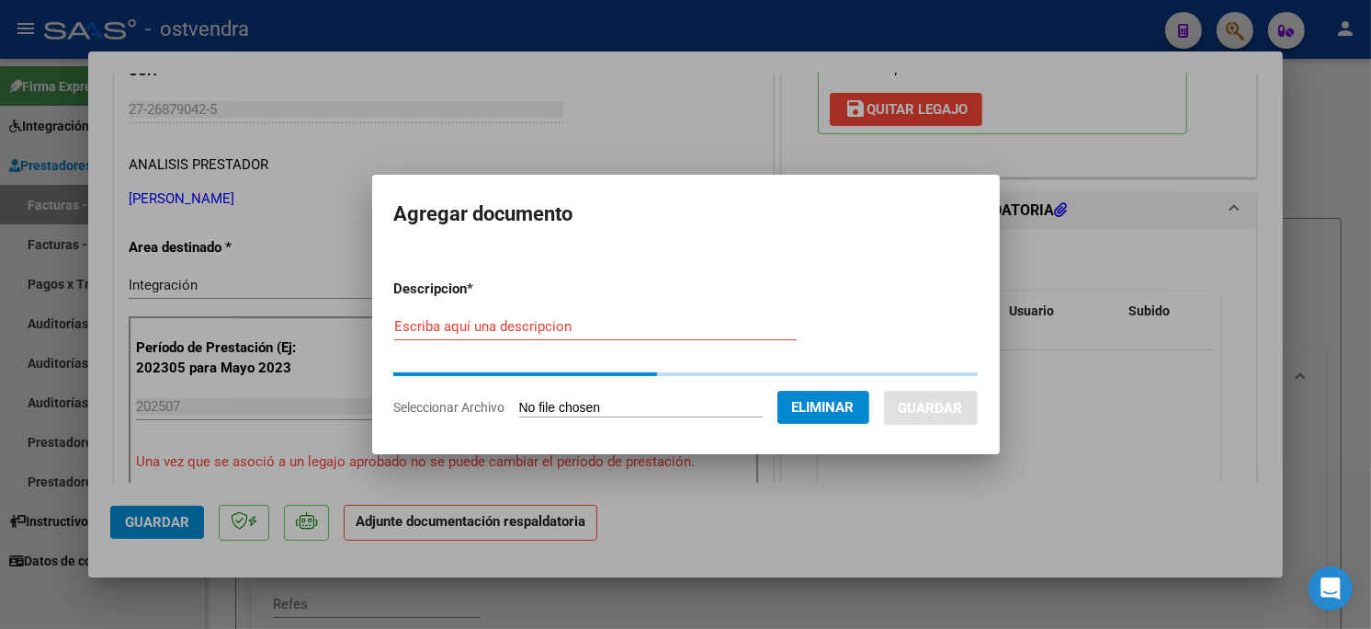
click at [562, 326] on input "Escriba aquí una descripcion" at bounding box center [595, 326] width 402 height 17
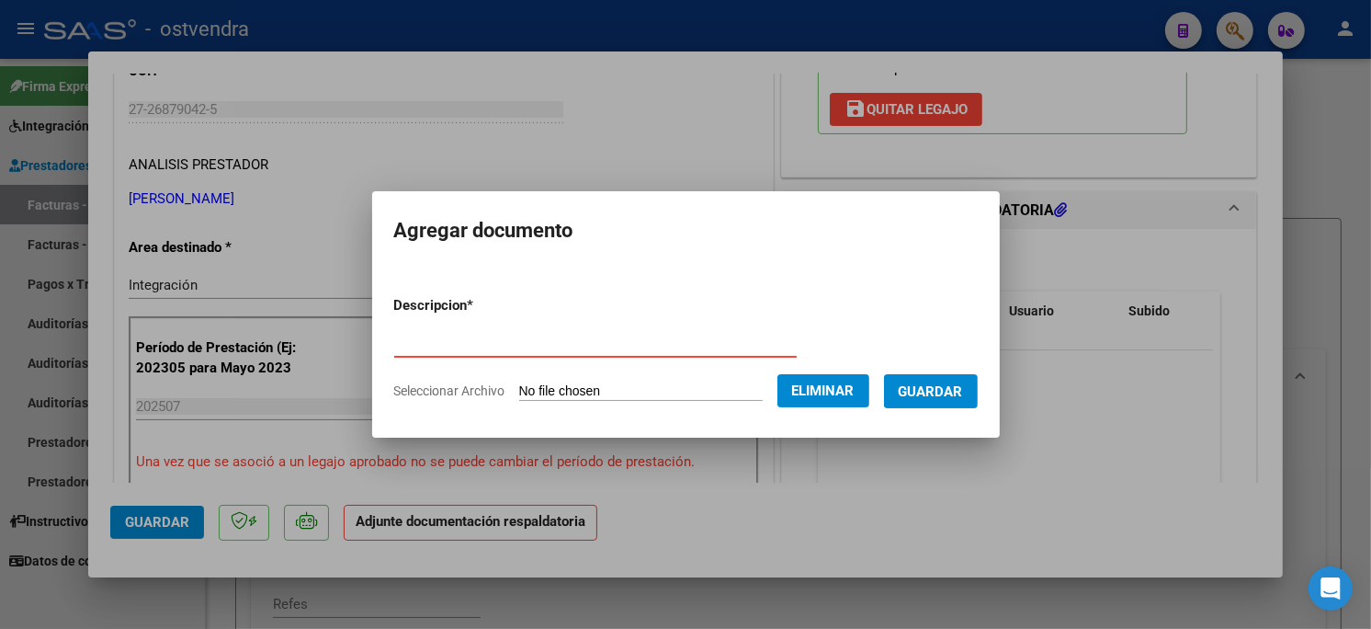
type input "PLANILLA DE ASISTENCIA"
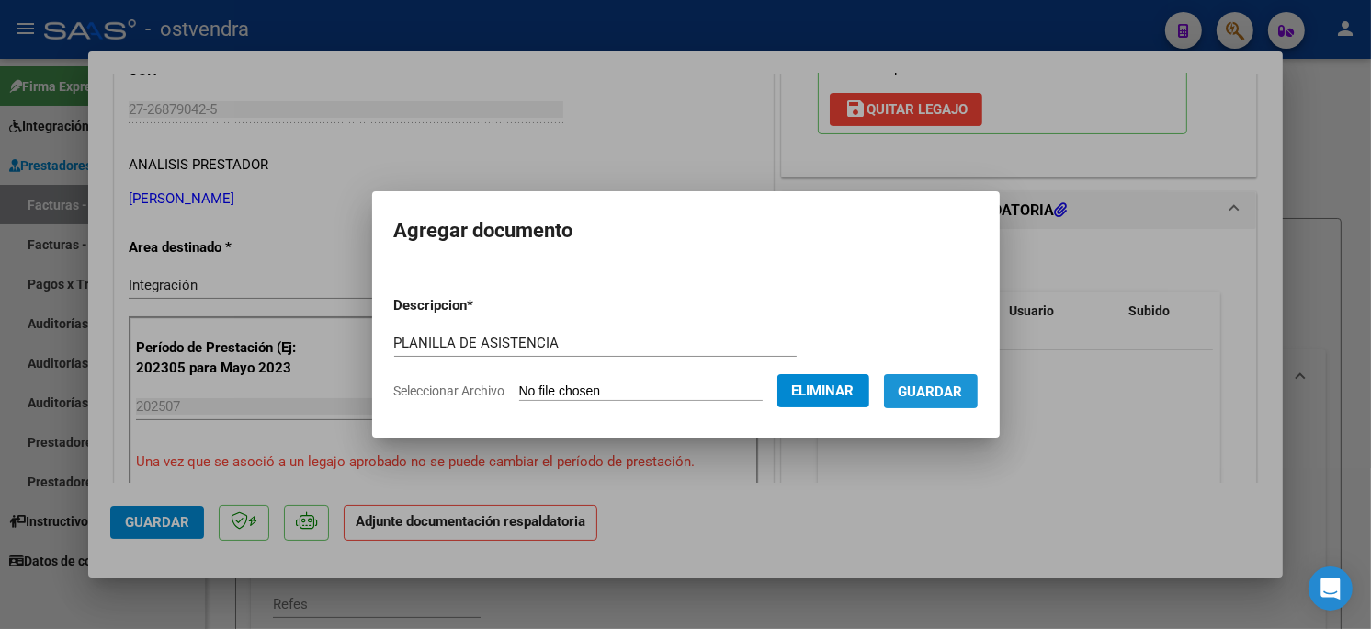
click at [938, 383] on span "Guardar" at bounding box center [931, 391] width 64 height 17
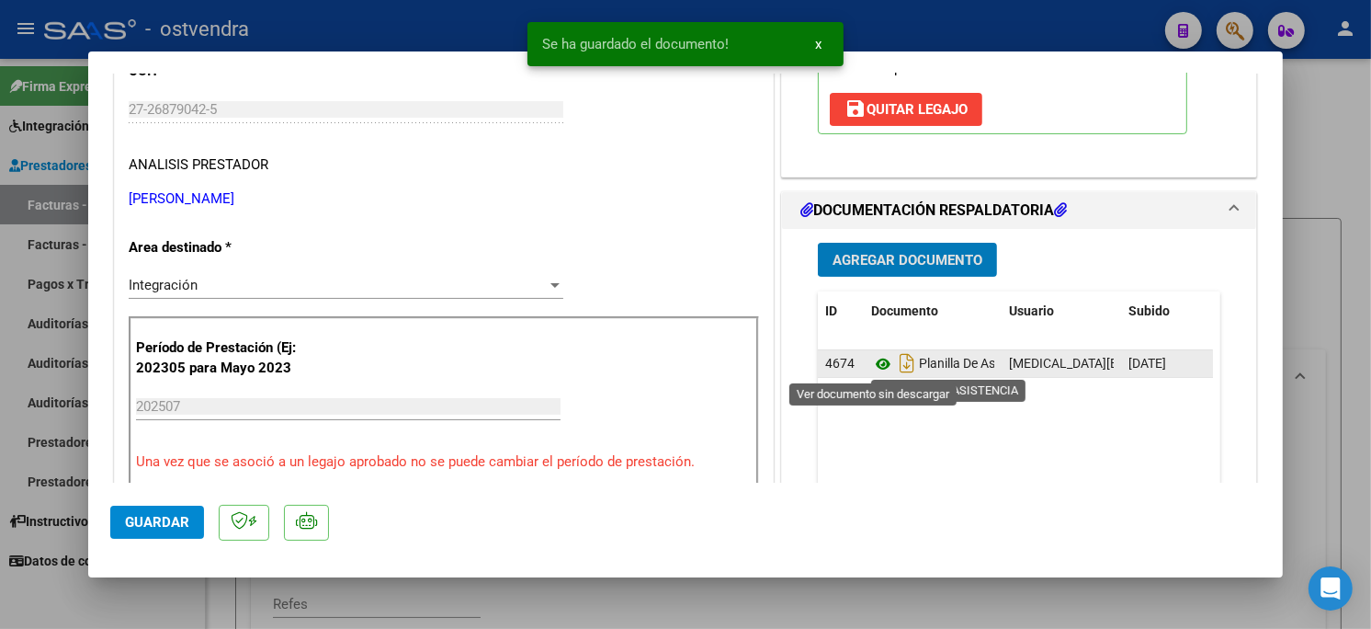
click at [871, 359] on icon at bounding box center [883, 364] width 24 height 22
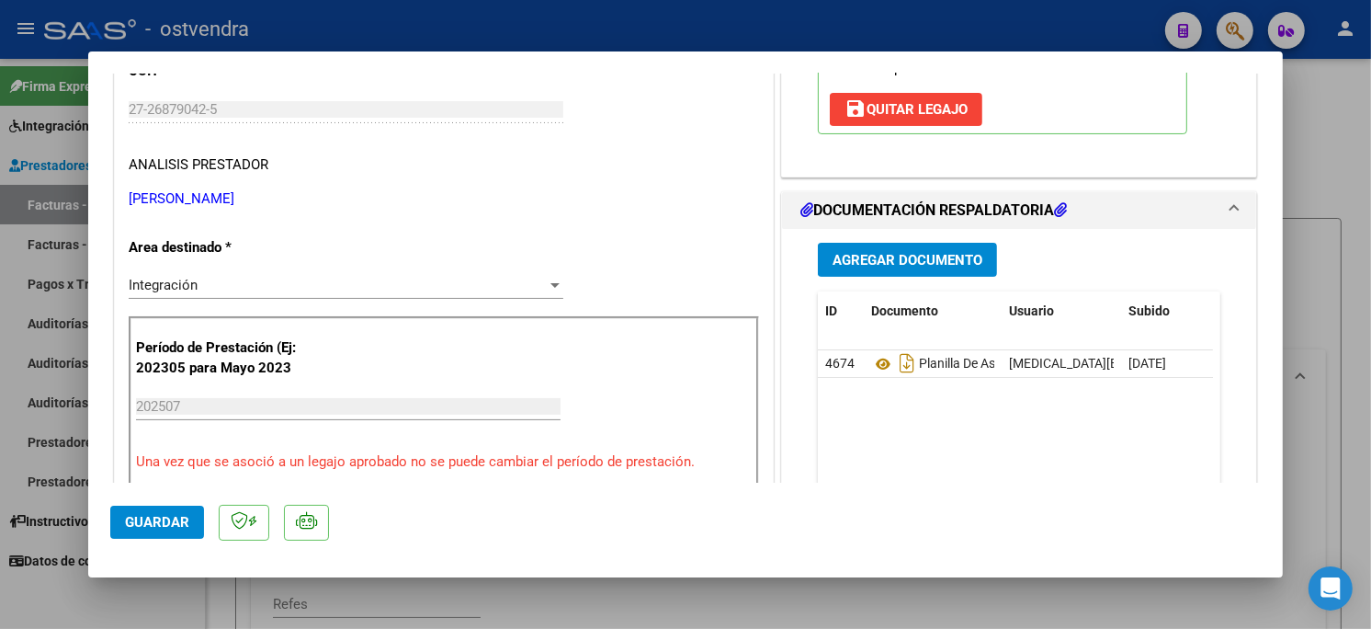
click at [163, 517] on span "Guardar" at bounding box center [157, 522] width 64 height 17
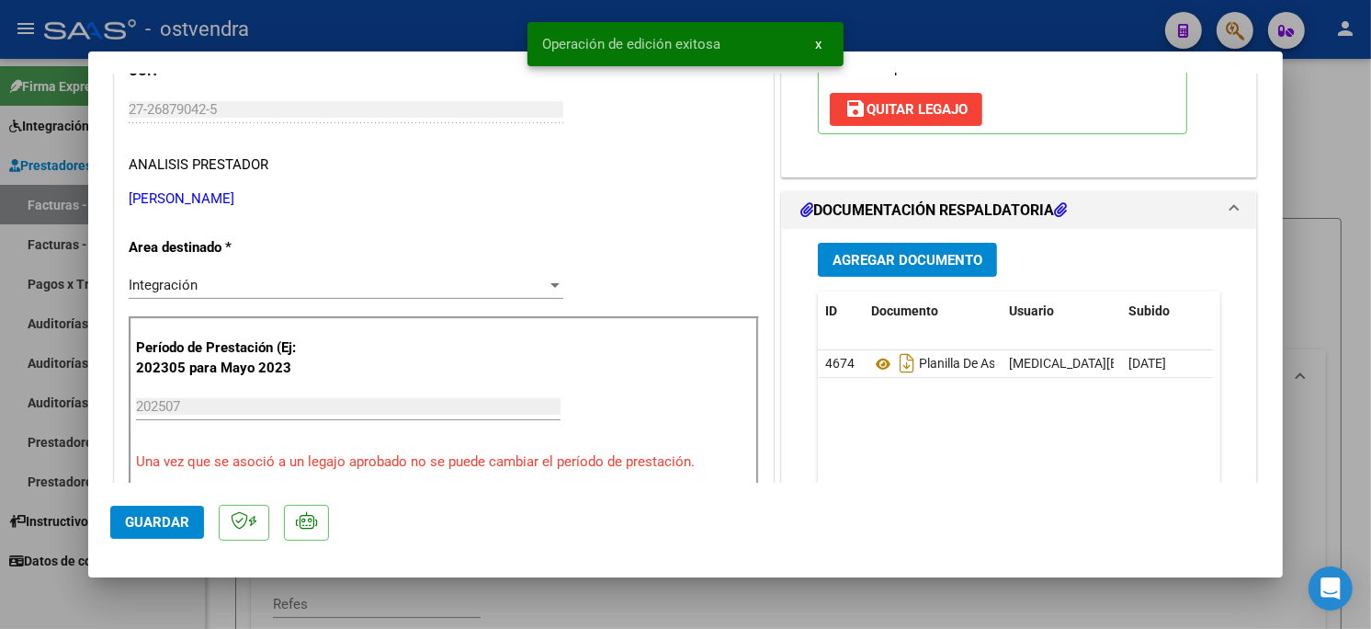
click at [350, 26] on div at bounding box center [685, 314] width 1371 height 629
type input "$ 0,00"
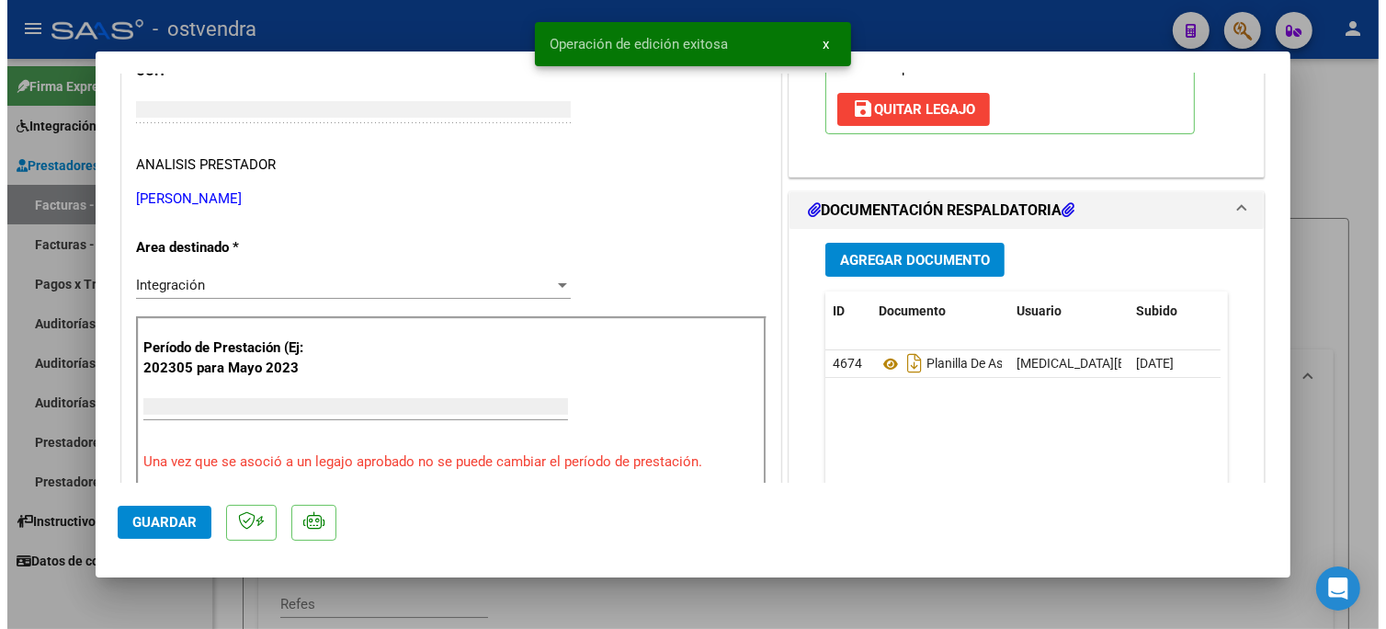
scroll to position [250, 0]
